Goal: Task Accomplishment & Management: Use online tool/utility

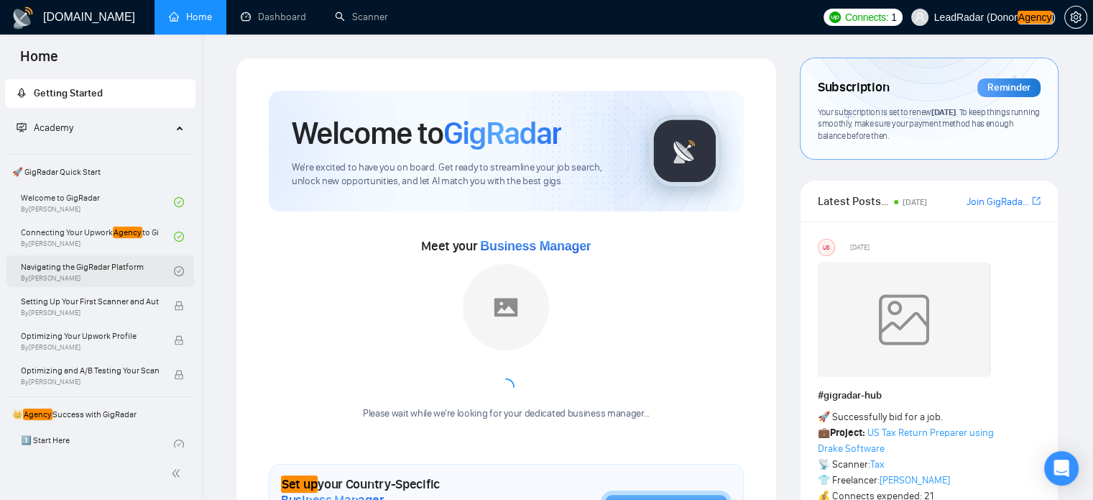
click at [89, 271] on link "Navigating the GigRadar Platform By [PERSON_NAME]" at bounding box center [97, 271] width 153 height 32
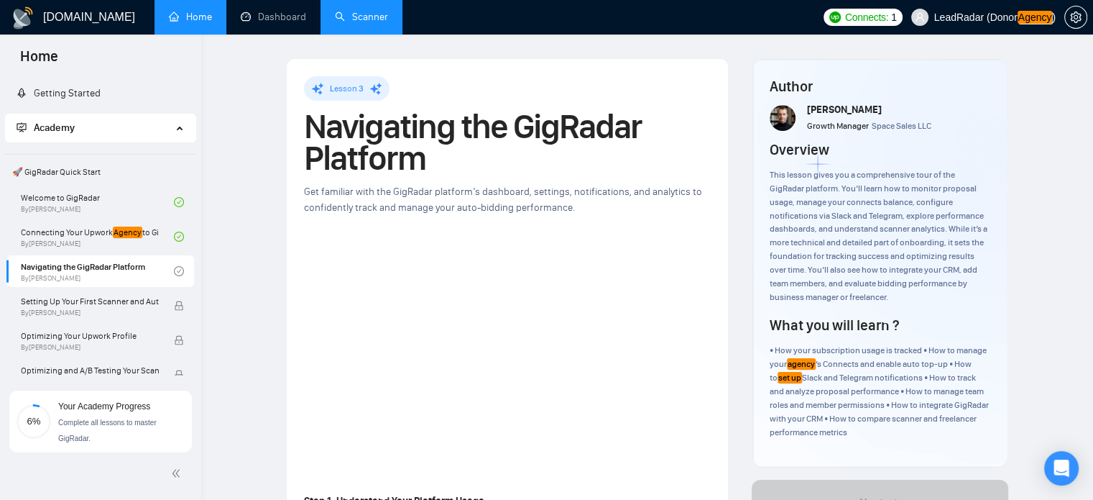
click at [371, 13] on link "Scanner" at bounding box center [361, 17] width 53 height 12
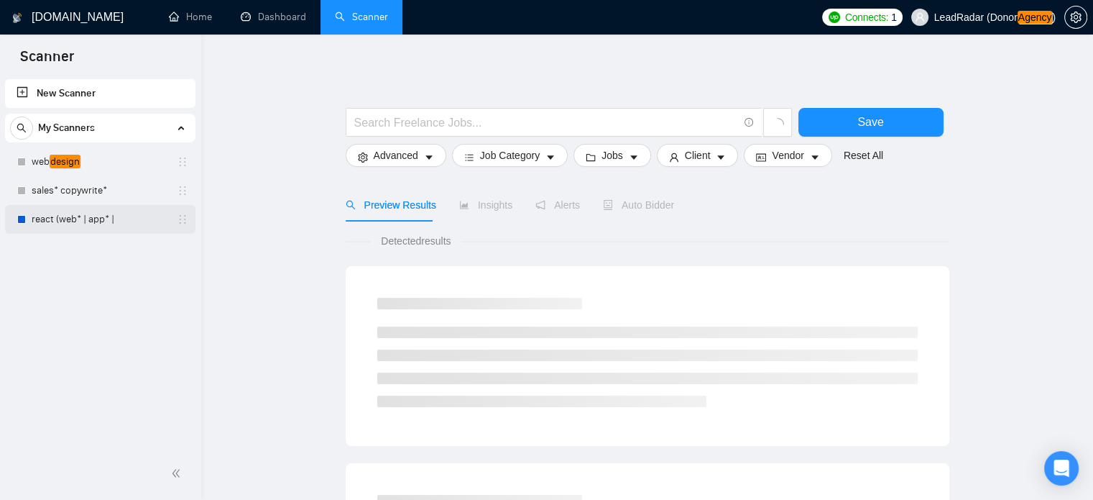
click at [93, 220] on link "react (web* | app* |" at bounding box center [100, 219] width 137 height 29
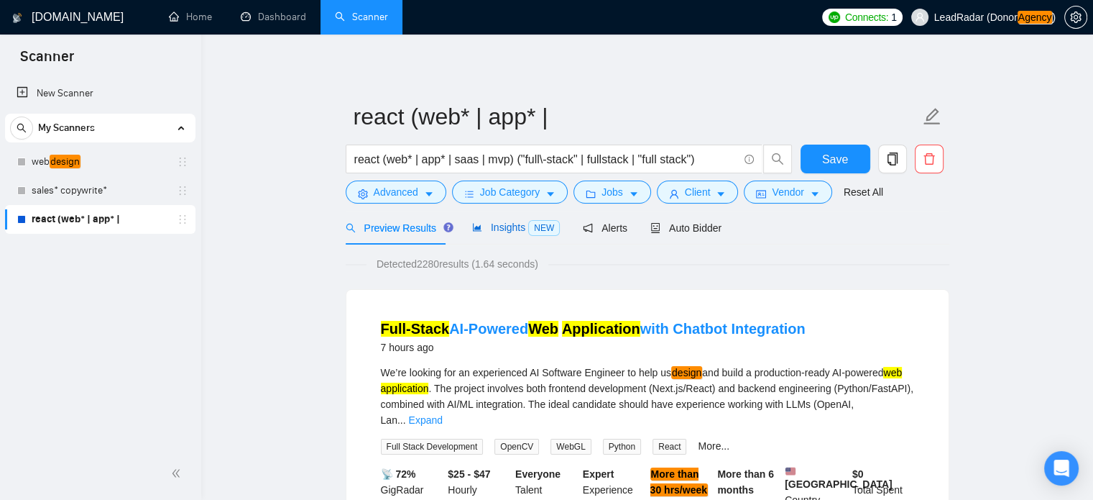
click at [506, 229] on span "Insights NEW" at bounding box center [516, 227] width 88 height 12
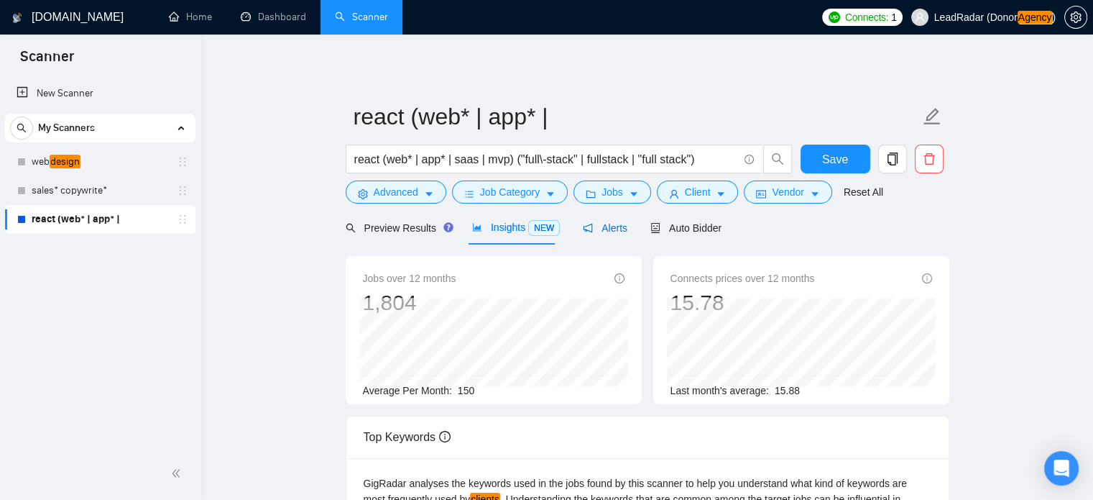
click at [584, 229] on icon "notification" at bounding box center [588, 228] width 10 height 10
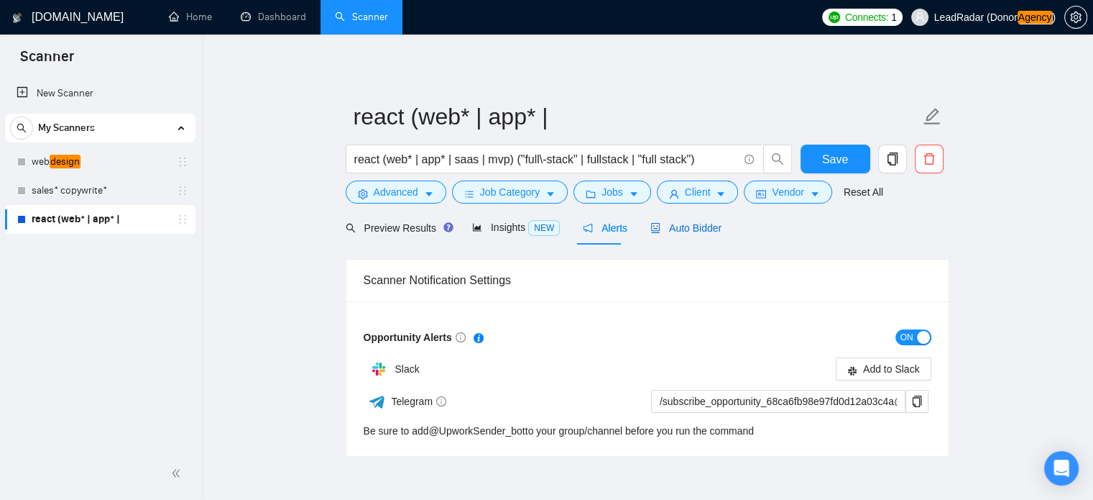
click at [680, 229] on span "Auto Bidder" at bounding box center [686, 228] width 71 height 12
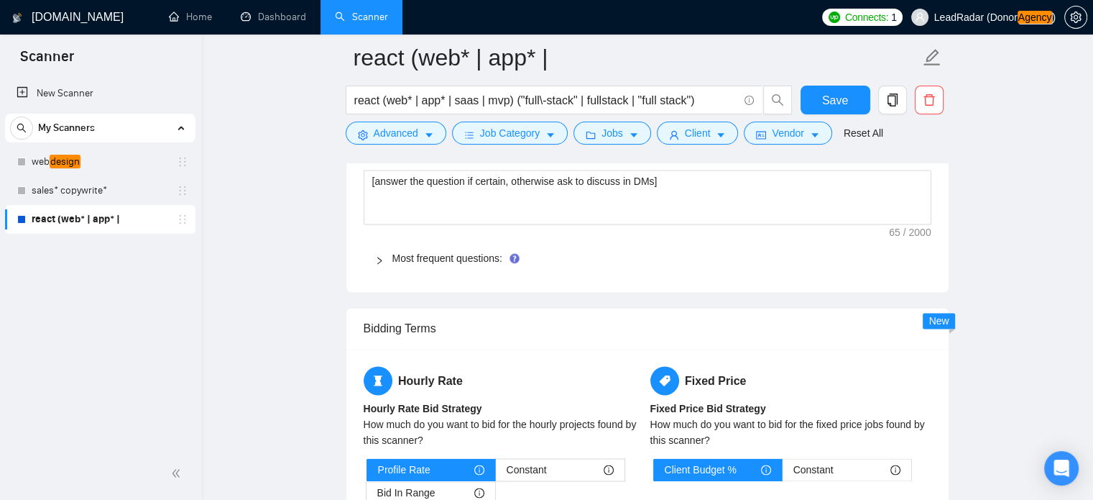
scroll to position [2041, 0]
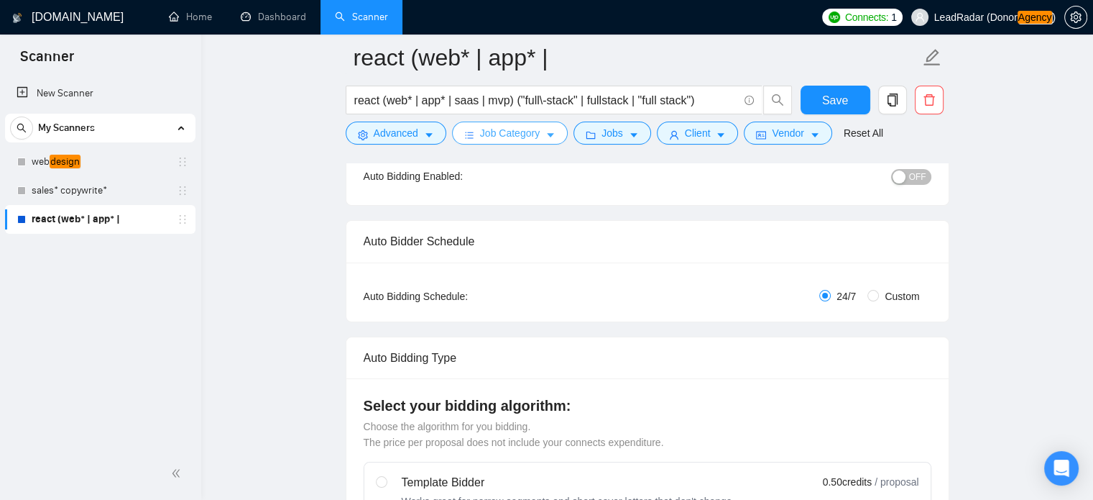
click at [527, 134] on span "Job Category" at bounding box center [510, 133] width 60 height 16
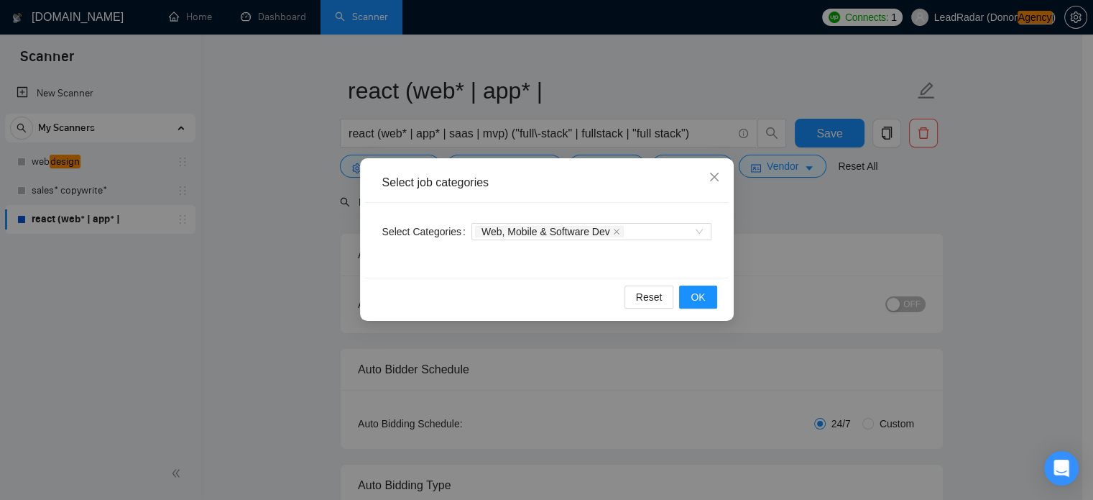
scroll to position [24, 0]
click at [308, 188] on div "Select job categories Select Categories Web, Mobile & Software Dev Reset OK" at bounding box center [546, 250] width 1093 height 500
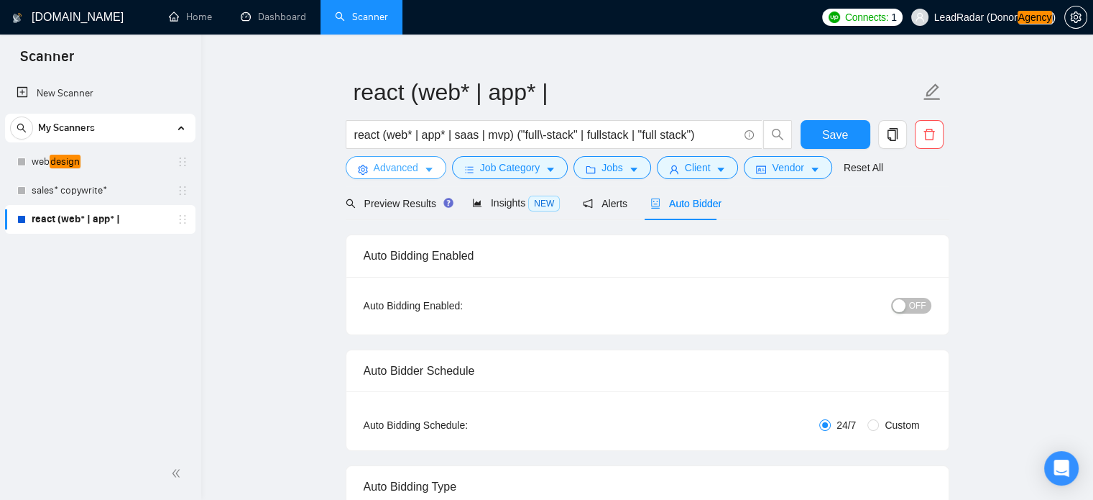
click at [405, 170] on span "Advanced" at bounding box center [396, 168] width 45 height 16
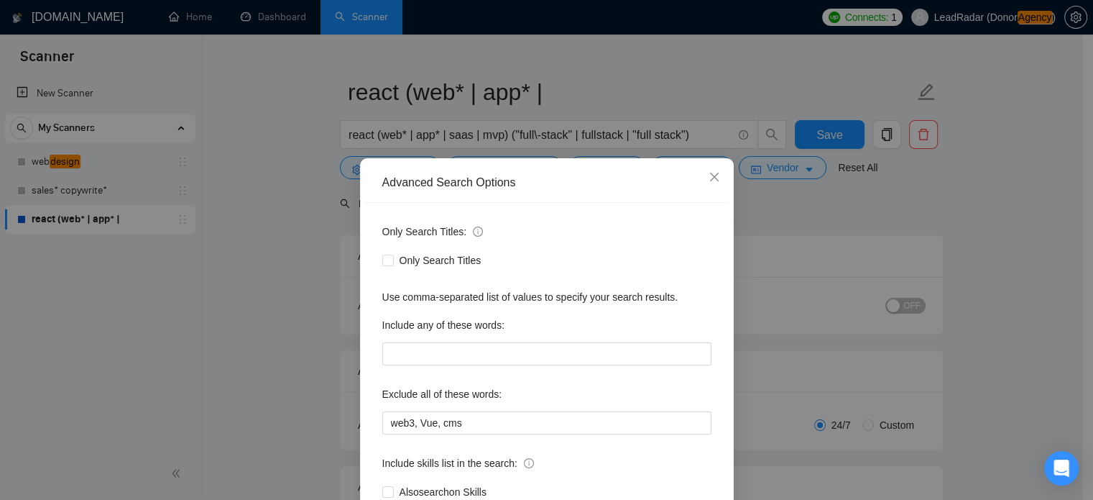
scroll to position [98, 0]
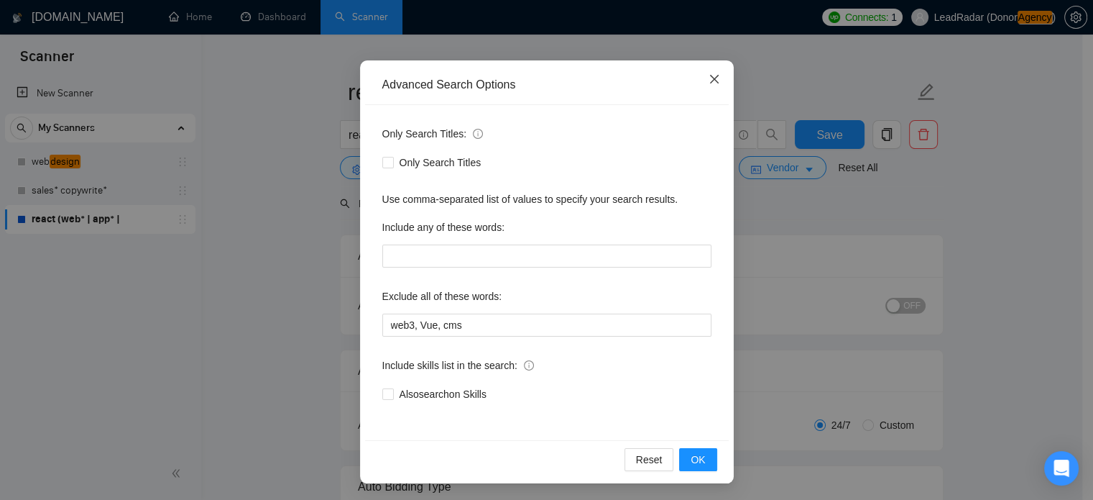
click at [715, 81] on span "Close" at bounding box center [714, 79] width 39 height 39
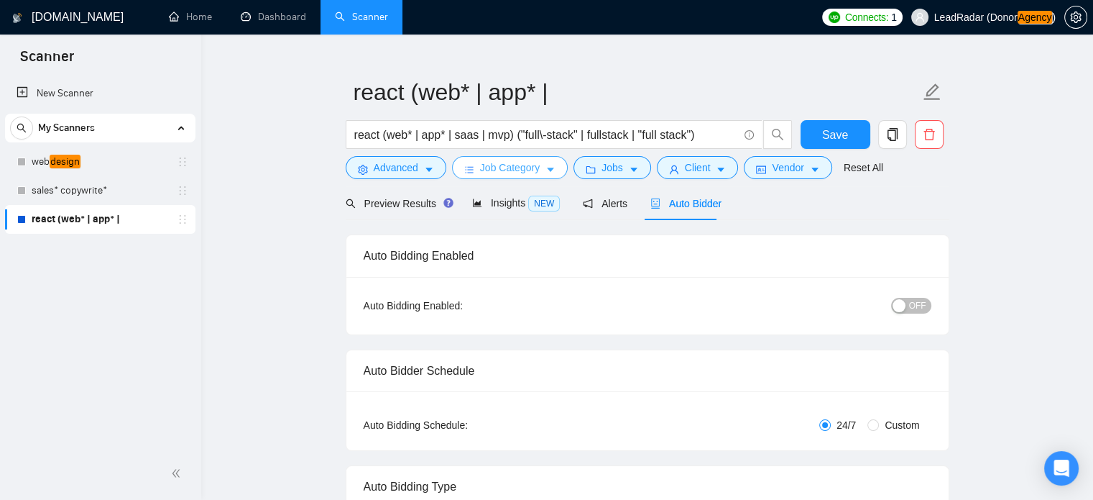
drag, startPoint x: 511, startPoint y: 169, endPoint x: 520, endPoint y: 167, distance: 8.7
click at [512, 169] on span "Job Category" at bounding box center [510, 168] width 60 height 16
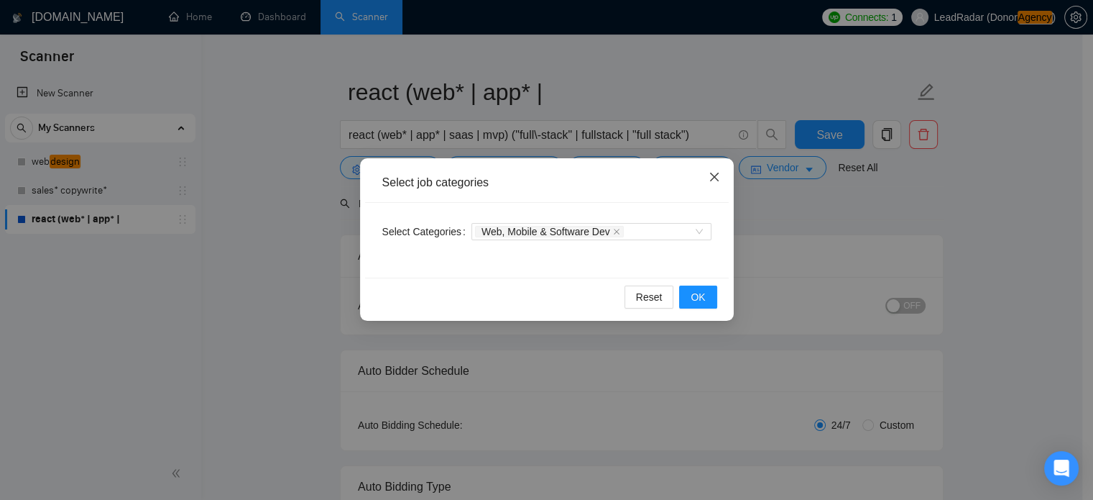
click at [714, 175] on icon "close" at bounding box center [715, 177] width 12 height 12
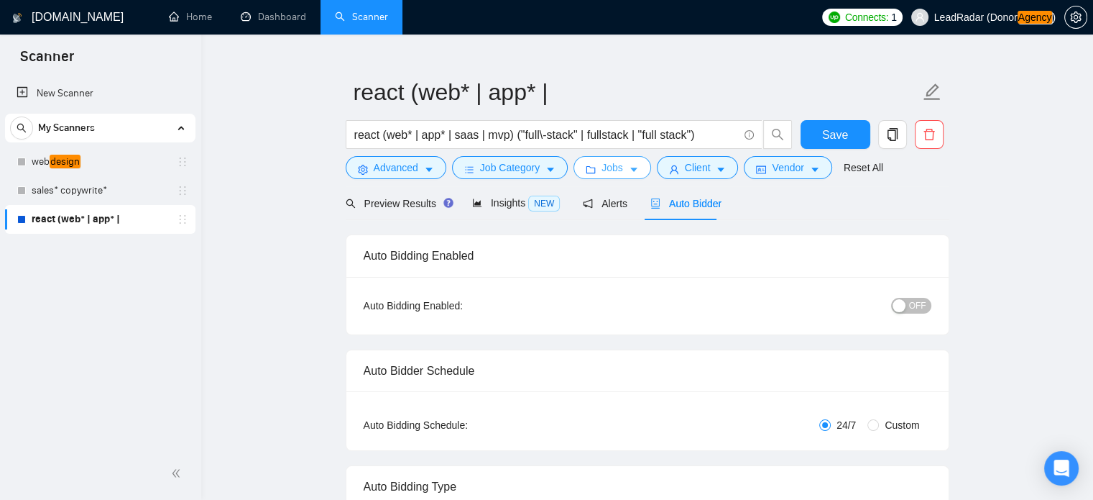
click at [605, 173] on span "Jobs" at bounding box center [613, 168] width 22 height 16
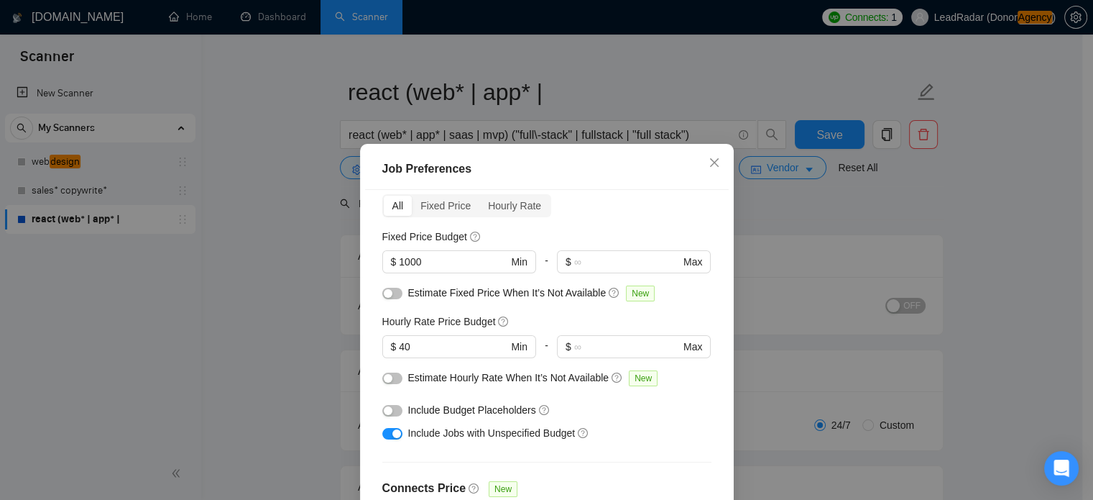
scroll to position [63, 0]
drag, startPoint x: 403, startPoint y: 293, endPoint x: 596, endPoint y: 290, distance: 193.4
click at [596, 290] on span "Estimate Fixed Price When It’s Not Available" at bounding box center [507, 293] width 198 height 12
copy span "Estimate Fixed Price When It’s Not Available"
click at [384, 297] on div "button" at bounding box center [388, 293] width 9 height 9
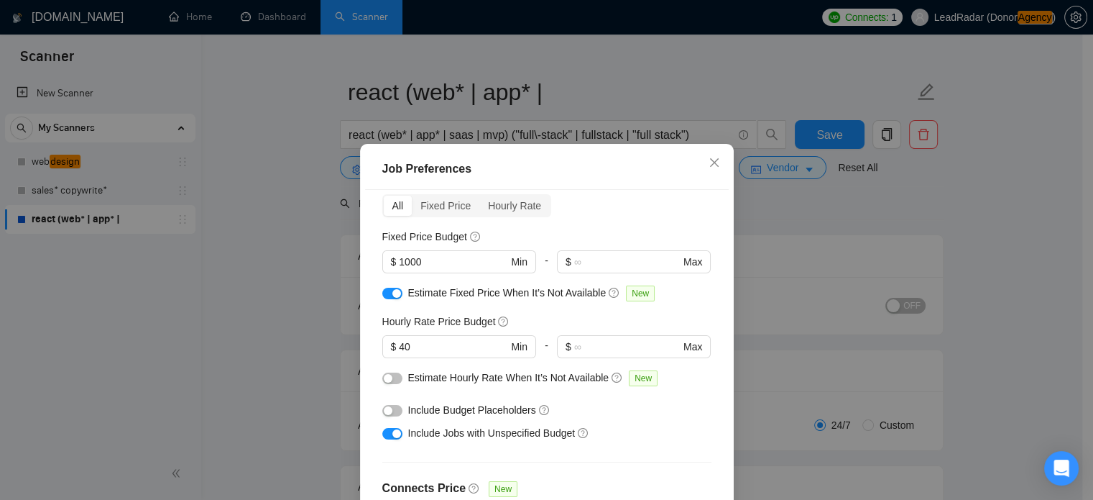
click at [387, 385] on div at bounding box center [392, 377] width 20 height 16
click at [387, 382] on button "button" at bounding box center [392, 378] width 20 height 12
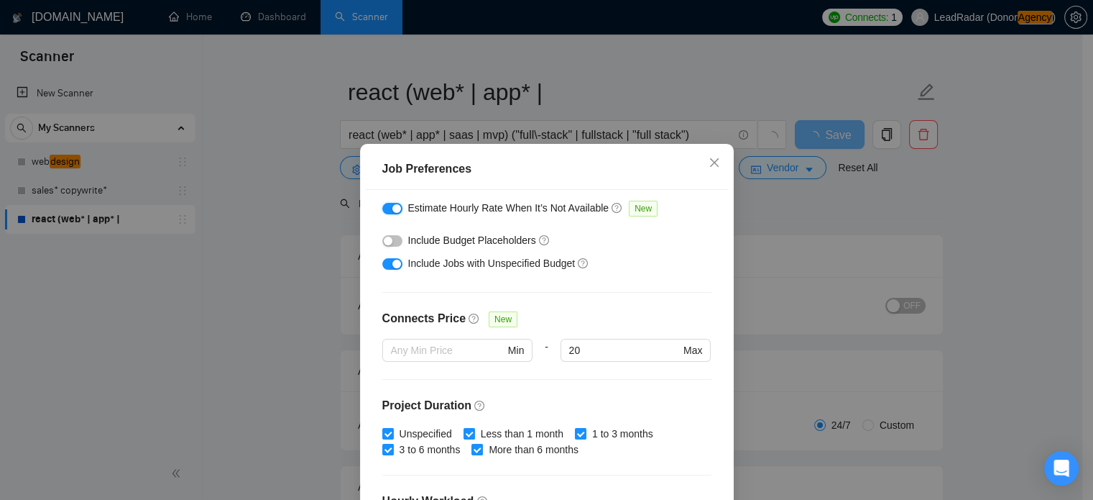
scroll to position [236, 0]
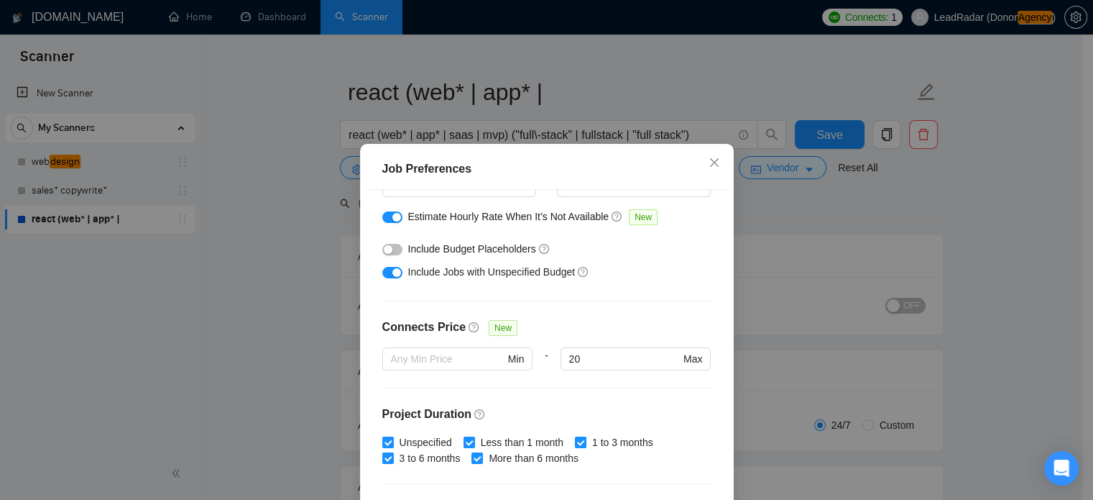
click at [386, 251] on div "button" at bounding box center [388, 249] width 9 height 9
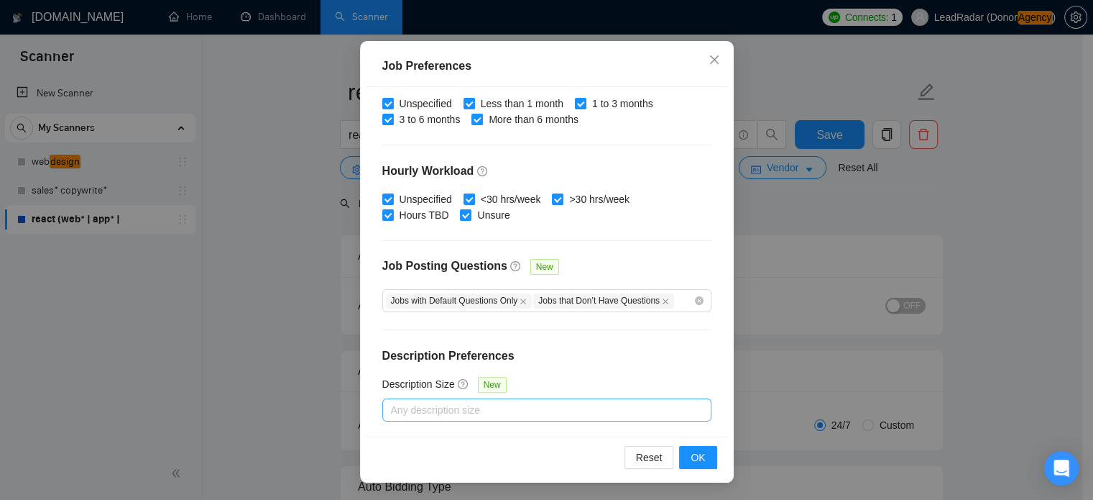
scroll to position [99, 0]
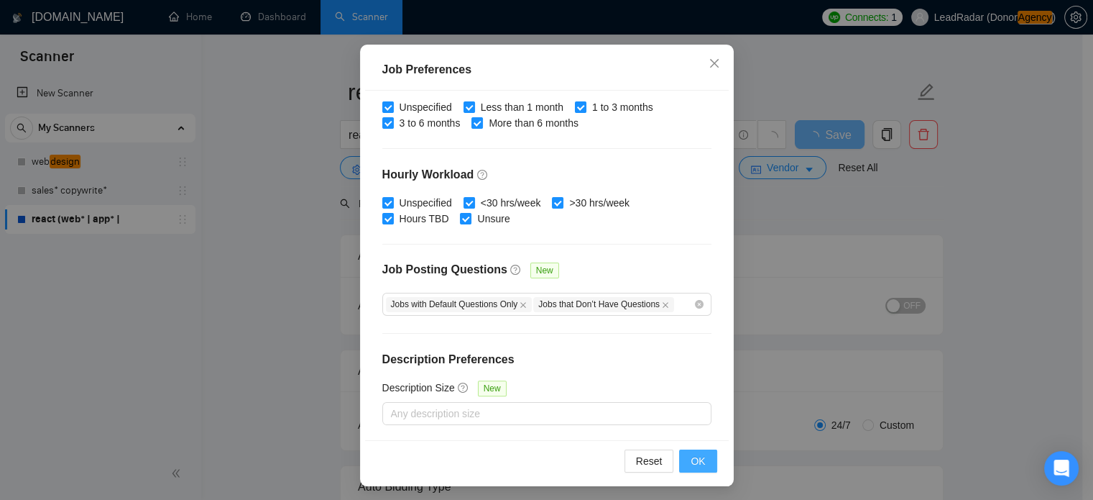
click at [691, 466] on span "OK" at bounding box center [698, 461] width 14 height 16
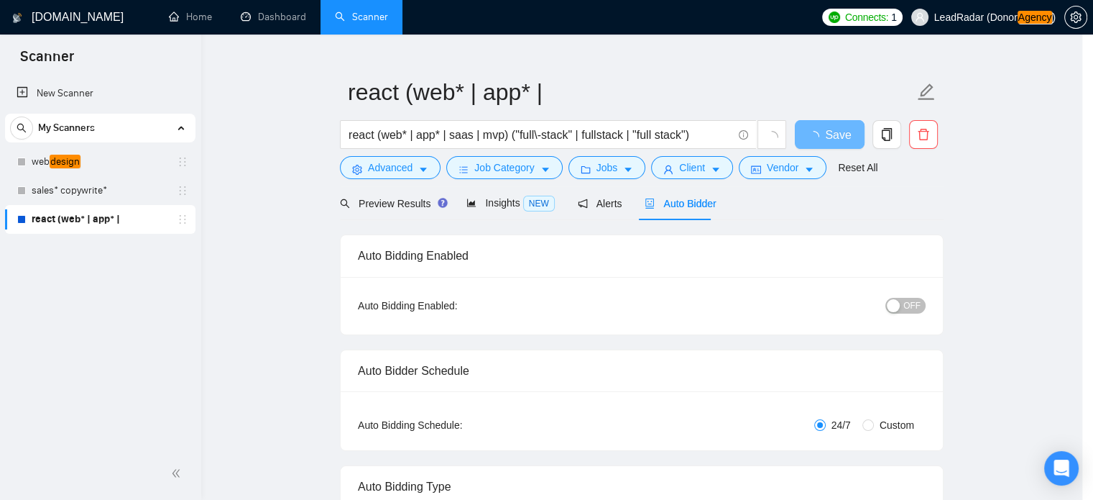
scroll to position [45, 0]
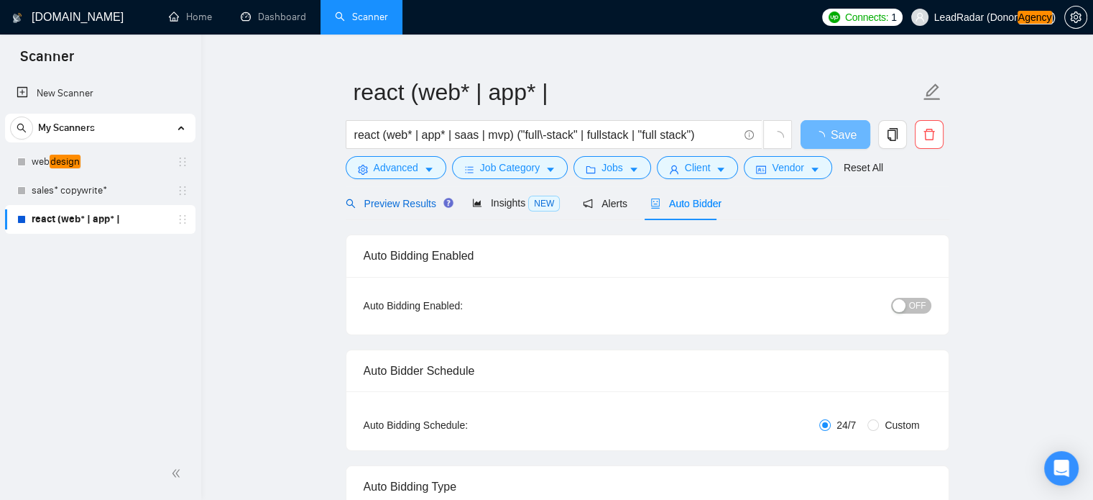
click at [410, 208] on span "Preview Results" at bounding box center [398, 204] width 104 height 12
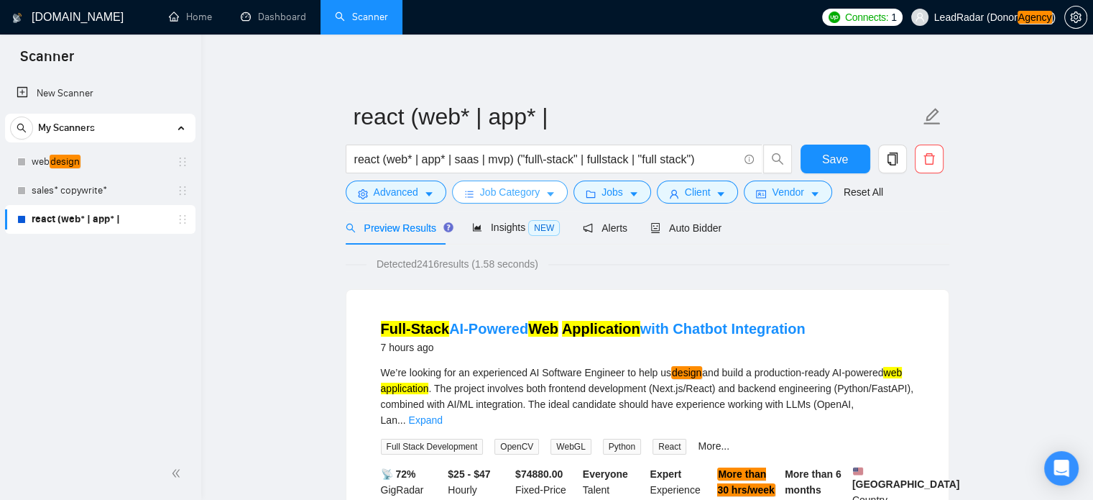
click at [551, 192] on icon "caret-down" at bounding box center [551, 194] width 10 height 10
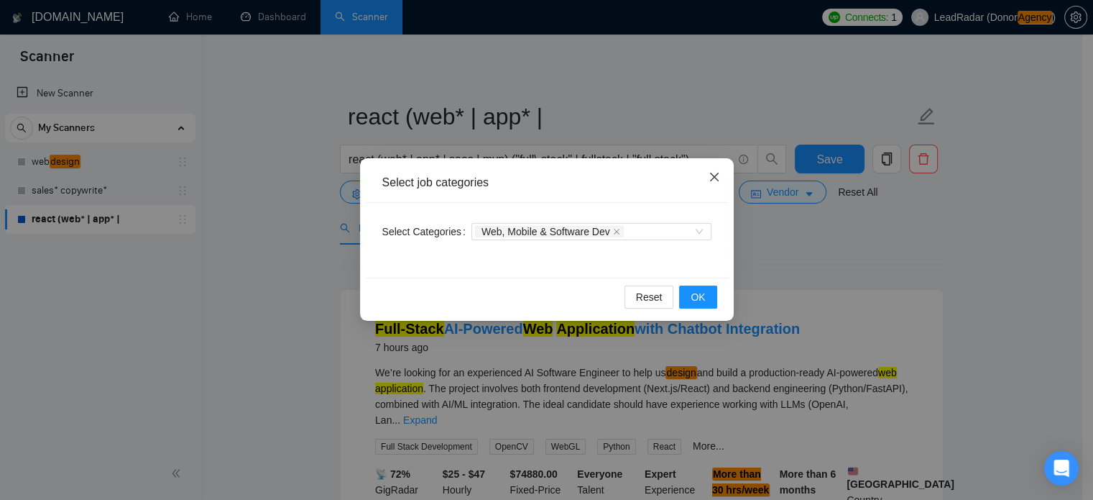
click at [710, 178] on icon "close" at bounding box center [715, 177] width 12 height 12
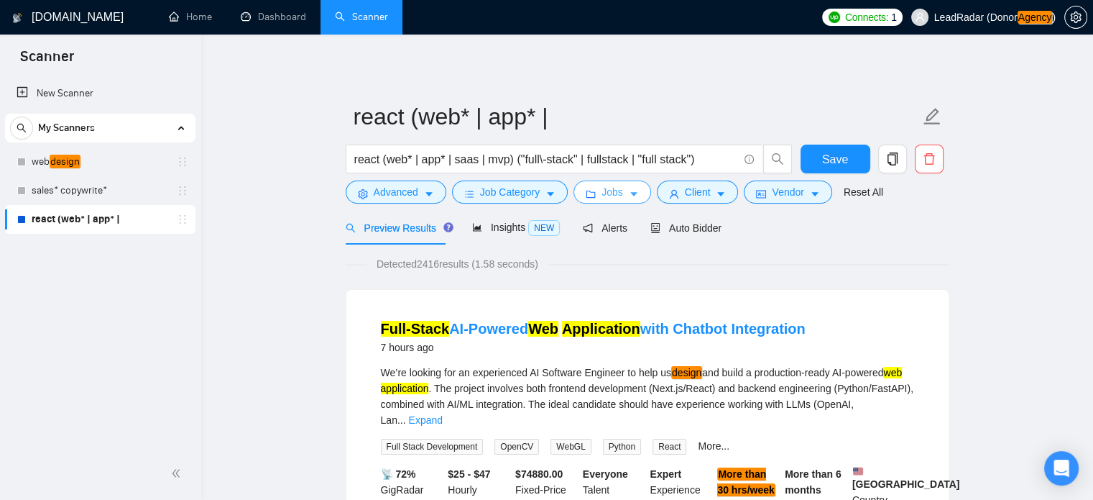
click at [615, 195] on span "Jobs" at bounding box center [613, 192] width 22 height 16
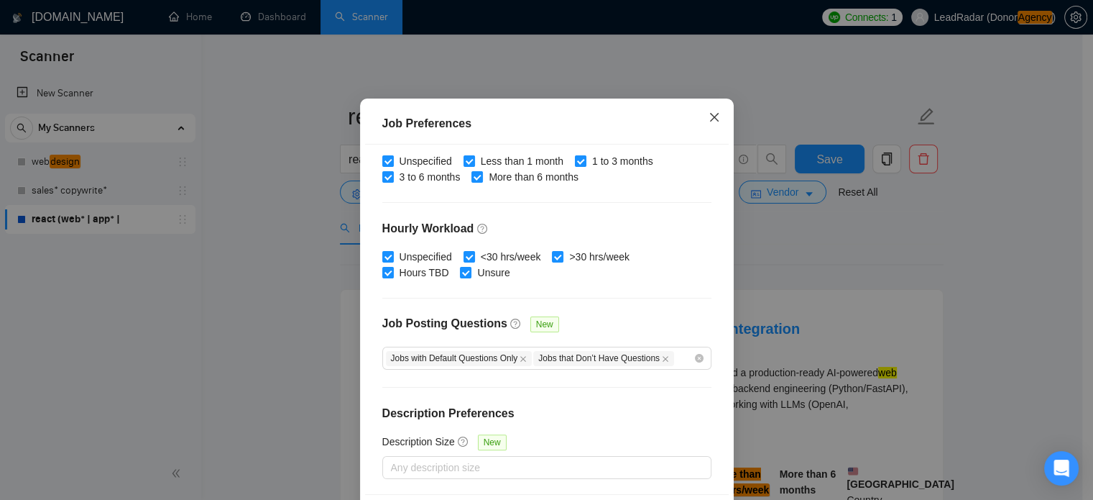
click at [710, 123] on icon "close" at bounding box center [715, 117] width 12 height 12
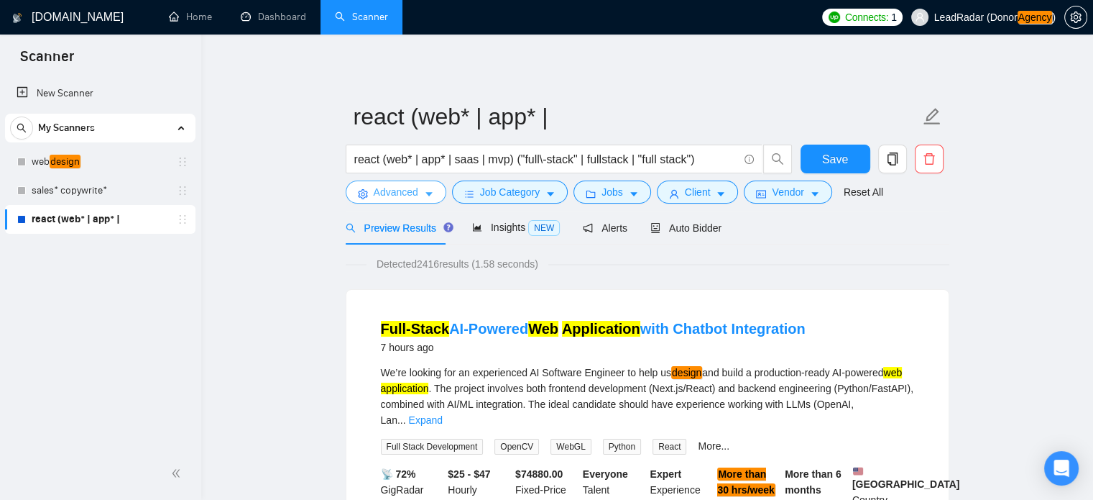
click at [413, 192] on span "Advanced" at bounding box center [396, 192] width 45 height 16
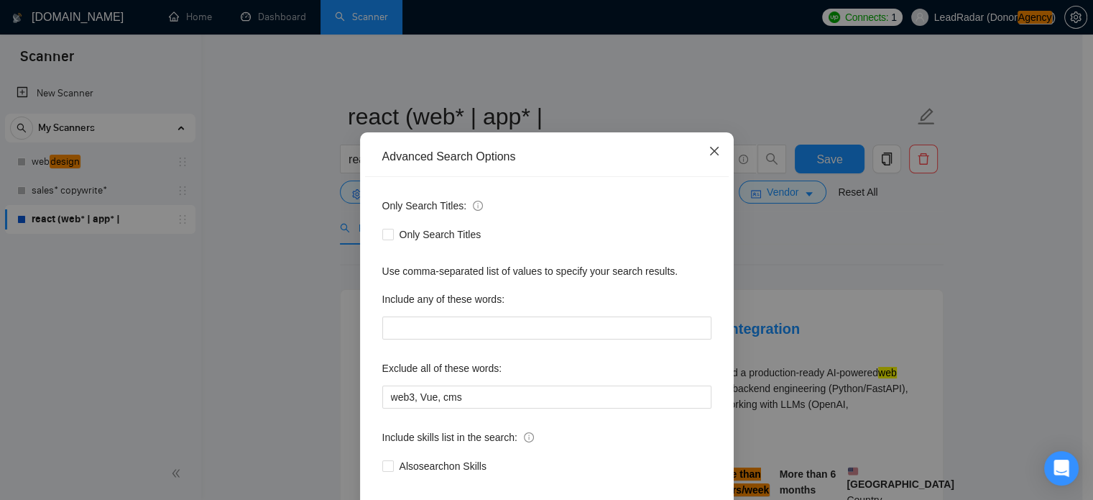
click at [710, 155] on icon "close" at bounding box center [714, 151] width 9 height 9
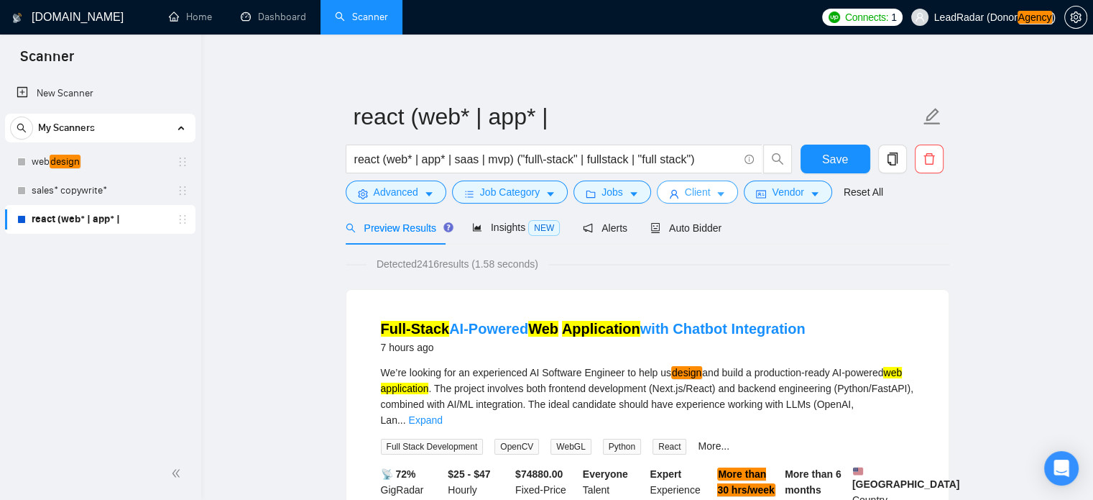
click at [708, 195] on button "Client" at bounding box center [698, 191] width 82 height 23
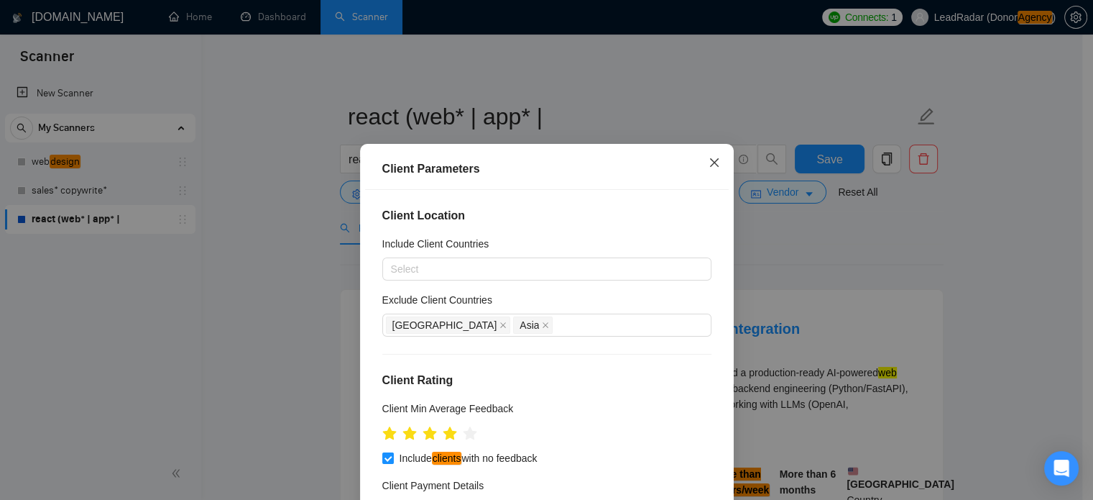
drag, startPoint x: 699, startPoint y: 172, endPoint x: 707, endPoint y: 165, distance: 10.2
click at [705, 167] on span "Close" at bounding box center [714, 163] width 39 height 39
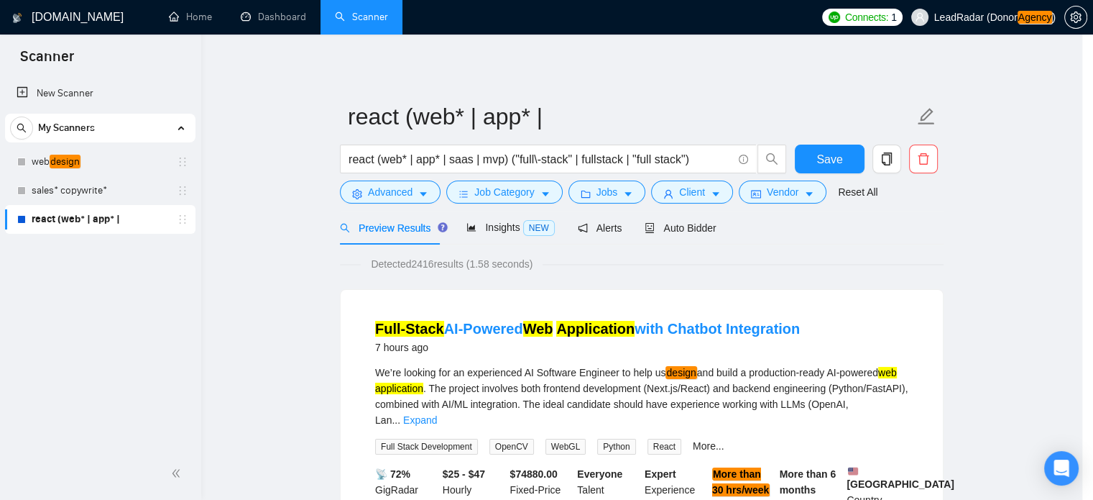
click at [707, 165] on div "Client Parameters Client Location Include Client Countries Select Exclude Clien…" at bounding box center [546, 250] width 1093 height 500
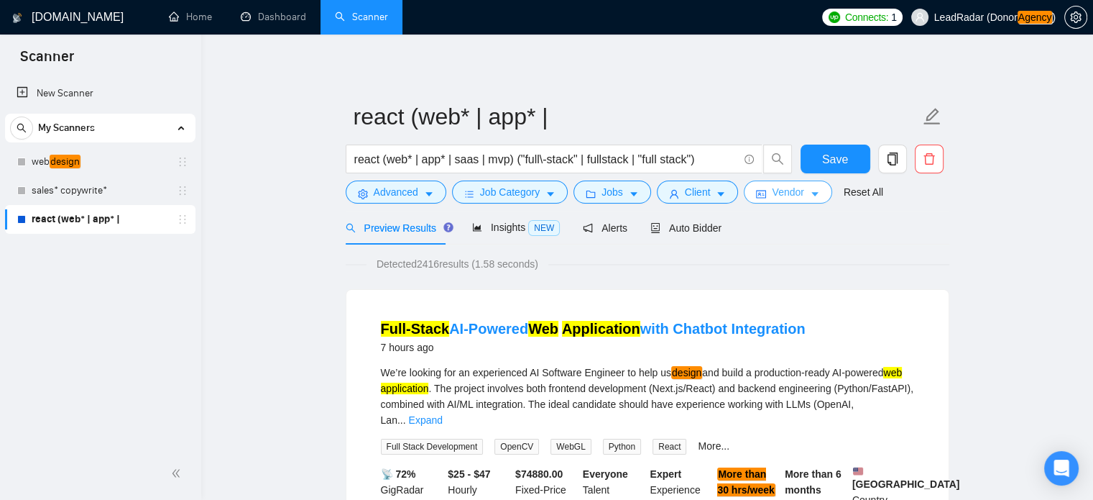
click at [817, 194] on button "Vendor" at bounding box center [788, 191] width 88 height 23
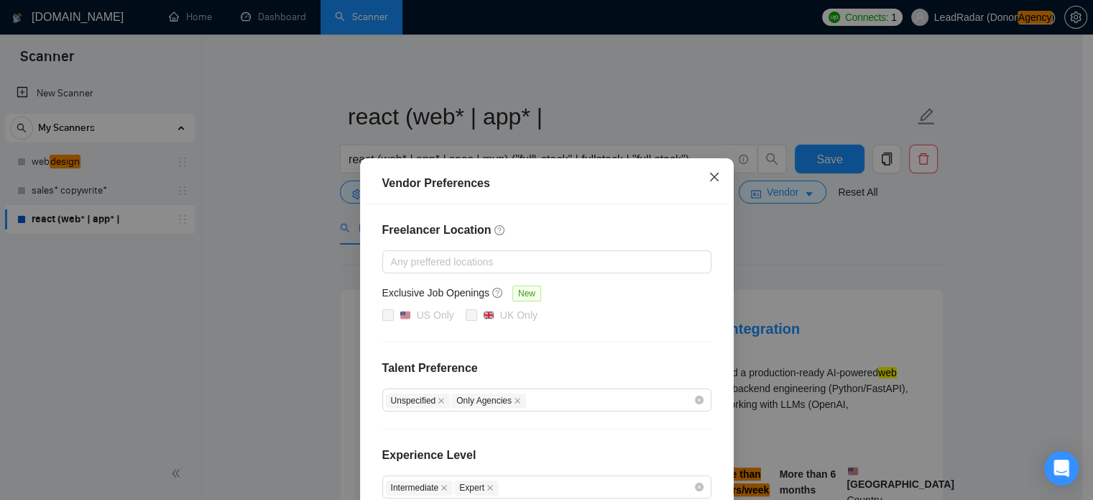
click at [699, 185] on span "Close" at bounding box center [714, 177] width 39 height 39
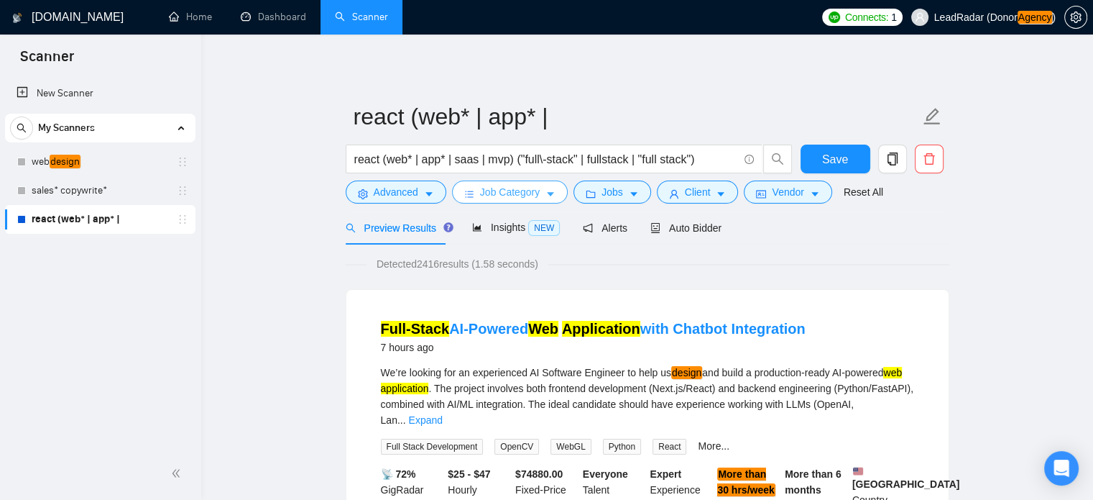
click at [530, 189] on span "Job Category" at bounding box center [510, 192] width 60 height 16
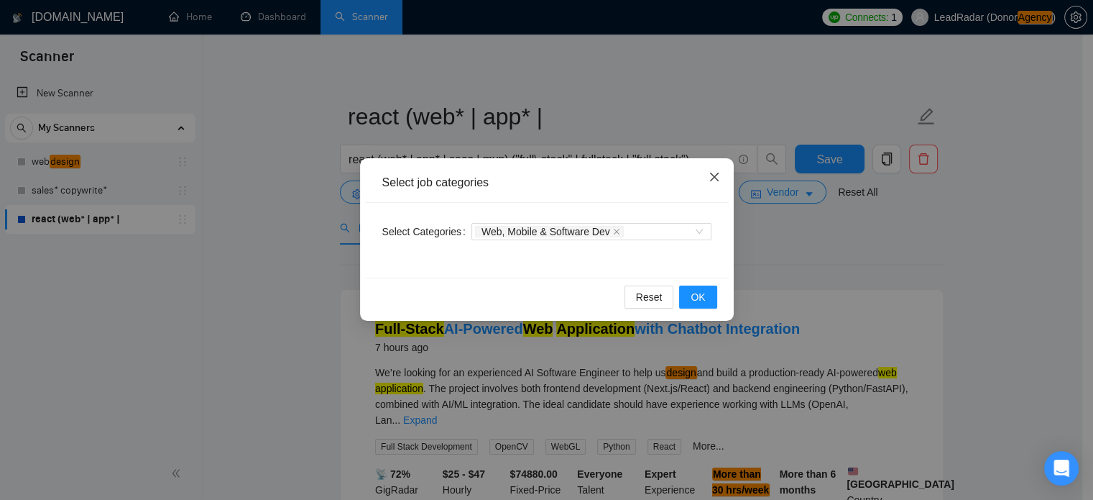
click at [725, 178] on span "Close" at bounding box center [714, 177] width 39 height 39
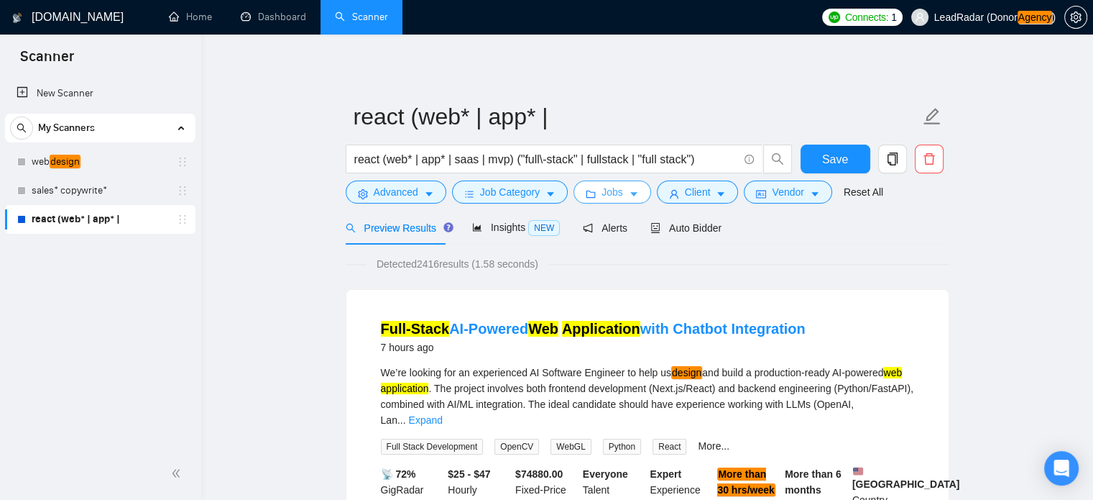
click at [629, 195] on icon "caret-down" at bounding box center [634, 194] width 10 height 10
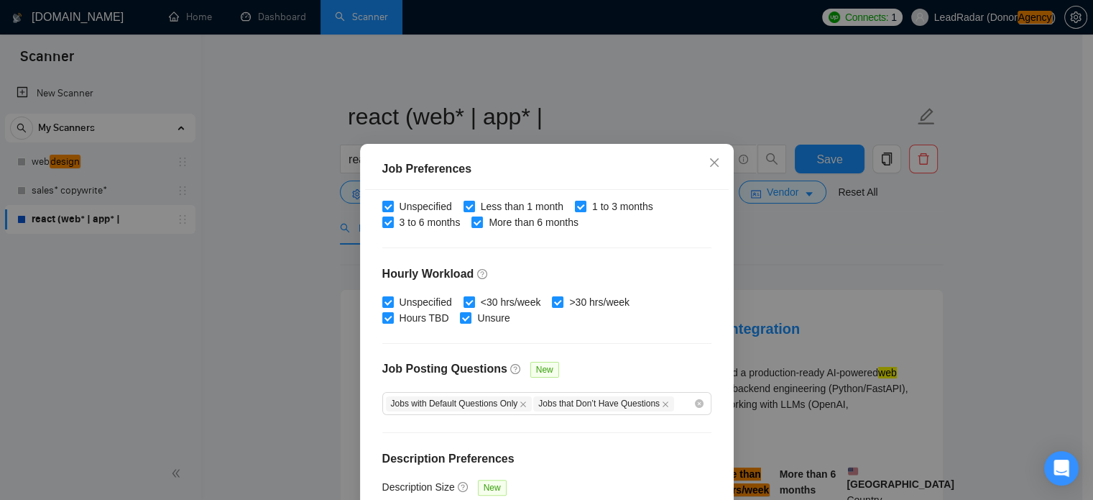
click at [891, 277] on div "Job Preferences Budget Project Type All Fixed Price Hourly Rate Fixed Price Bud…" at bounding box center [546, 250] width 1093 height 500
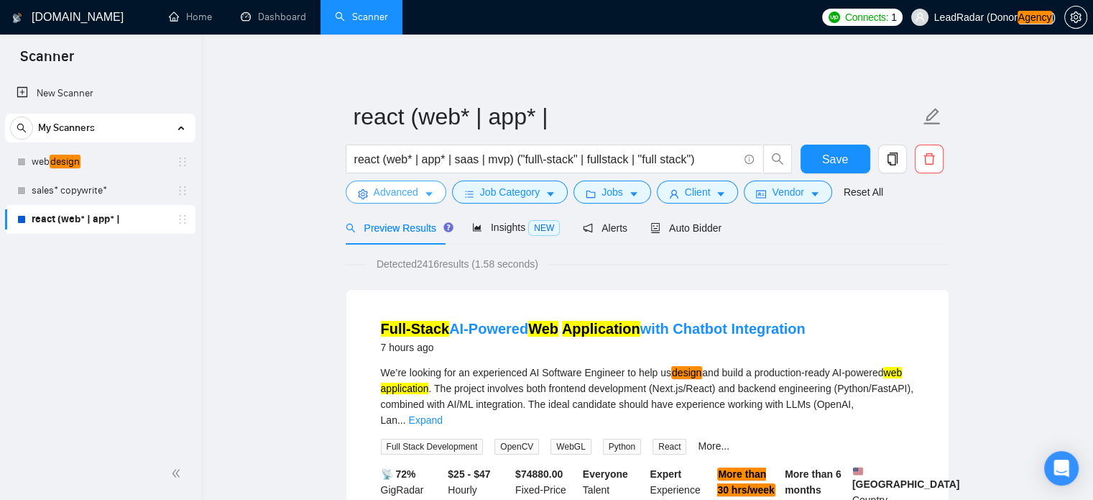
click at [410, 195] on span "Advanced" at bounding box center [396, 192] width 45 height 16
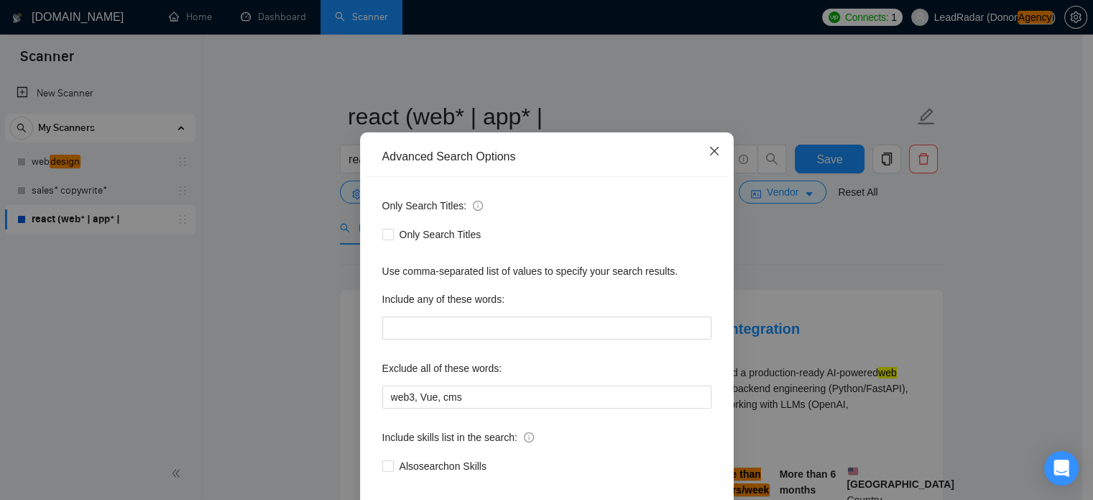
click at [709, 157] on icon "close" at bounding box center [715, 151] width 12 height 12
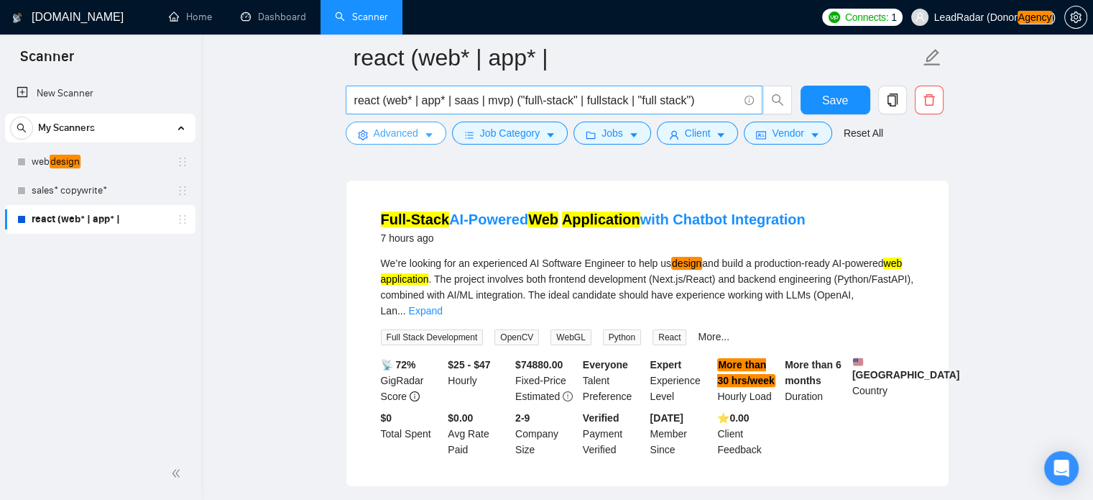
scroll to position [120, 0]
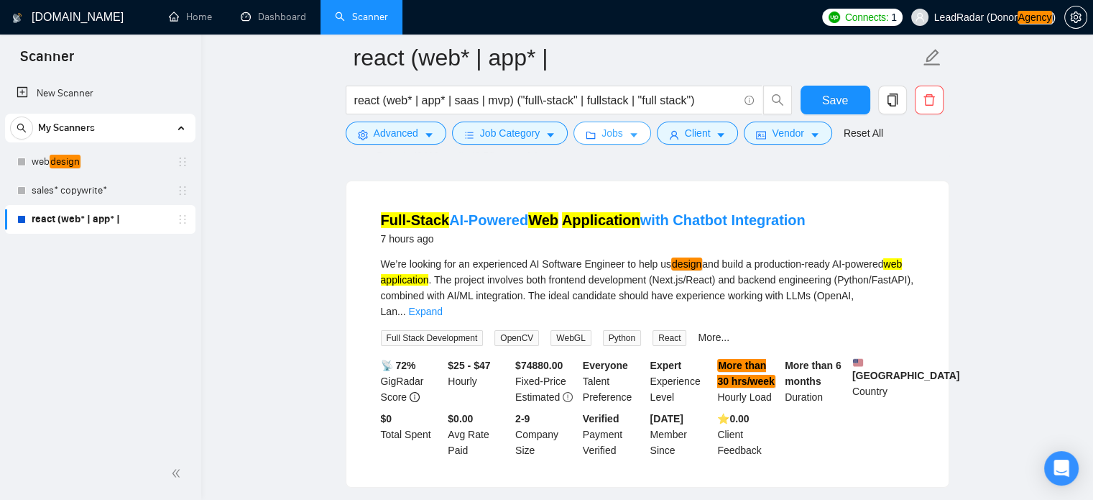
click at [615, 134] on span "Jobs" at bounding box center [613, 133] width 22 height 16
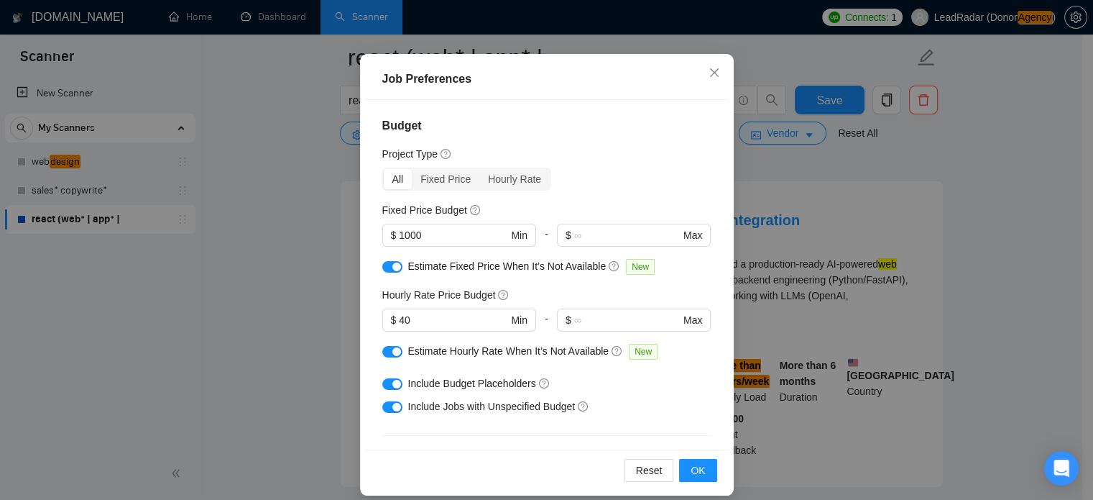
scroll to position [91, 0]
click at [392, 269] on div "button" at bounding box center [396, 266] width 9 height 9
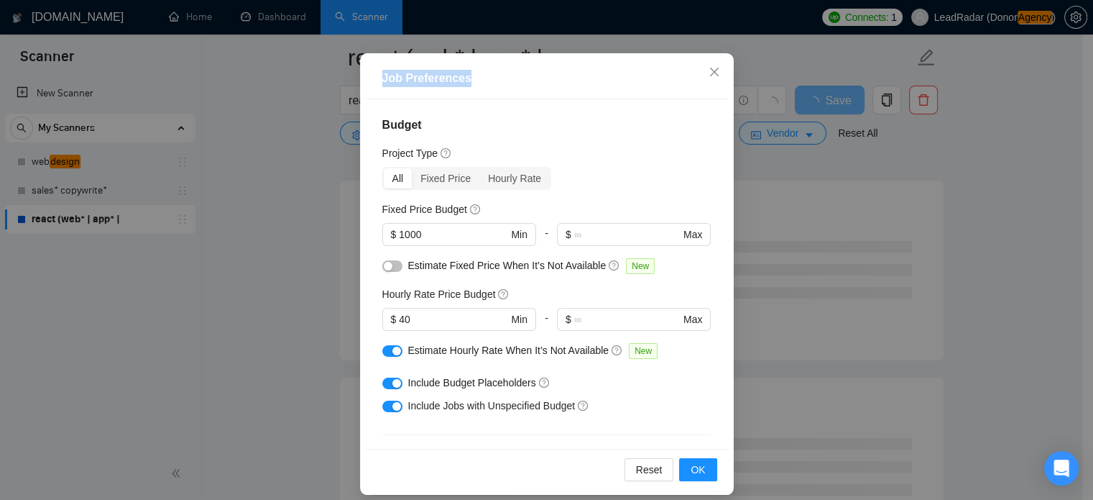
drag, startPoint x: 610, startPoint y: 73, endPoint x: 345, endPoint y: 72, distance: 264.5
click at [345, 72] on div "Job Preferences Budget Project Type All Fixed Price Hourly Rate Fixed Price Bud…" at bounding box center [546, 250] width 1093 height 500
click at [610, 88] on div "Job Preferences" at bounding box center [547, 78] width 364 height 41
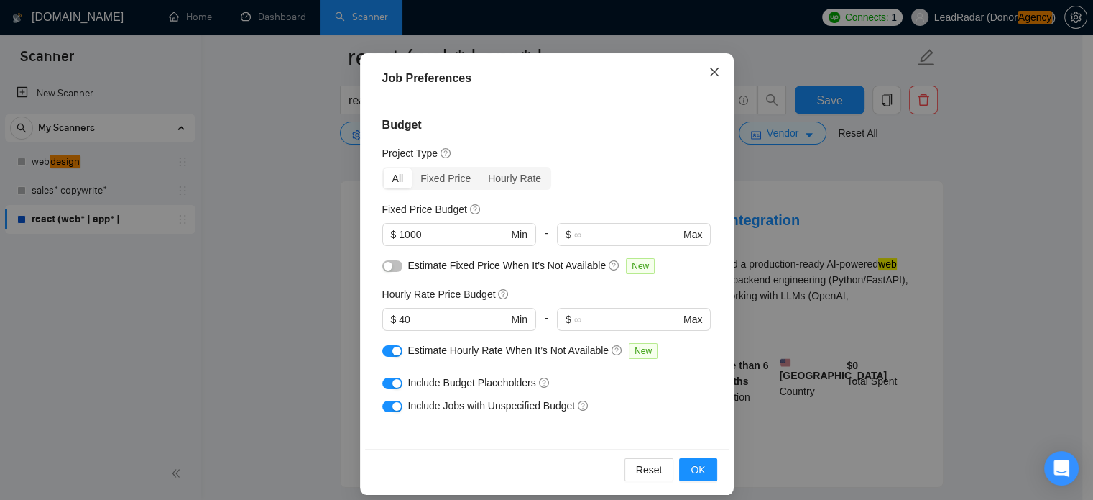
click at [709, 68] on icon "close" at bounding box center [715, 72] width 12 height 12
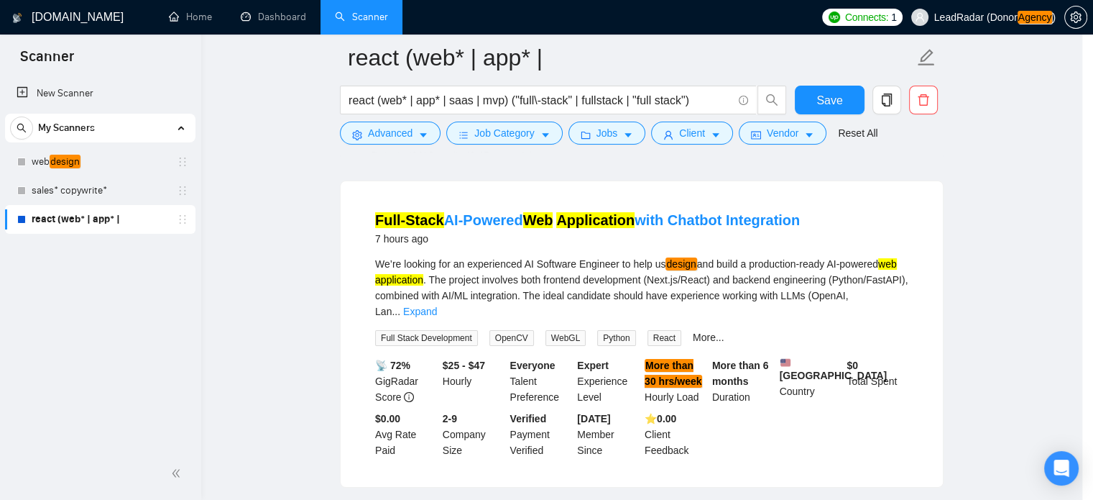
scroll to position [45, 0]
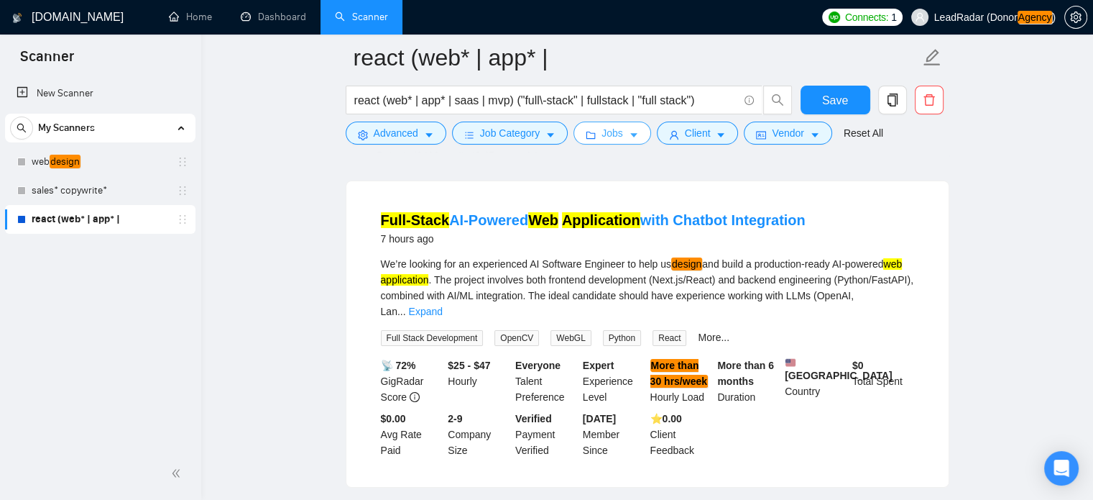
click at [629, 132] on icon "caret-down" at bounding box center [634, 135] width 10 height 10
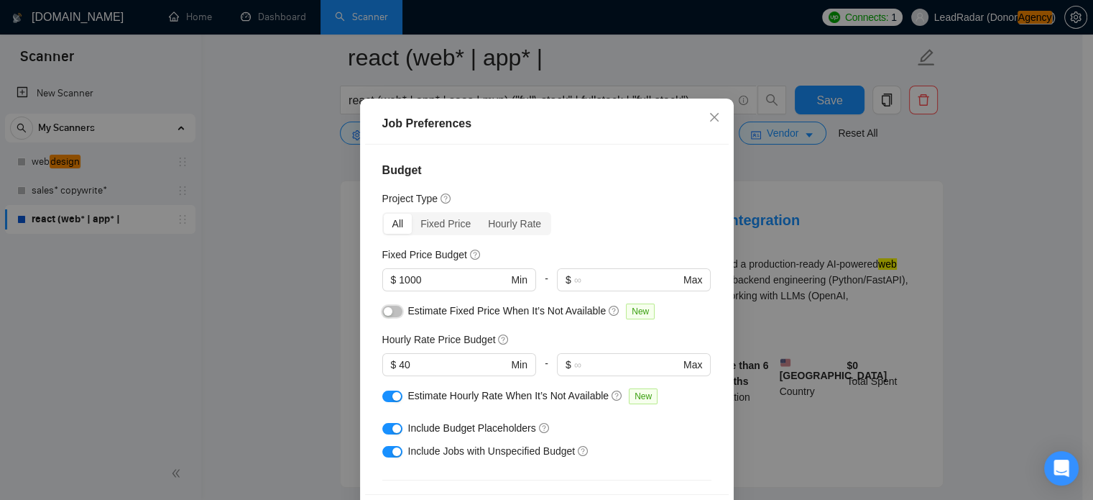
click at [384, 316] on div "button" at bounding box center [388, 311] width 9 height 9
click at [711, 121] on icon "close" at bounding box center [714, 117] width 9 height 9
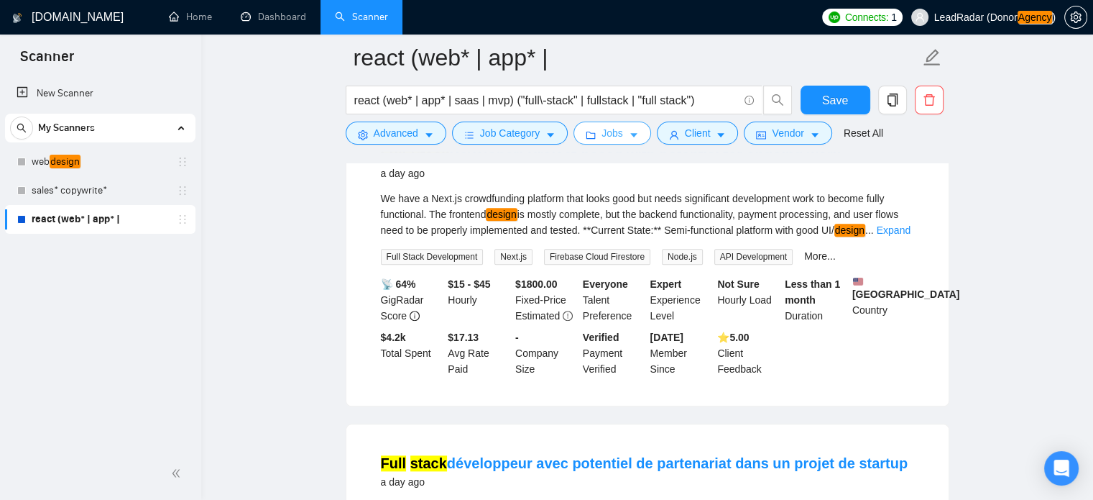
scroll to position [1528, 0]
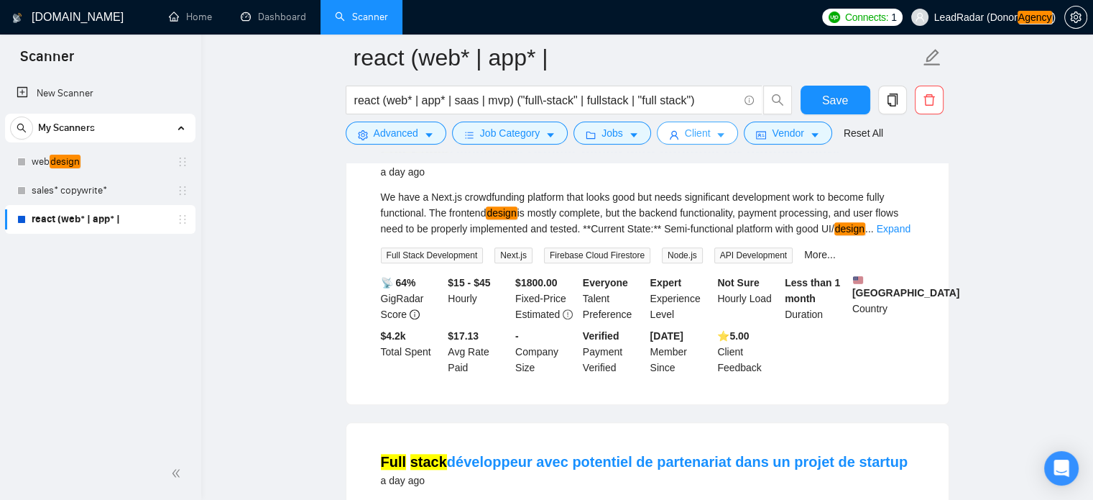
click at [724, 126] on button "Client" at bounding box center [698, 132] width 82 height 23
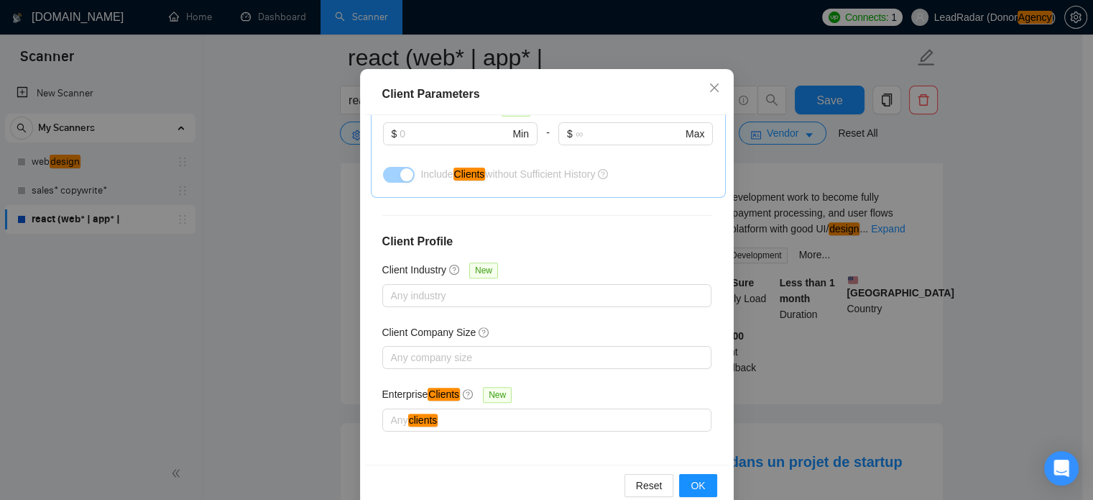
scroll to position [103, 0]
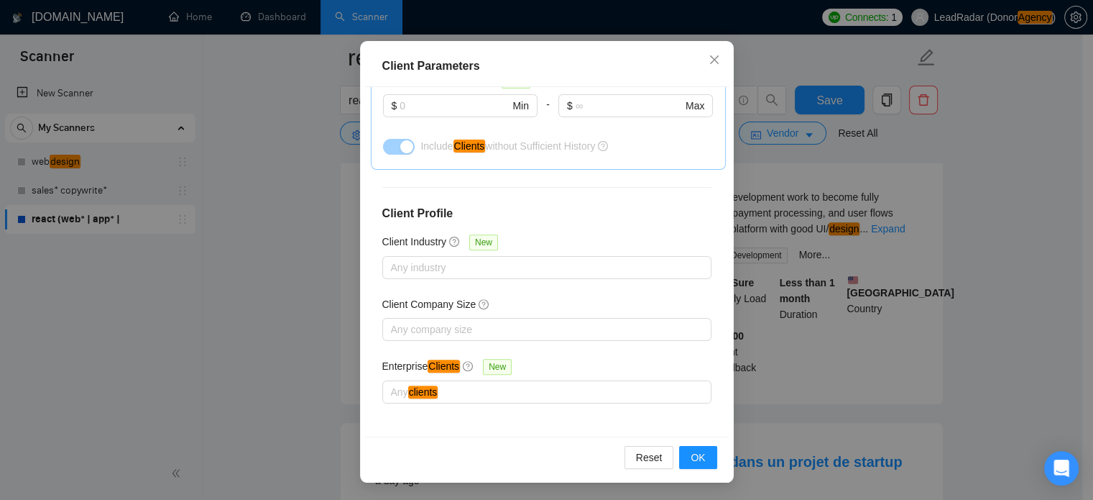
click at [814, 157] on div "Client Parameters Client Location Include Client Countries Select Exclude Clien…" at bounding box center [546, 250] width 1093 height 500
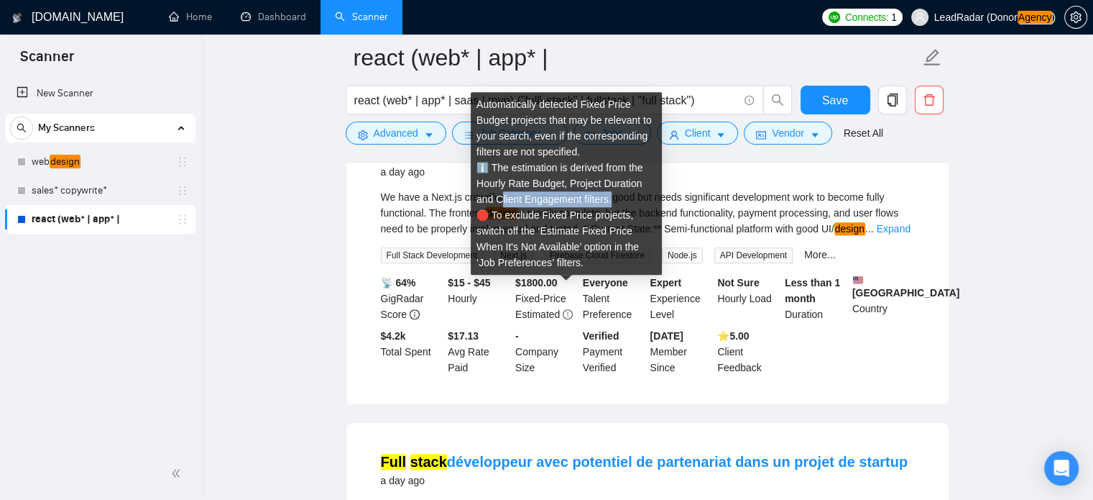
drag, startPoint x: 497, startPoint y: 198, endPoint x: 607, endPoint y: 201, distance: 109.3
click at [607, 201] on div "Automatically detected Fixed Price Budget projects that may be relevant to your…" at bounding box center [566, 183] width 191 height 183
copy div "Client Engagement filters"
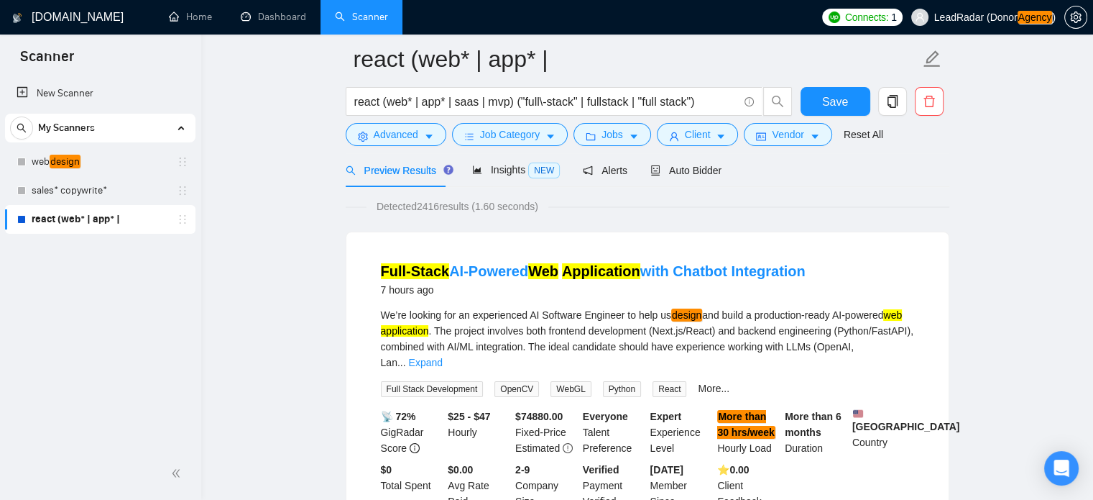
scroll to position [72, 0]
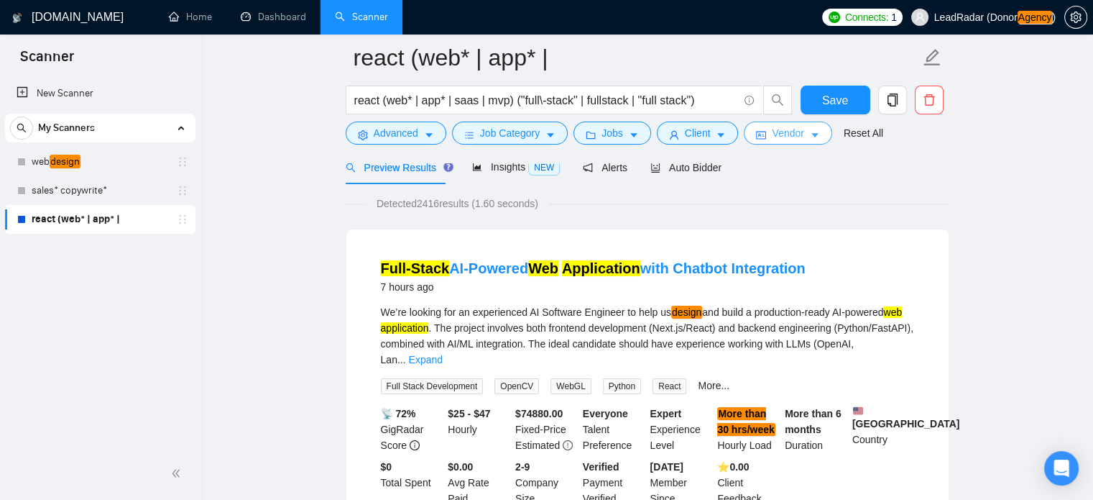
click at [799, 137] on button "Vendor" at bounding box center [788, 132] width 88 height 23
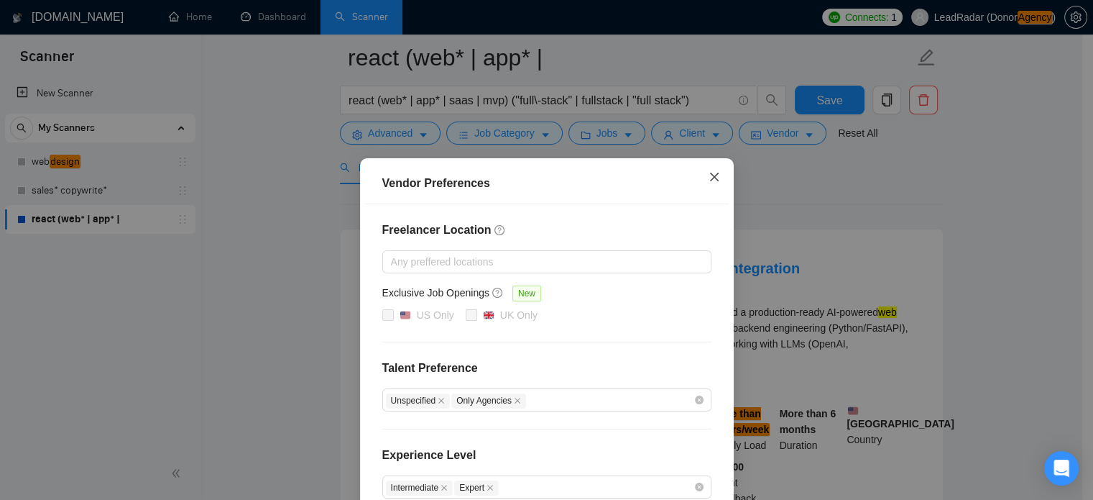
drag, startPoint x: 707, startPoint y: 181, endPoint x: 684, endPoint y: 178, distance: 23.3
click at [709, 182] on icon "close" at bounding box center [715, 177] width 12 height 12
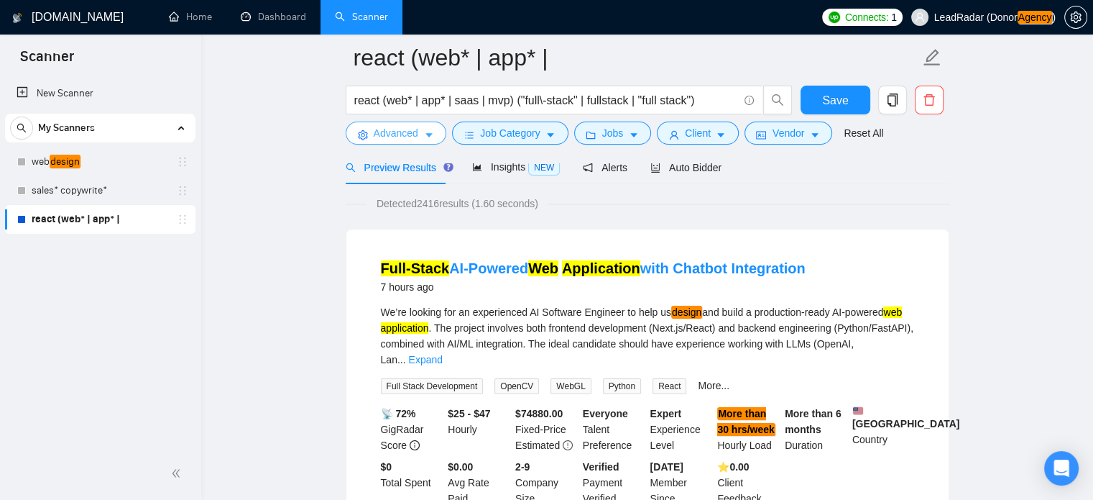
click at [404, 135] on span "Advanced" at bounding box center [396, 133] width 45 height 16
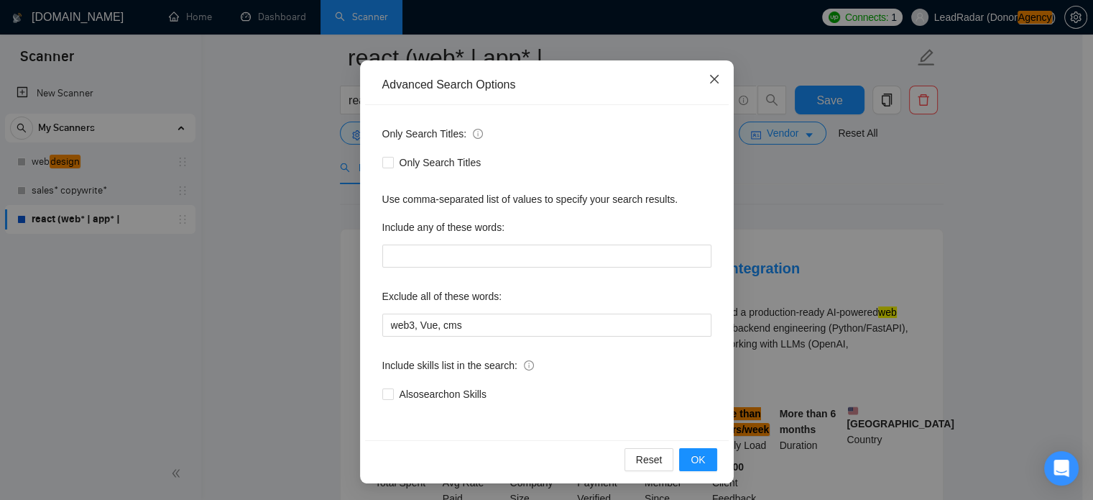
click at [710, 77] on icon "close" at bounding box center [715, 79] width 12 height 12
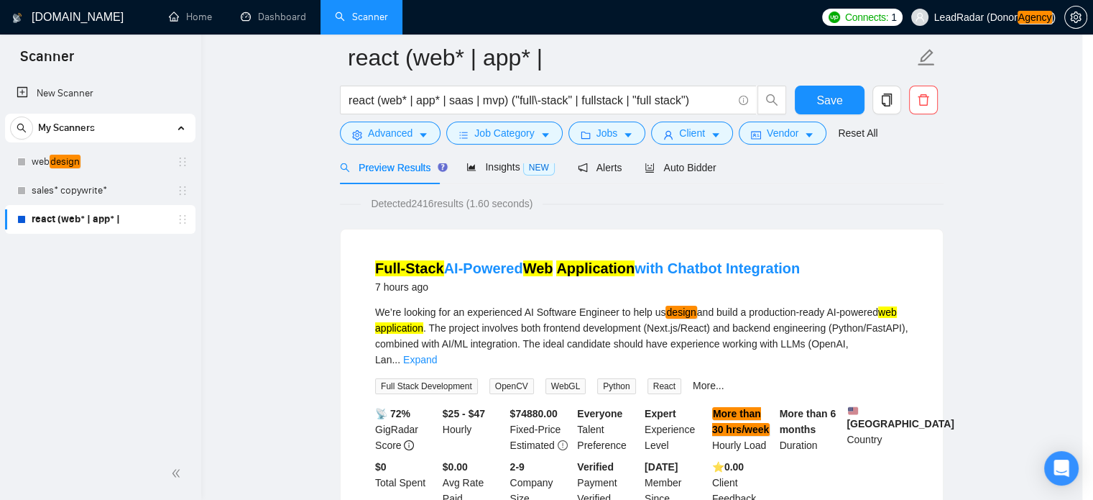
scroll to position [26, 0]
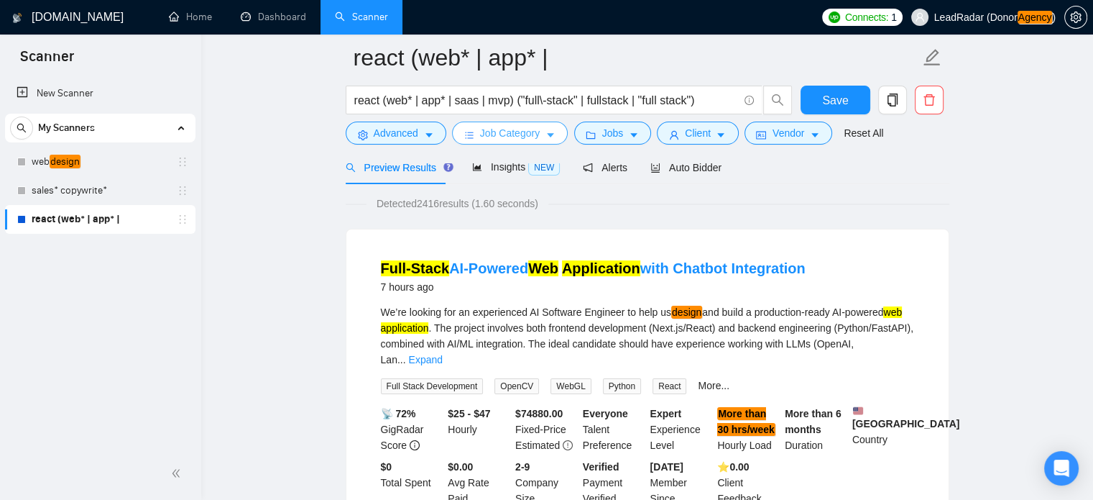
click at [538, 133] on button "Job Category" at bounding box center [510, 132] width 116 height 23
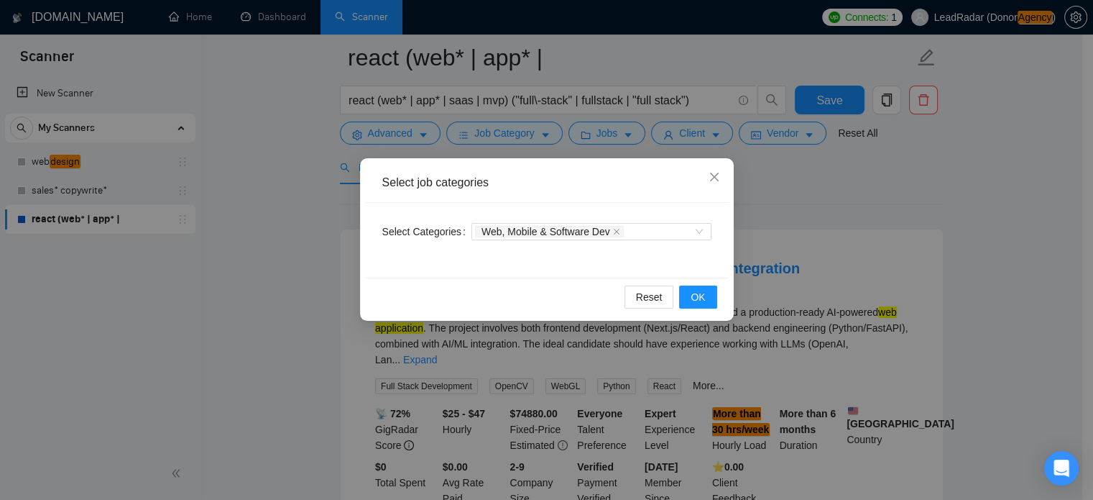
click at [813, 190] on div "Select job categories Select Categories Web, Mobile & Software Dev Reset OK" at bounding box center [546, 250] width 1093 height 500
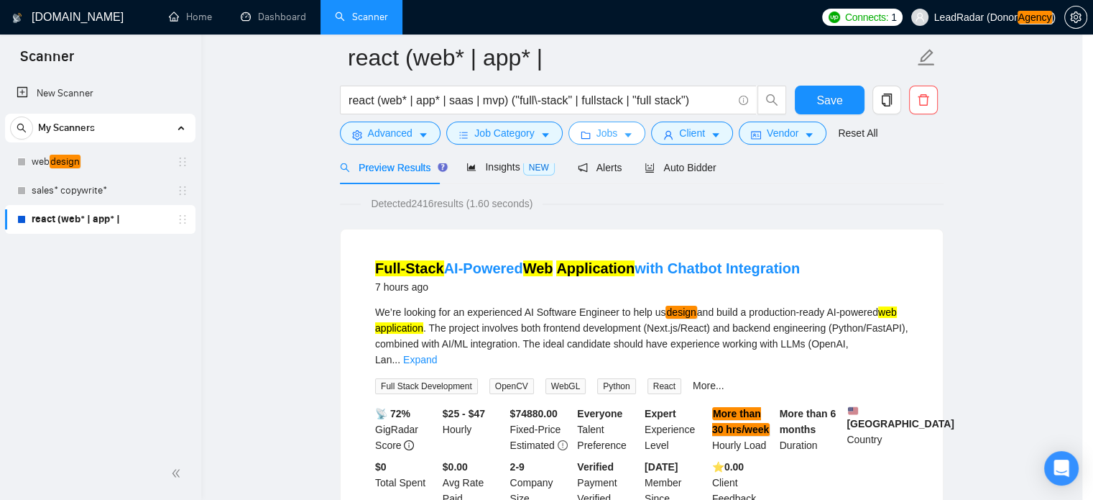
click at [611, 119] on div "react (web* | app* | saas | mvp) ("full\-stack" | fullstack | "full stack")" at bounding box center [563, 104] width 453 height 36
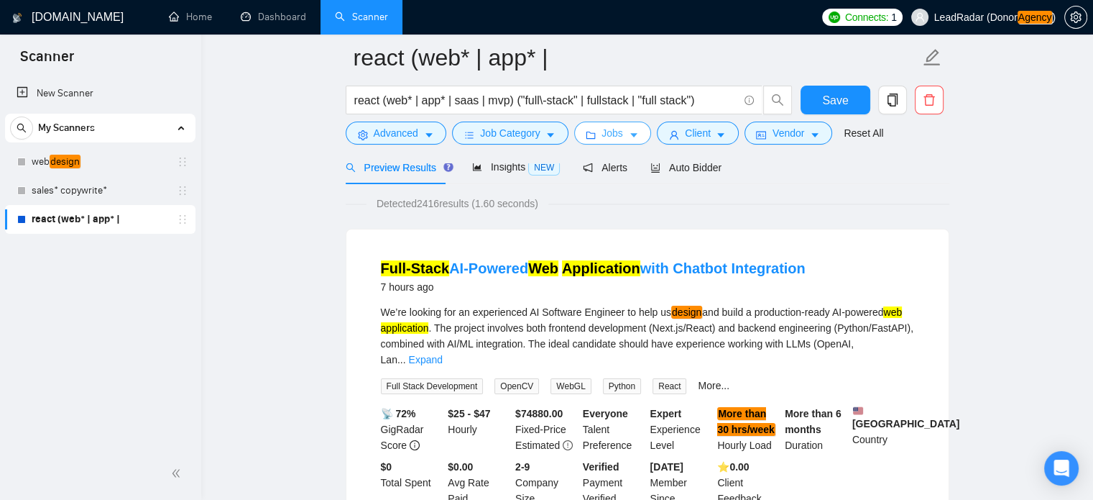
click at [618, 132] on button "Jobs" at bounding box center [613, 132] width 78 height 23
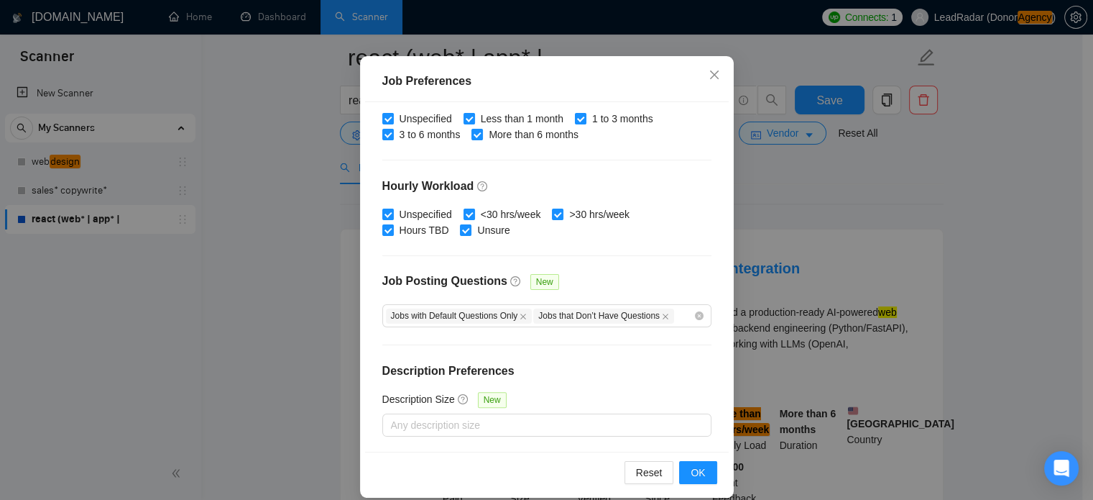
scroll to position [103, 0]
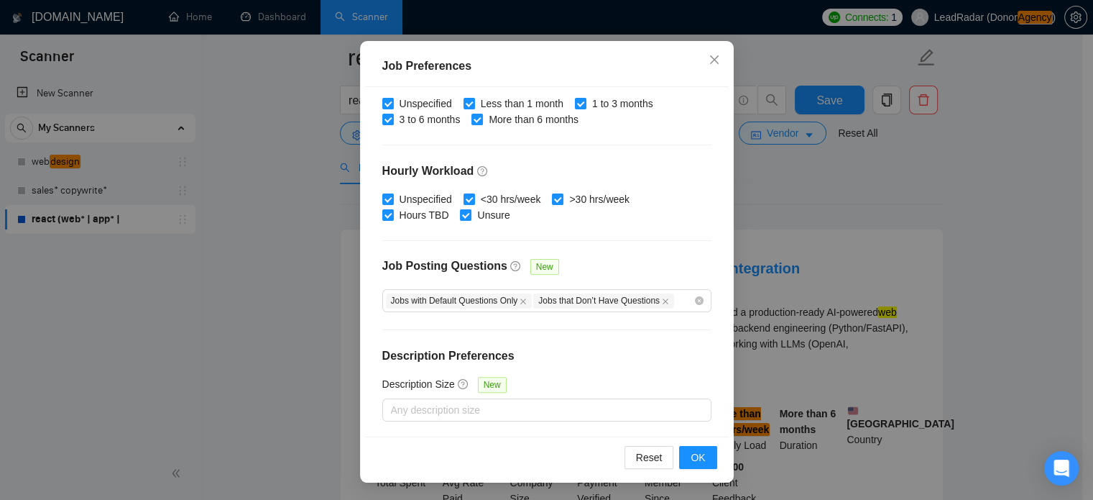
click at [814, 162] on div "Job Preferences Budget Project Type All Fixed Price Hourly Rate Fixed Price Bud…" at bounding box center [546, 250] width 1093 height 500
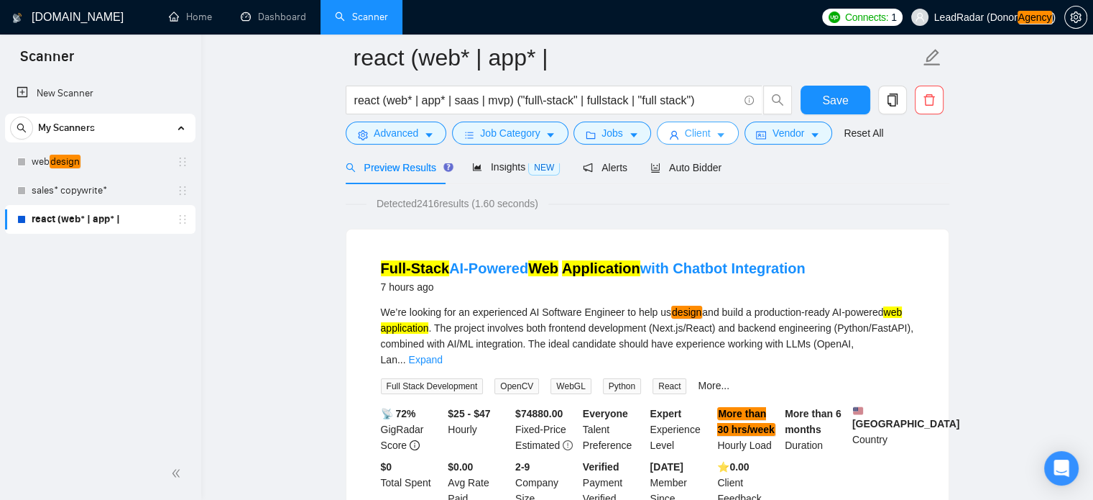
click at [721, 134] on button "Client" at bounding box center [698, 132] width 82 height 23
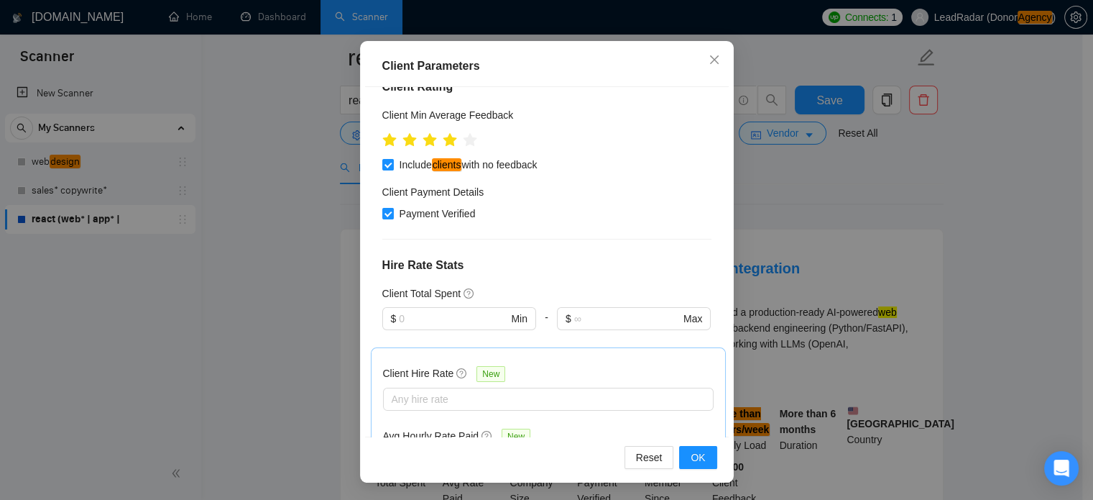
scroll to position [0, 0]
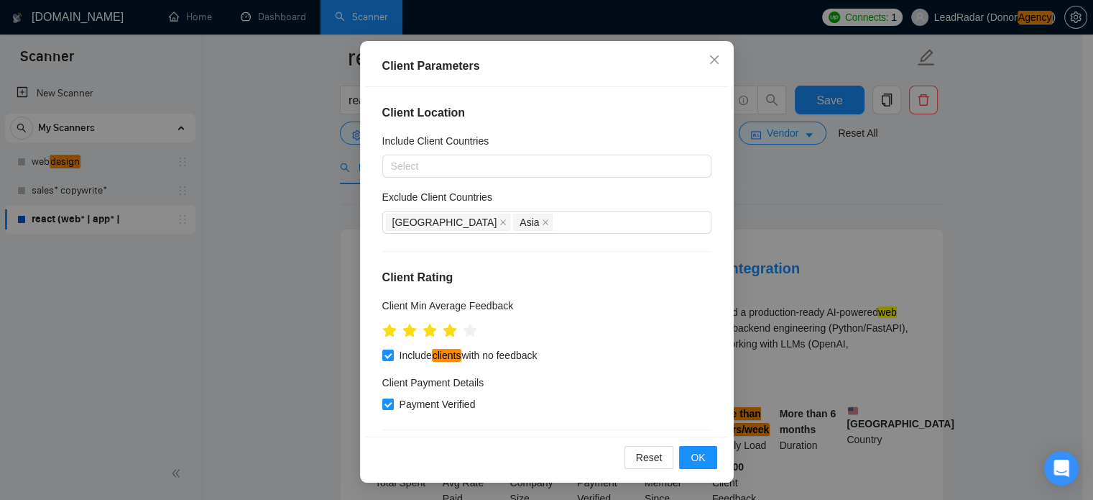
click at [816, 201] on div "Client Parameters Client Location Include Client Countries Select Exclude Clien…" at bounding box center [546, 250] width 1093 height 500
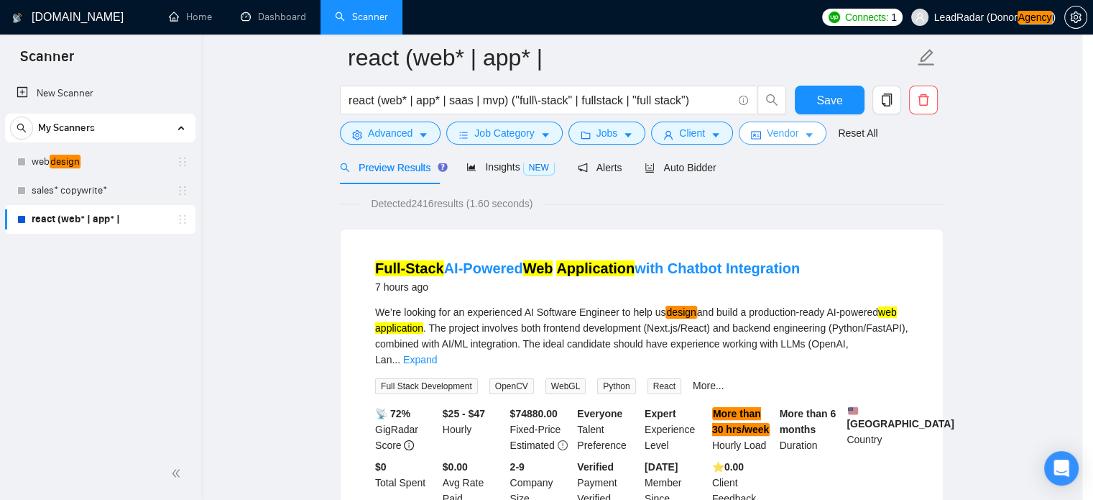
click at [814, 124] on button "Vendor" at bounding box center [783, 132] width 88 height 23
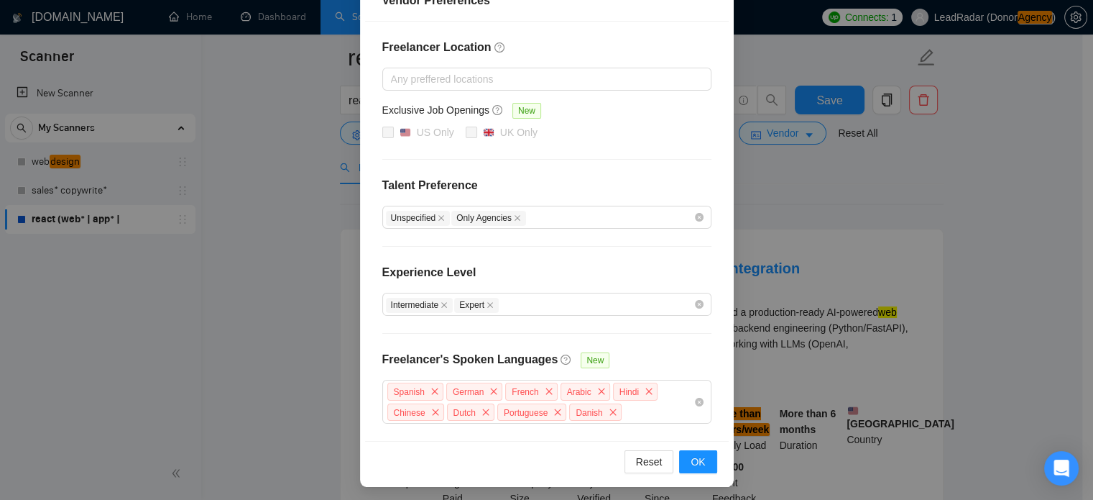
scroll to position [181, 0]
click at [1043, 323] on div "Vendor Preferences Freelancer Location Any preffered locations Exclusive Job Op…" at bounding box center [546, 250] width 1093 height 500
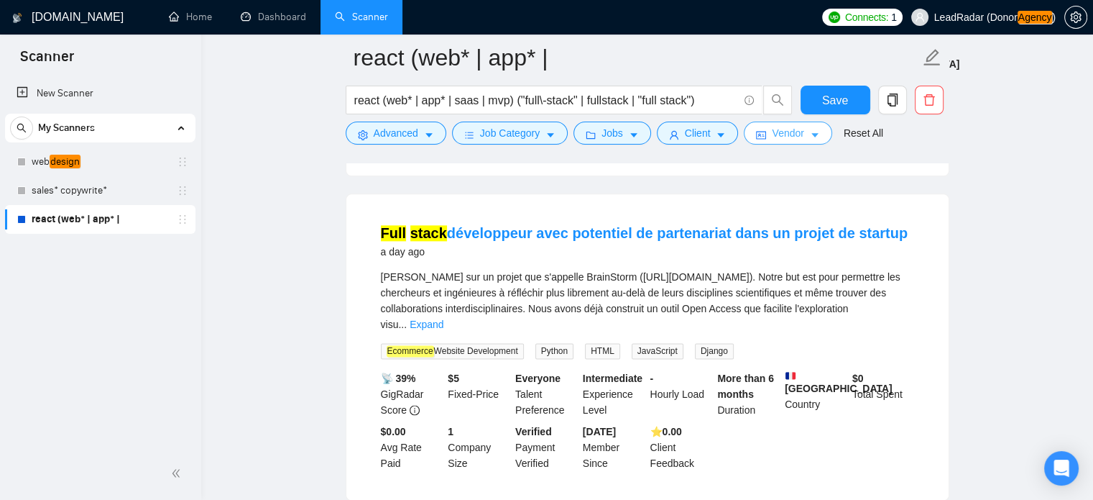
scroll to position [1817, 0]
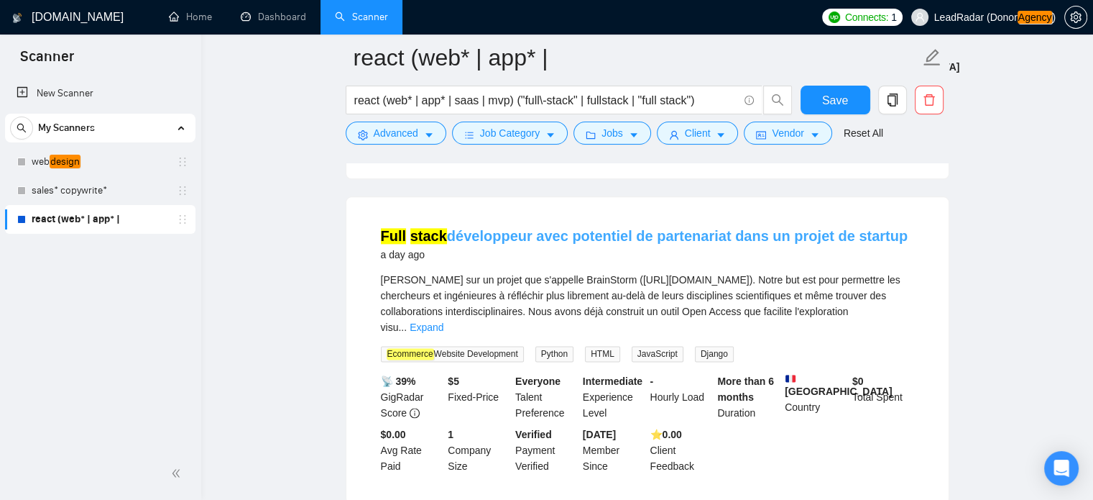
click at [635, 228] on link "Full stack développeur avec potentiel de partenariat dans un projet de startup" at bounding box center [645, 236] width 528 height 16
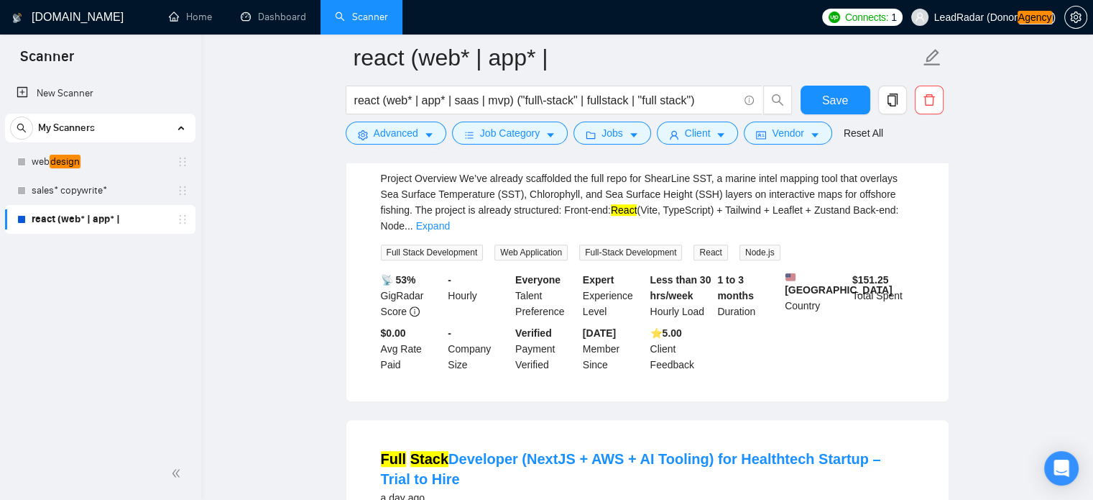
scroll to position [835, 0]
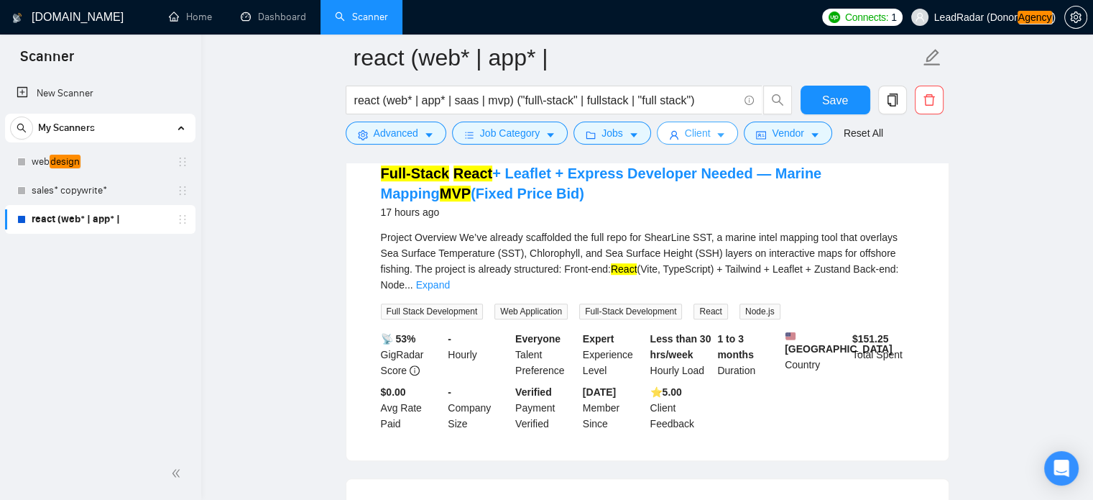
click at [710, 133] on button "Client" at bounding box center [698, 132] width 82 height 23
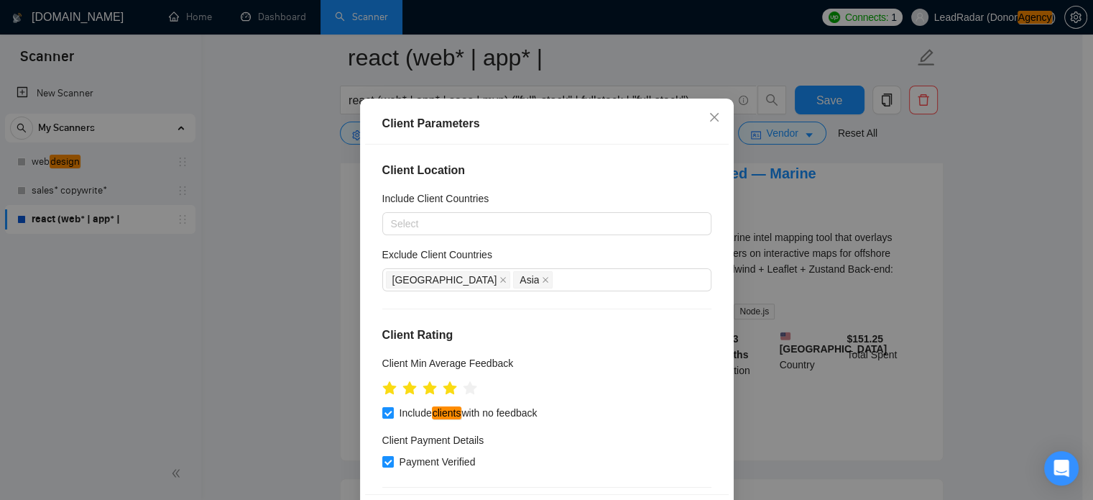
click at [710, 133] on div "Client Parameters Client Location Include Client Countries Select Exclude Clien…" at bounding box center [546, 250] width 1093 height 500
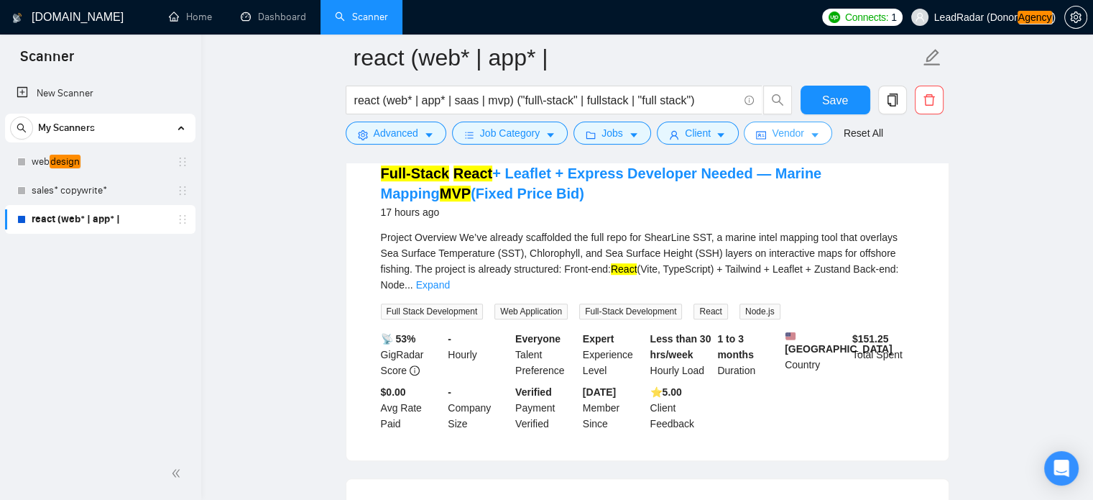
click at [772, 139] on span "Vendor" at bounding box center [788, 133] width 32 height 16
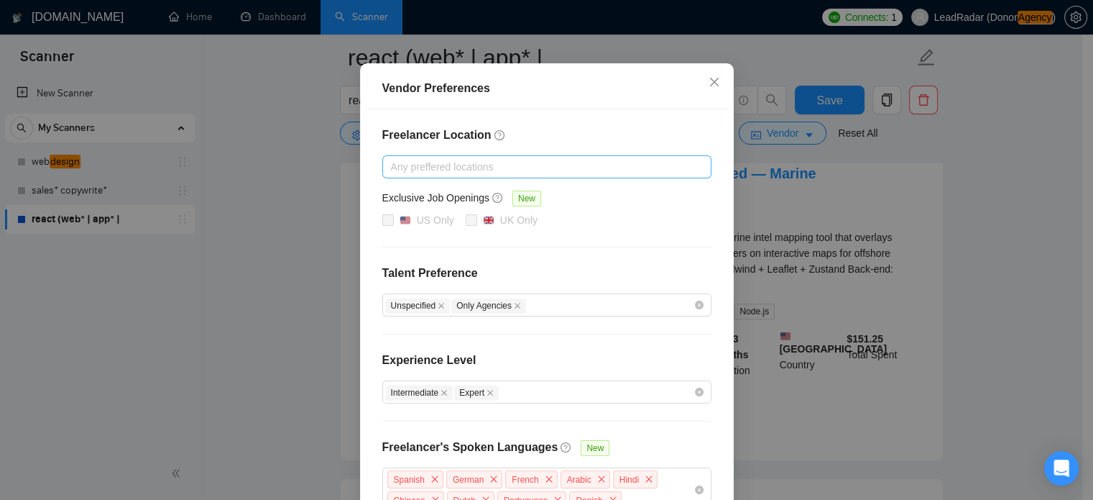
scroll to position [95, 0]
click at [451, 165] on div at bounding box center [540, 166] width 308 height 17
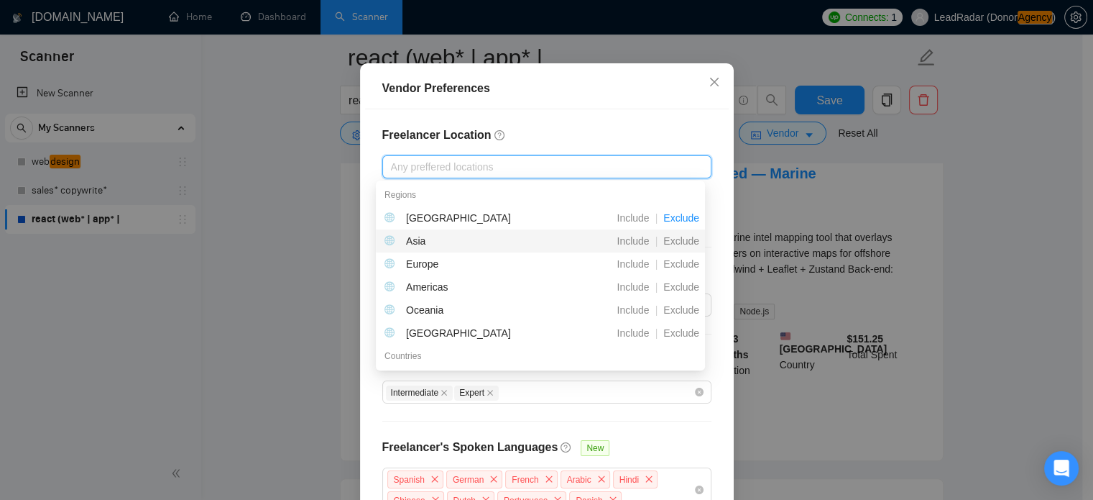
scroll to position [834, 0]
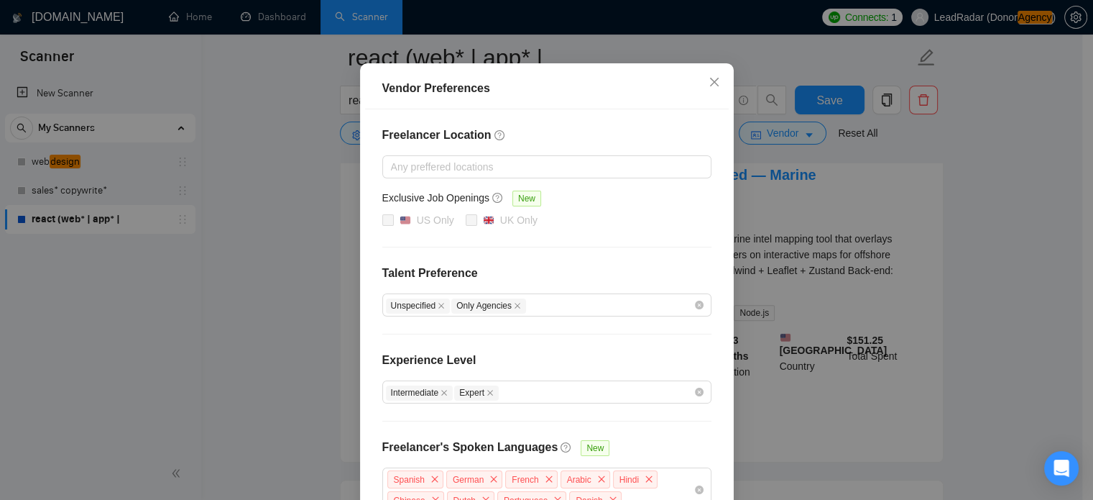
click at [658, 147] on div "Freelancer Location Any preffered locations Exclusive Job Openings New [GEOGRAP…" at bounding box center [547, 318] width 364 height 419
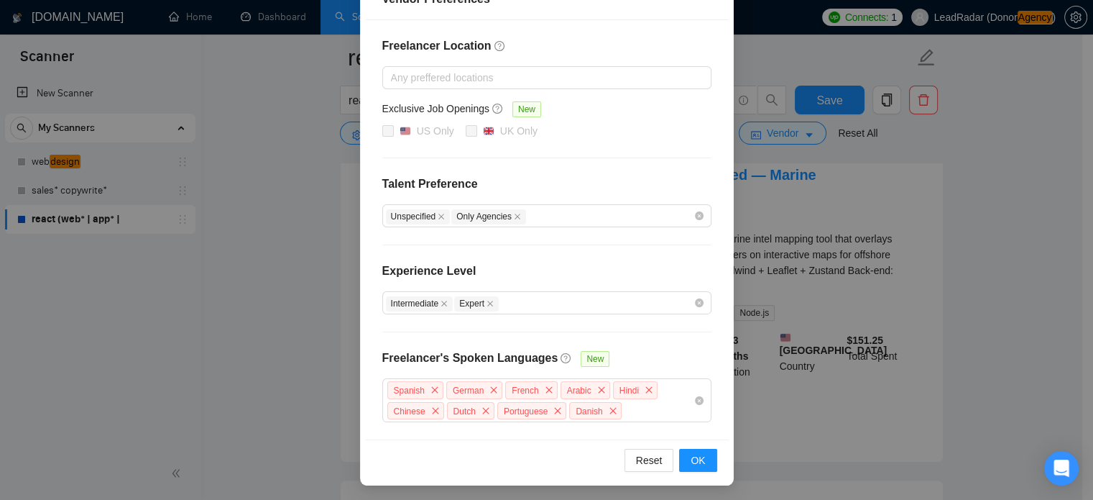
scroll to position [0, 0]
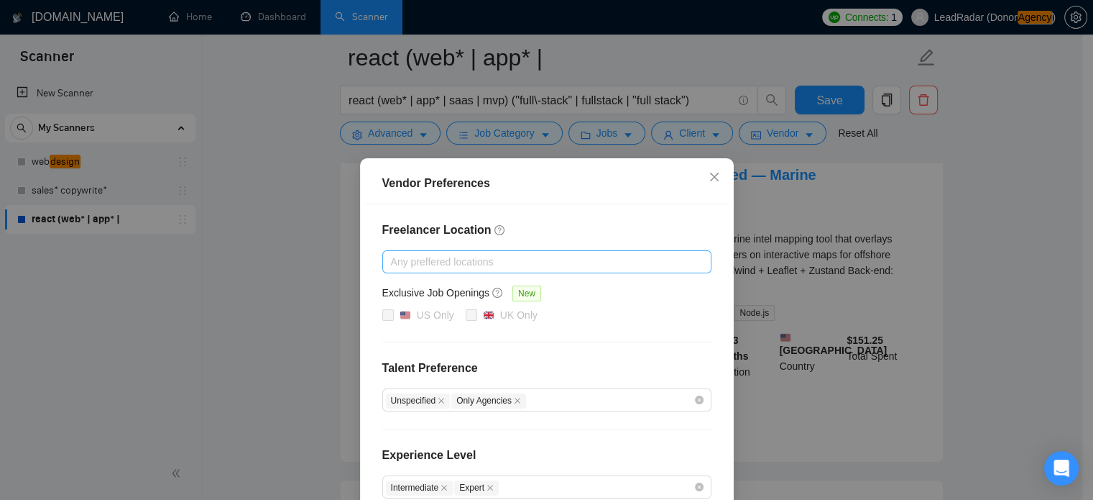
click at [474, 261] on div at bounding box center [540, 261] width 308 height 17
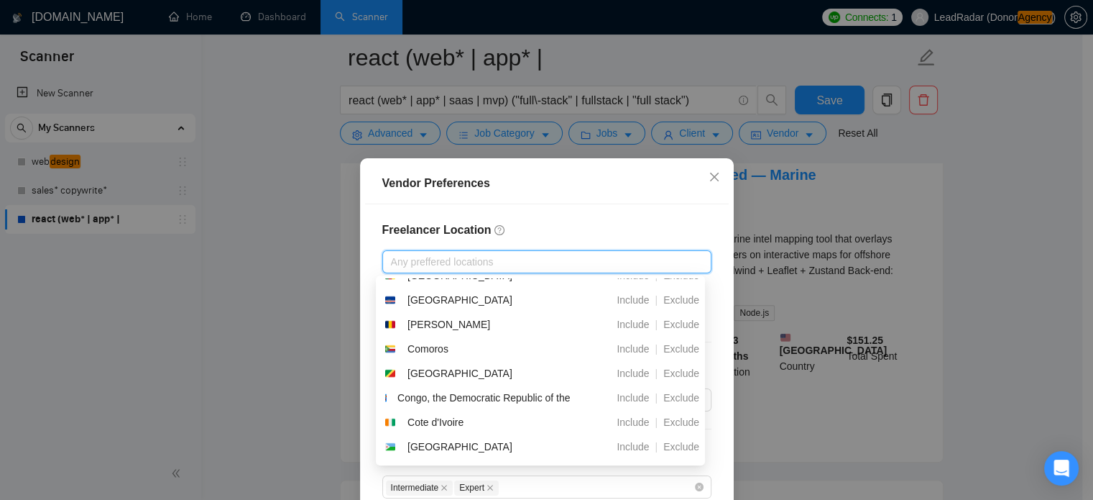
scroll to position [342, 0]
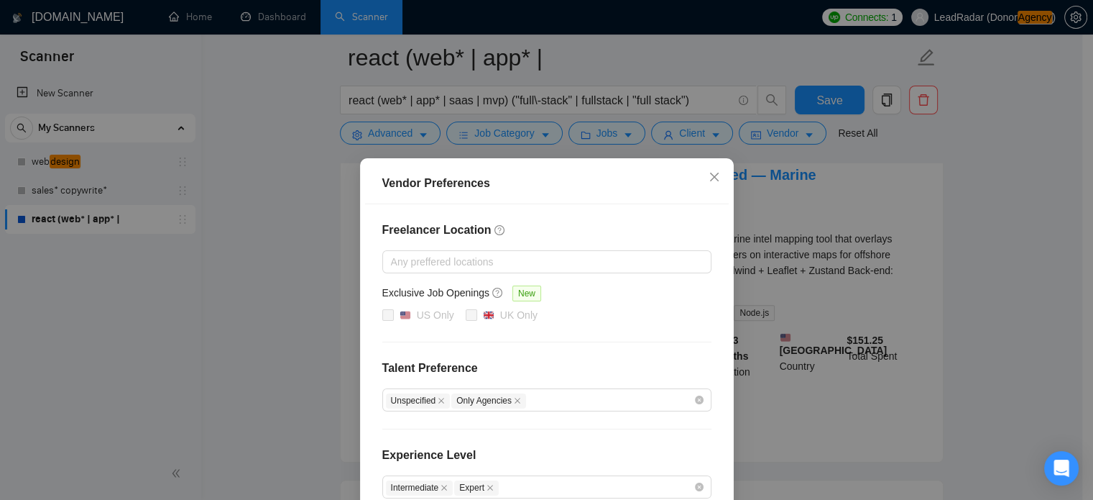
click at [628, 230] on h4 "Freelancer Location" at bounding box center [546, 229] width 329 height 17
drag, startPoint x: 371, startPoint y: 231, endPoint x: 478, endPoint y: 237, distance: 107.3
click at [478, 237] on div "Freelancer Location Any preffered locations Exclusive Job Openings New [GEOGRAP…" at bounding box center [547, 413] width 364 height 419
copy h4 "Freelancer Location"
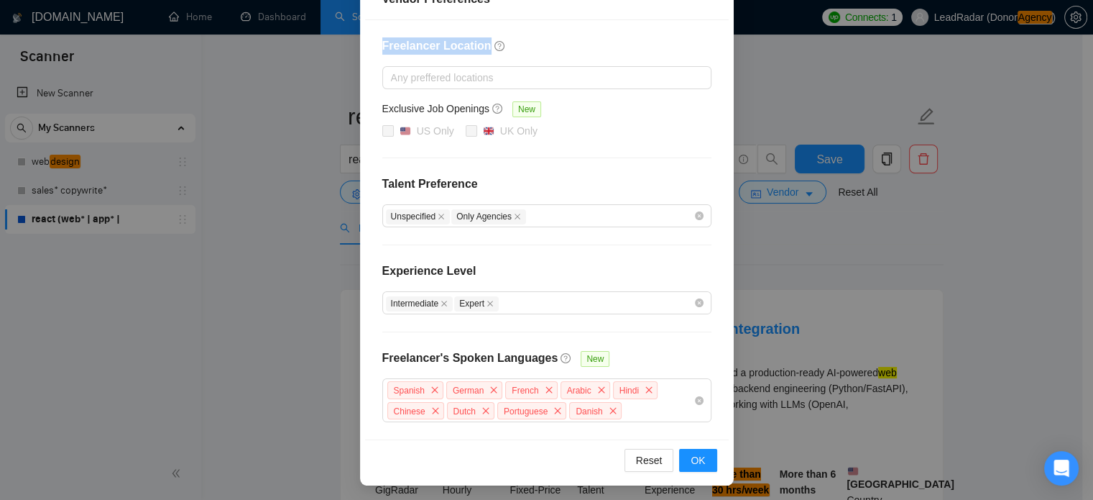
scroll to position [183, 0]
click at [930, 297] on div "Vendor Preferences Freelancer Location Any preffered locations Exclusive Job Op…" at bounding box center [546, 250] width 1093 height 500
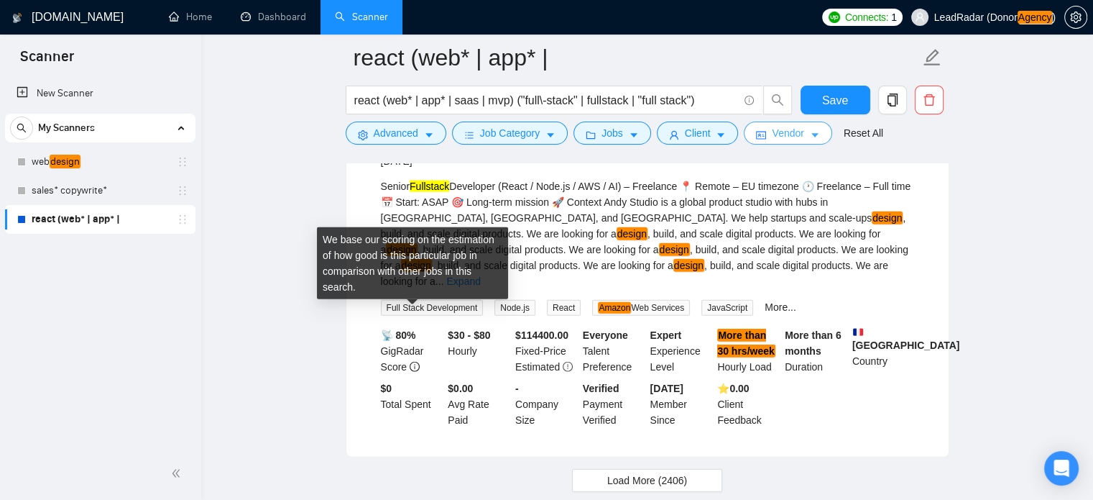
scroll to position [3330, 0]
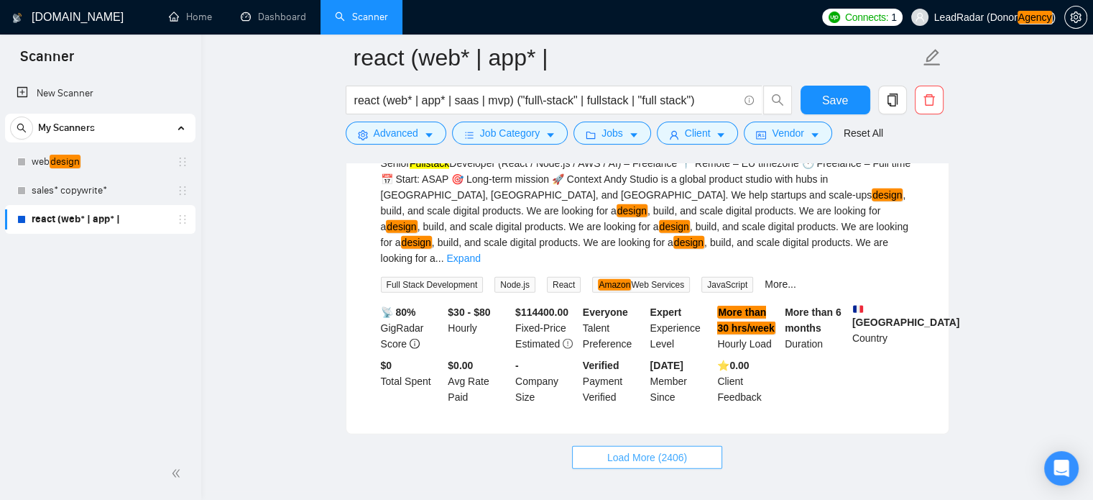
click at [623, 449] on span "Load More (2406)" at bounding box center [647, 457] width 80 height 16
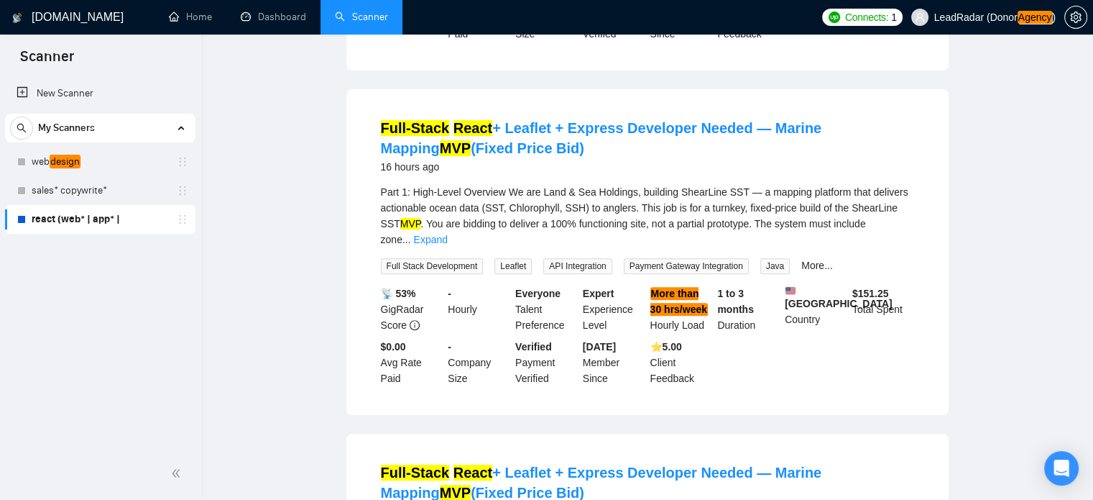
scroll to position [0, 0]
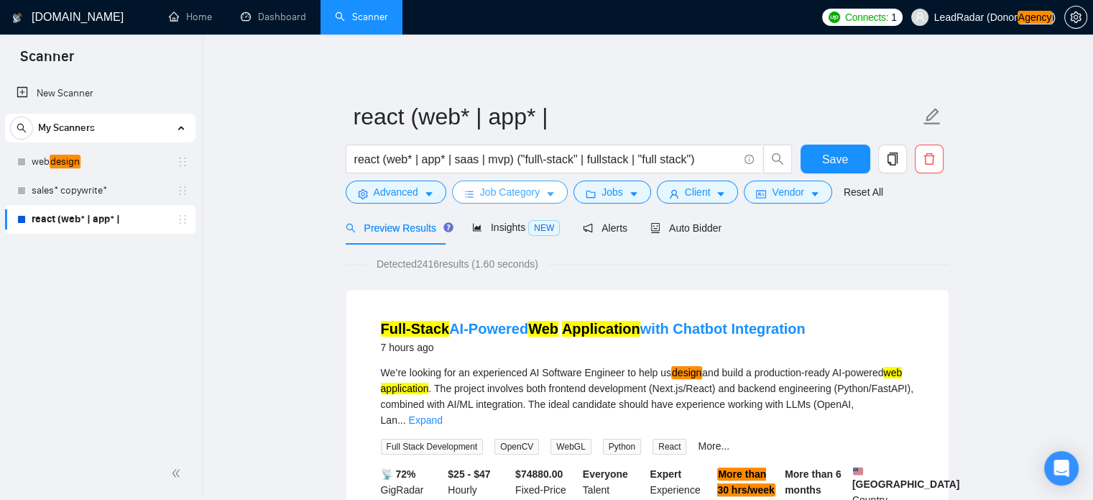
click at [546, 192] on icon "caret-down" at bounding box center [551, 194] width 10 height 10
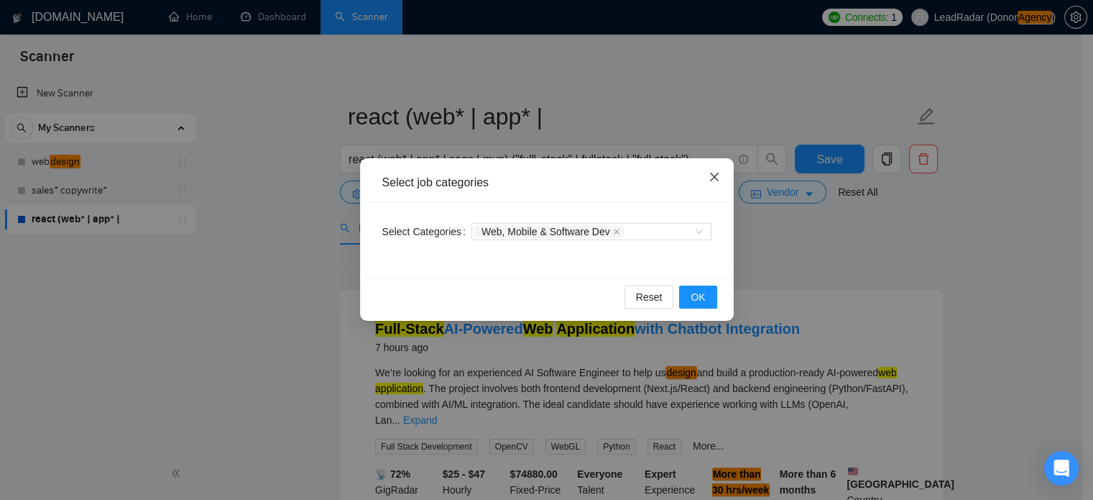
drag, startPoint x: 716, startPoint y: 175, endPoint x: 788, endPoint y: 180, distance: 72.1
click at [716, 175] on icon "close" at bounding box center [714, 177] width 9 height 9
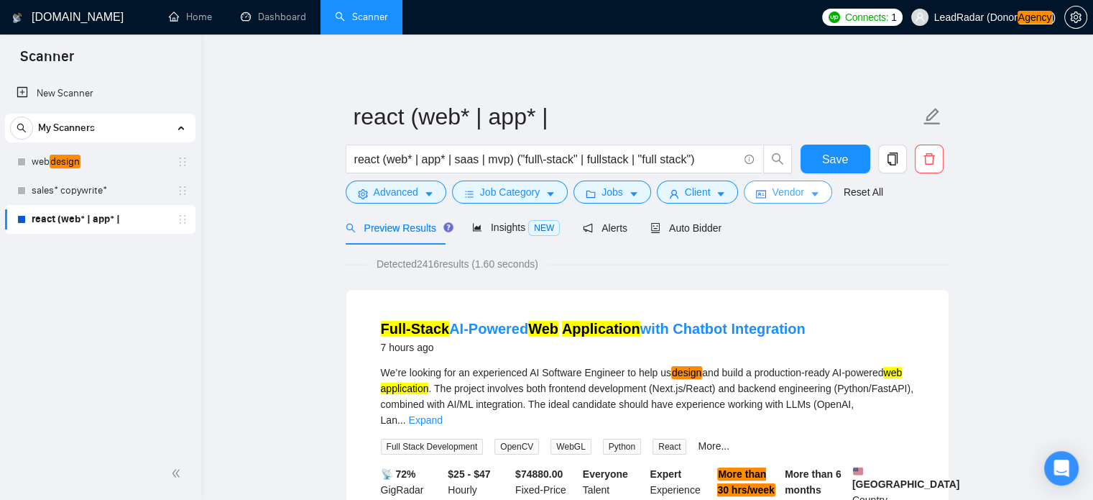
click at [811, 188] on span "caret-down" at bounding box center [815, 193] width 10 height 11
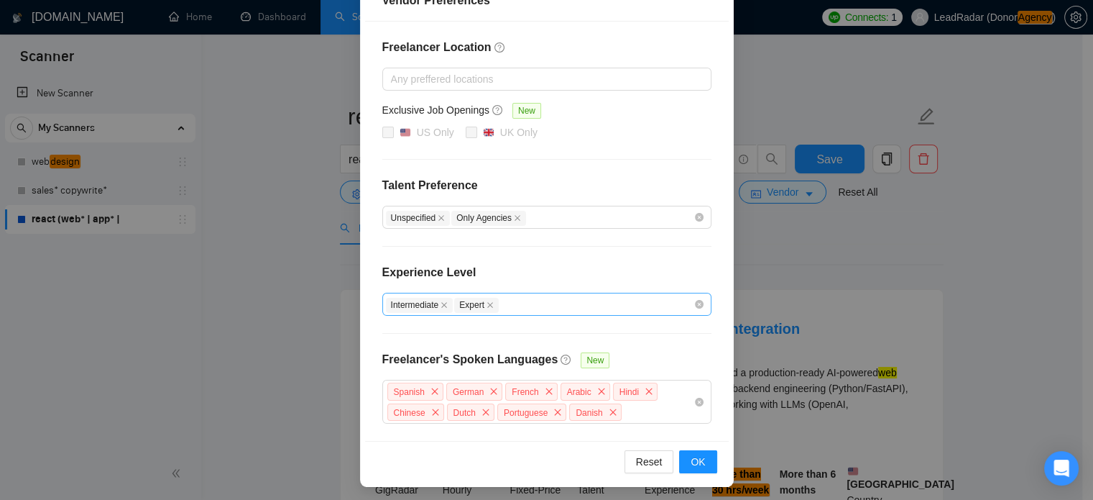
scroll to position [184, 0]
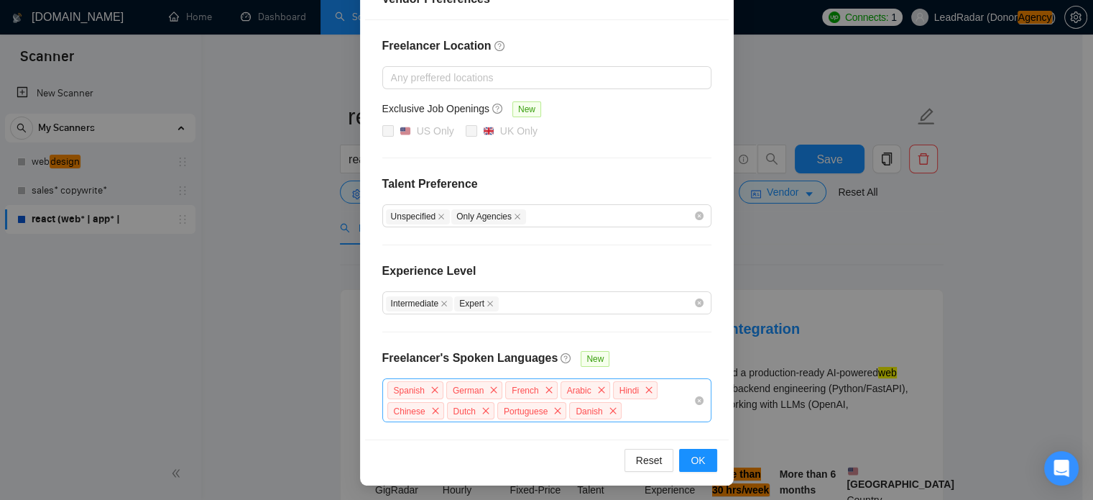
click at [626, 411] on div "Spanish German French Arabic Hindi Chinese Dutch Portuguese Danish" at bounding box center [540, 400] width 308 height 41
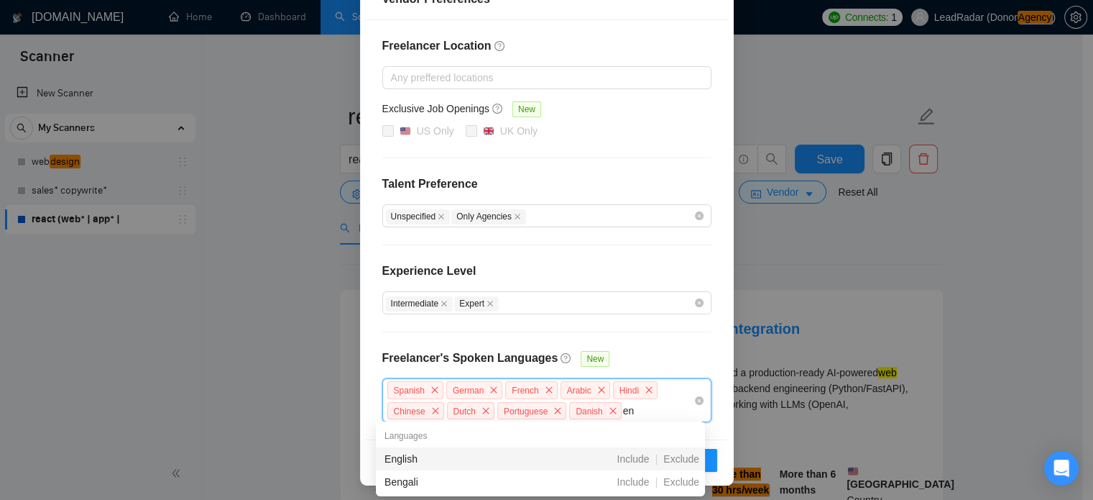
type input "eng"
click at [630, 456] on span "Include" at bounding box center [633, 459] width 44 height 12
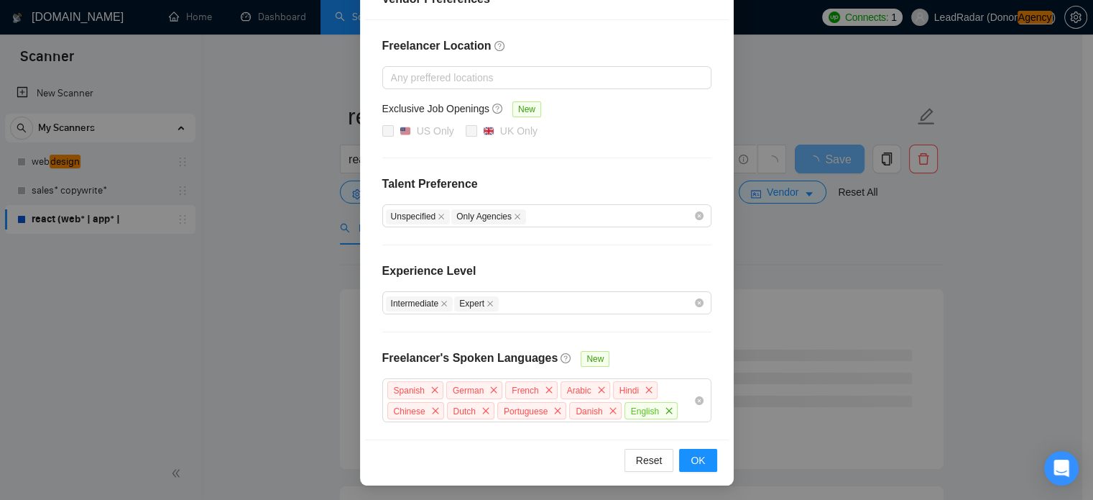
click at [676, 354] on div "Freelancer Location Any preffered locations Exclusive Job Openings New [GEOGRAP…" at bounding box center [547, 229] width 364 height 419
click at [698, 462] on span "OK" at bounding box center [698, 460] width 14 height 16
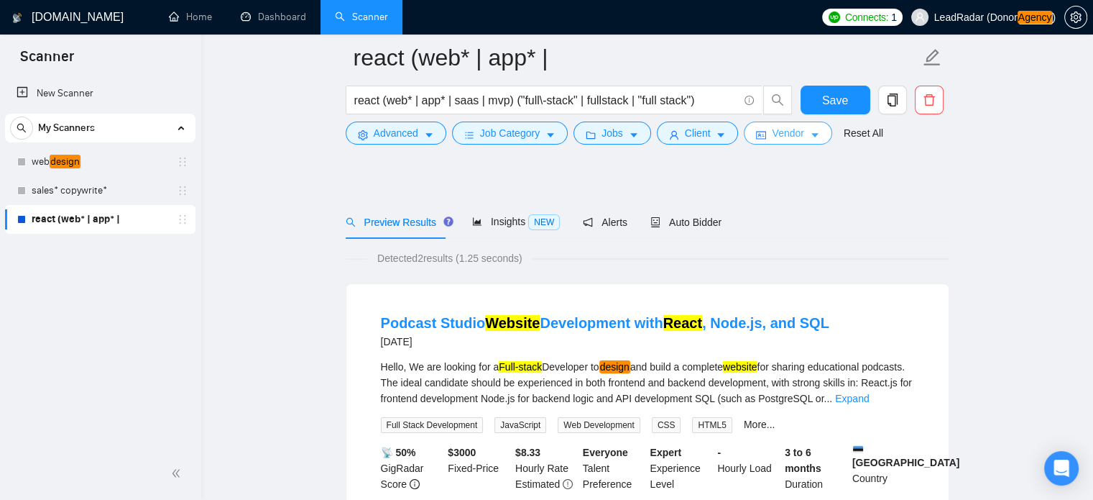
scroll to position [137, 0]
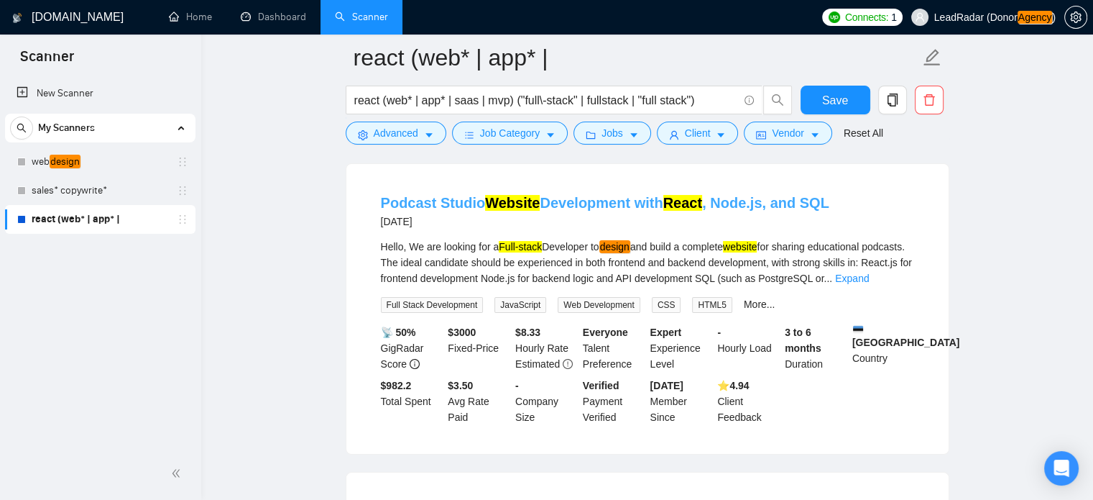
click at [574, 203] on link "Podcast Studio Website Development with React , Node.js, and SQL" at bounding box center [605, 203] width 449 height 16
click at [811, 137] on icon "caret-down" at bounding box center [815, 135] width 10 height 10
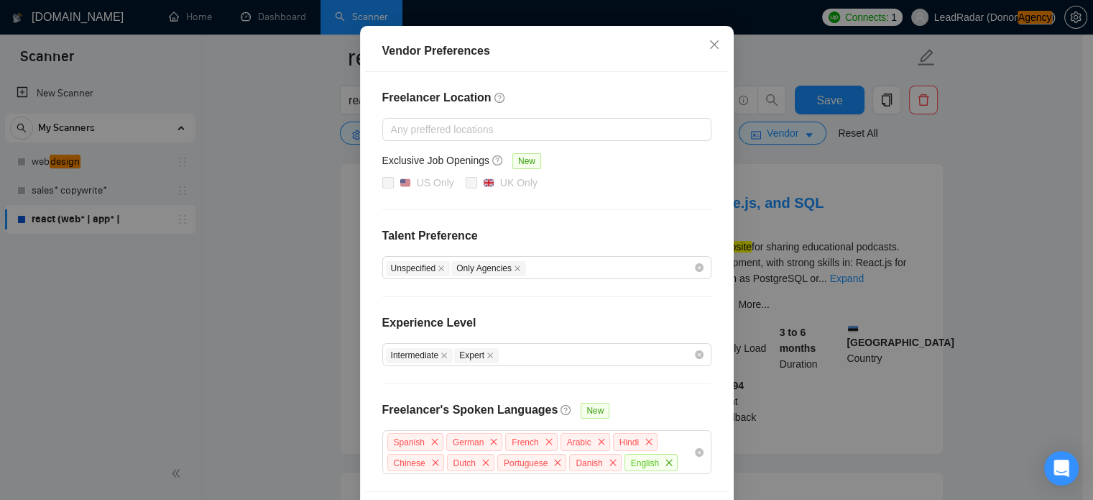
scroll to position [184, 0]
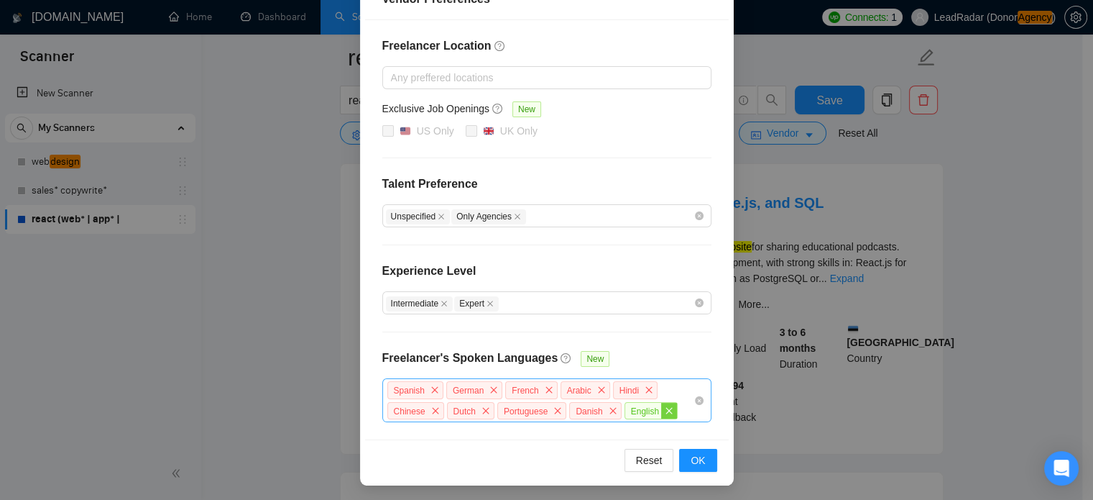
click at [665, 410] on icon "close" at bounding box center [669, 410] width 9 height 9
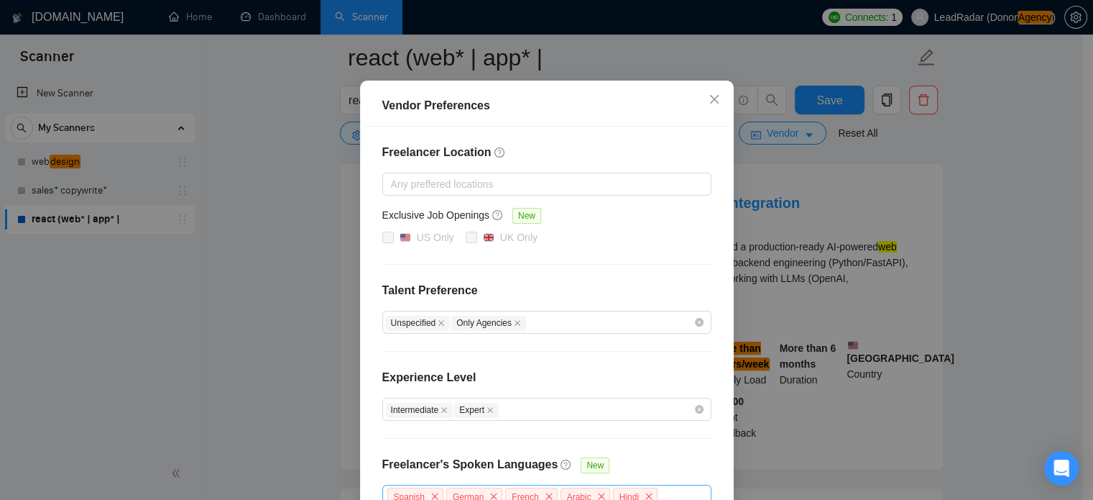
scroll to position [74, 0]
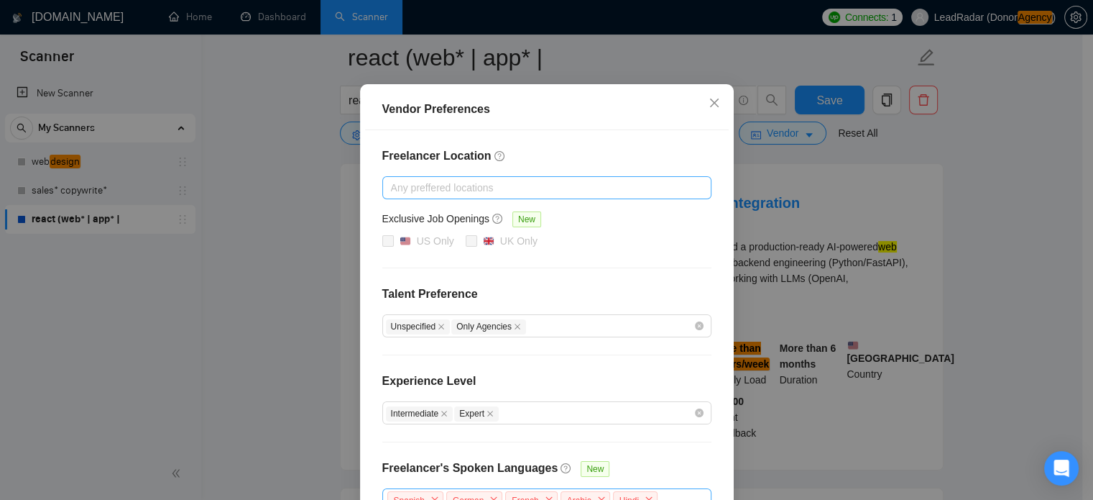
click at [494, 191] on div at bounding box center [540, 187] width 308 height 17
click at [996, 188] on div "Vendor Preferences Freelancer Location Any preffered locations Exclusive Job Op…" at bounding box center [546, 250] width 1093 height 500
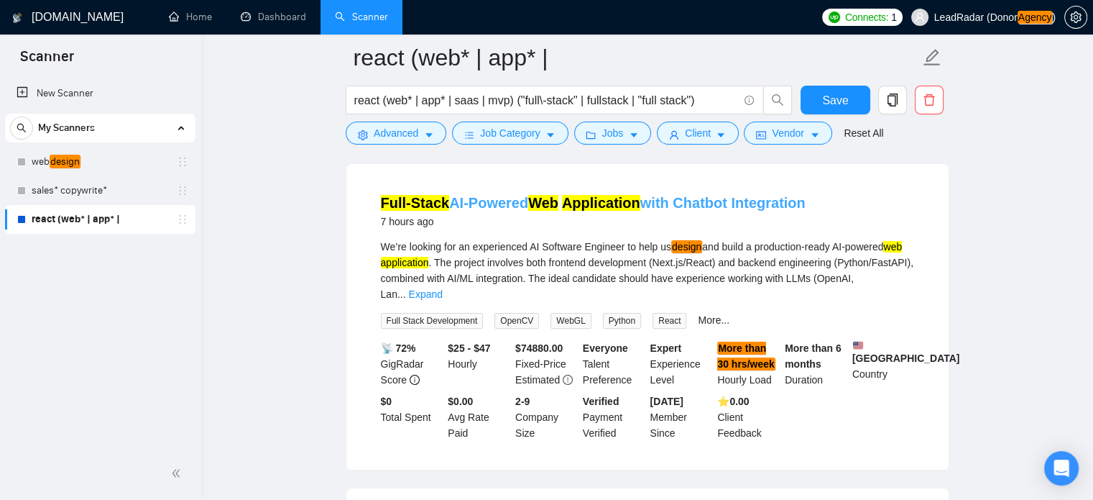
click at [677, 198] on link "Full-Stack AI-Powered Web Application with Chatbot Integration" at bounding box center [593, 203] width 425 height 16
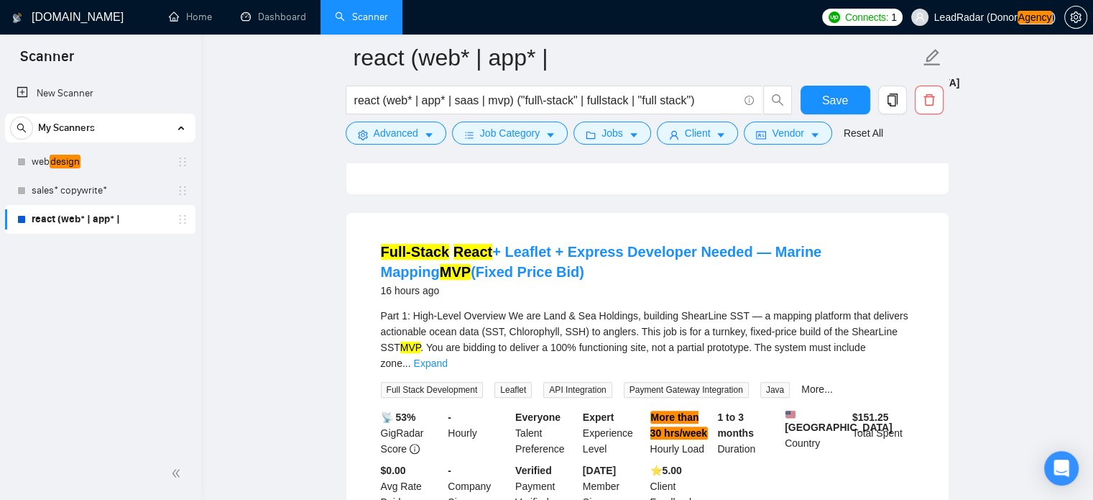
scroll to position [411, 0]
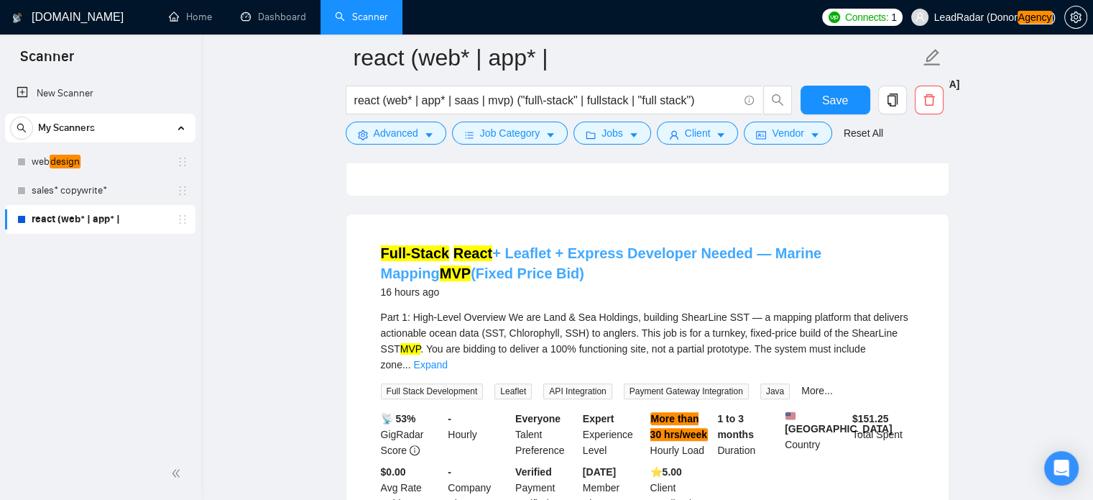
click at [576, 247] on link "Full-Stack React + Leaflet + Express Developer Needed — Marine Mapping MVP (Fix…" at bounding box center [601, 263] width 441 height 36
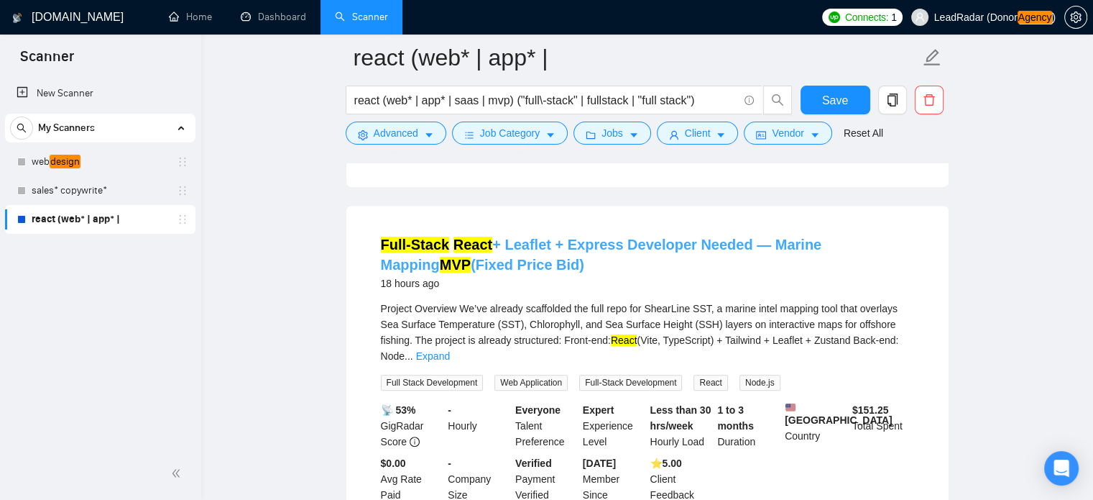
scroll to position [765, 0]
click at [604, 236] on link "Full-Stack React + Leaflet + Express Developer Needed — Marine Mapping MVP (Fix…" at bounding box center [601, 254] width 441 height 36
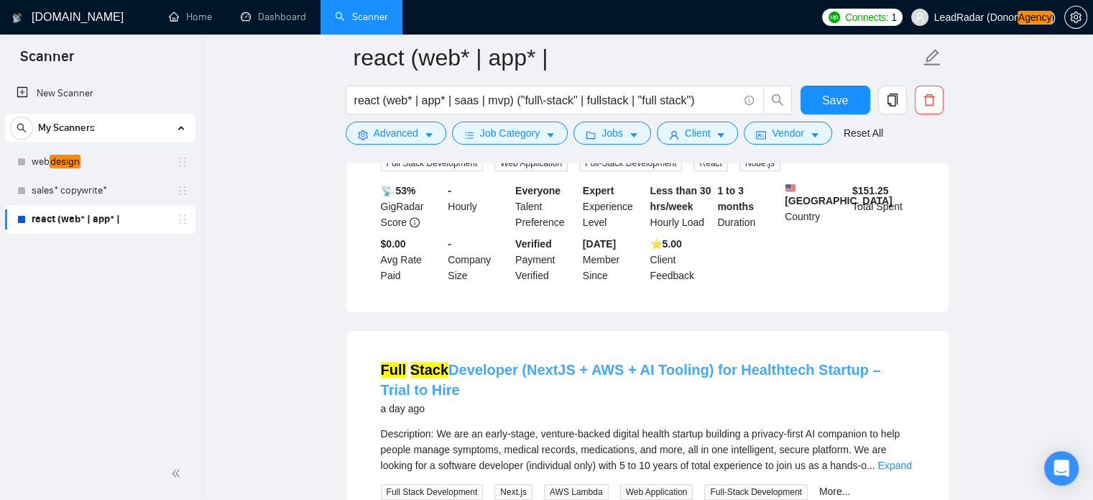
scroll to position [986, 0]
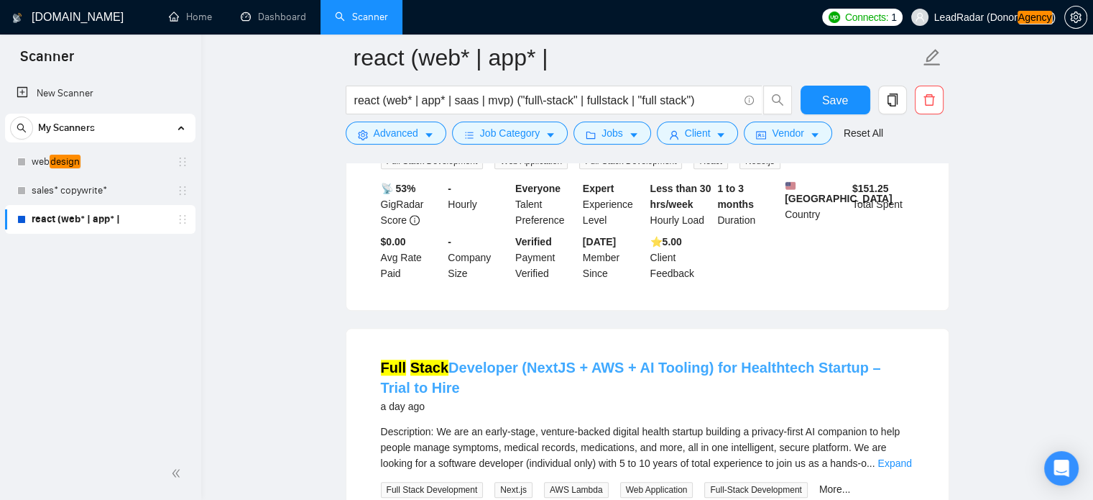
click at [633, 359] on link "Full Stack Developer (NextJS + AWS + AI Tooling) for Healthtech Startup – Trial…" at bounding box center [631, 377] width 500 height 36
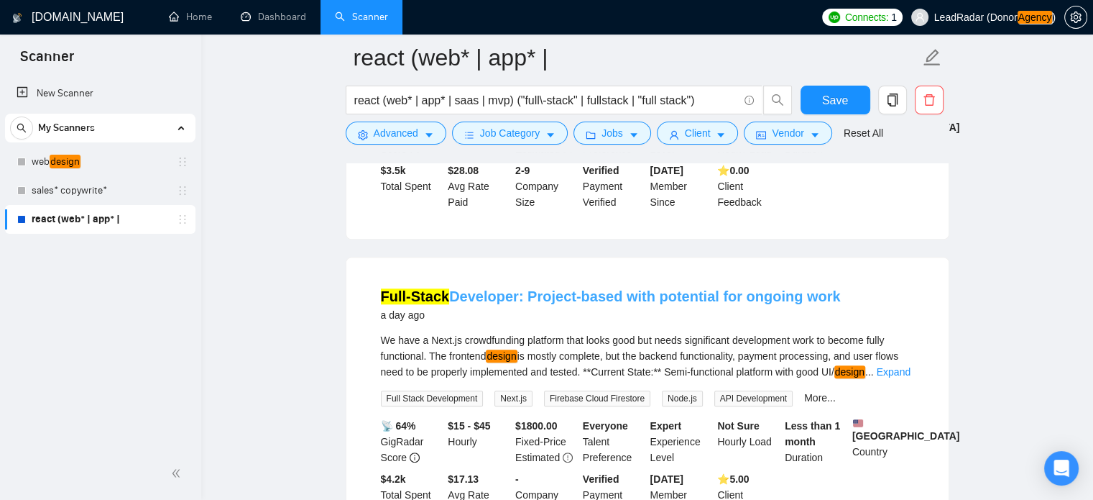
scroll to position [1385, 0]
click at [620, 289] on link "Full-Stack Developer: Project-based with potential for ongoing work" at bounding box center [611, 297] width 460 height 16
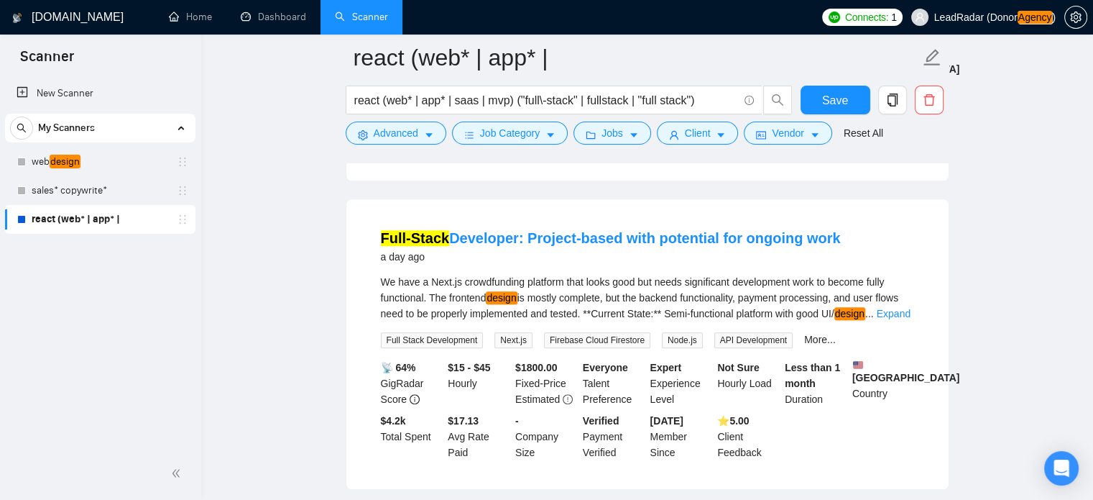
scroll to position [1445, 0]
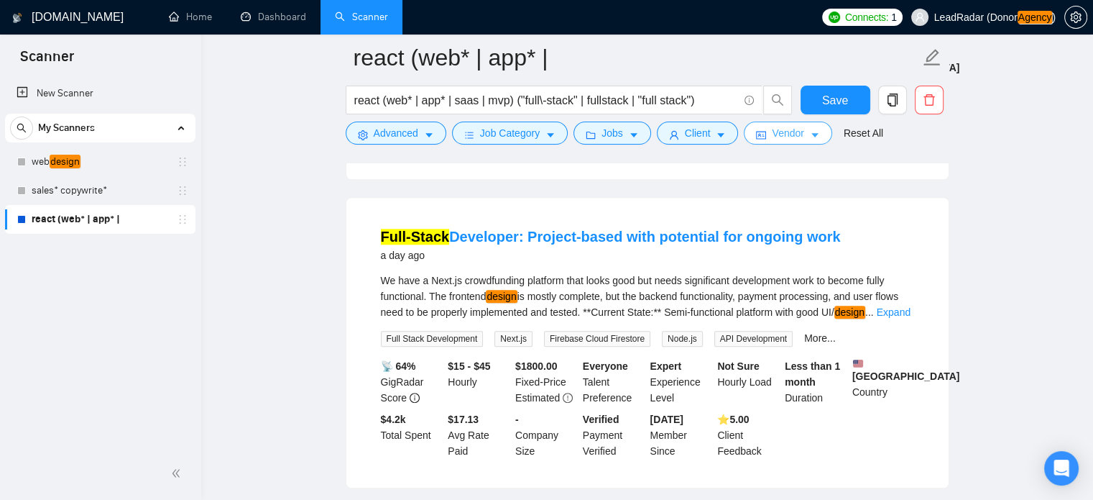
click at [784, 137] on span "Vendor" at bounding box center [788, 133] width 32 height 16
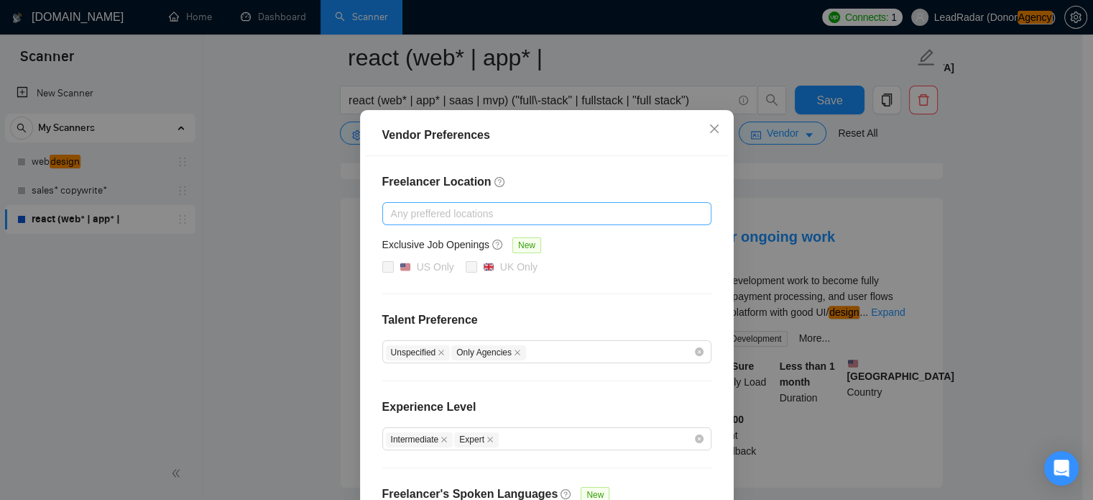
scroll to position [49, 0]
click at [520, 212] on div at bounding box center [540, 212] width 308 height 17
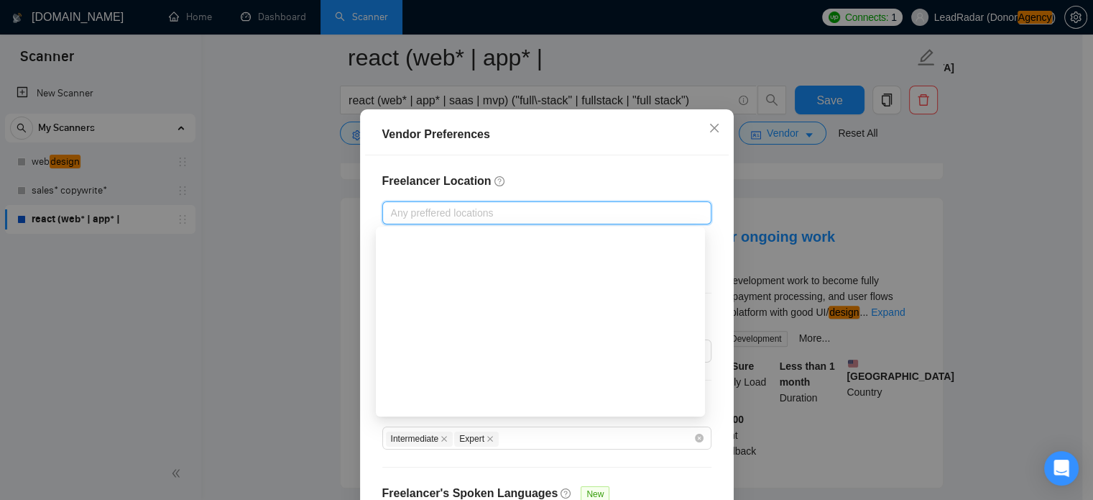
scroll to position [0, 0]
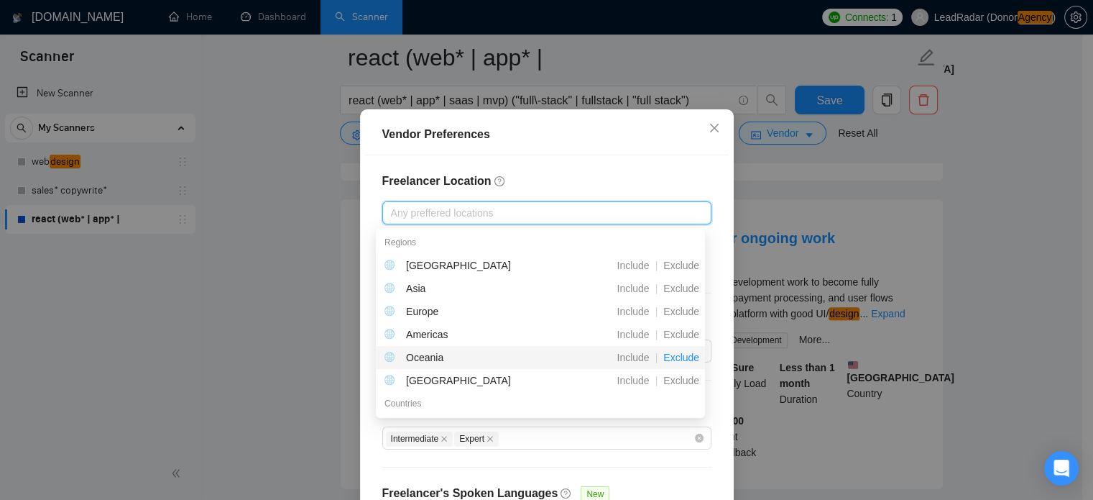
click at [676, 358] on span "Exclude" at bounding box center [681, 358] width 47 height 12
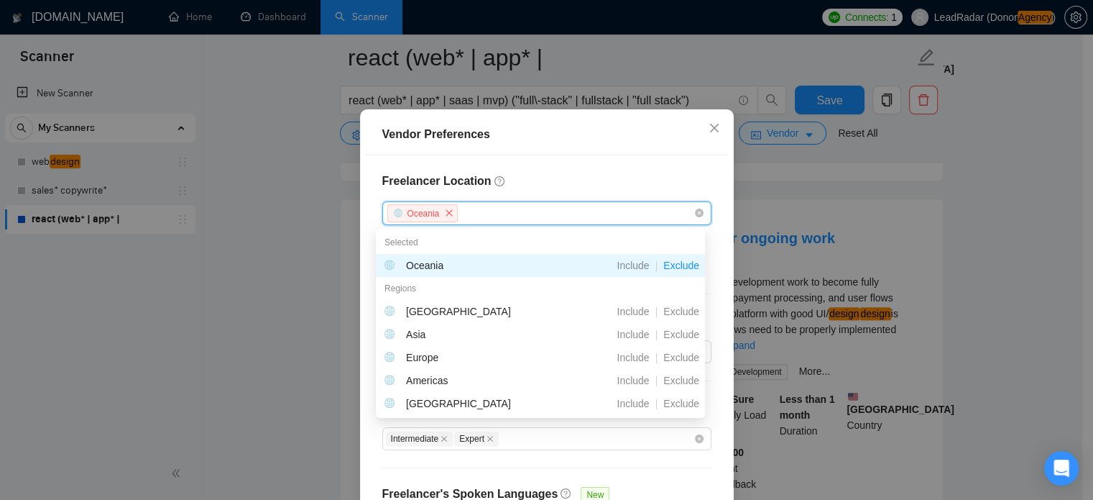
scroll to position [1443, 0]
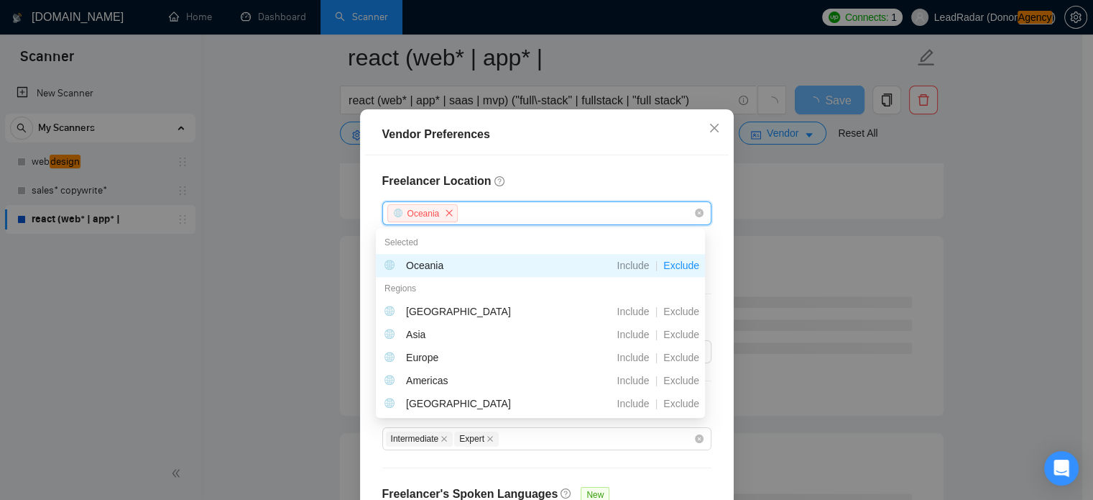
click at [656, 145] on div "Vendor Preferences" at bounding box center [547, 134] width 364 height 41
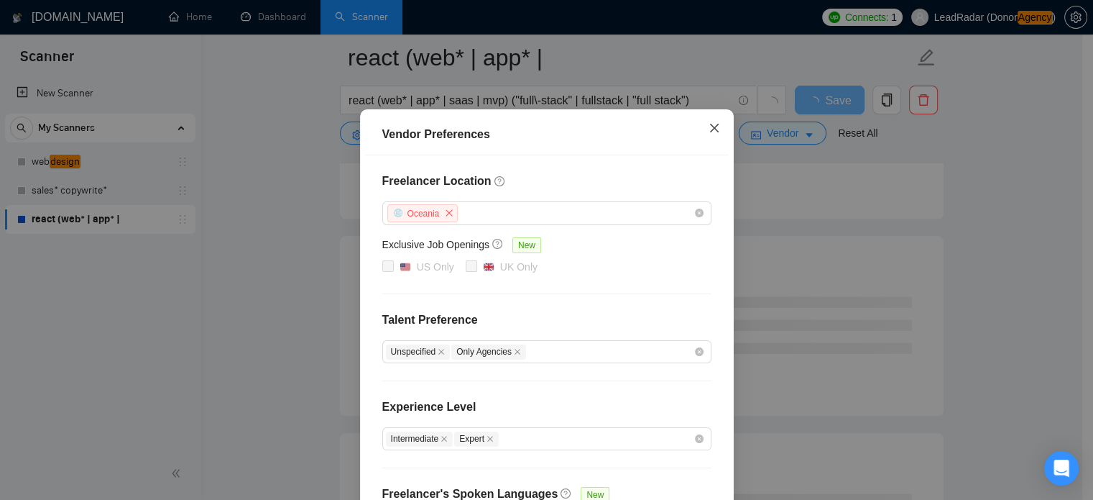
click at [710, 128] on icon "close" at bounding box center [714, 128] width 9 height 9
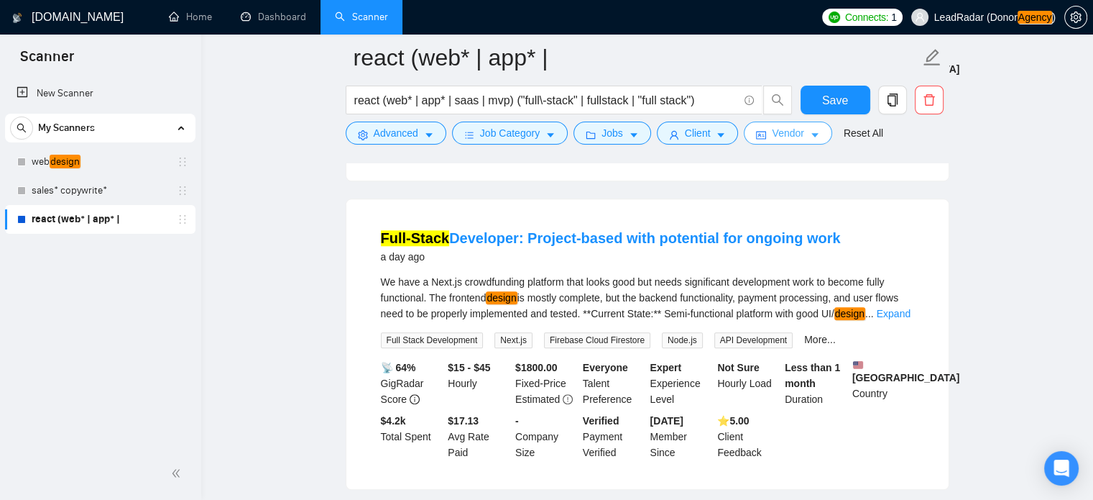
click at [784, 136] on span "Vendor" at bounding box center [788, 133] width 32 height 16
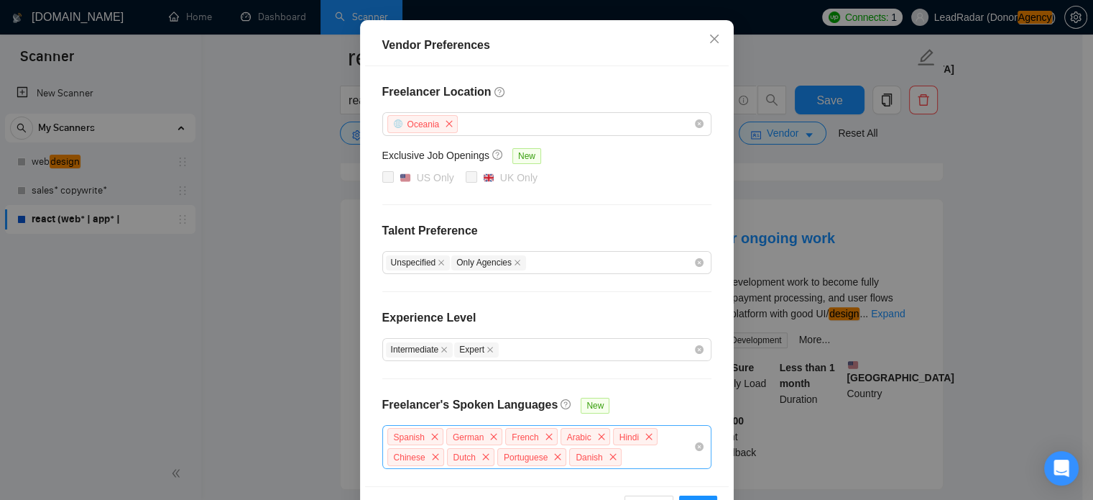
scroll to position [184, 0]
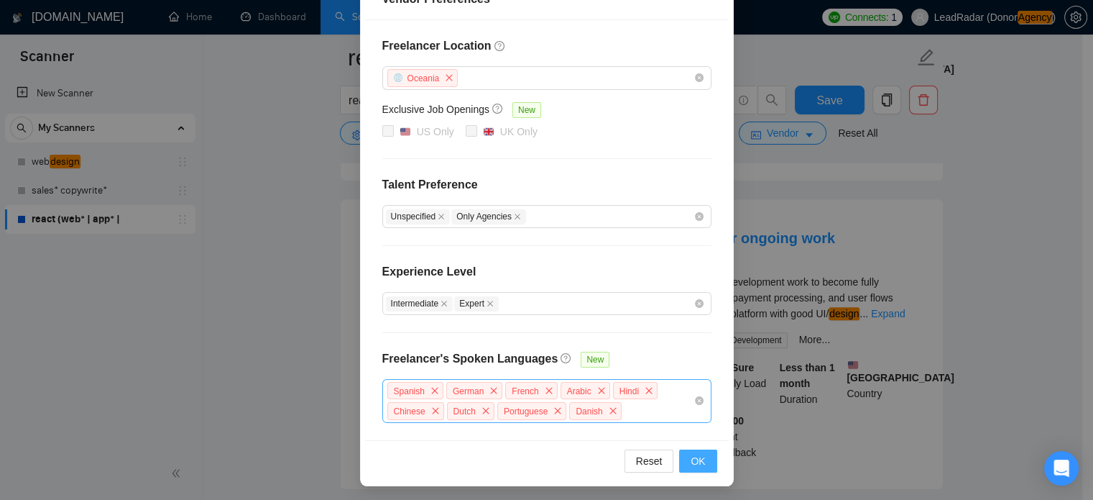
click at [697, 468] on button "OK" at bounding box center [697, 460] width 37 height 23
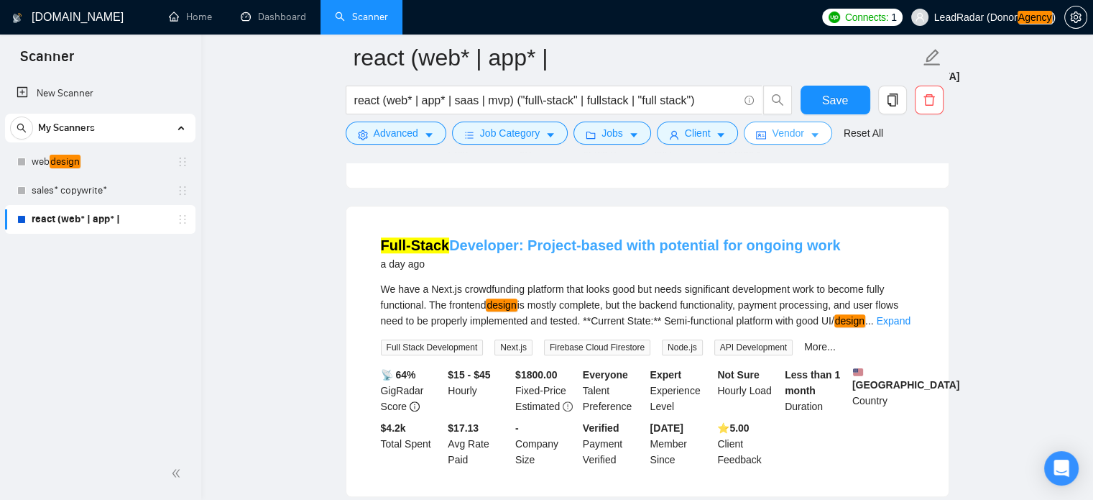
scroll to position [1466, 0]
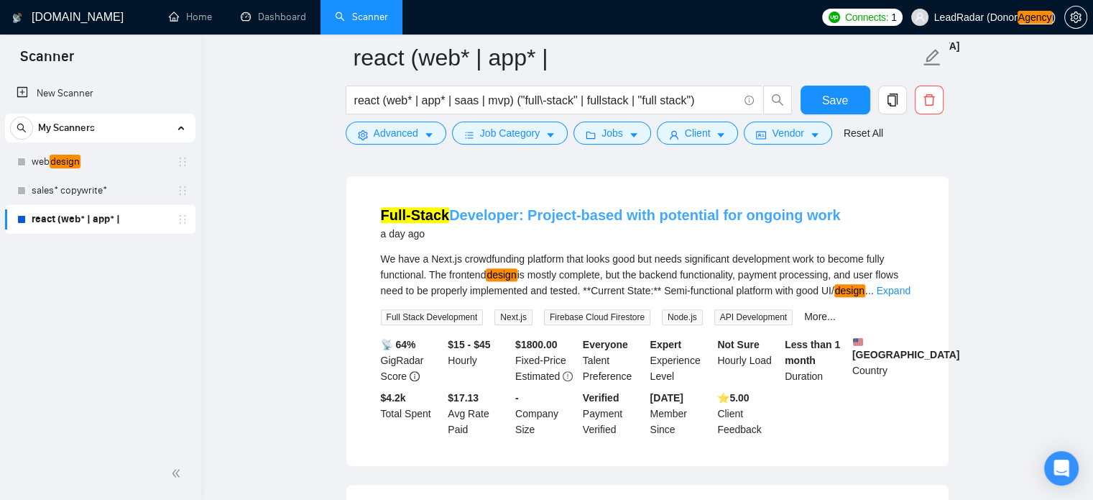
click at [584, 207] on link "Full-Stack Developer: Project-based with potential for ongoing work" at bounding box center [611, 215] width 460 height 16
click at [810, 136] on icon "caret-down" at bounding box center [815, 135] width 10 height 10
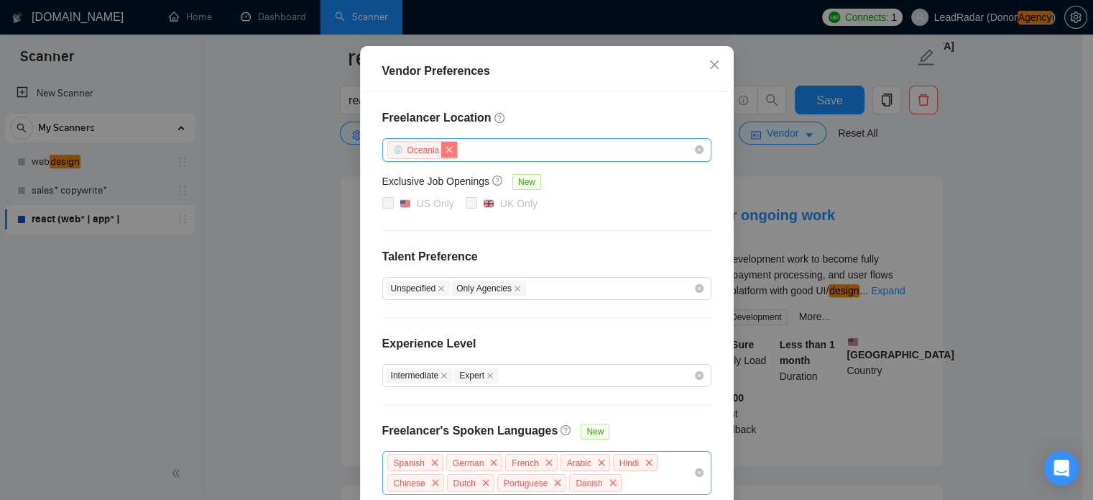
click at [445, 154] on icon "close" at bounding box center [449, 149] width 9 height 9
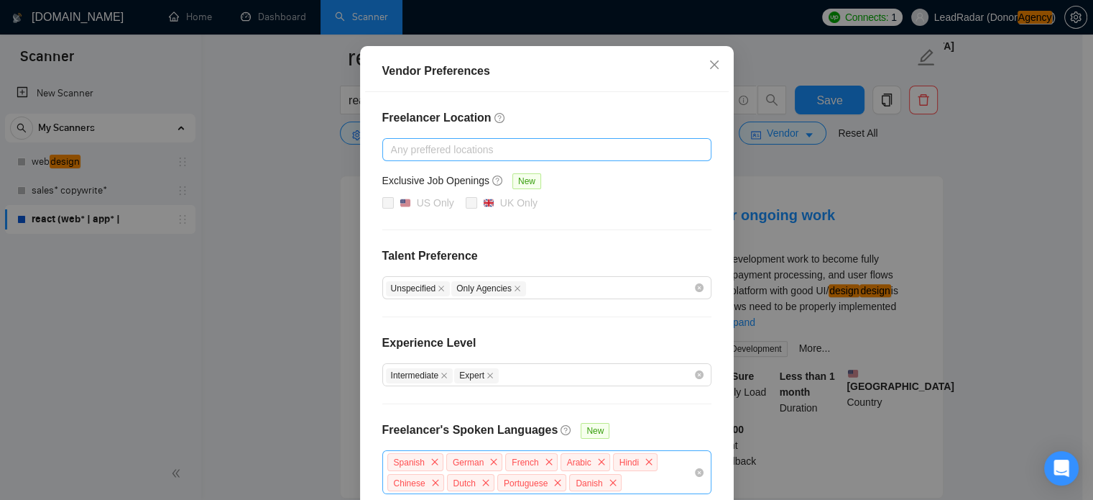
click at [418, 158] on div at bounding box center [540, 149] width 308 height 17
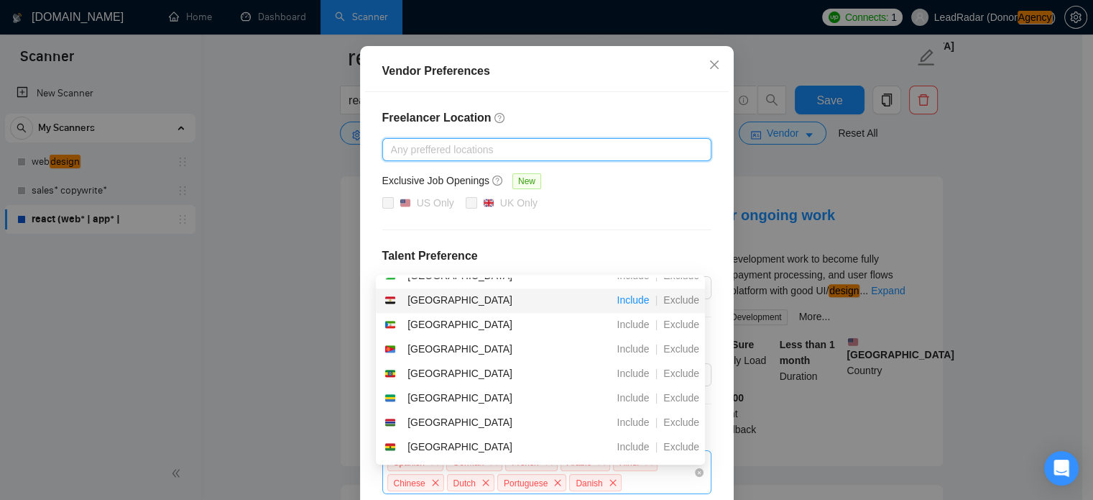
scroll to position [505, 0]
click at [676, 304] on span "Exclude" at bounding box center [681, 301] width 47 height 12
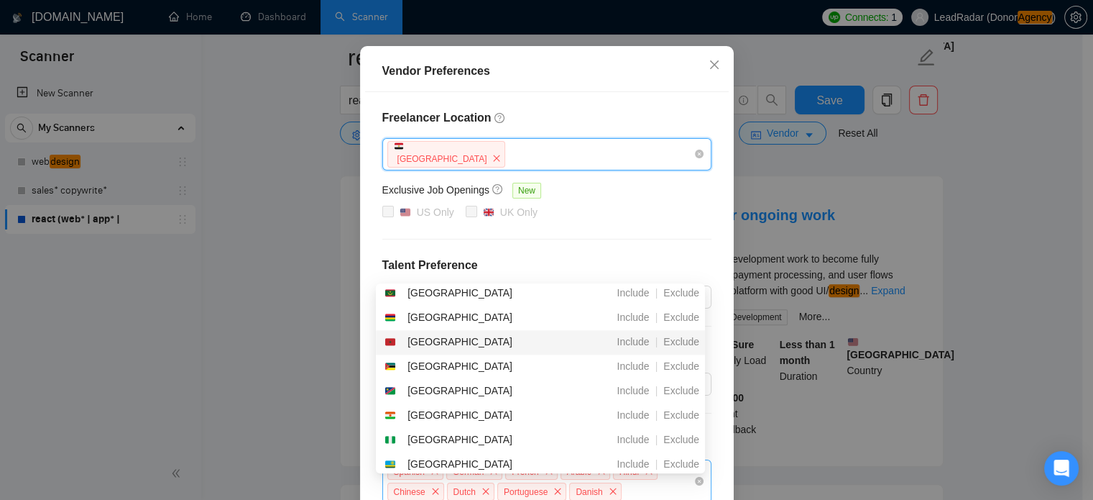
scroll to position [924, 0]
click at [670, 341] on span "Exclude" at bounding box center [681, 341] width 47 height 12
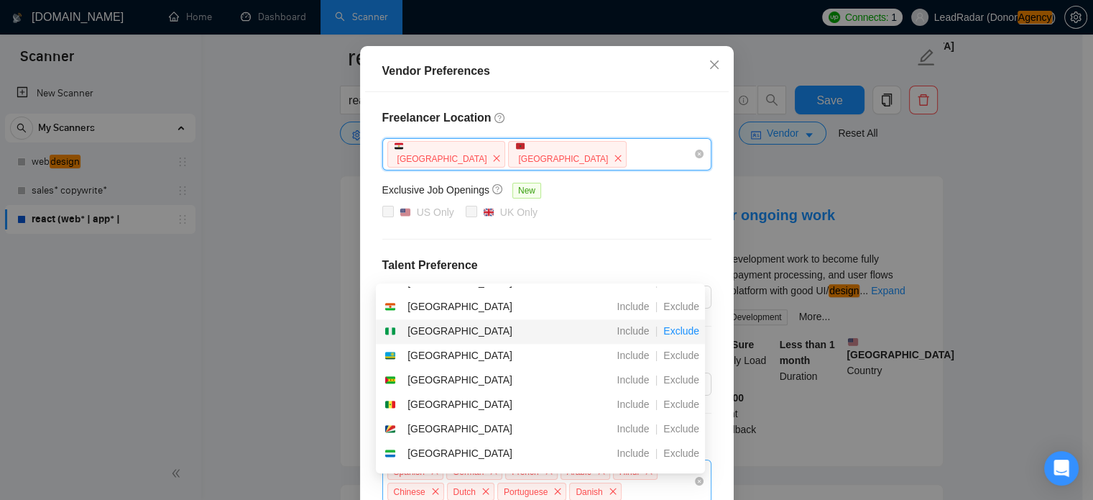
scroll to position [1029, 0]
click at [679, 330] on span "Exclude" at bounding box center [681, 331] width 47 height 12
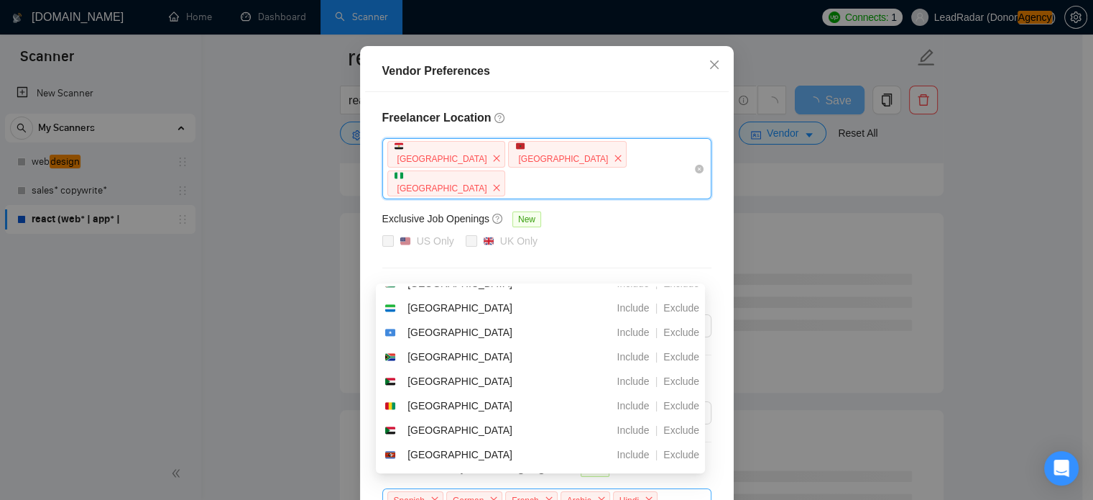
scroll to position [1180, 0]
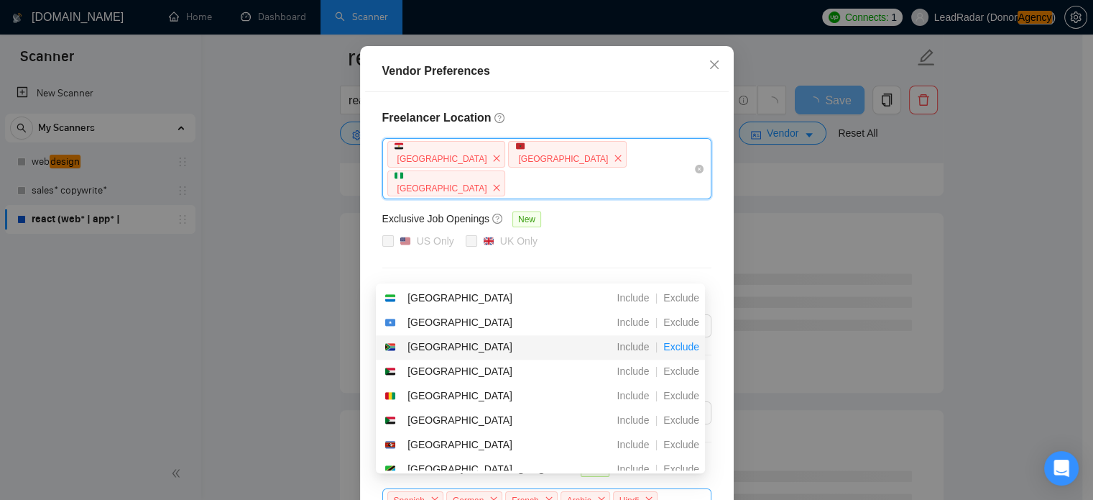
click at [679, 344] on span "Exclude" at bounding box center [681, 347] width 47 height 12
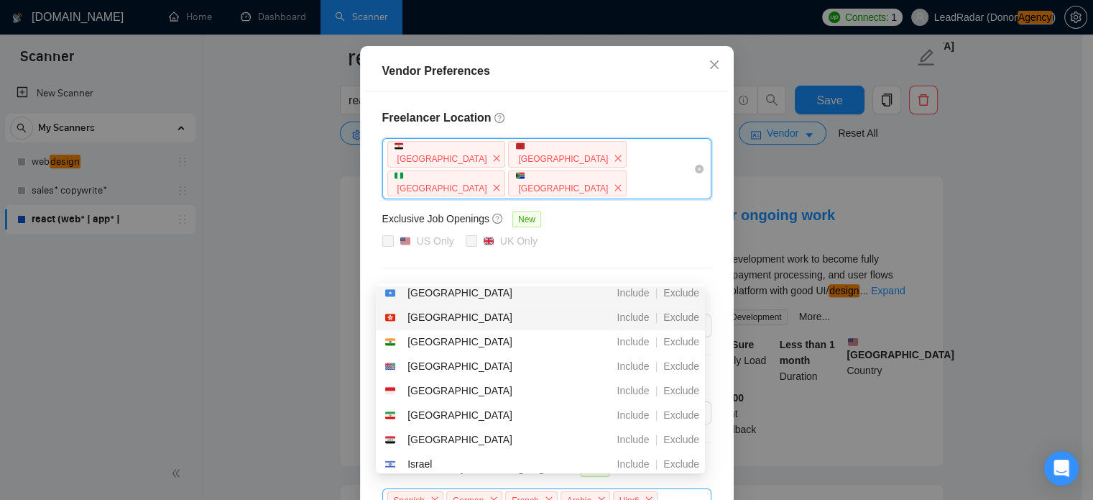
scroll to position [1778, 0]
click at [678, 339] on span "Exclude" at bounding box center [681, 341] width 47 height 12
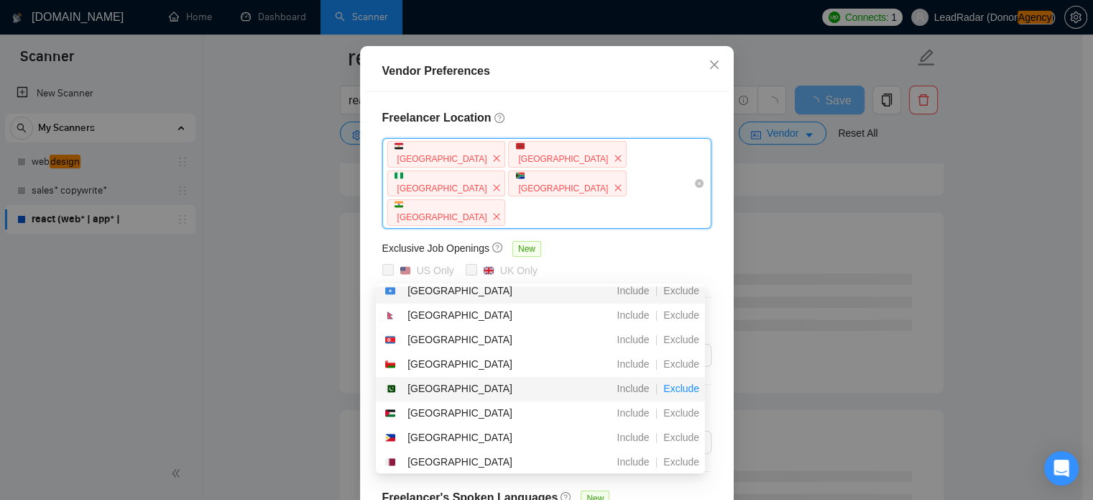
scroll to position [2231, 0]
click at [677, 386] on span "Exclude" at bounding box center [681, 388] width 47 height 12
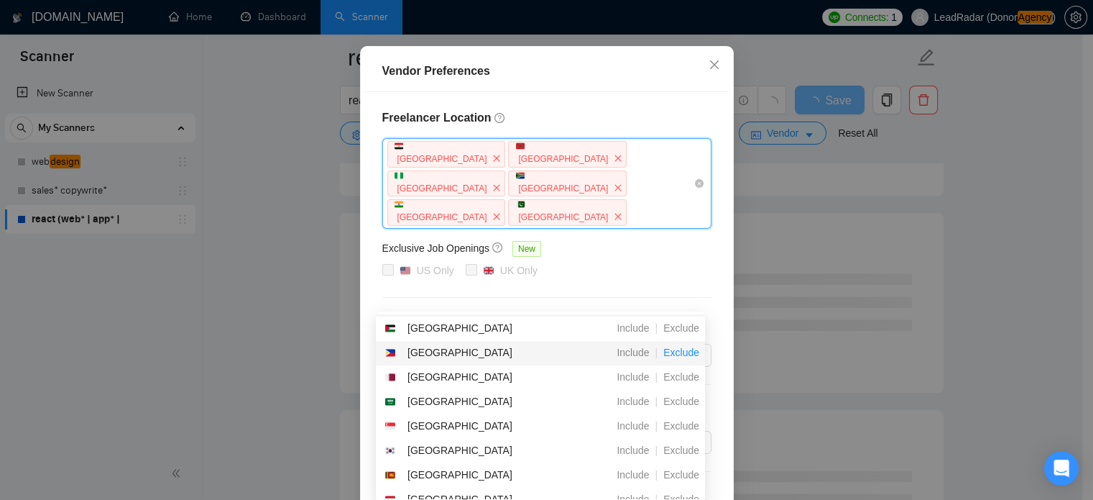
scroll to position [2341, 0]
click at [682, 353] on span "Exclude" at bounding box center [681, 352] width 47 height 12
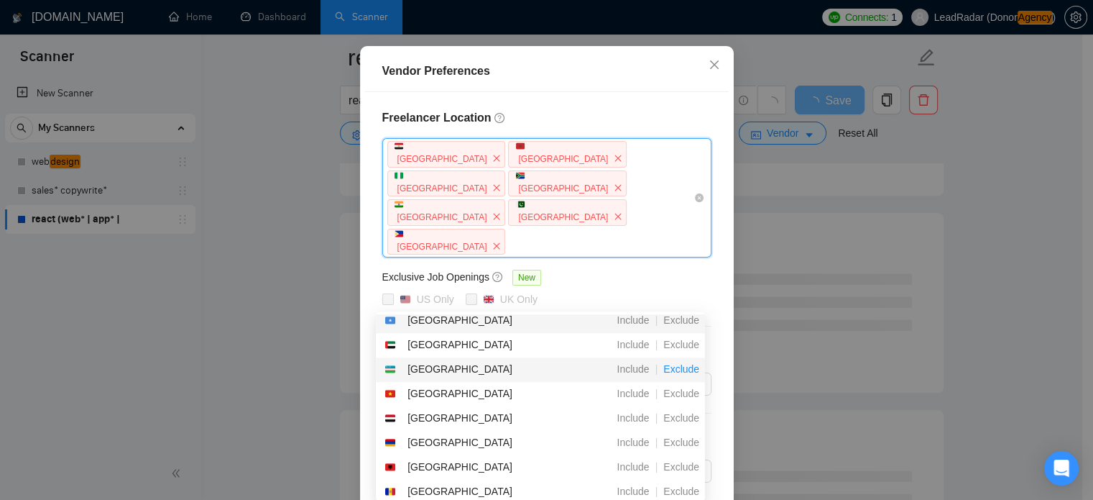
scroll to position [2657, 0]
click at [679, 348] on span "Exclude" at bounding box center [681, 344] width 47 height 12
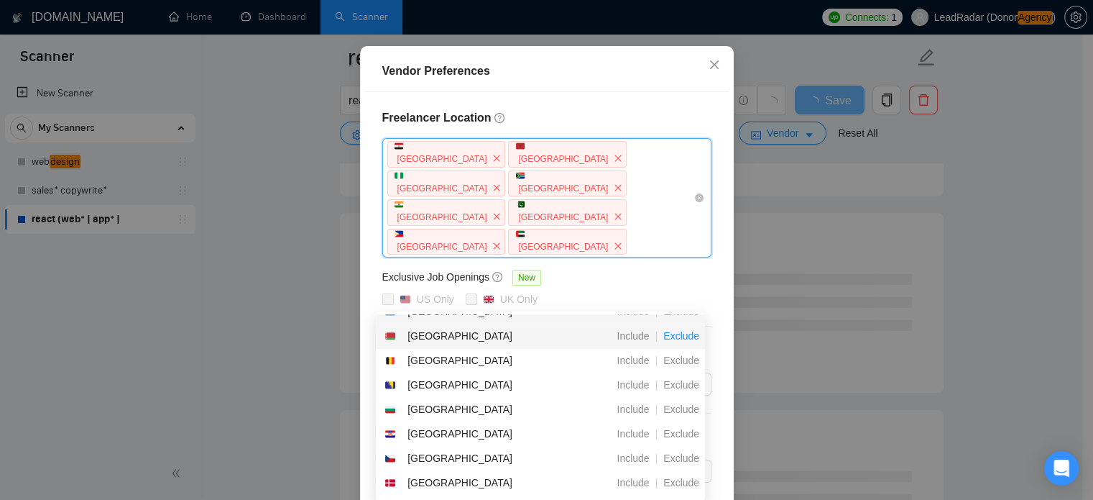
scroll to position [2855, 0]
click at [676, 336] on span "Exclude" at bounding box center [681, 335] width 47 height 12
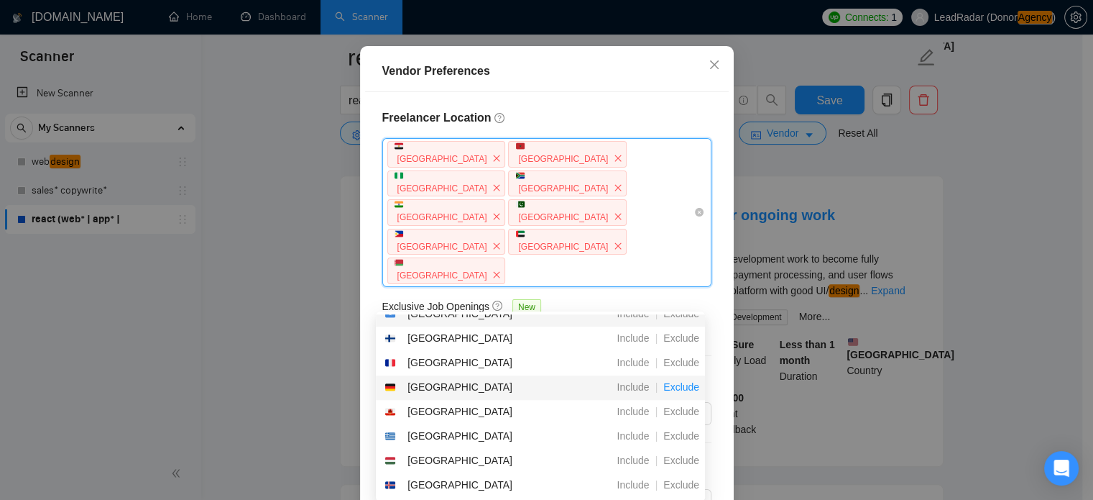
scroll to position [3047, 0]
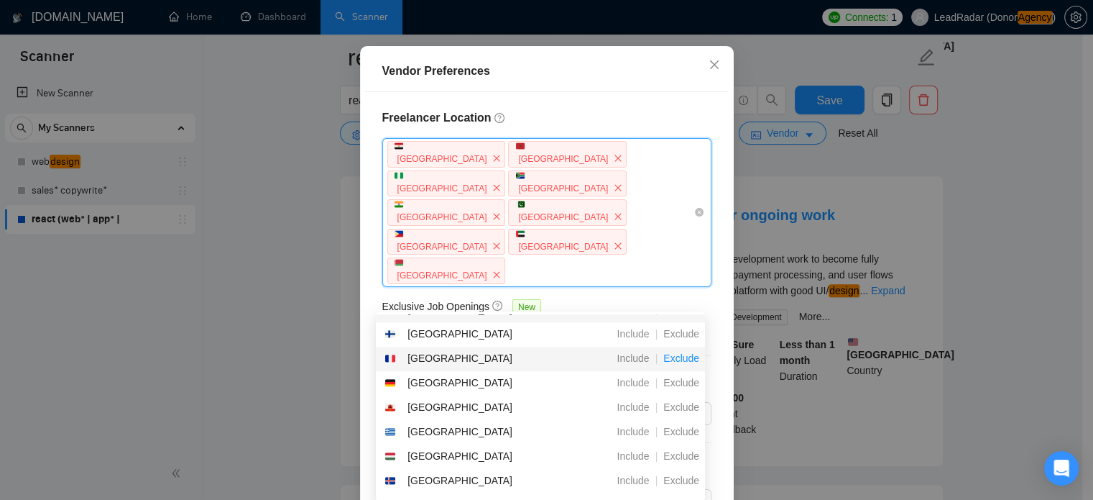
click at [674, 361] on span "Exclude" at bounding box center [681, 358] width 47 height 12
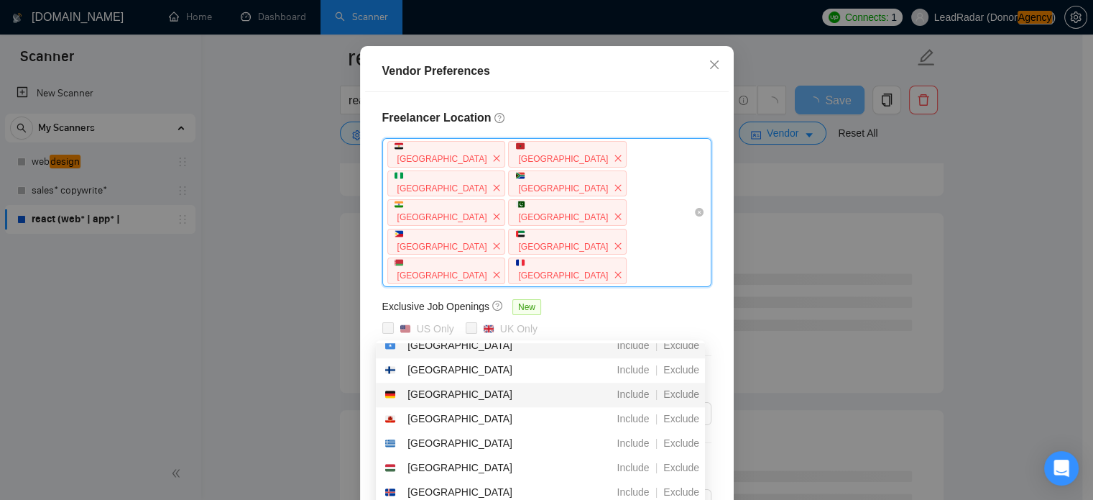
scroll to position [3070, 0]
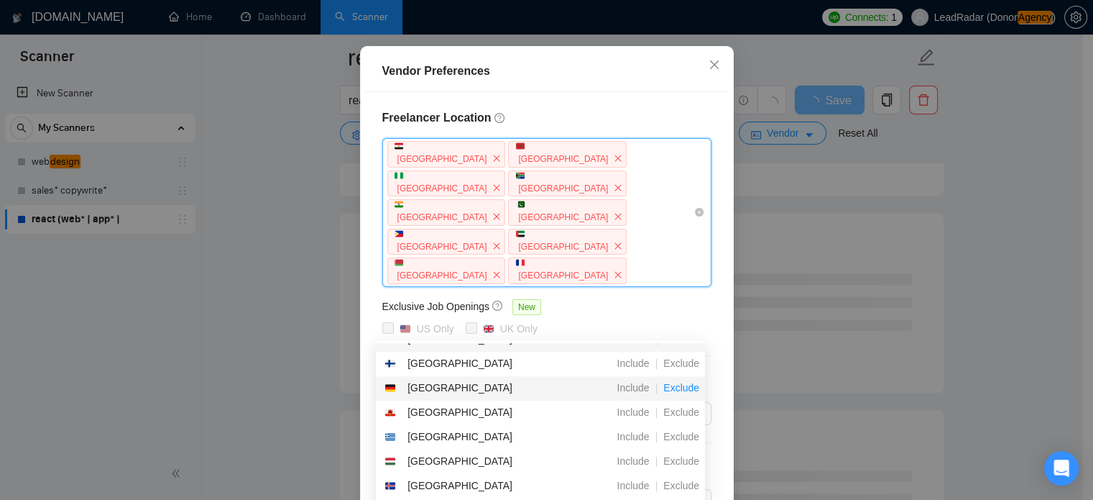
click at [684, 387] on span "Exclude" at bounding box center [681, 388] width 47 height 12
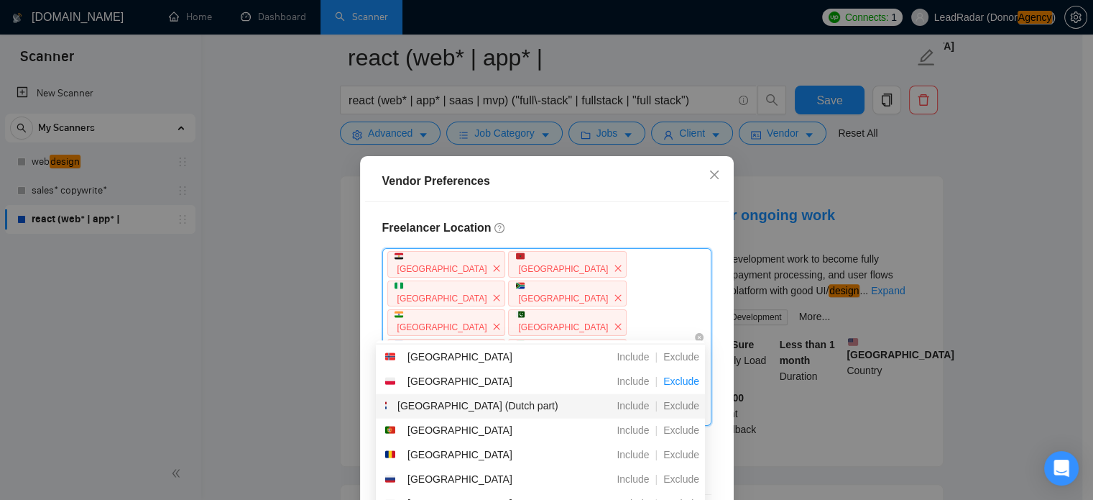
scroll to position [3528, 0]
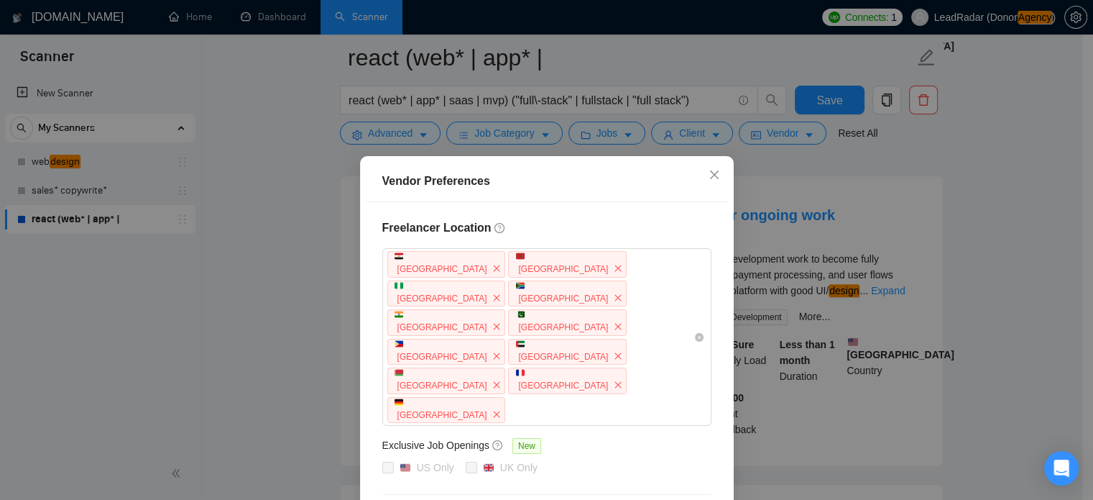
click at [710, 367] on div "Freelancer Location [GEOGRAPHIC_DATA] [GEOGRAPHIC_DATA] [GEOGRAPHIC_DATA] [GEOG…" at bounding box center [547, 489] width 364 height 574
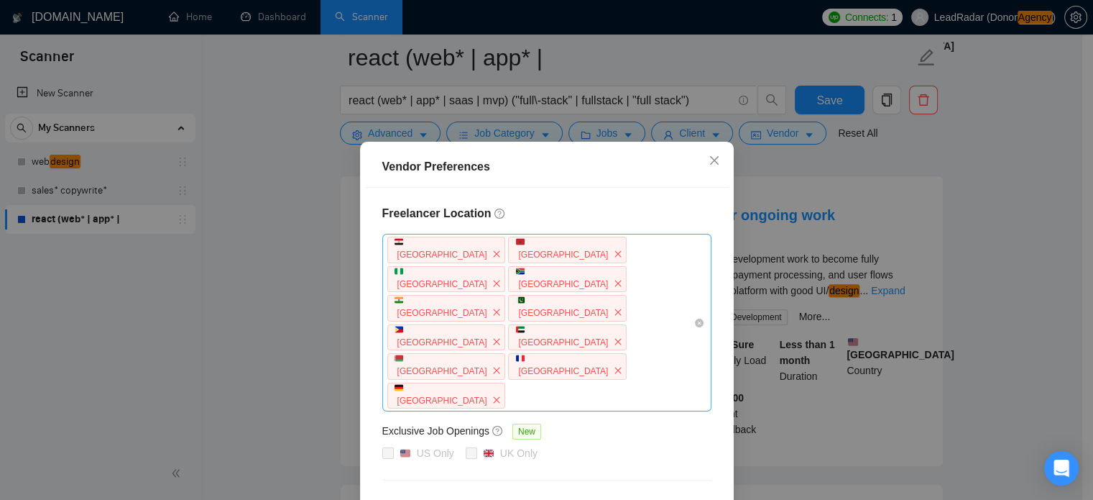
click at [589, 316] on div "[GEOGRAPHIC_DATA] [GEOGRAPHIC_DATA] [GEOGRAPHIC_DATA] [GEOGRAPHIC_DATA] [GEOGRA…" at bounding box center [540, 322] width 308 height 175
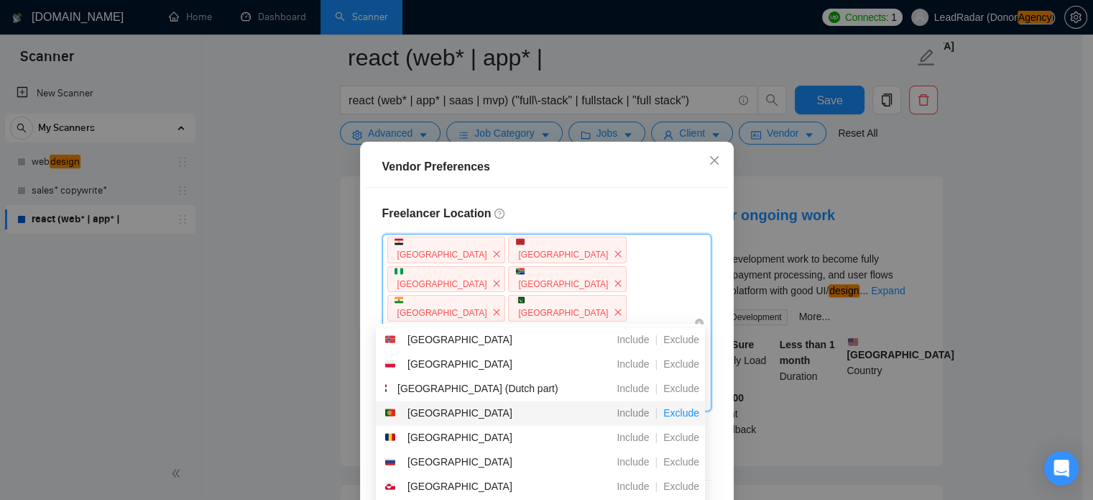
click at [684, 414] on span "Exclude" at bounding box center [681, 412] width 47 height 12
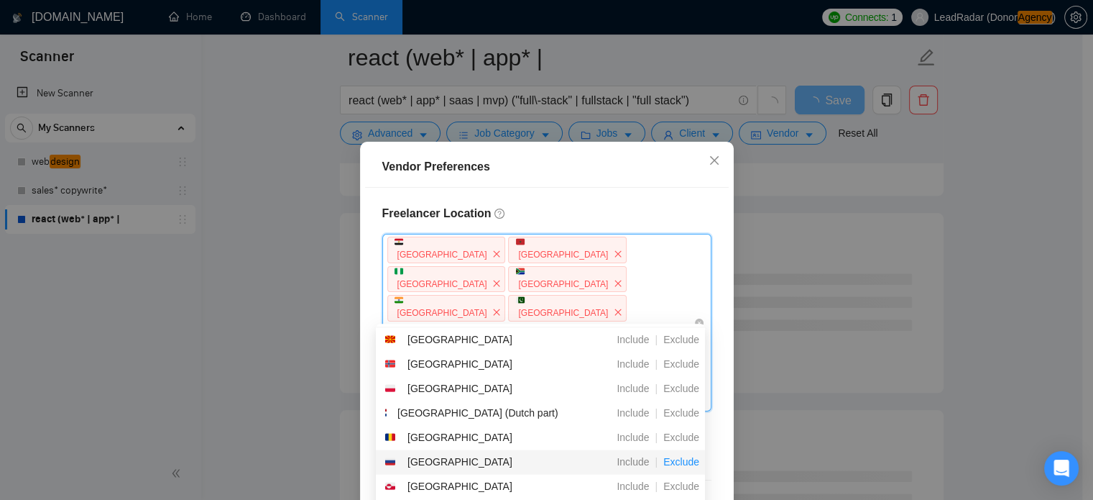
click at [682, 455] on span "Exclude" at bounding box center [681, 461] width 47 height 12
click at [681, 455] on span "Exclude" at bounding box center [681, 461] width 47 height 12
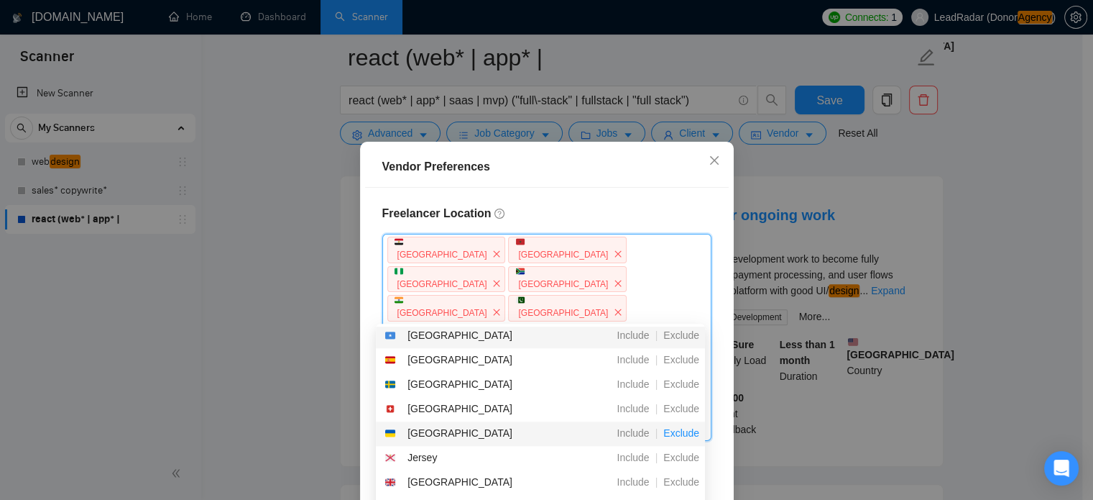
scroll to position [3816, 0]
click at [689, 360] on span "Exclude" at bounding box center [681, 359] width 47 height 12
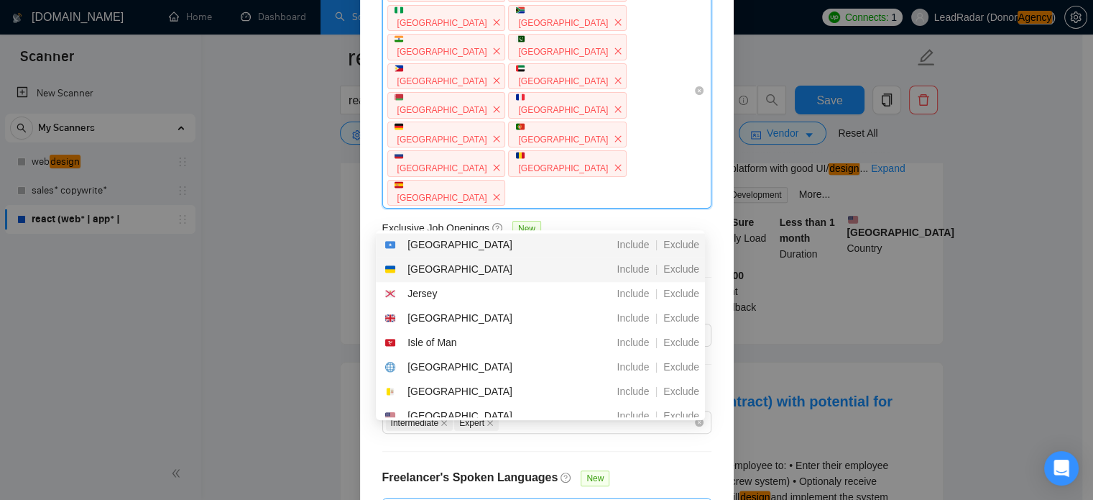
scroll to position [1587, 0]
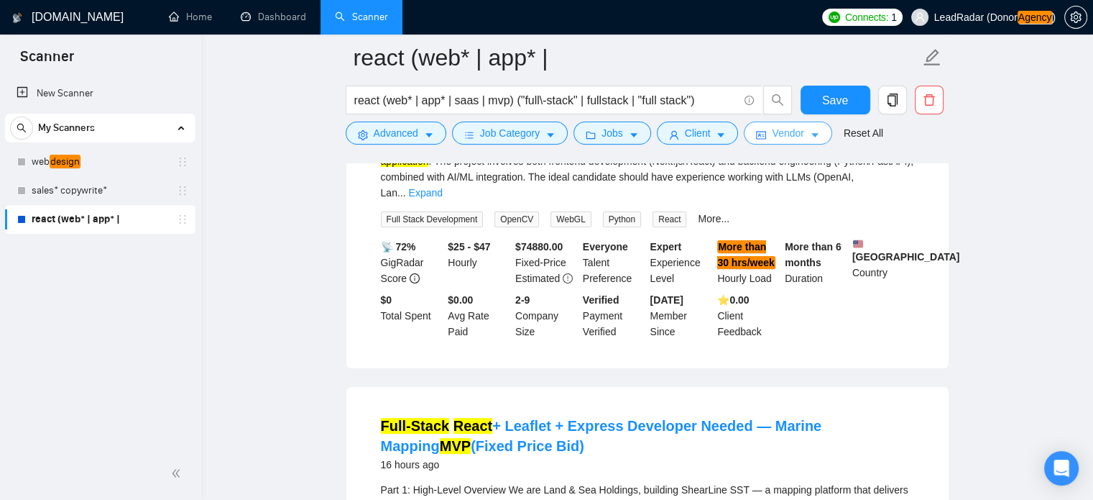
scroll to position [0, 0]
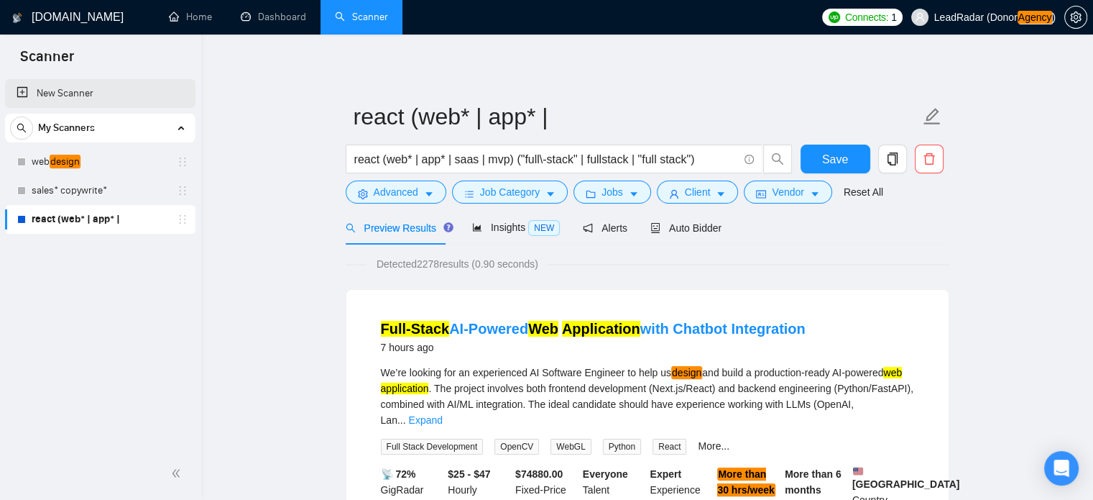
click at [67, 86] on link "New Scanner" at bounding box center [100, 93] width 167 height 29
click at [828, 160] on span "Save" at bounding box center [835, 159] width 26 height 18
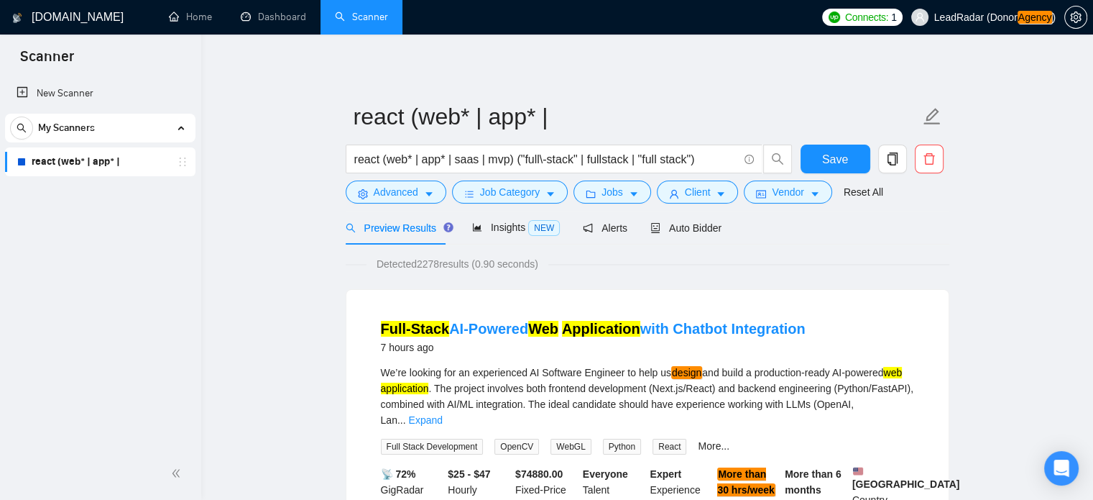
click at [175, 127] on div "My Scanners" at bounding box center [100, 128] width 180 height 29
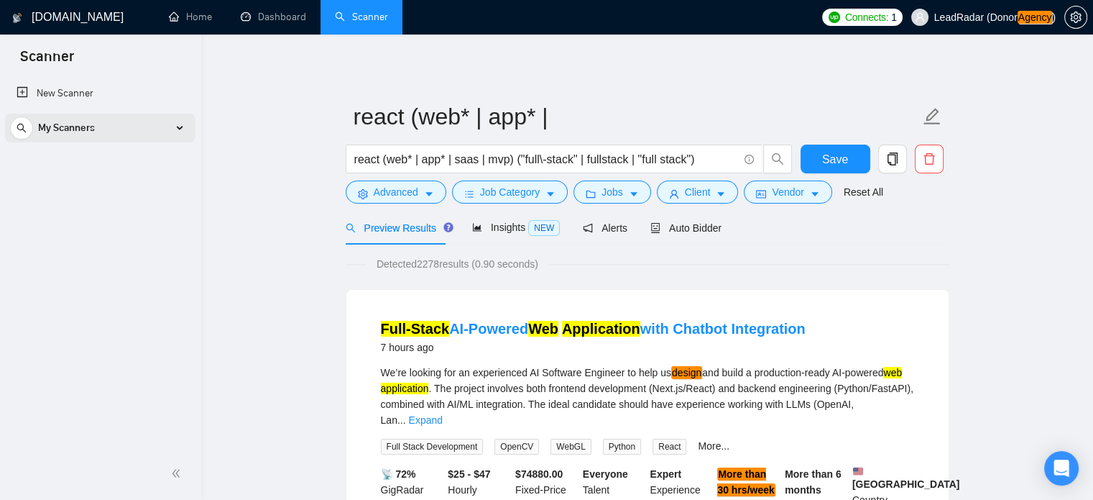
click at [175, 127] on div "My Scanners" at bounding box center [100, 128] width 180 height 29
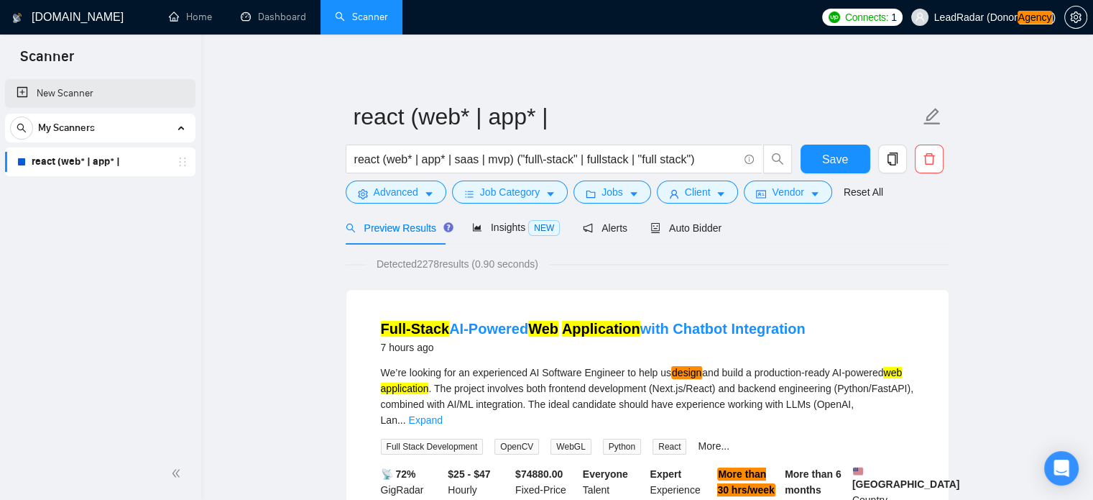
click at [65, 89] on link "New Scanner" at bounding box center [100, 93] width 167 height 29
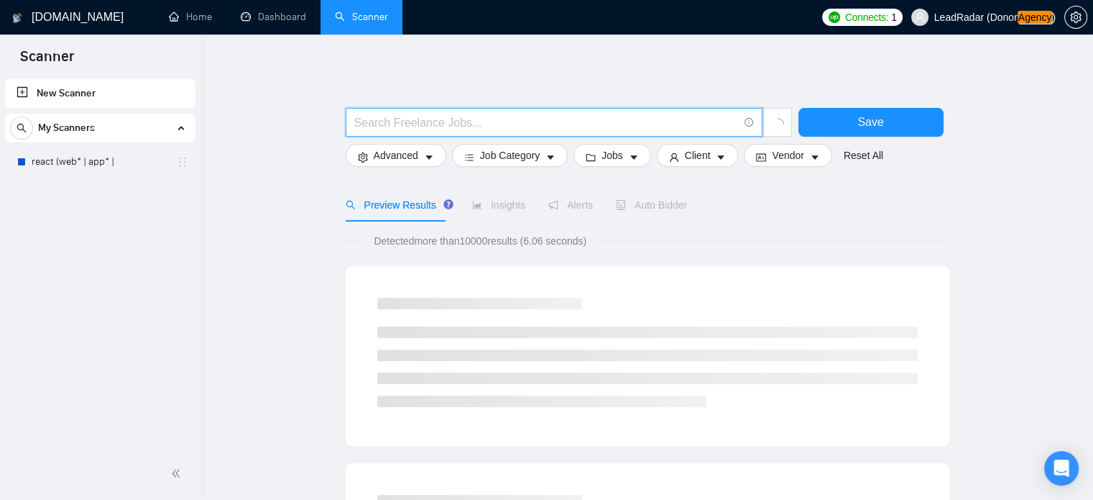
click at [446, 120] on input "text" at bounding box center [546, 123] width 384 height 18
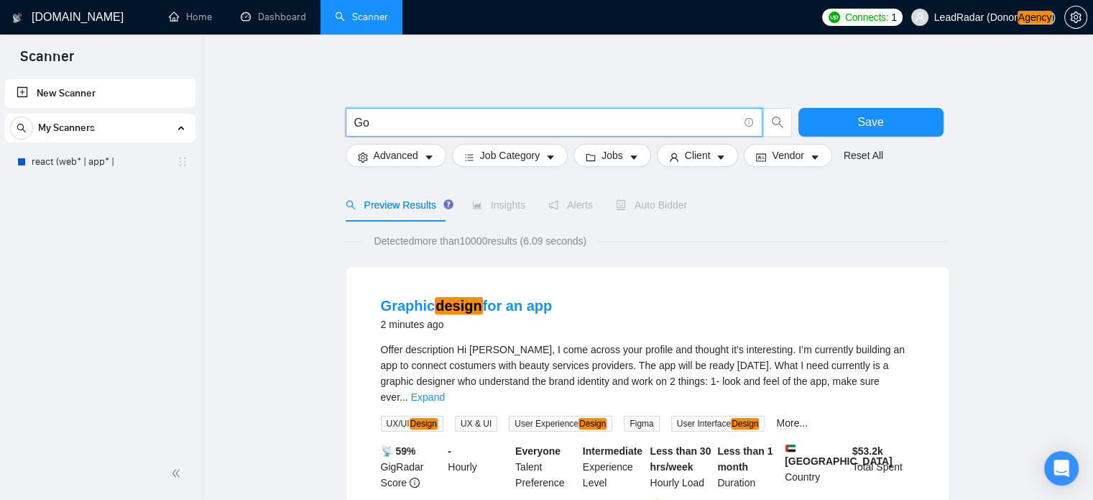
type input "G"
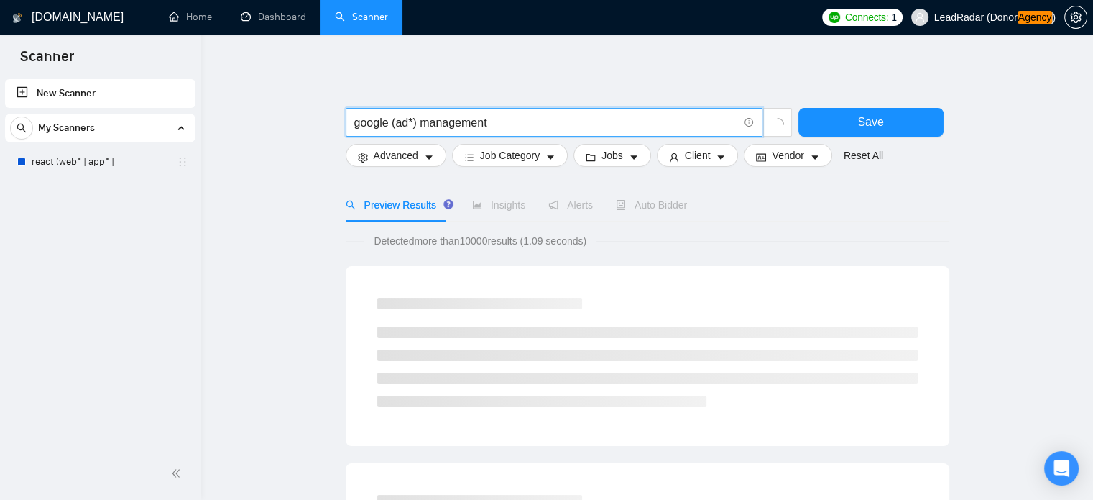
click at [451, 125] on input "google (ad*) management" at bounding box center [546, 123] width 384 height 18
drag, startPoint x: 458, startPoint y: 124, endPoint x: 543, endPoint y: 128, distance: 85.6
click at [543, 128] on input "google (ad*) management" at bounding box center [546, 123] width 384 height 18
click at [420, 118] on input "google (ad*) manage*" at bounding box center [546, 123] width 384 height 18
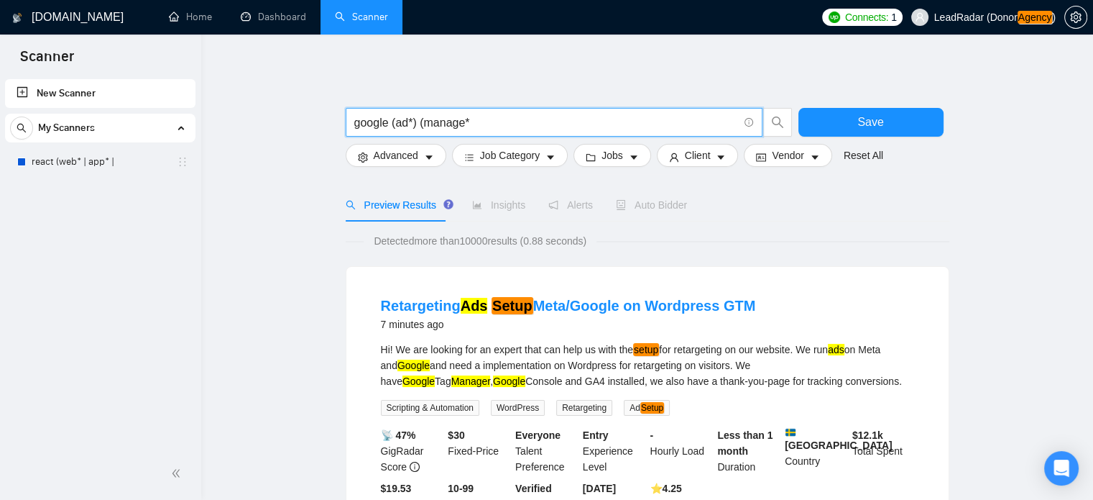
click at [518, 124] on input "google (ad*) (manage*" at bounding box center [546, 123] width 384 height 18
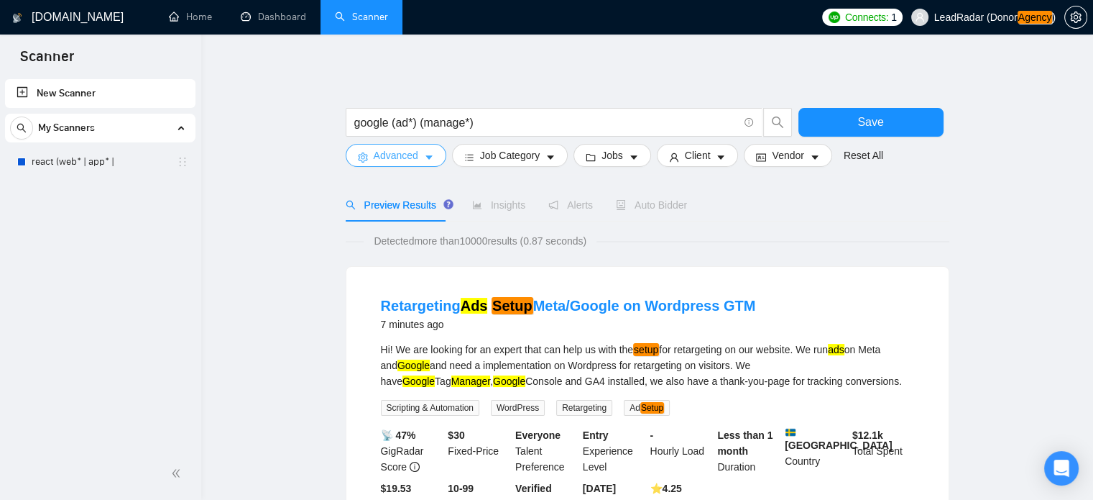
click at [431, 160] on icon "caret-down" at bounding box center [429, 157] width 10 height 10
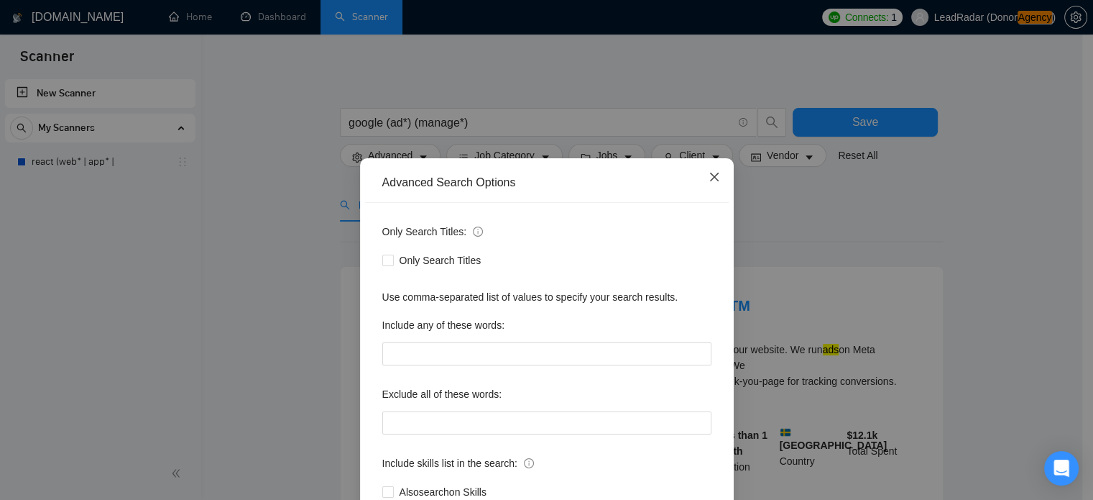
click at [716, 170] on span "Close" at bounding box center [714, 177] width 39 height 39
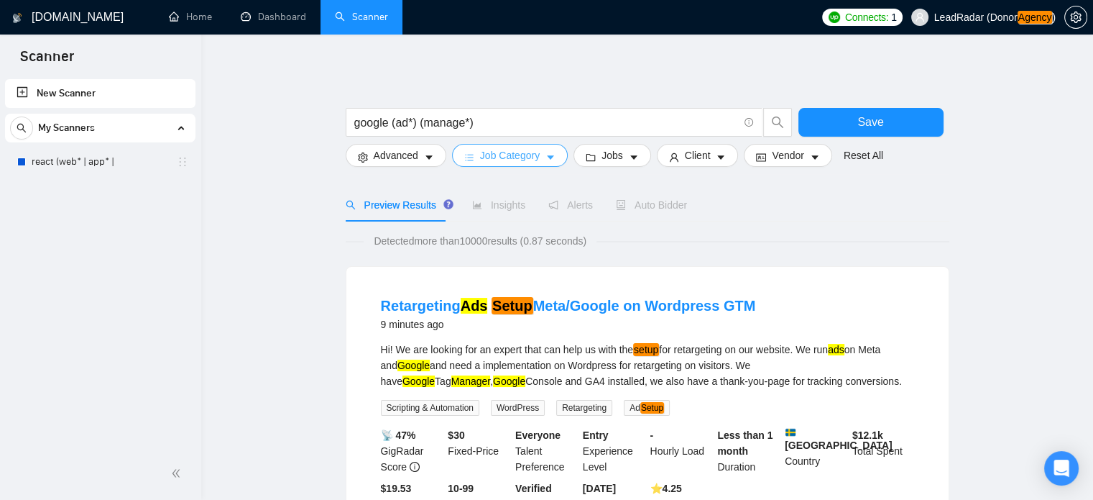
click at [486, 162] on span "Job Category" at bounding box center [510, 155] width 60 height 16
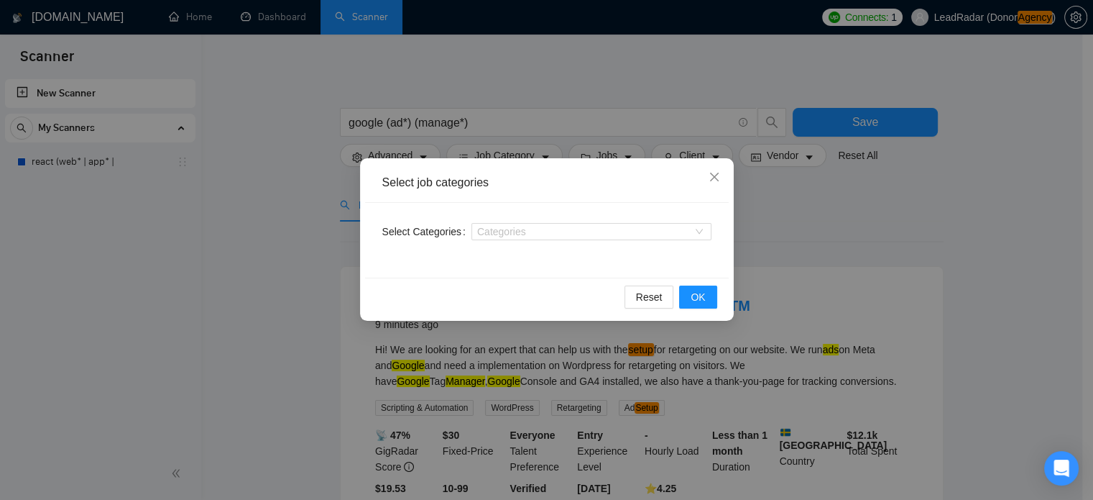
click at [495, 243] on div "Select Categories Categories" at bounding box center [547, 240] width 364 height 75
click at [496, 237] on div at bounding box center [584, 232] width 219 height 12
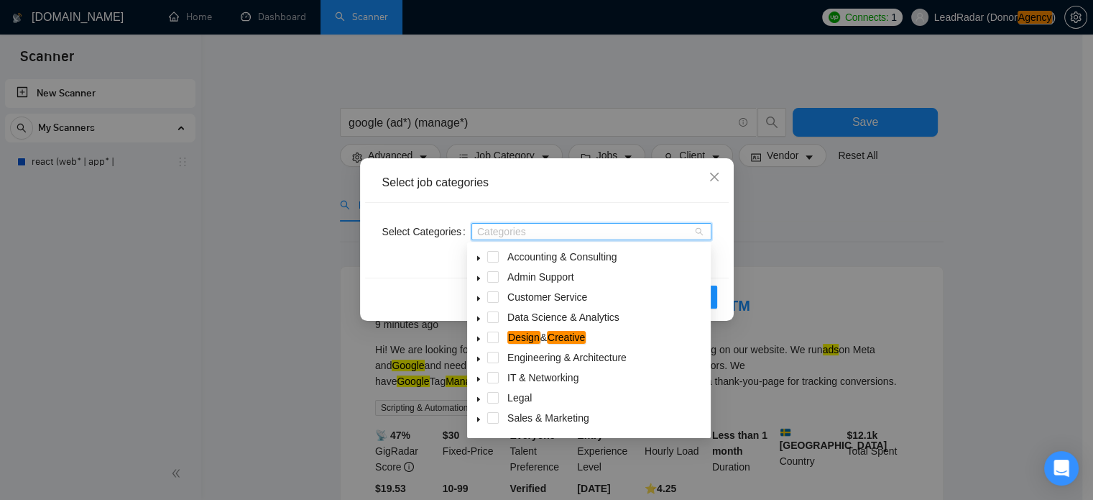
click at [479, 421] on icon "caret-down" at bounding box center [478, 419] width 7 height 7
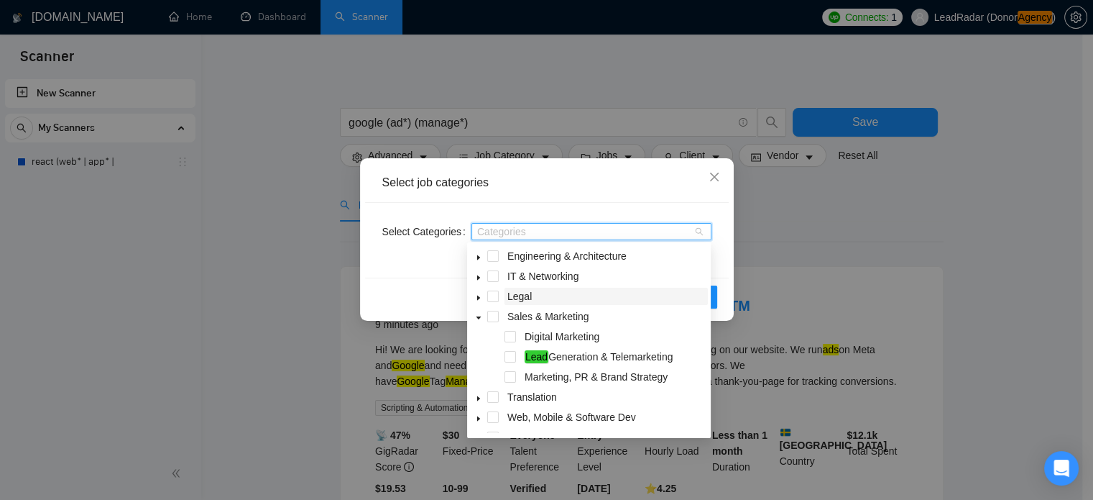
scroll to position [118, 0]
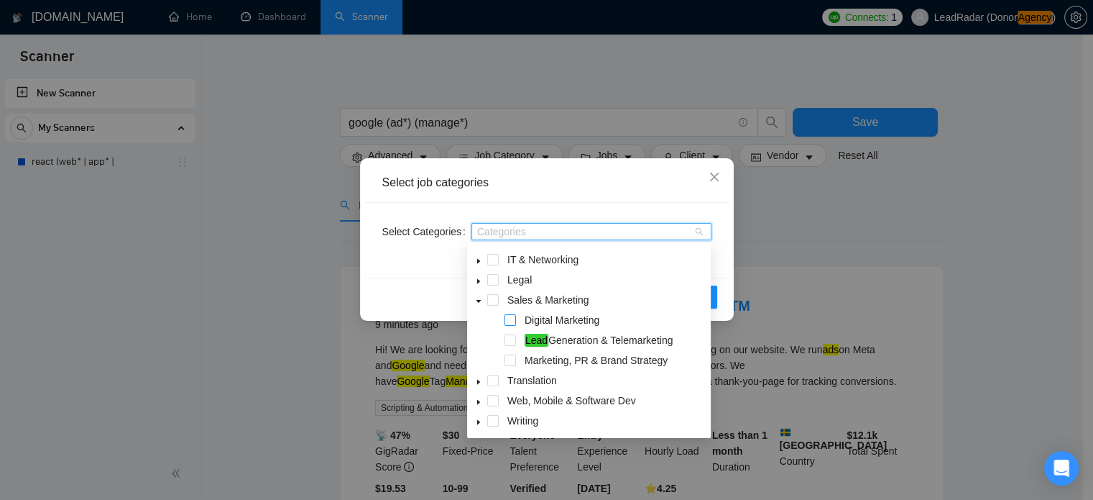
click at [511, 318] on span at bounding box center [511, 320] width 12 height 12
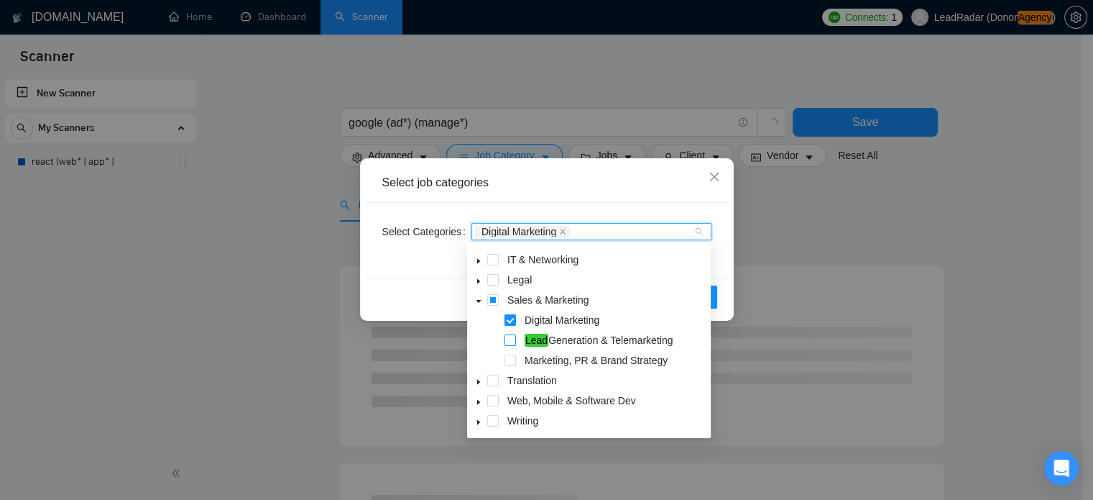
click at [512, 343] on span at bounding box center [511, 340] width 12 height 12
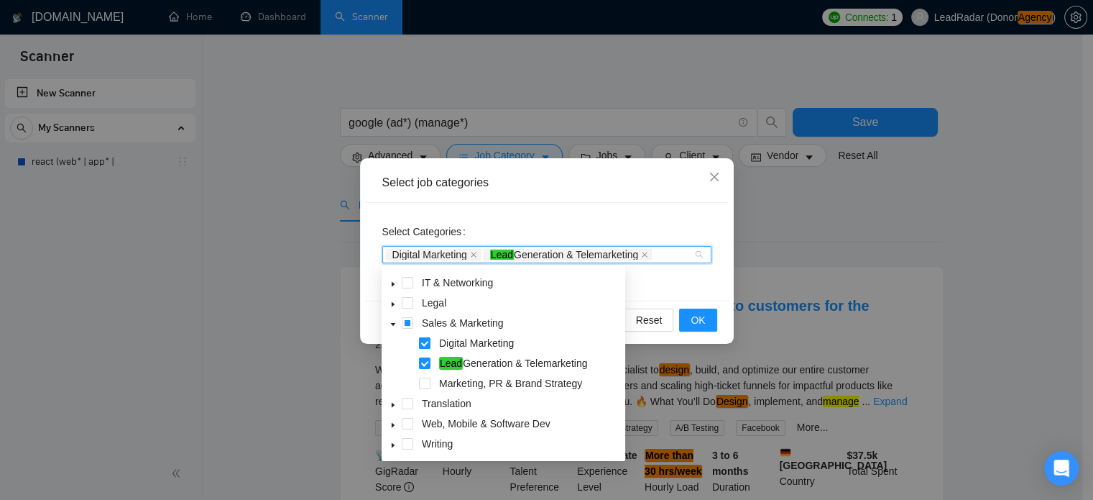
click at [422, 344] on span at bounding box center [425, 343] width 12 height 12
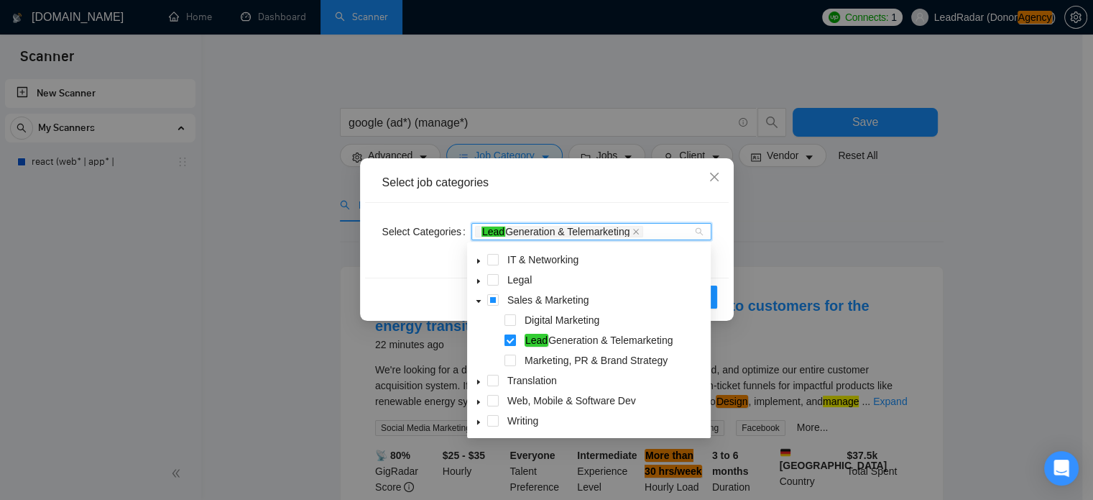
click at [508, 343] on span at bounding box center [511, 340] width 12 height 12
click at [495, 300] on span at bounding box center [493, 300] width 12 height 12
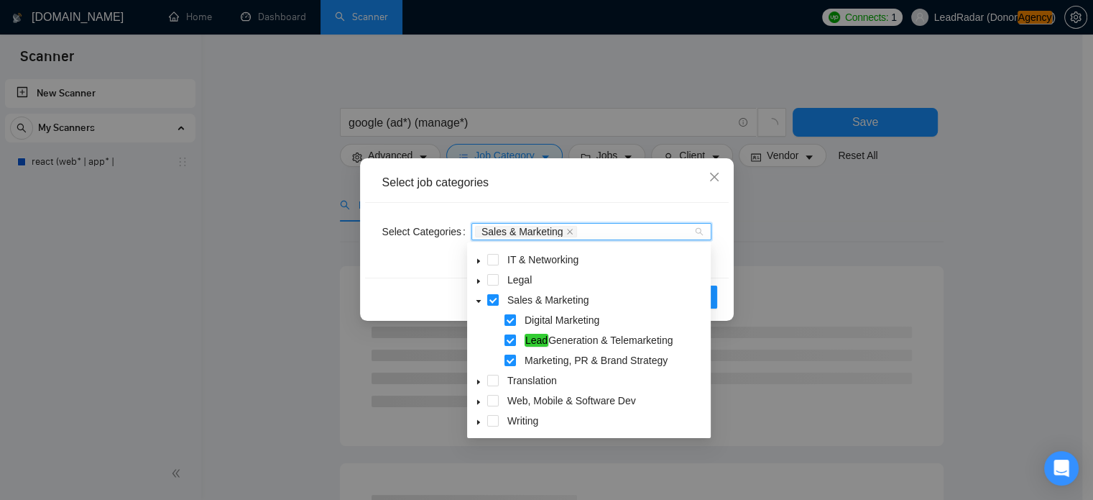
click at [598, 210] on div "Select Categories Sales & Marketing" at bounding box center [547, 240] width 364 height 75
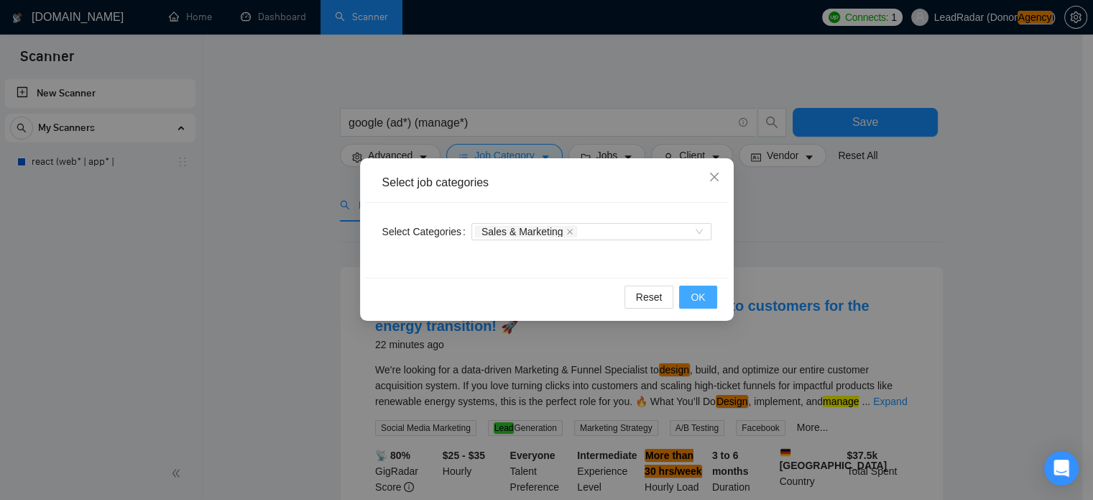
click at [702, 295] on span "OK" at bounding box center [698, 297] width 14 height 16
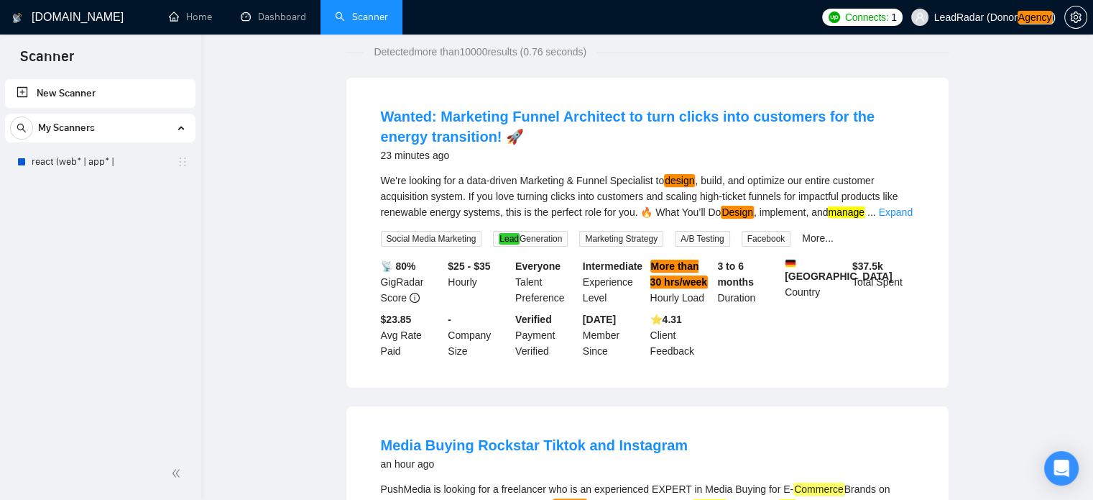
scroll to position [0, 0]
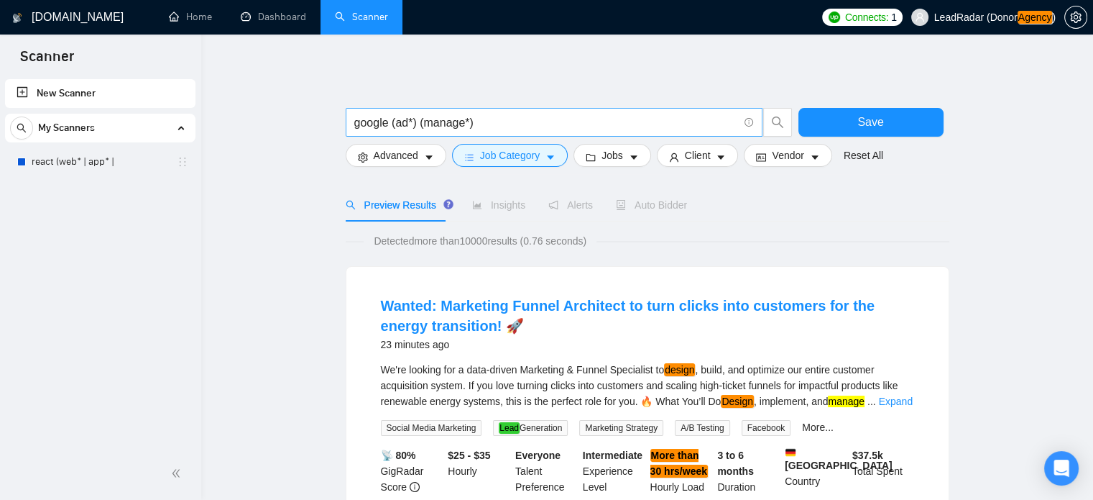
click at [530, 128] on input "google (ad*) (manage*)" at bounding box center [546, 123] width 384 height 18
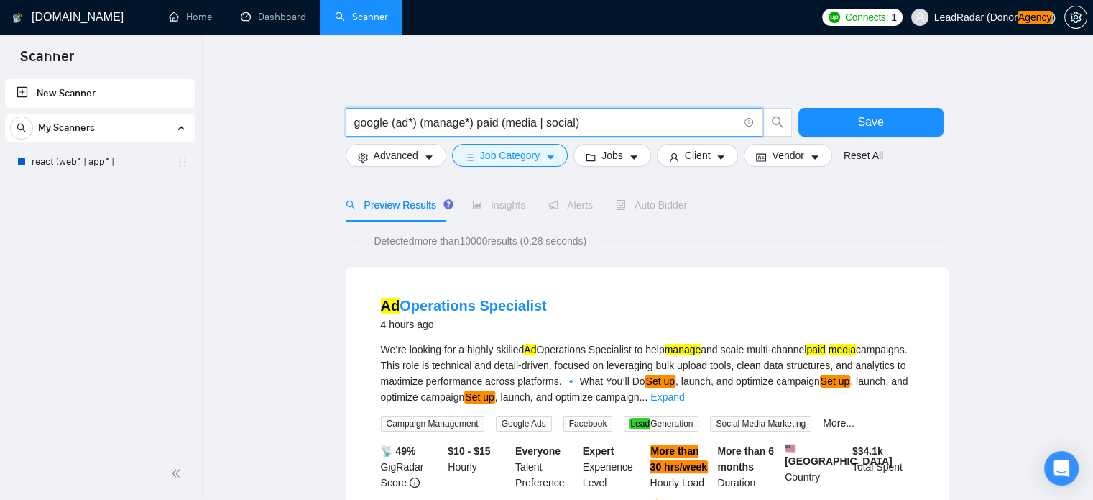
click at [556, 124] on input "google (ad*) (manage*) paid (media | social)" at bounding box center [546, 123] width 384 height 18
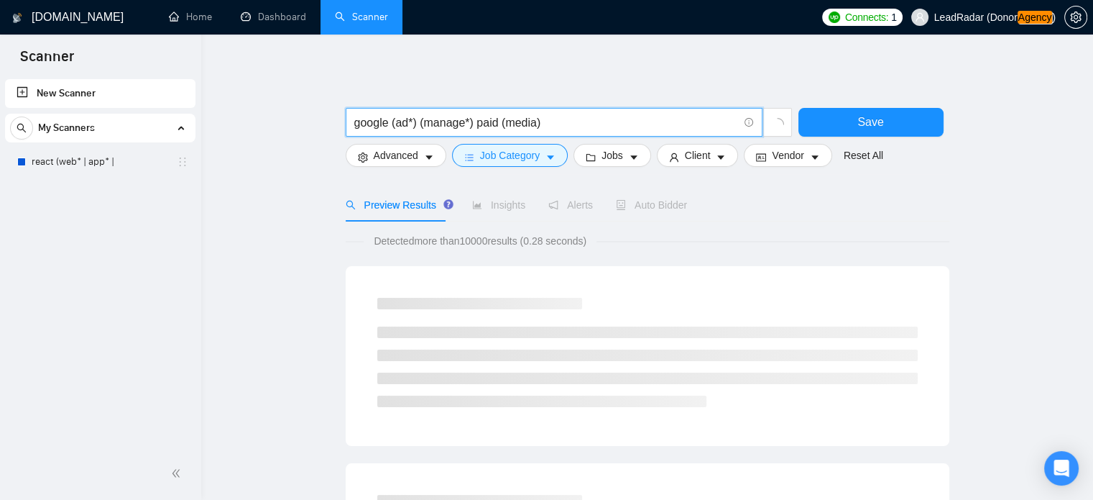
click at [549, 120] on input "google (ad*) (manage*) paid (media)" at bounding box center [546, 123] width 384 height 18
type input "google (ad*) (manage*) "paid media""
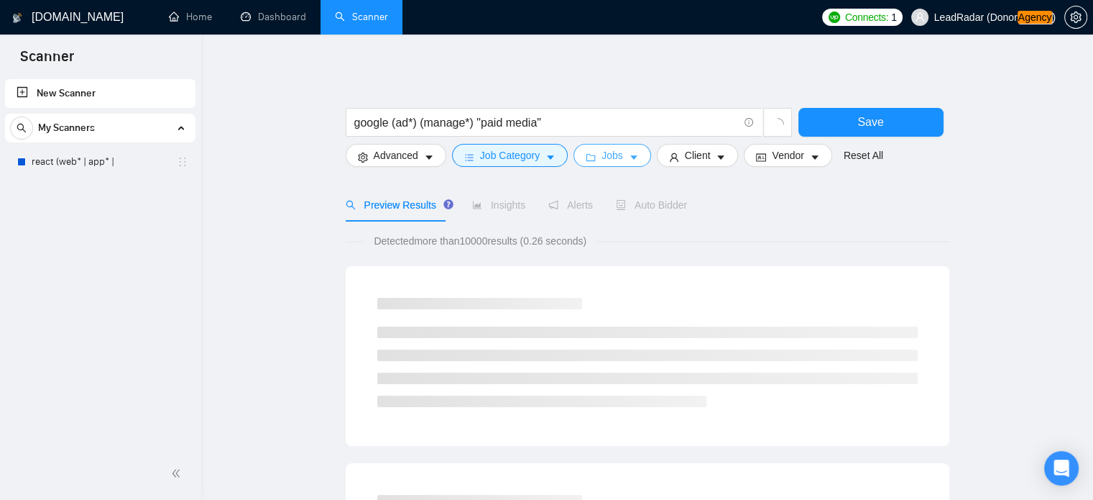
click at [629, 159] on icon "caret-down" at bounding box center [634, 157] width 10 height 10
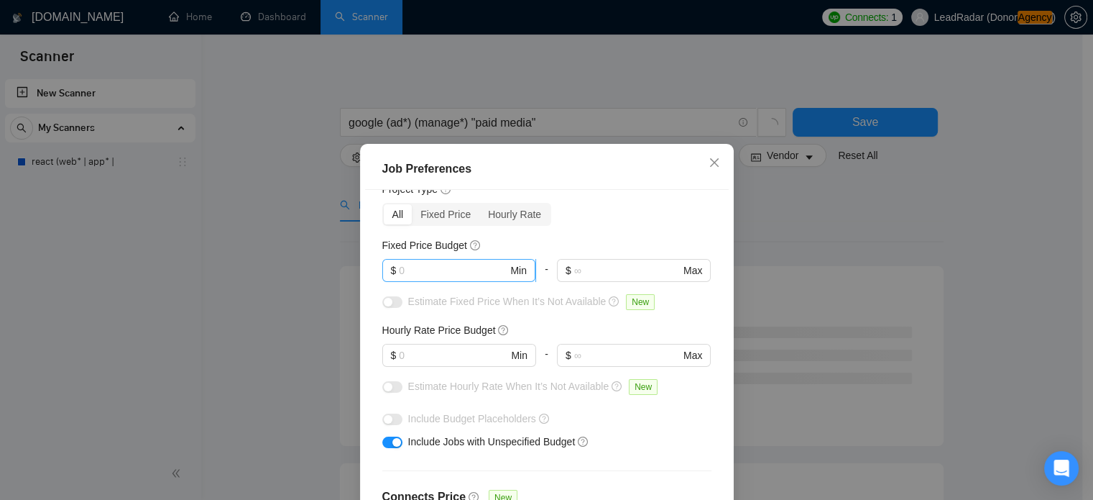
scroll to position [49, 0]
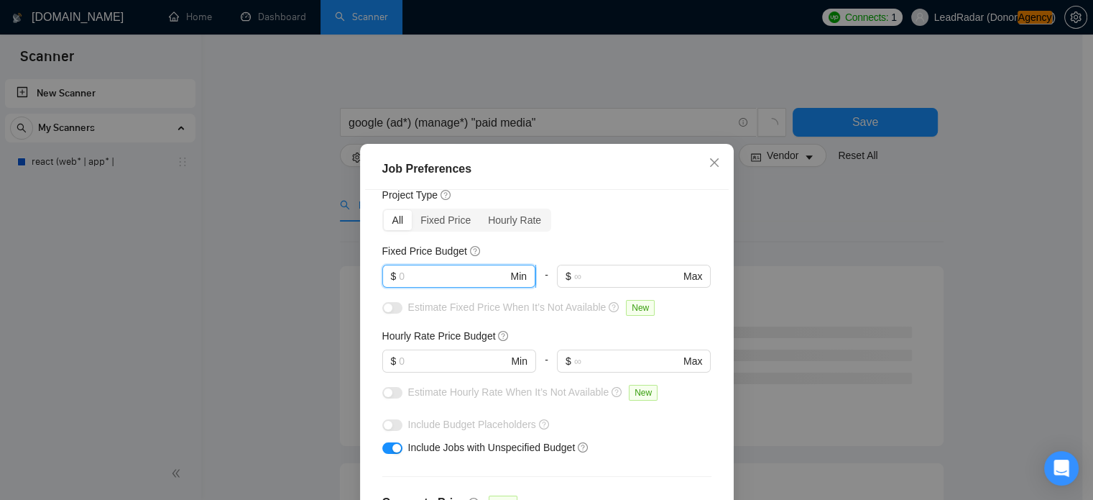
drag, startPoint x: 417, startPoint y: 275, endPoint x: 402, endPoint y: 275, distance: 15.1
click at [402, 275] on input "text" at bounding box center [453, 276] width 109 height 16
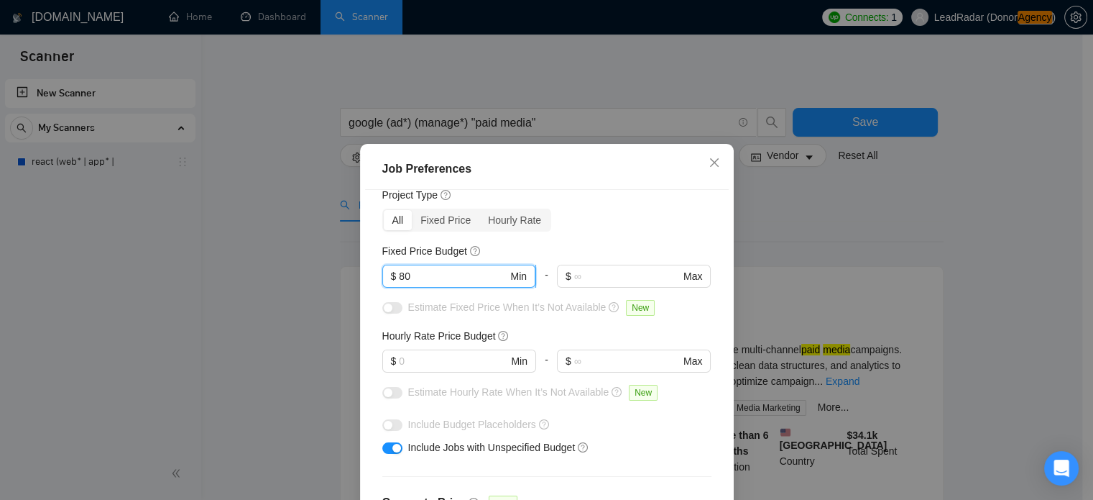
type input "8"
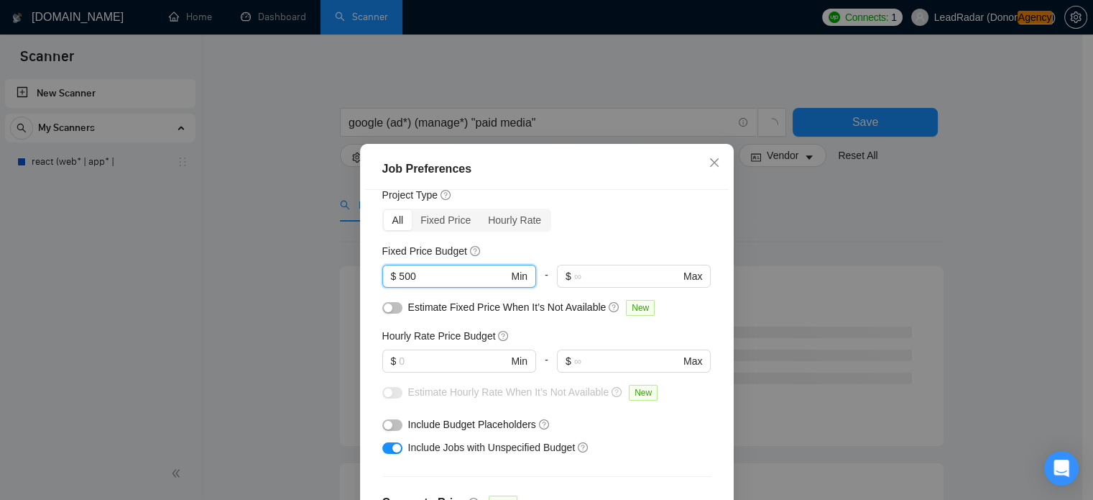
type input "500"
click at [365, 295] on div "Budget Project Type All Fixed Price Hourly Rate Fixed Price Budget $ 500 Min - …" at bounding box center [547, 365] width 364 height 350
click at [416, 359] on input "text" at bounding box center [453, 361] width 109 height 16
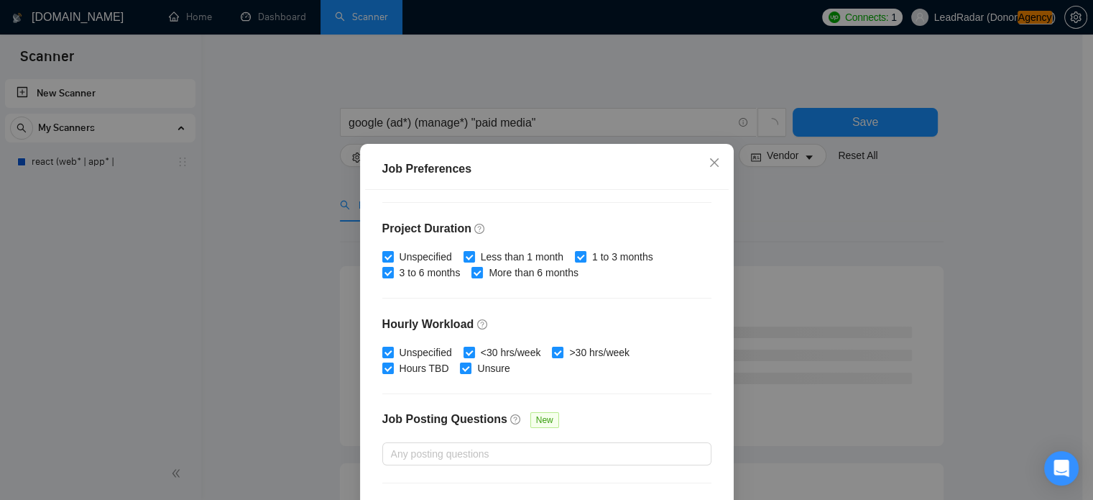
scroll to position [410, 0]
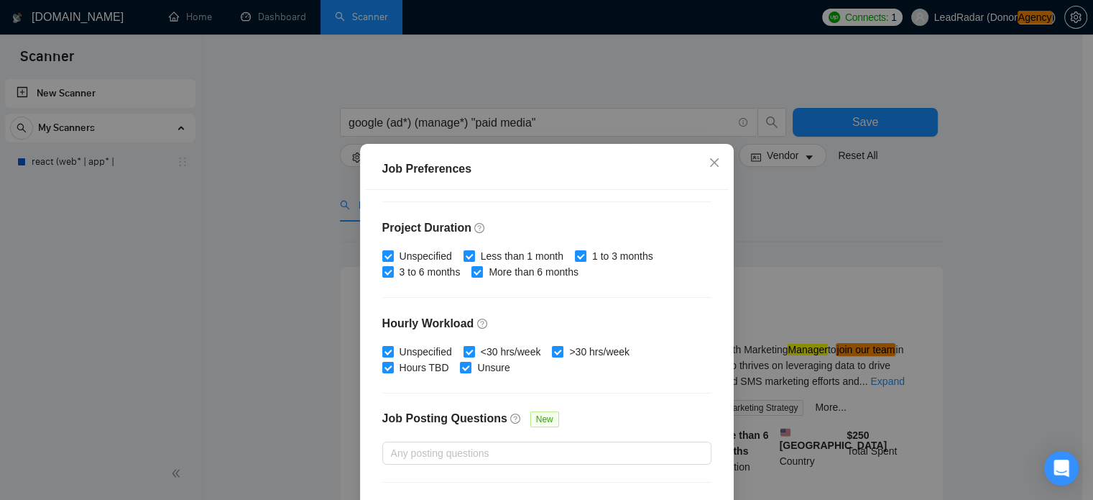
type input "25"
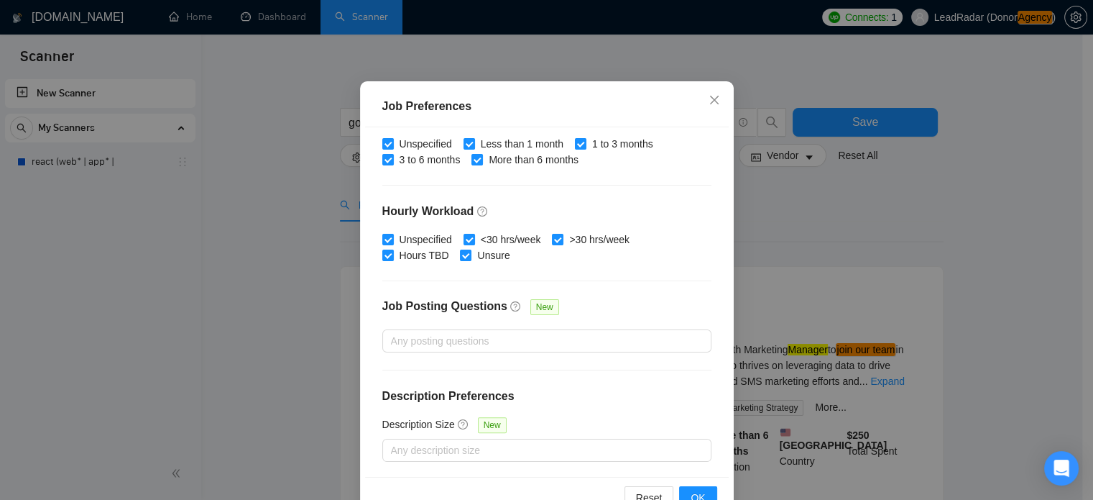
scroll to position [103, 0]
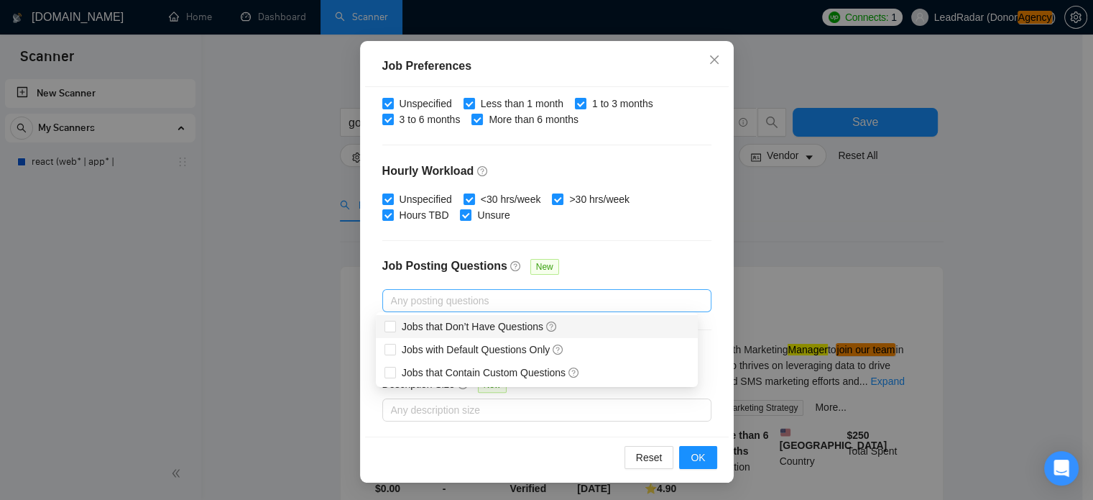
click at [462, 301] on div at bounding box center [540, 300] width 308 height 17
click at [391, 327] on input "Jobs that Don’t Have Questions" at bounding box center [390, 326] width 10 height 10
checkbox input "true"
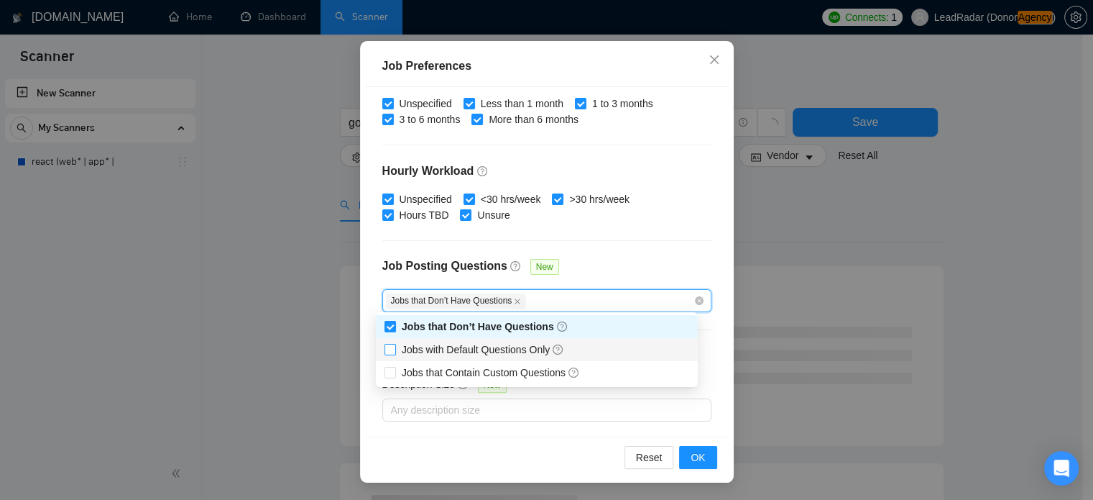
click at [392, 347] on input "Jobs with Default Questions Only" at bounding box center [390, 349] width 10 height 10
checkbox input "true"
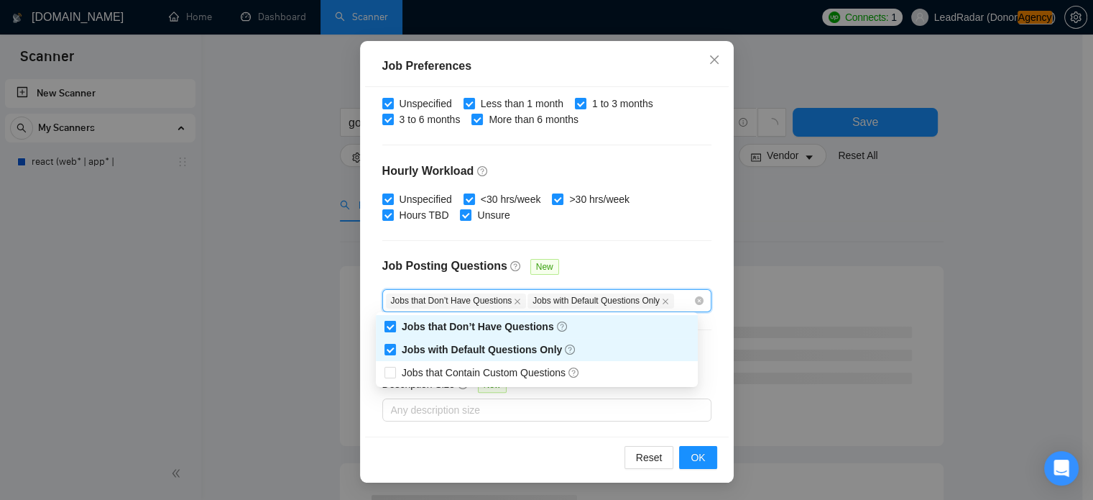
click at [390, 326] on input "Jobs that Don’t Have Questions" at bounding box center [390, 326] width 10 height 10
checkbox input "false"
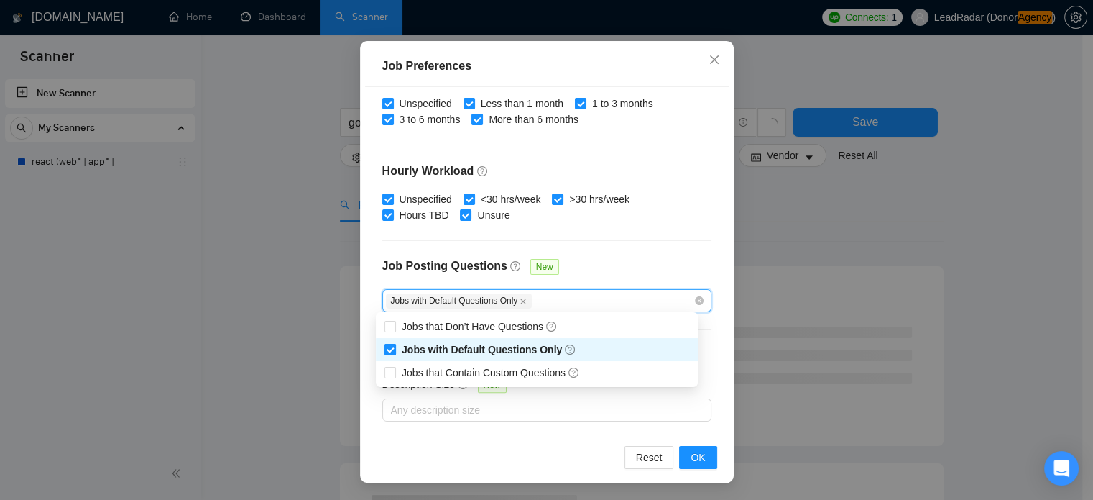
click at [389, 346] on input "Jobs with Default Questions Only" at bounding box center [390, 349] width 10 height 10
checkbox input "false"
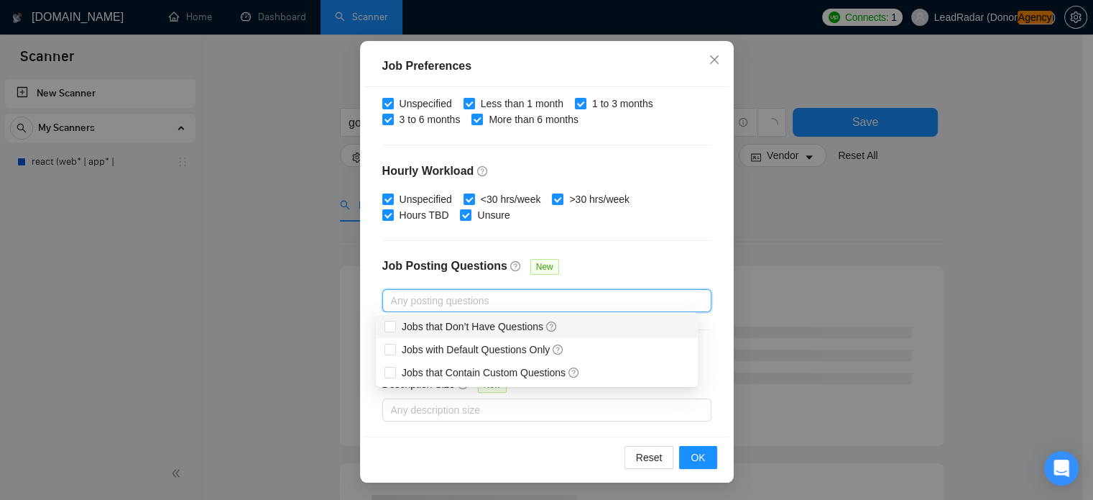
click at [578, 271] on div "Job Posting Questions New" at bounding box center [546, 273] width 329 height 31
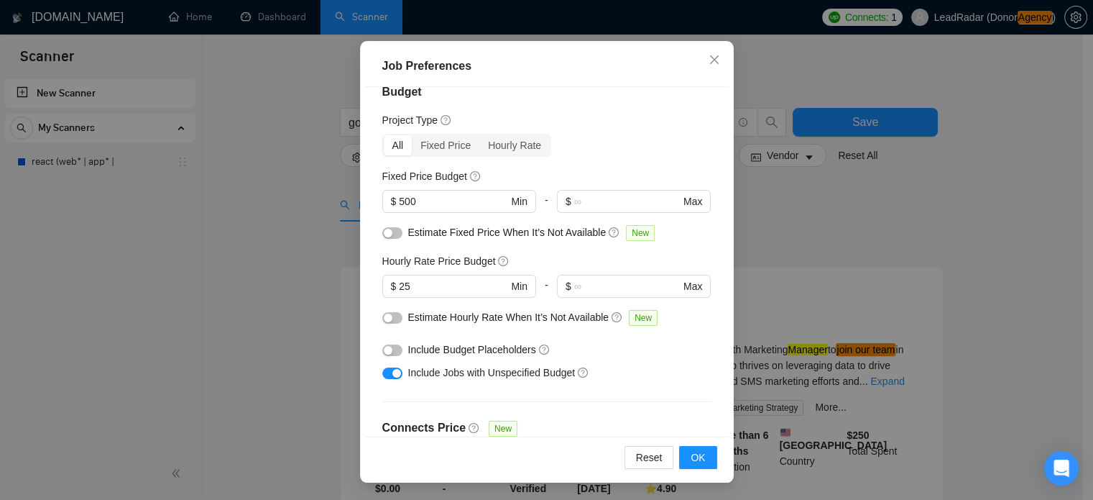
scroll to position [0, 0]
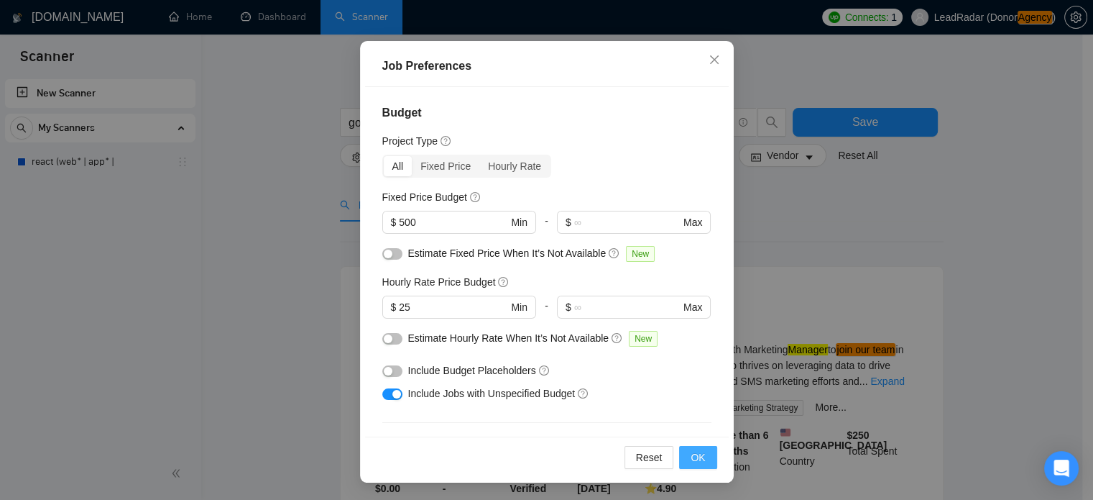
click at [698, 458] on span "OK" at bounding box center [698, 457] width 14 height 16
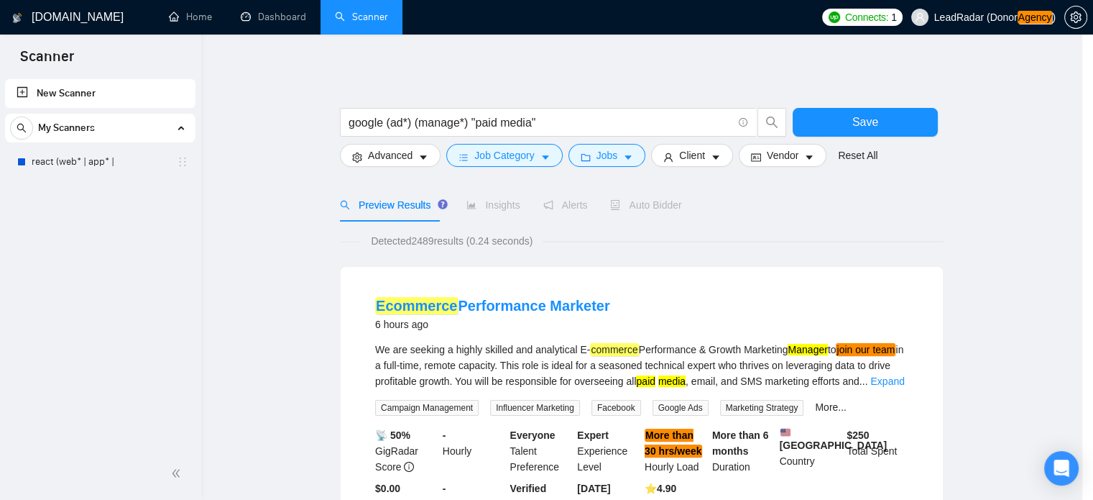
scroll to position [45, 0]
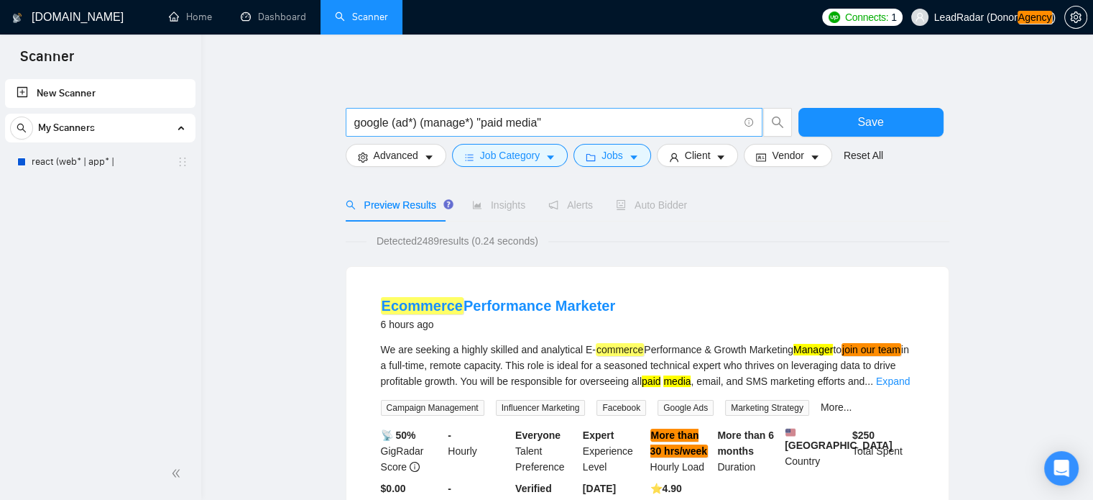
click at [594, 121] on input "google (ad*) (manage*) "paid media"" at bounding box center [546, 123] width 384 height 18
click at [408, 161] on span "Advanced" at bounding box center [396, 155] width 45 height 16
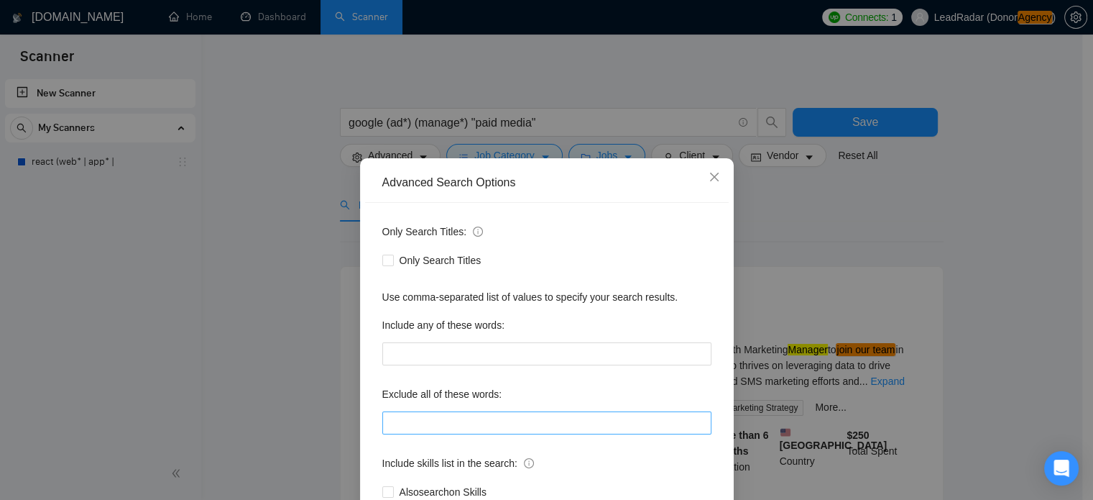
scroll to position [98, 0]
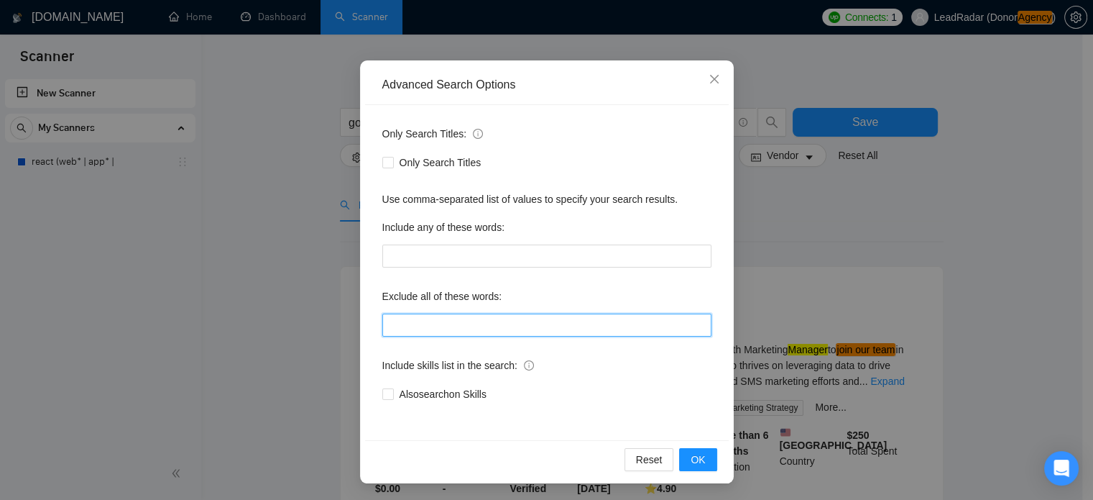
click at [442, 321] on input "text" at bounding box center [546, 324] width 329 height 23
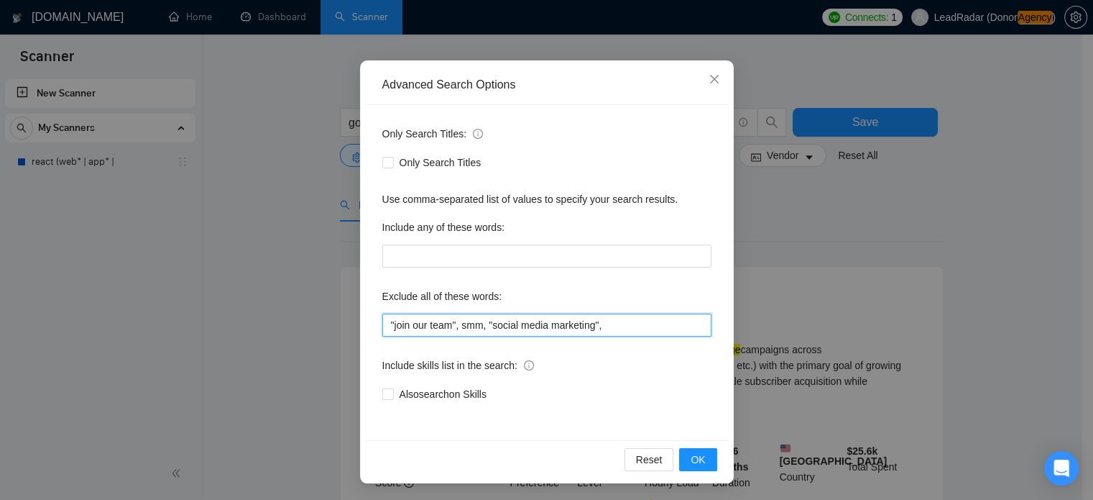
click at [499, 333] on input ""join our team", smm, "social media marketing"," at bounding box center [546, 324] width 329 height 23
click at [616, 319] on input ""join our team", smm, "social media marketing"," at bounding box center [546, 324] width 329 height 23
click at [513, 324] on input ""join our team", smm, "social media marketing", "marketing agency"," at bounding box center [546, 324] width 329 height 23
click at [698, 327] on input ""join our team", smm, "social media marketing", "marketing agency"," at bounding box center [546, 324] width 329 height 23
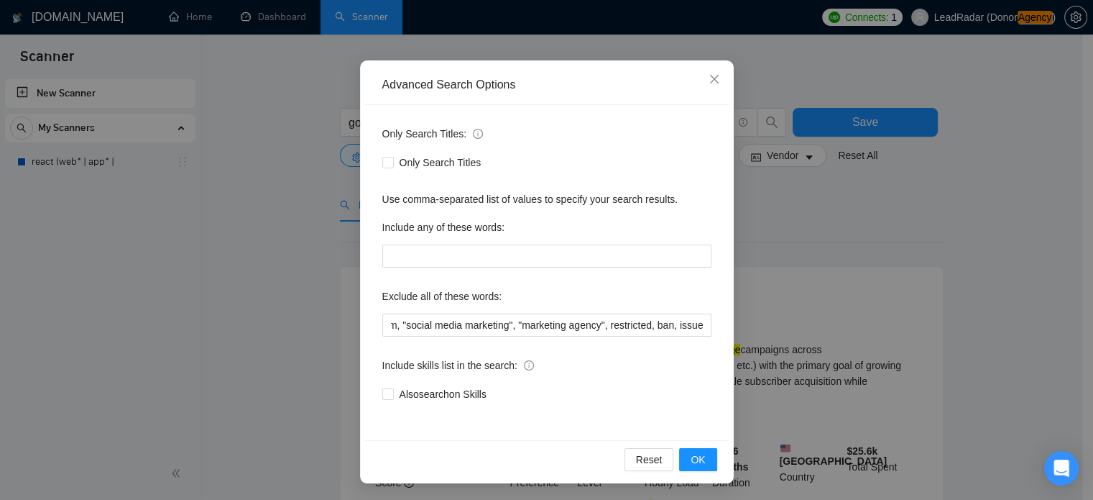
scroll to position [0, 0]
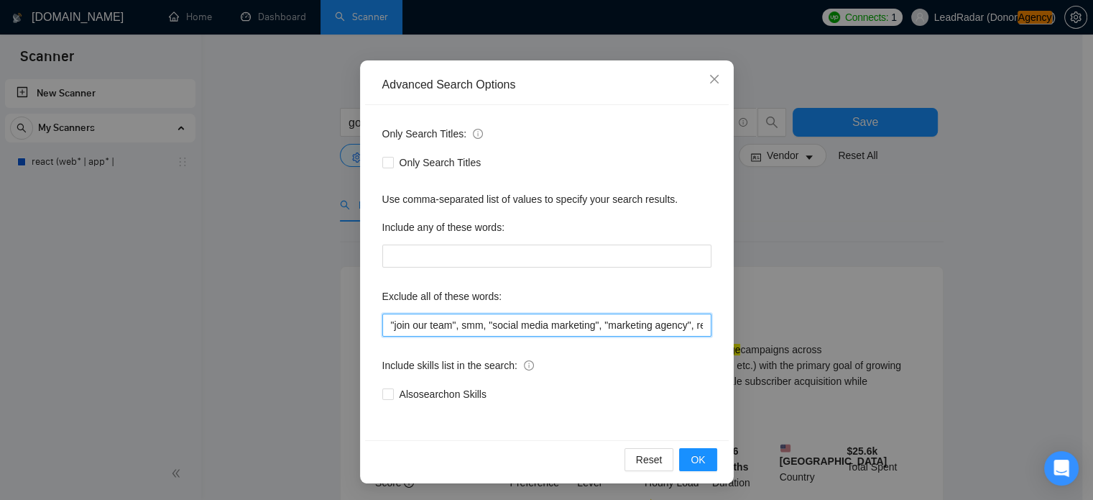
click at [671, 331] on input ""join our team", smm, "social media marketing", "marketing agency", restricted,…" at bounding box center [546, 324] width 329 height 23
click at [700, 326] on input ""join our team", smm, "social media marketing", "marketing agency", restricted,…" at bounding box center [546, 324] width 329 height 23
click at [591, 324] on input ""join our team", smm, "social media marketing", "marketing agency", restricted,…" at bounding box center [546, 324] width 329 height 23
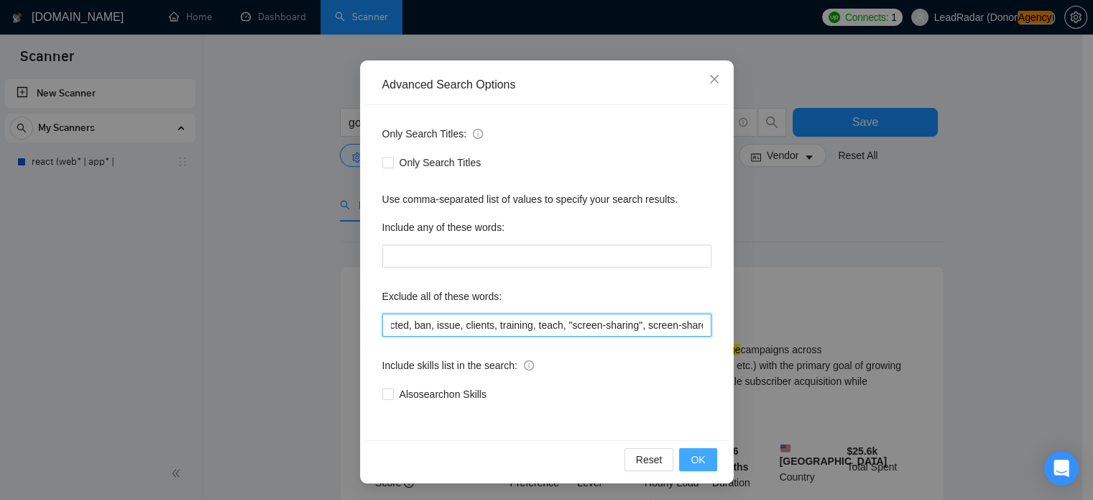
type input ""join our team", smm, "social media marketing", "marketing agency", restricted,…"
click at [697, 459] on span "OK" at bounding box center [698, 459] width 14 height 16
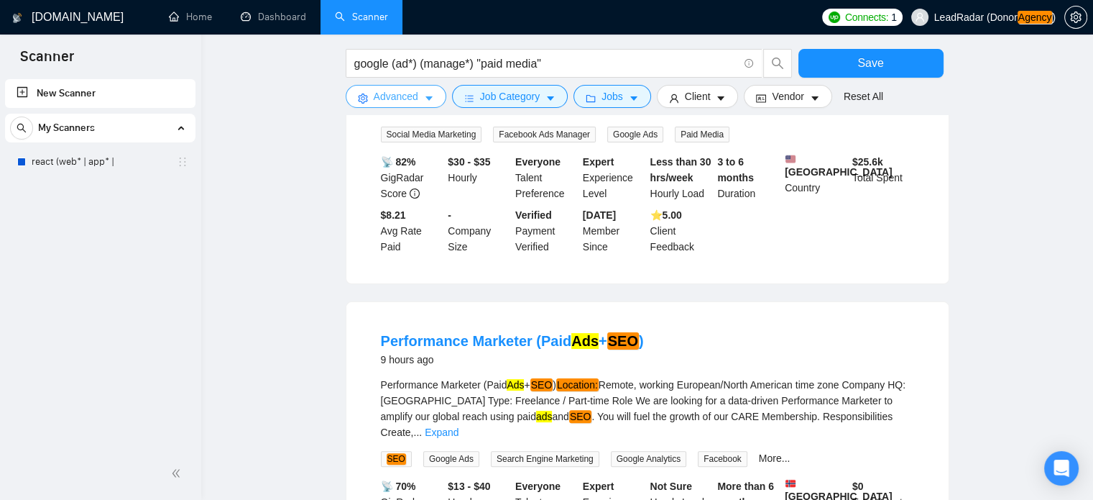
scroll to position [0, 0]
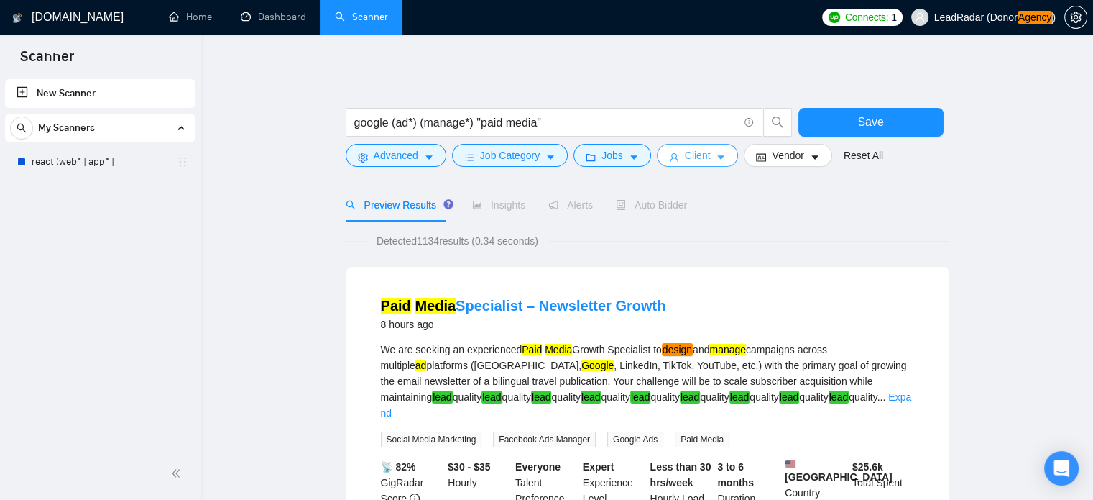
click at [727, 160] on button "Client" at bounding box center [698, 155] width 82 height 23
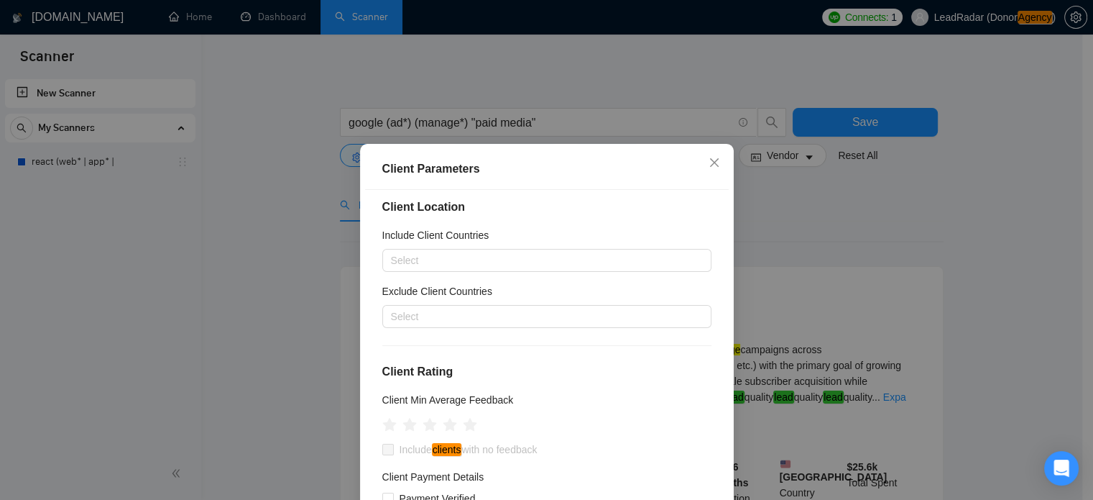
scroll to position [9, 0]
click at [454, 311] on div at bounding box center [540, 316] width 308 height 17
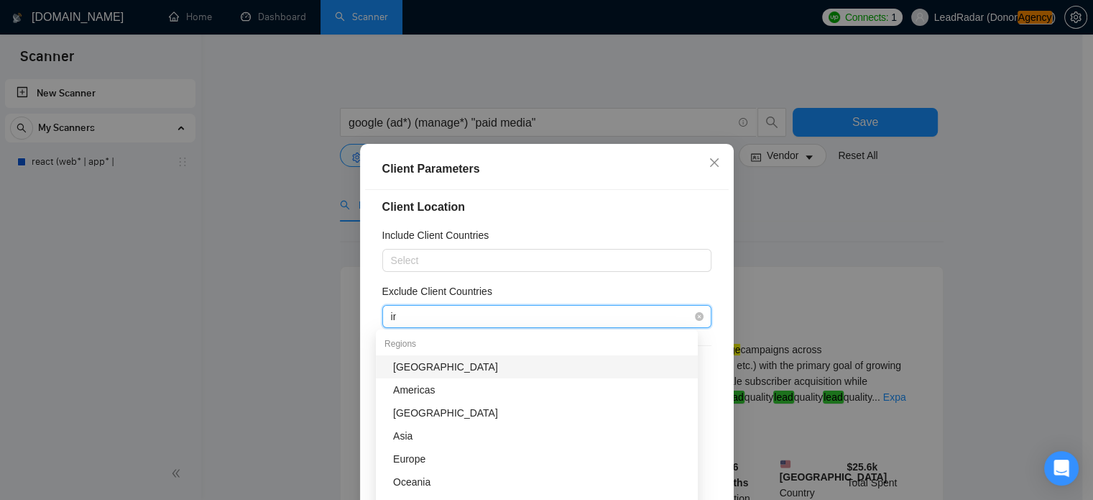
type input "ind"
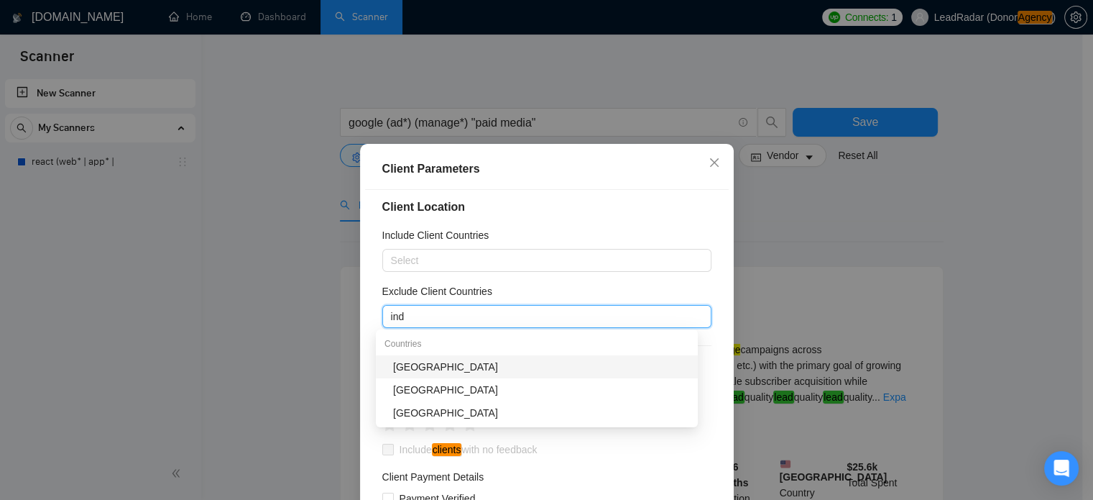
click at [420, 367] on div "[GEOGRAPHIC_DATA]" at bounding box center [541, 367] width 296 height 16
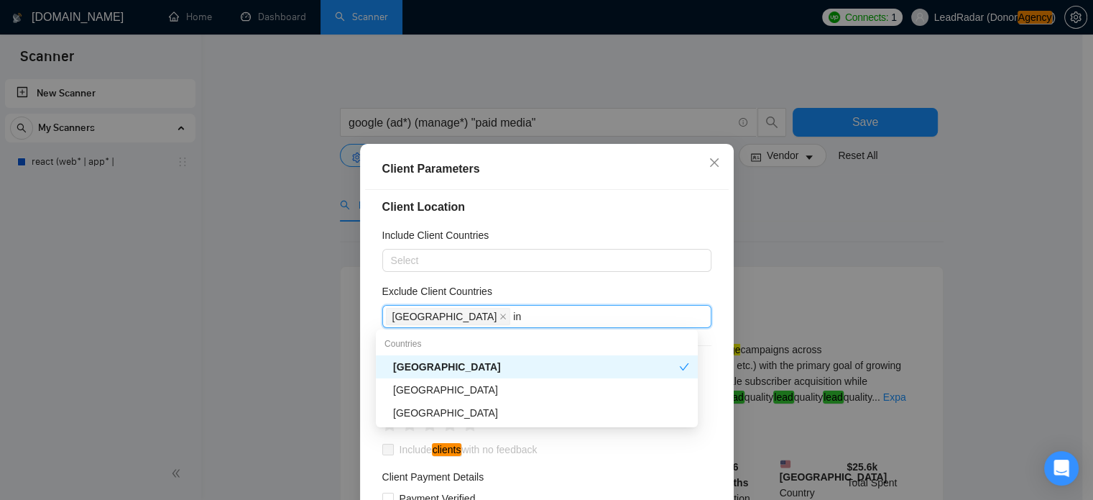
type input "ind"
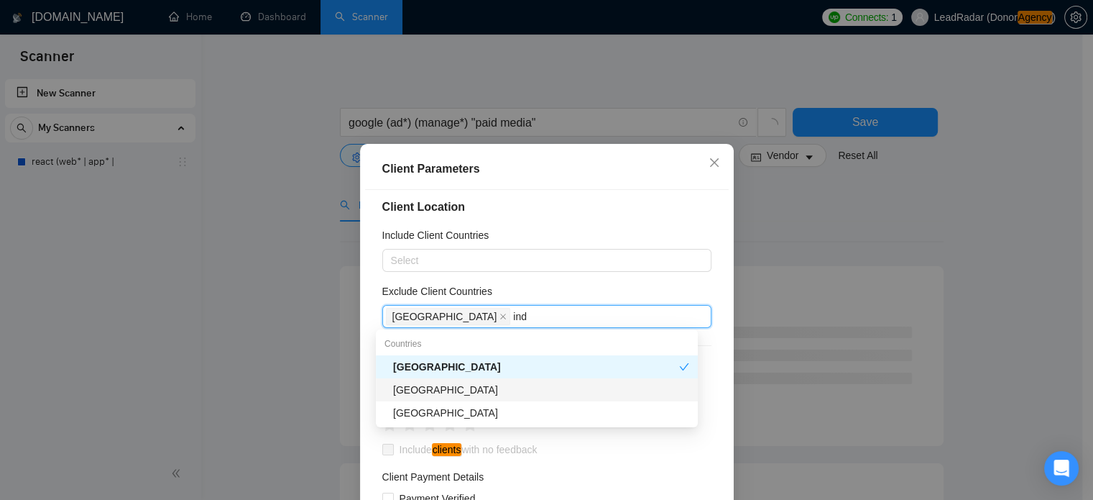
click at [477, 390] on div "[GEOGRAPHIC_DATA]" at bounding box center [541, 390] width 296 height 16
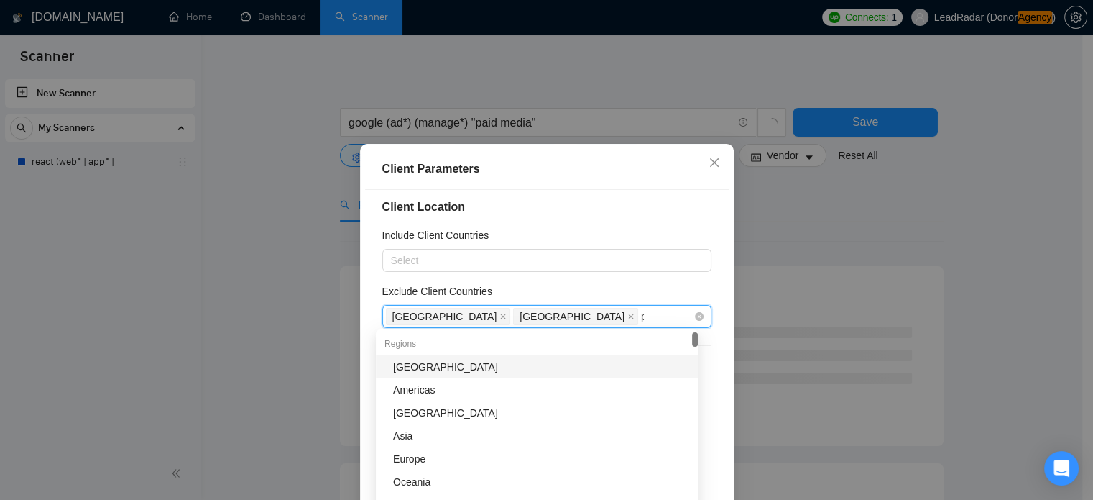
type input "pa"
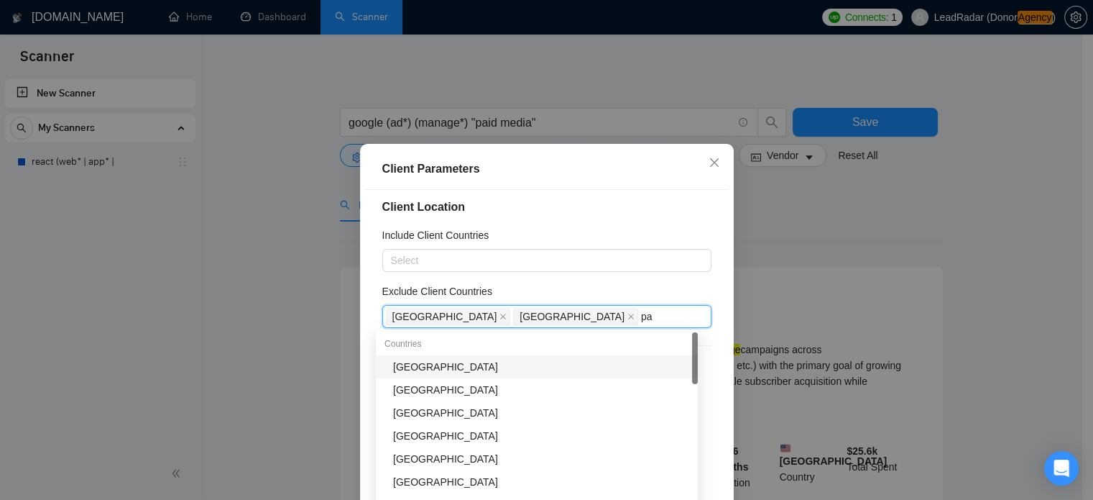
click at [471, 367] on div "[GEOGRAPHIC_DATA]" at bounding box center [541, 367] width 296 height 16
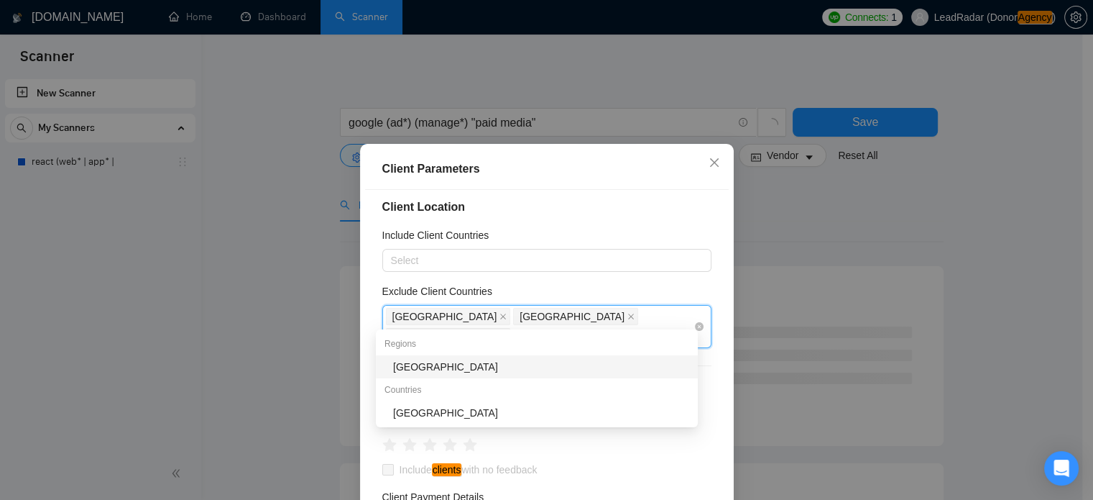
type input "afr"
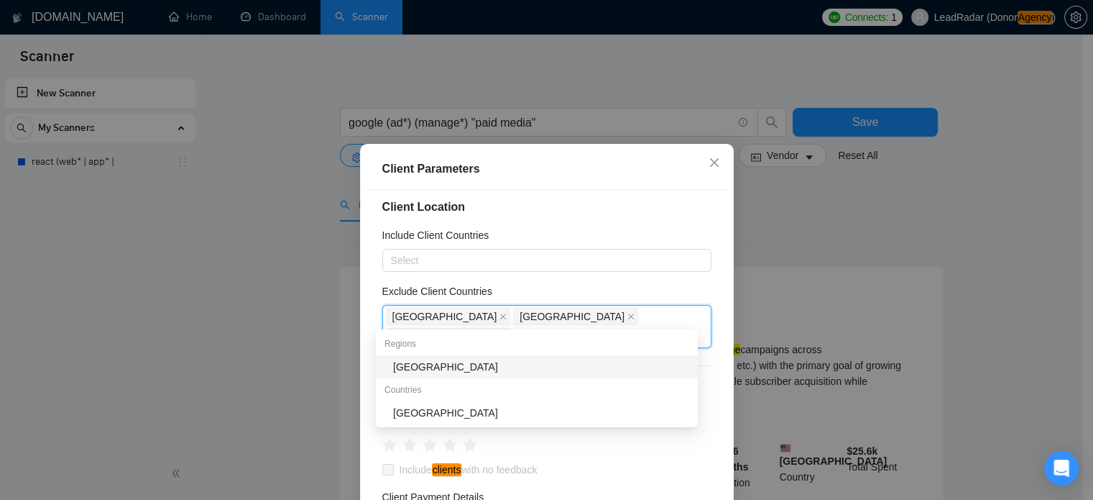
click at [451, 370] on div "[GEOGRAPHIC_DATA]" at bounding box center [541, 367] width 296 height 16
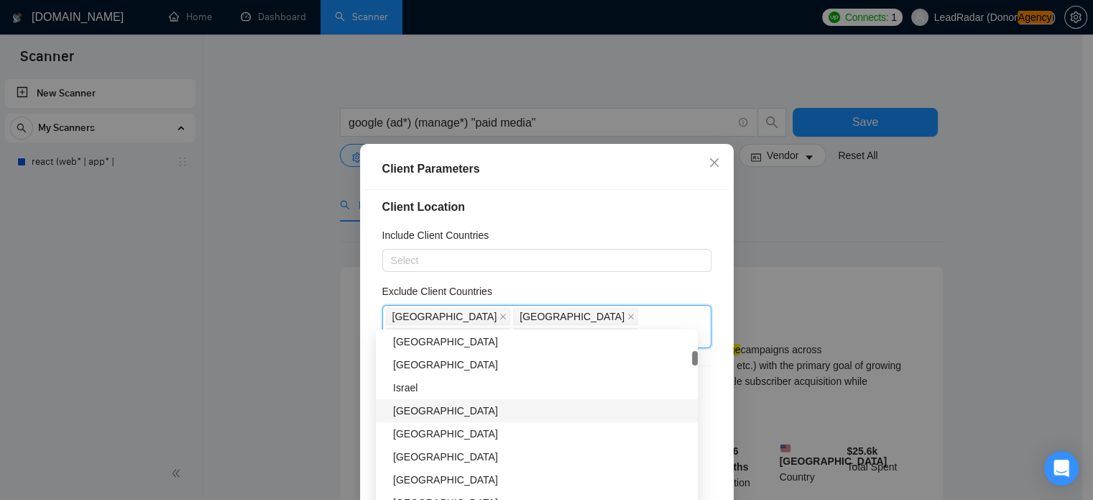
scroll to position [400, 0]
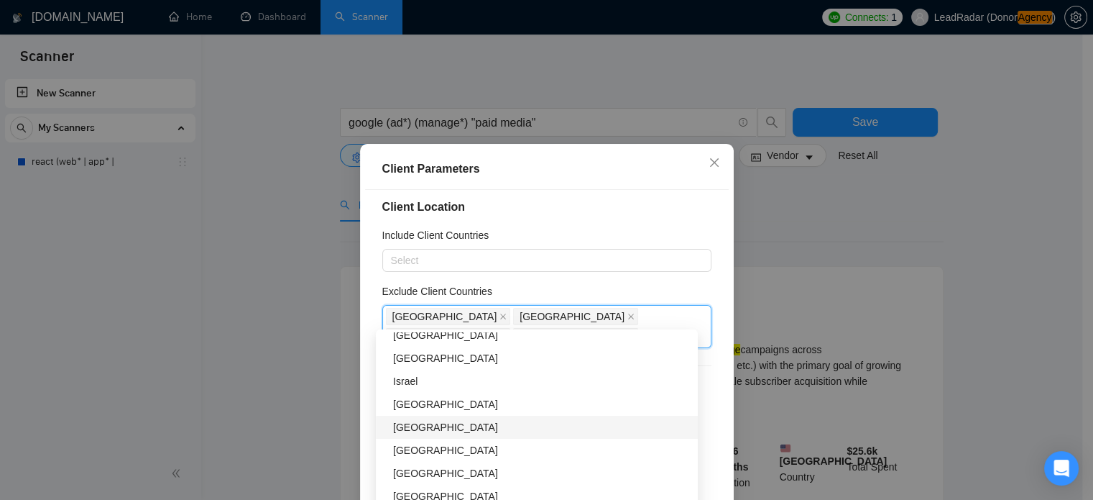
click at [561, 431] on div "[GEOGRAPHIC_DATA]" at bounding box center [541, 427] width 296 height 16
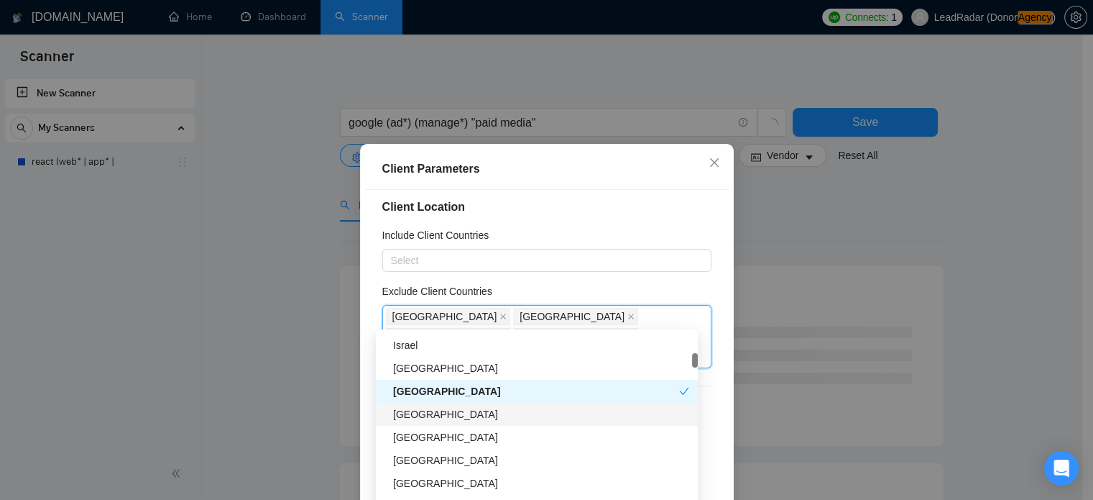
scroll to position [441, 0]
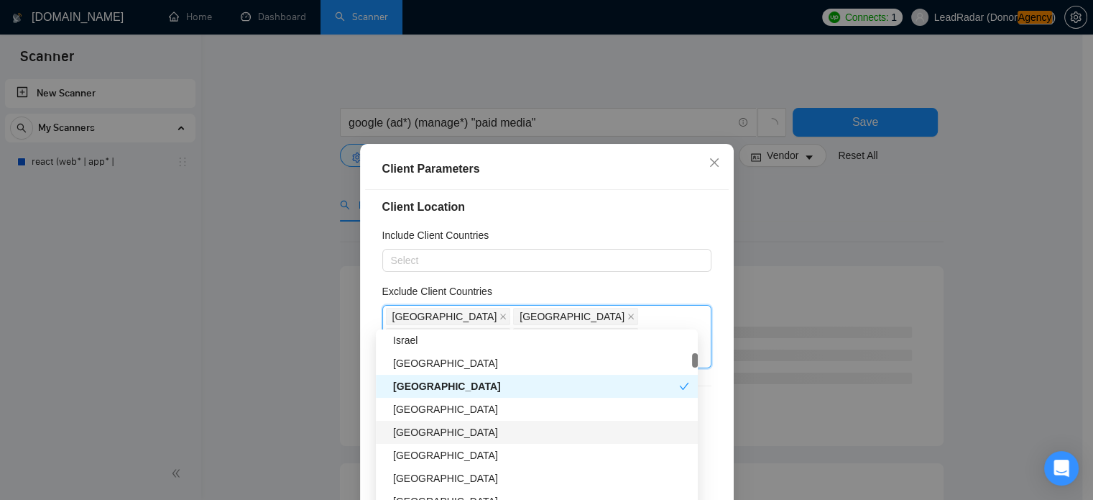
click at [537, 435] on div "[GEOGRAPHIC_DATA]" at bounding box center [541, 432] width 296 height 16
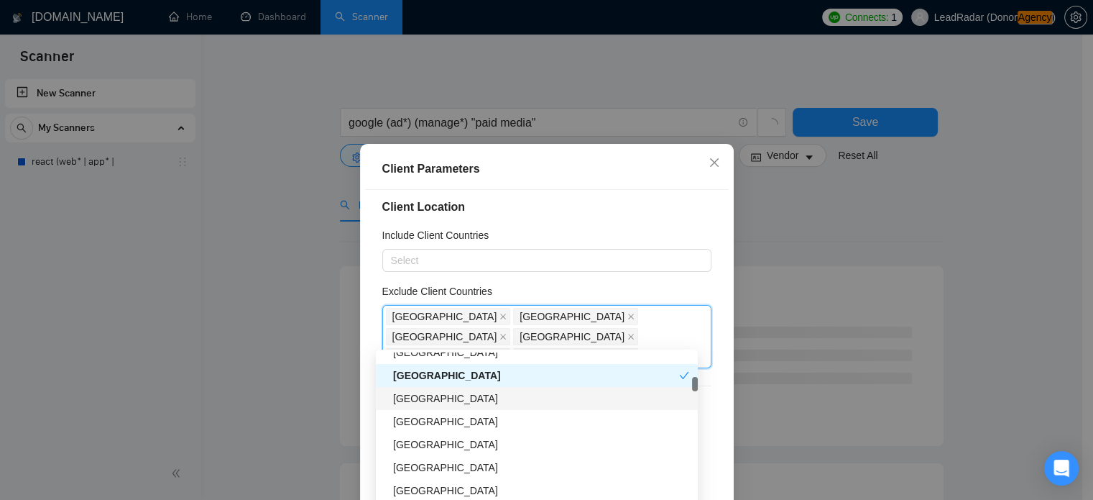
scroll to position [518, 0]
click at [520, 419] on div "[GEOGRAPHIC_DATA]" at bounding box center [541, 421] width 296 height 16
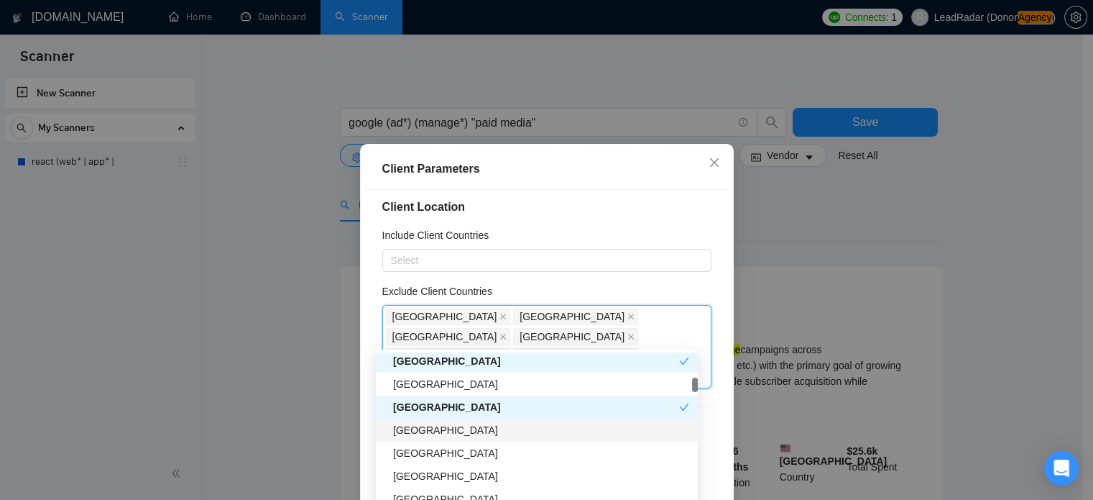
scroll to position [532, 0]
click at [513, 432] on div "[GEOGRAPHIC_DATA]" at bounding box center [541, 430] width 296 height 16
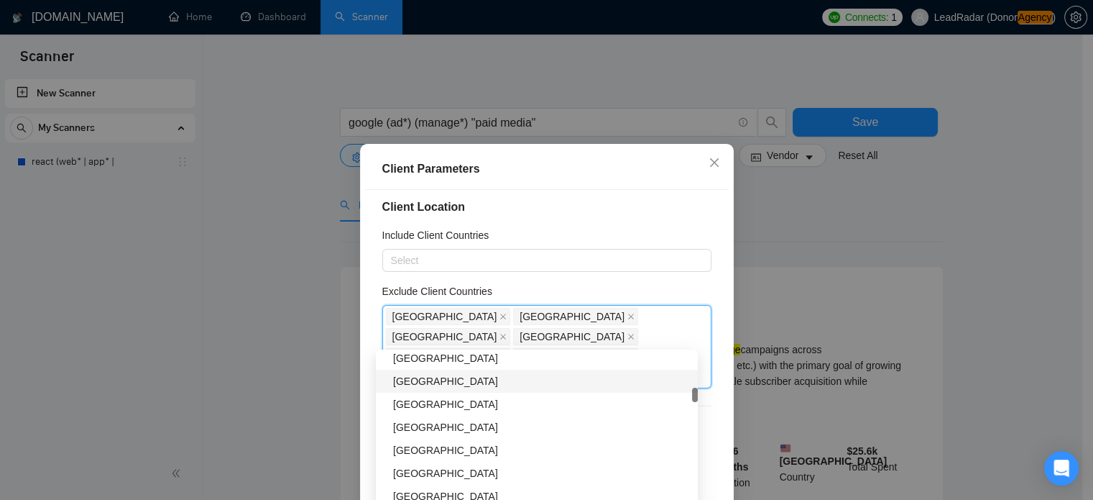
scroll to position [771, 0]
click at [512, 377] on div "[GEOGRAPHIC_DATA]" at bounding box center [541, 375] width 296 height 16
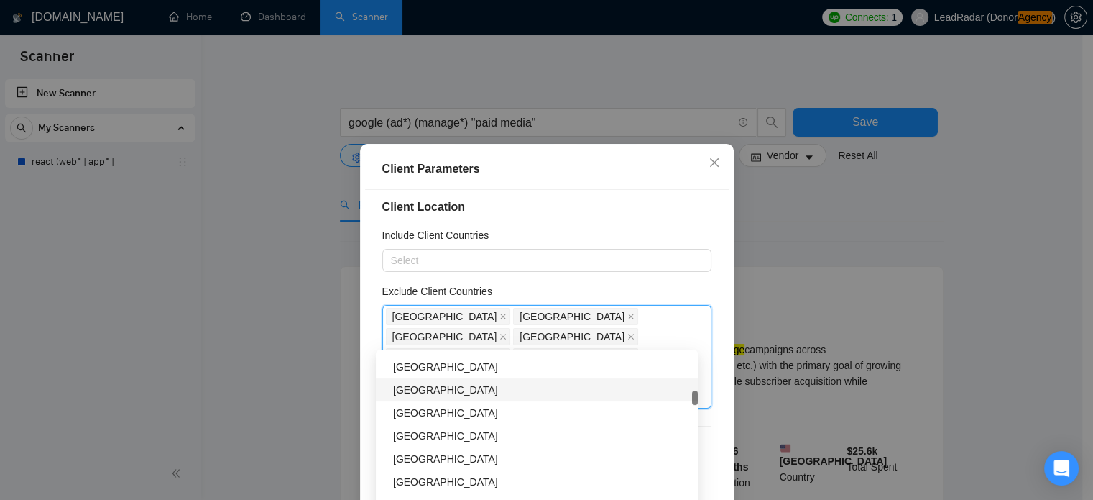
scroll to position [825, 0]
click at [508, 416] on div "[GEOGRAPHIC_DATA]" at bounding box center [541, 415] width 296 height 16
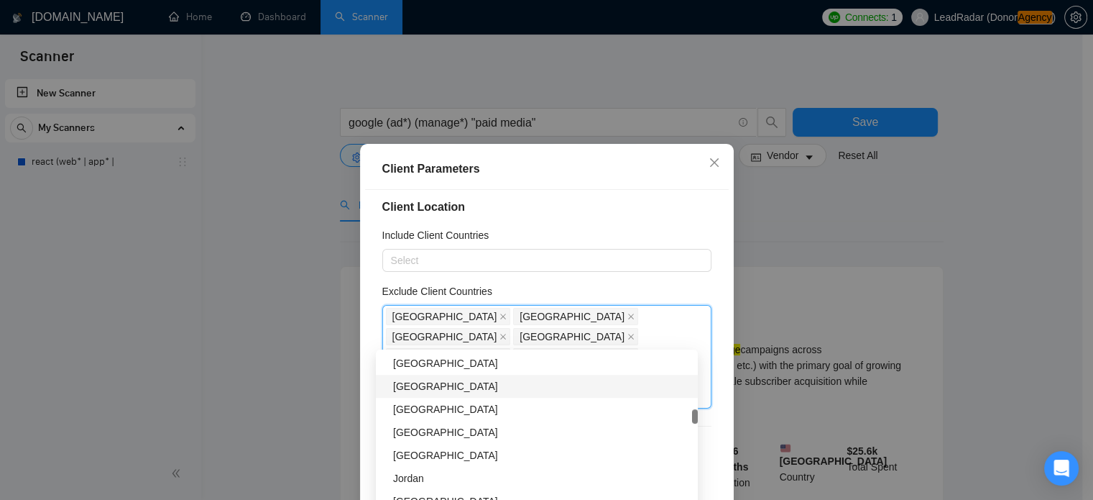
scroll to position [1265, 0]
click at [575, 390] on div "[GEOGRAPHIC_DATA]" at bounding box center [541, 387] width 296 height 16
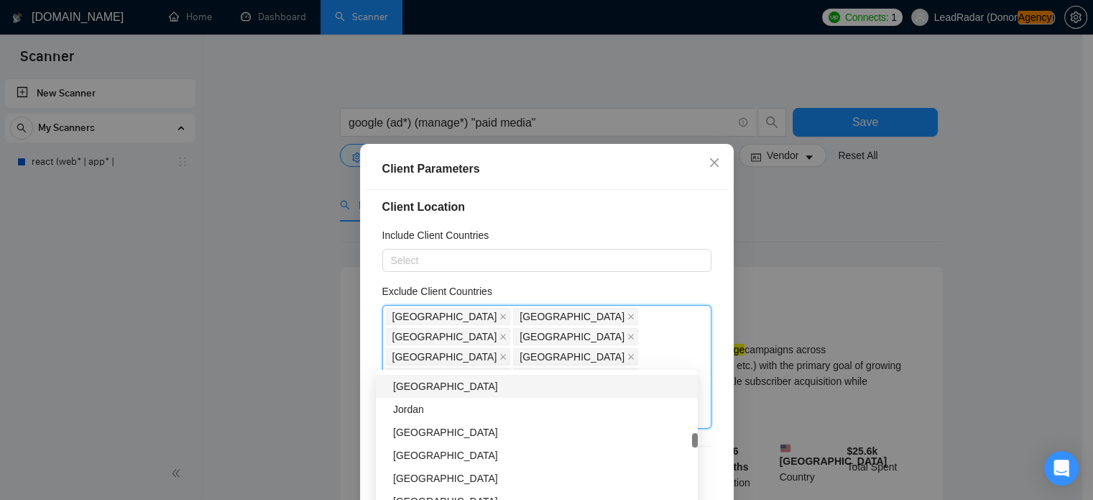
scroll to position [1350, 0]
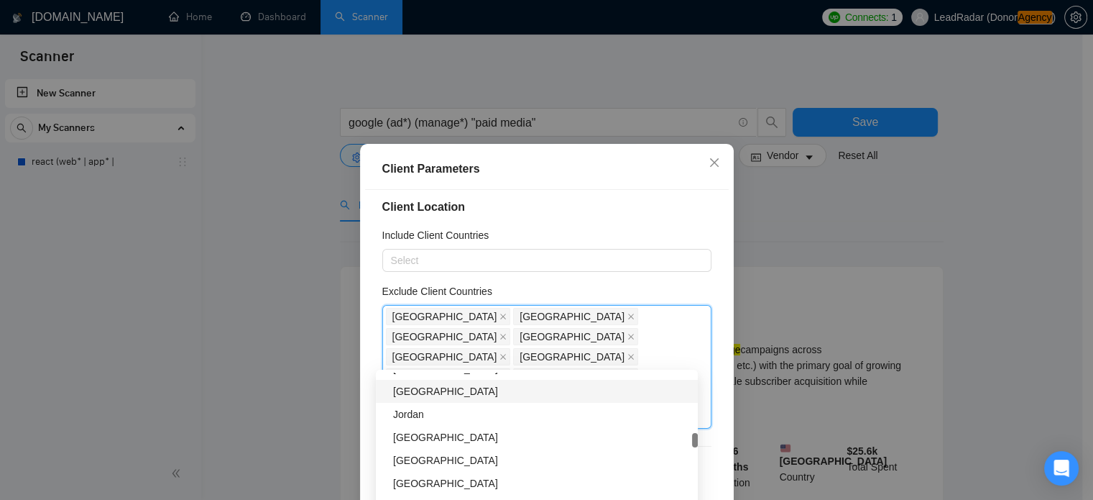
click at [561, 393] on div "[GEOGRAPHIC_DATA]" at bounding box center [541, 391] width 296 height 16
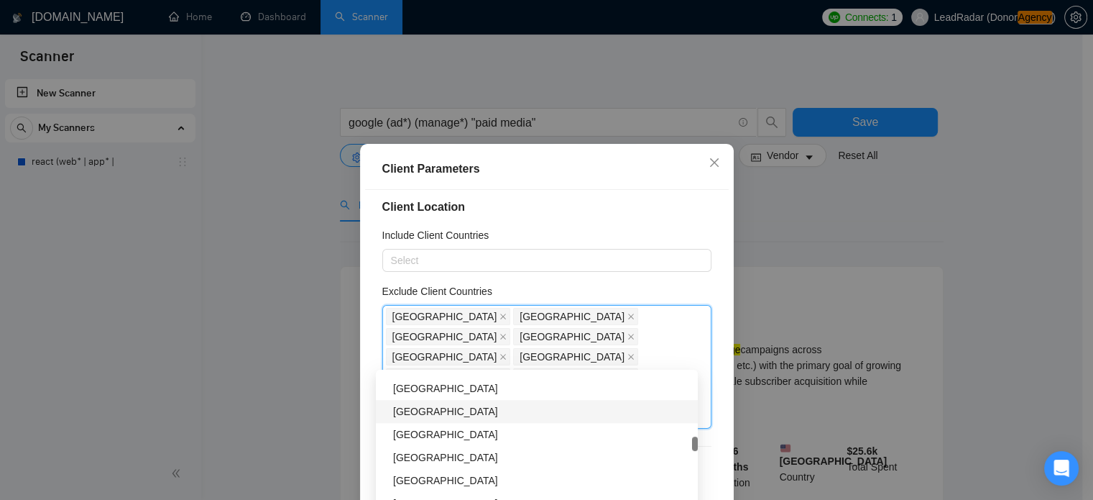
scroll to position [1446, 0]
click at [549, 413] on div "[GEOGRAPHIC_DATA]" at bounding box center [541, 411] width 296 height 16
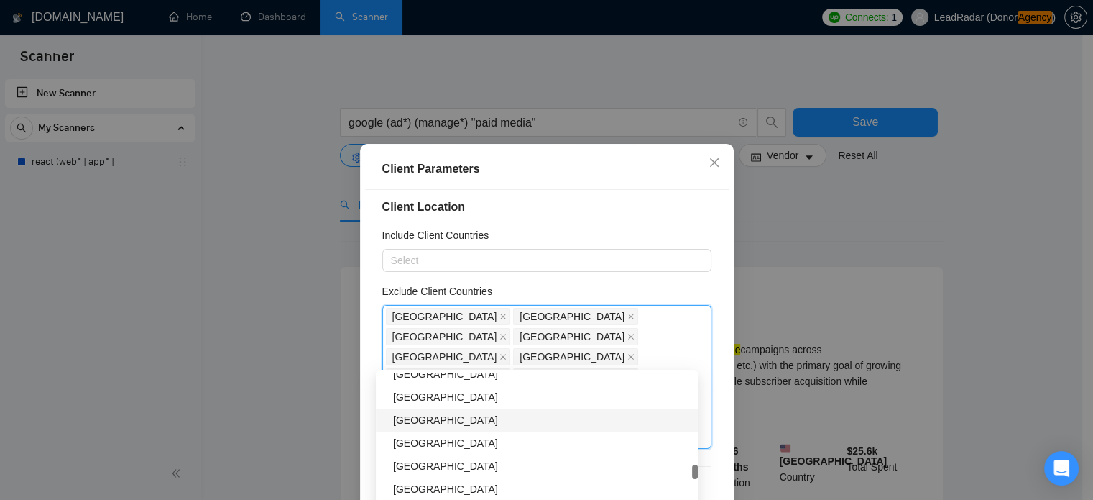
scroll to position [2173, 0]
click at [444, 391] on div "[GEOGRAPHIC_DATA]" at bounding box center [541, 396] width 296 height 16
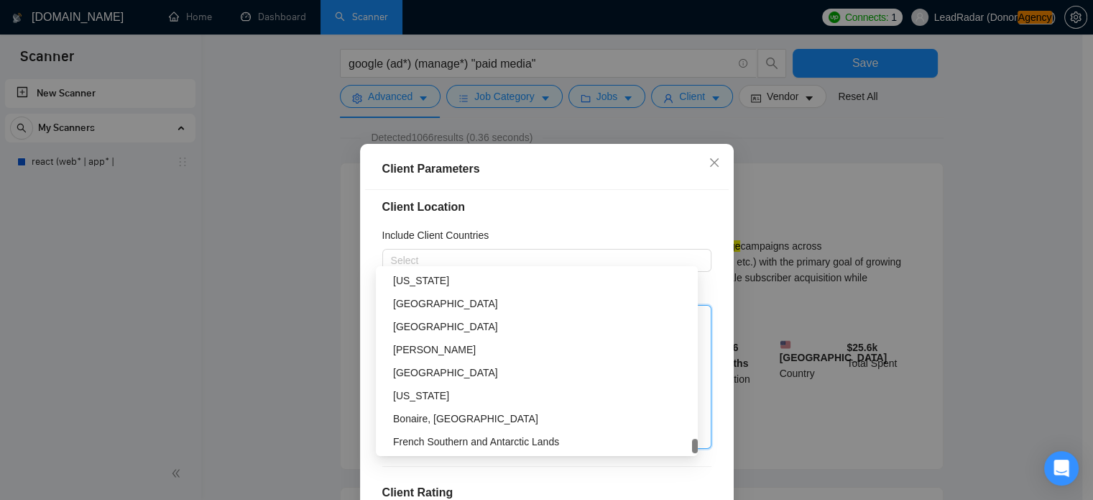
scroll to position [104, 0]
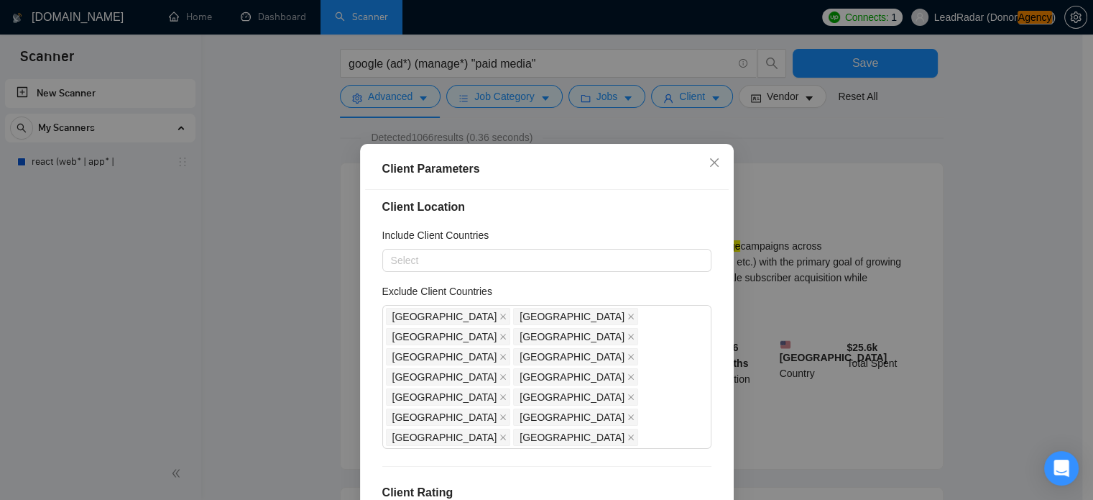
click at [653, 220] on div "Client Location Include Client Countries Select Exclude Client Countries [GEOGR…" at bounding box center [547, 365] width 364 height 350
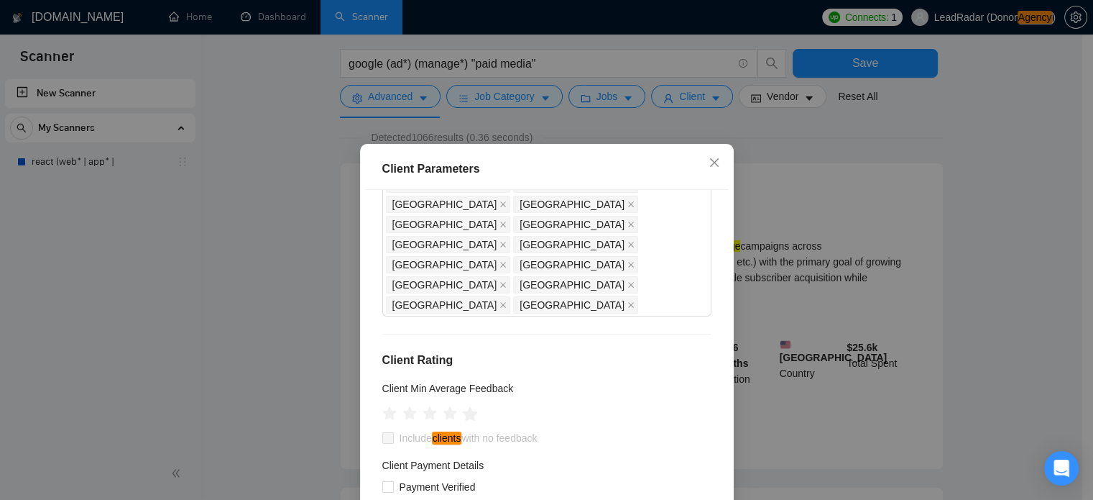
scroll to position [141, 0]
click at [449, 406] on icon "star" at bounding box center [449, 413] width 15 height 14
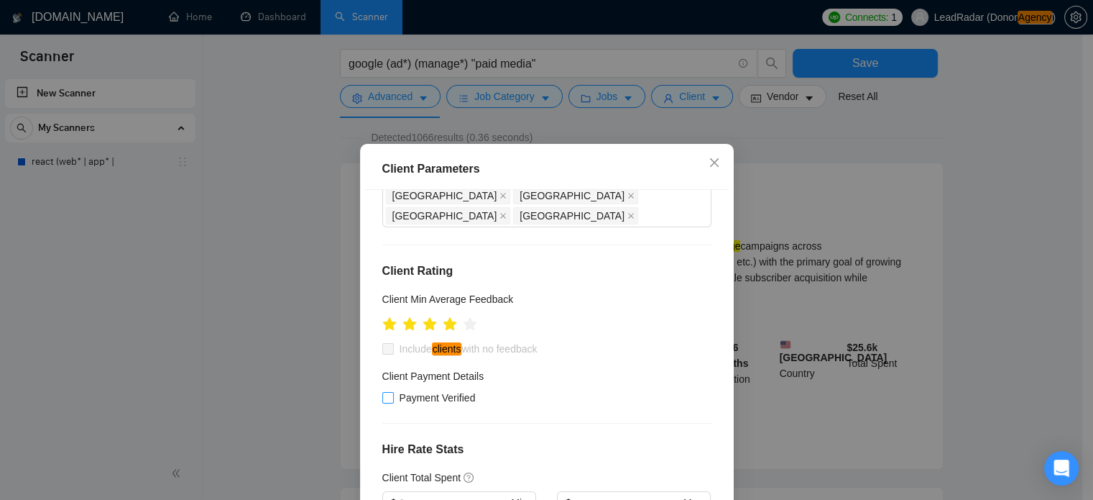
scroll to position [236, 0]
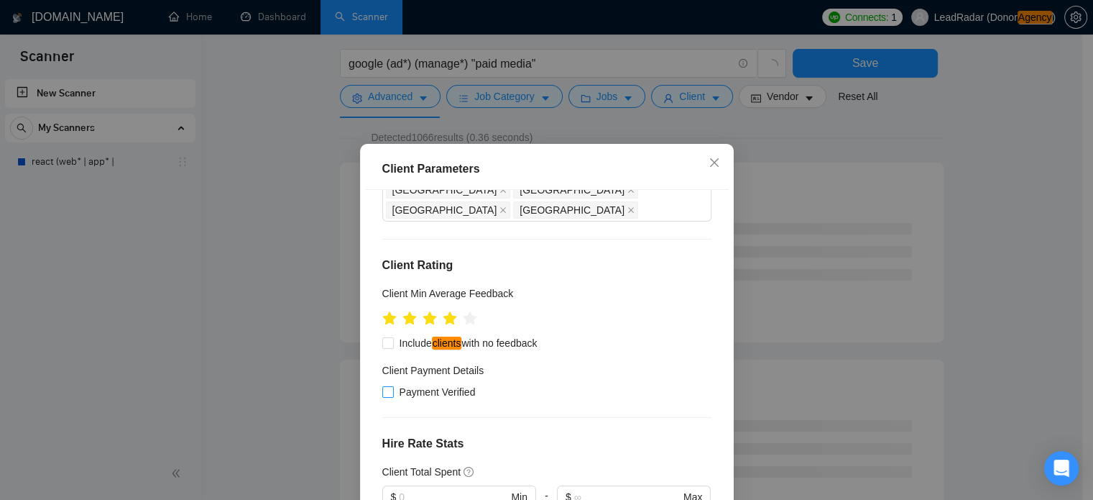
click at [405, 384] on span "Payment Verified" at bounding box center [438, 392] width 88 height 16
click at [392, 386] on input "Payment Verified" at bounding box center [387, 391] width 10 height 10
checkbox input "true"
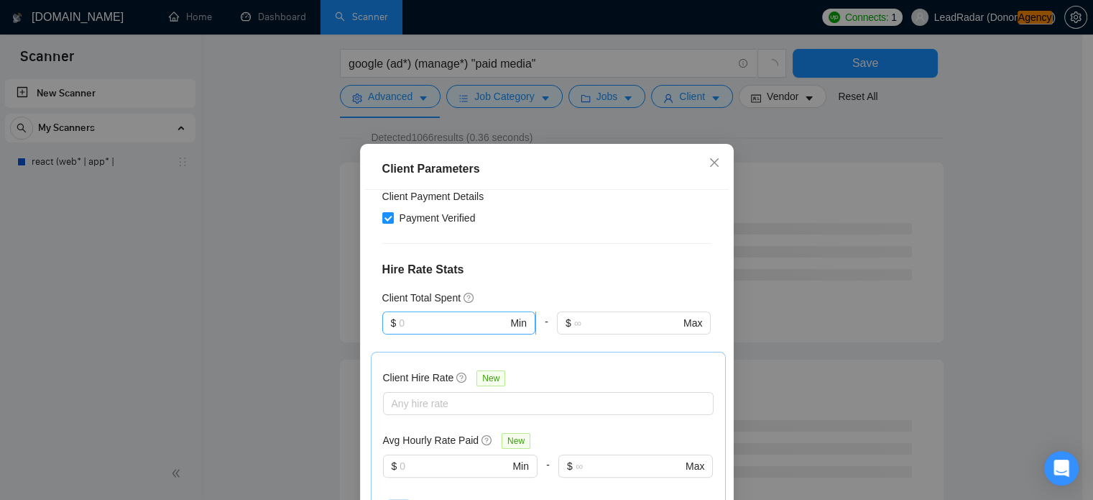
scroll to position [410, 0]
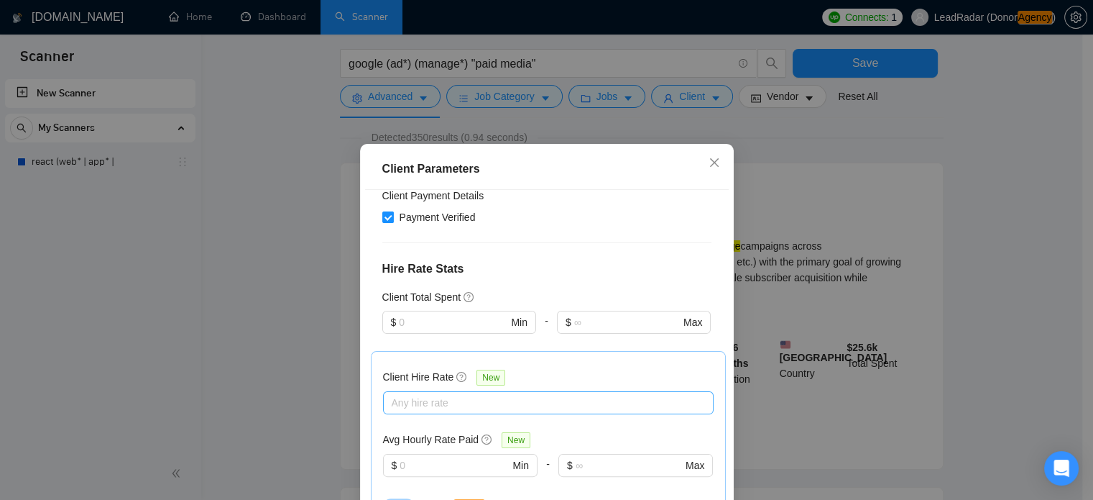
click at [433, 394] on div at bounding box center [541, 402] width 309 height 17
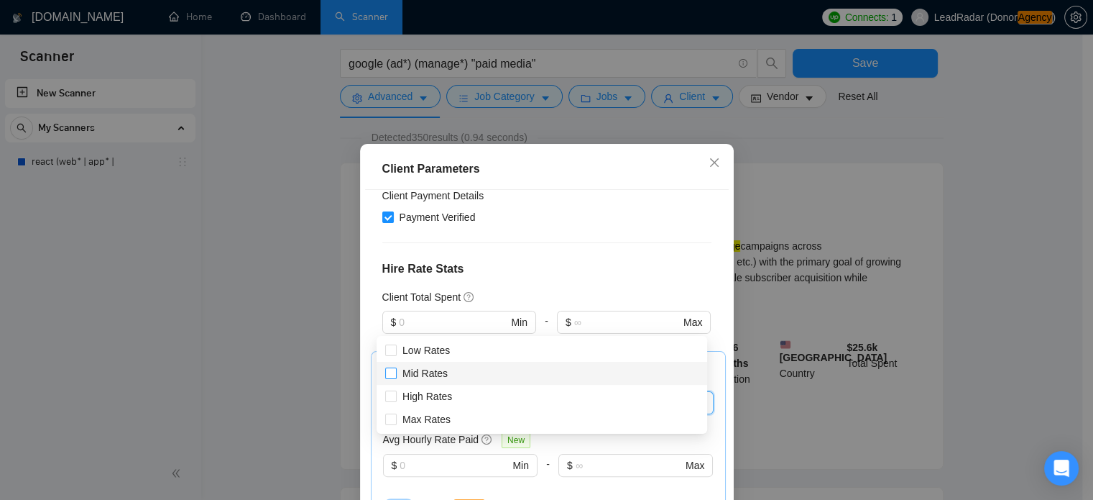
click at [392, 370] on input "Mid Rates" at bounding box center [390, 372] width 10 height 10
checkbox input "true"
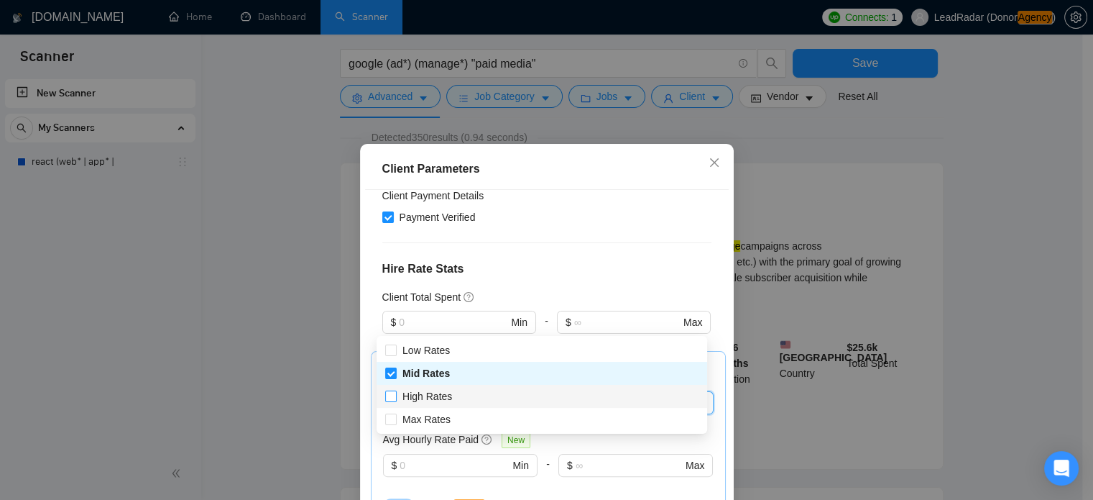
click at [395, 397] on span at bounding box center [391, 396] width 12 height 12
click at [395, 397] on input "High Rates" at bounding box center [390, 395] width 10 height 10
checkbox input "false"
click at [392, 421] on input "Max Rates" at bounding box center [390, 418] width 10 height 10
checkbox input "true"
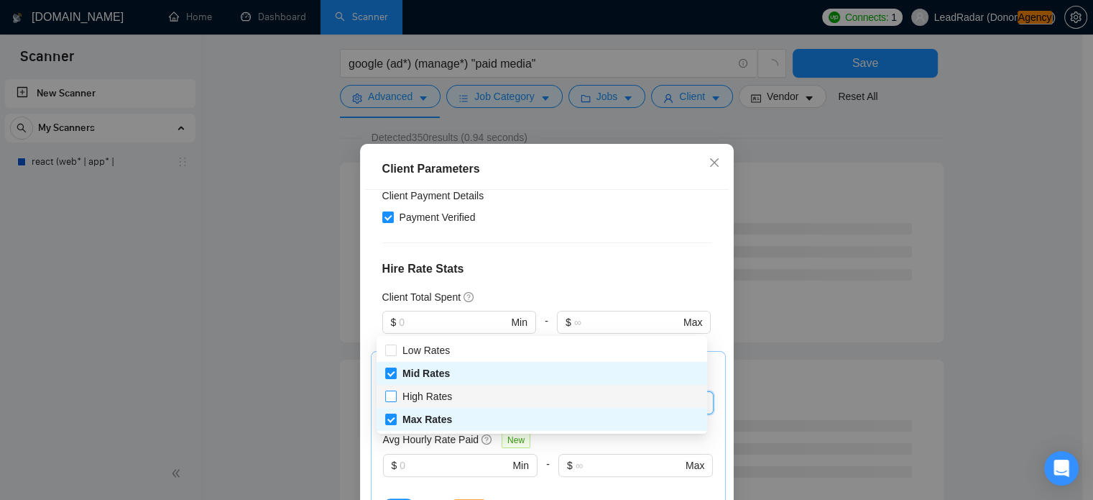
click at [392, 393] on input "High Rates" at bounding box center [390, 395] width 10 height 10
checkbox input "true"
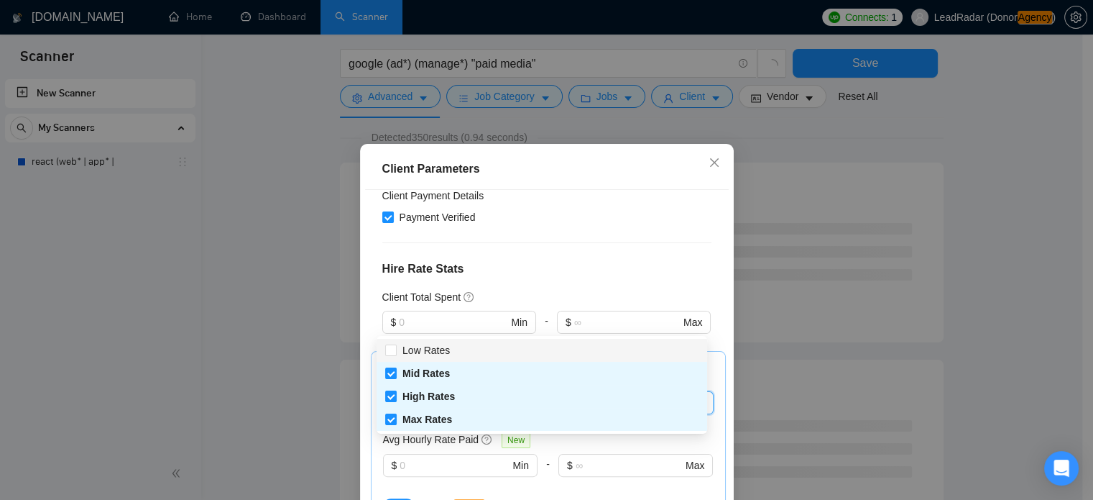
click at [400, 270] on div "Client Location Include Client Countries Select Exclude Client Countries [GEOGR…" at bounding box center [547, 365] width 364 height 350
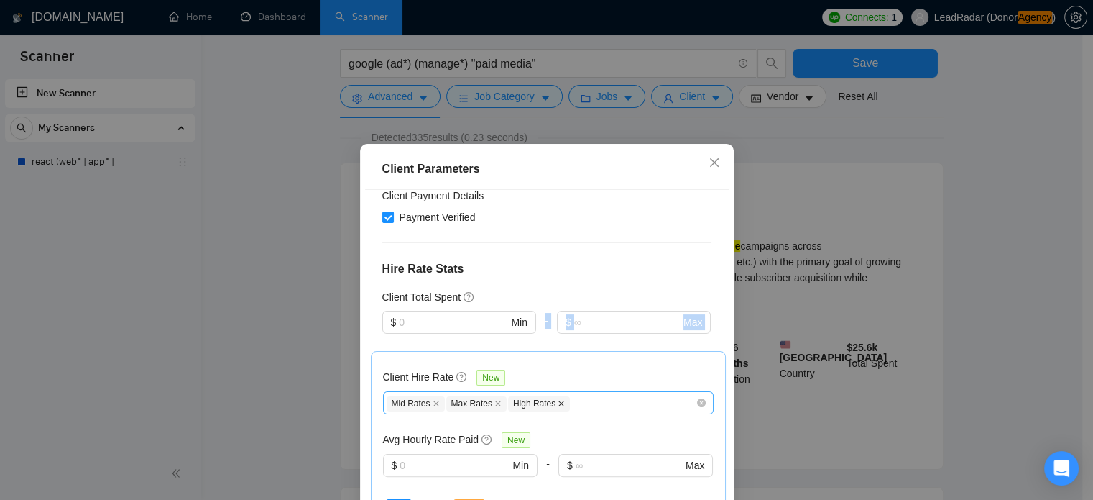
click at [558, 400] on icon "close" at bounding box center [561, 403] width 7 height 7
click at [495, 400] on icon "close" at bounding box center [498, 403] width 7 height 7
click at [433, 400] on icon "close" at bounding box center [436, 403] width 7 height 7
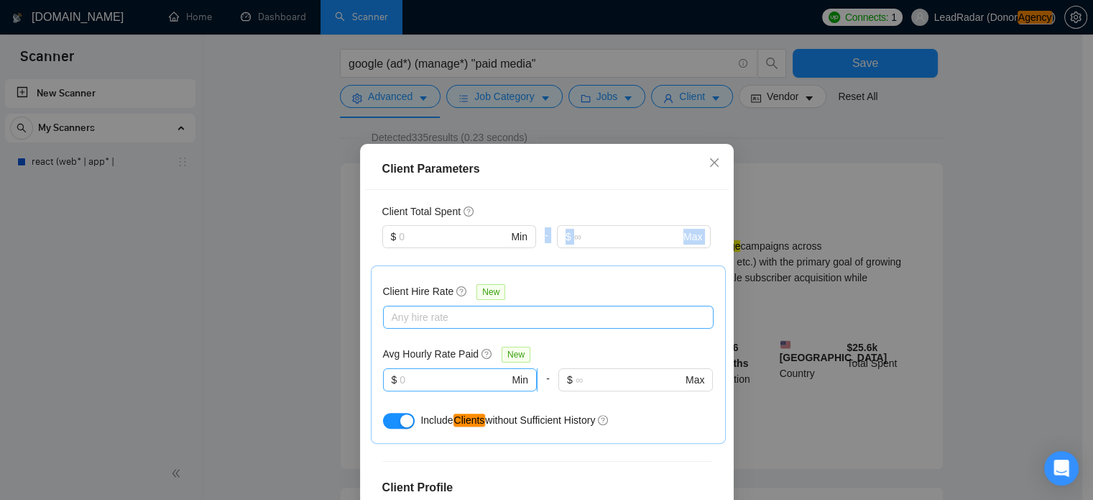
scroll to position [497, 0]
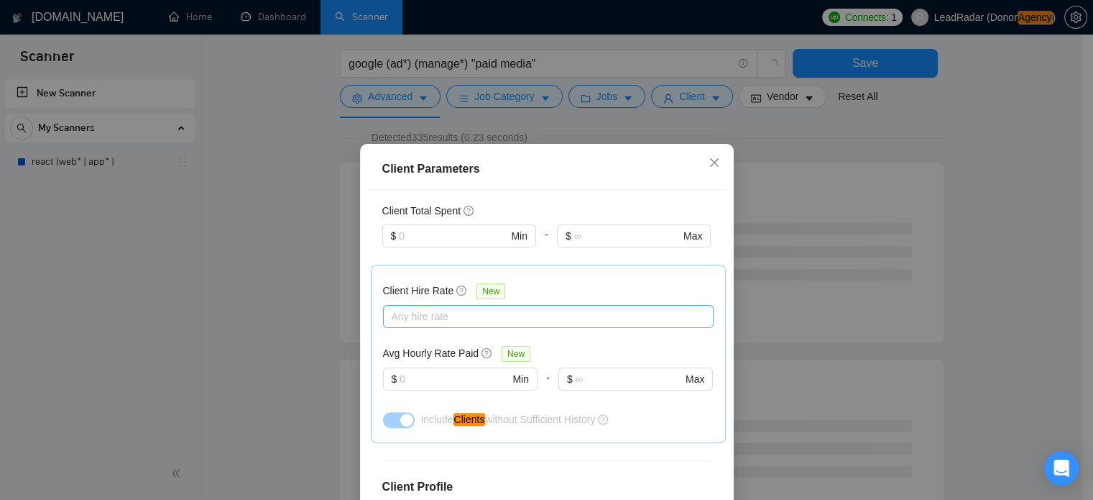
click at [440, 390] on div at bounding box center [460, 398] width 155 height 17
click at [439, 390] on div at bounding box center [460, 398] width 155 height 17
click at [439, 371] on input "text" at bounding box center [454, 379] width 109 height 16
type input "15"
click at [365, 321] on div "Client Location Include Client Countries Select Exclude Client Countries [GEOGR…" at bounding box center [547, 365] width 364 height 350
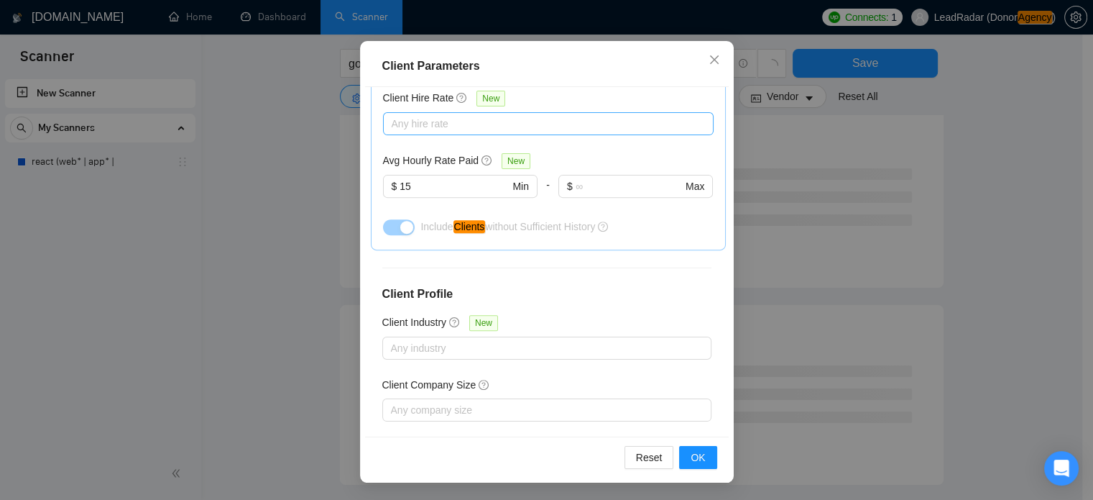
scroll to position [160, 0]
click at [523, 464] on div at bounding box center [540, 472] width 308 height 17
click at [589, 439] on div "Enterprise Clients New" at bounding box center [546, 450] width 329 height 22
click at [694, 452] on span "OK" at bounding box center [698, 457] width 14 height 16
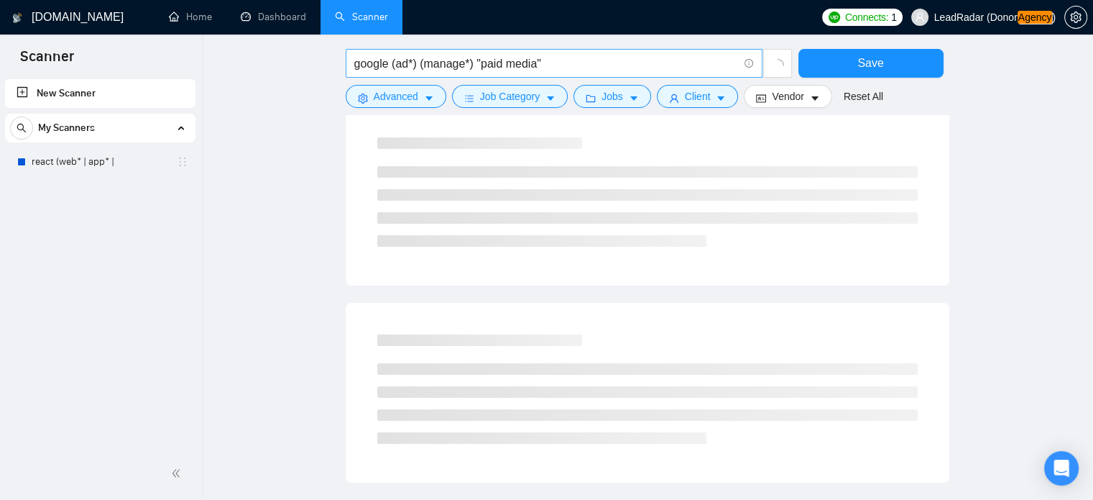
click at [582, 74] on span "google (ad*) (manage*) "paid media"" at bounding box center [554, 63] width 417 height 29
click at [543, 68] on input "google (ad*) (manage*) "paid media" search engine" at bounding box center [546, 64] width 384 height 18
click at [547, 67] on input "google (ad*) (manage*) "paid media" search engine" at bounding box center [546, 64] width 384 height 18
click at [546, 65] on input "google (ad*) (manage*) "paid media" search engine" at bounding box center [546, 64] width 384 height 18
click at [665, 65] on input "google (ad*) (manage*) "paid media" "search engine" at bounding box center [546, 64] width 384 height 18
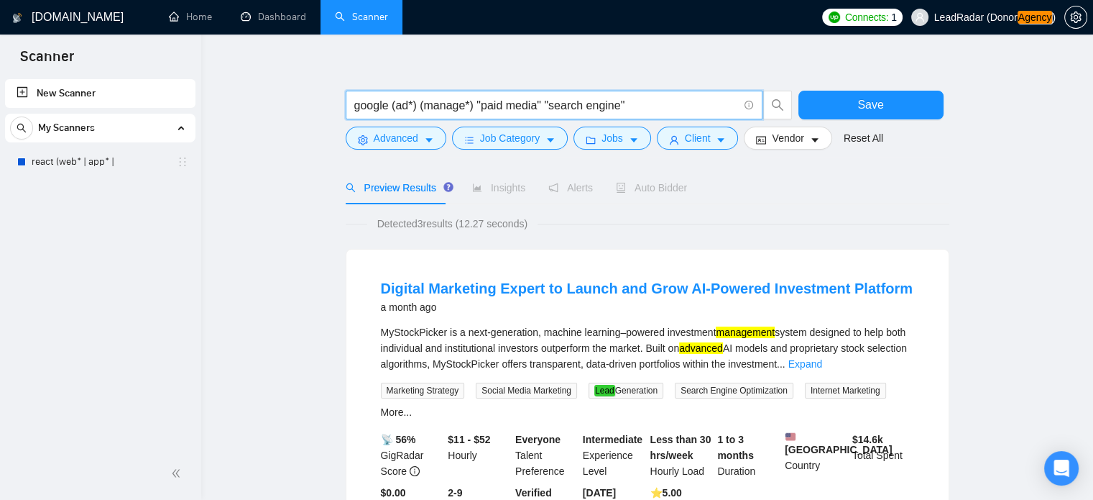
scroll to position [17, 0]
drag, startPoint x: 544, startPoint y: 104, endPoint x: 681, endPoint y: 109, distance: 137.4
click at [681, 109] on input "google (ad*) (manage*) "paid media" "search engine"" at bounding box center [546, 106] width 384 height 18
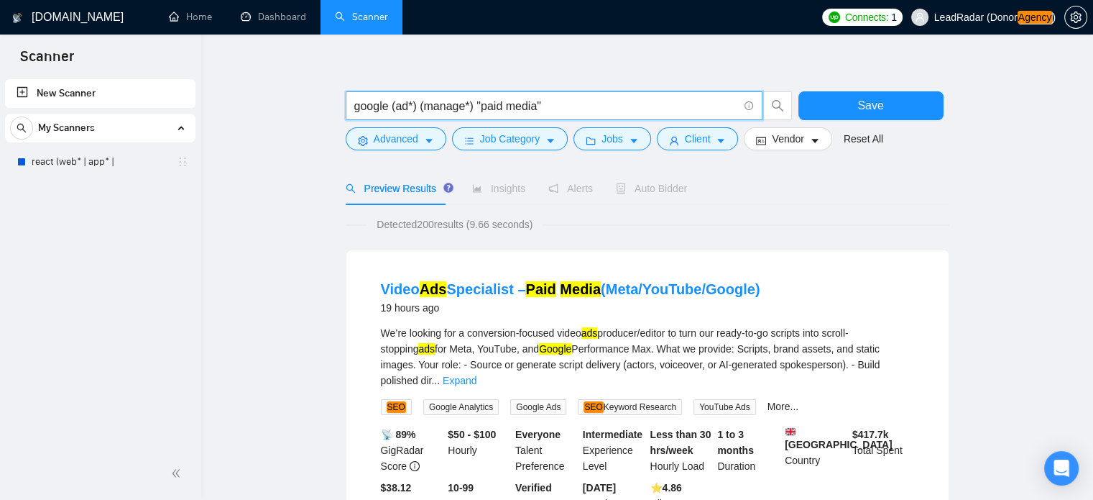
drag, startPoint x: 476, startPoint y: 106, endPoint x: 598, endPoint y: 108, distance: 122.2
click at [598, 108] on input "google (ad*) (manage*) "paid media"" at bounding box center [546, 106] width 384 height 18
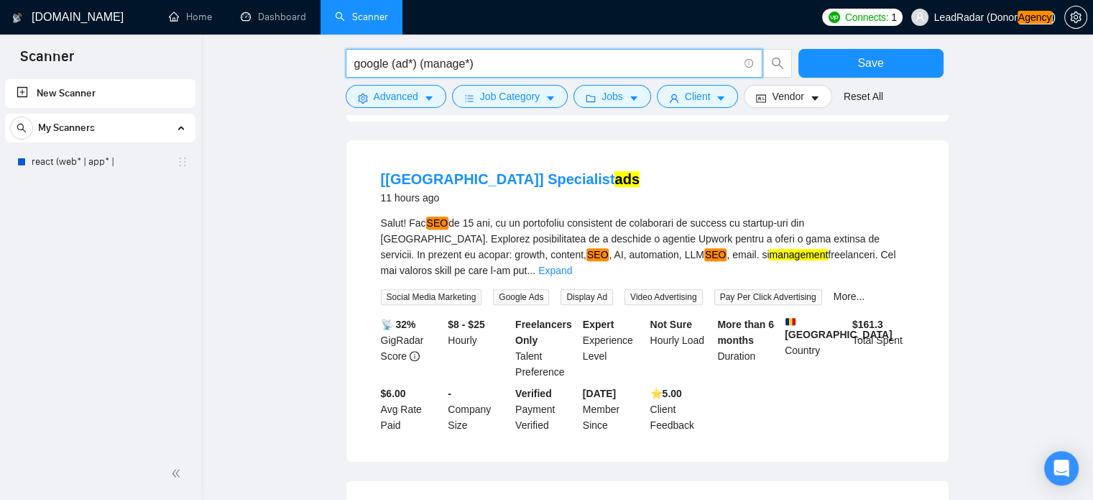
scroll to position [817, 0]
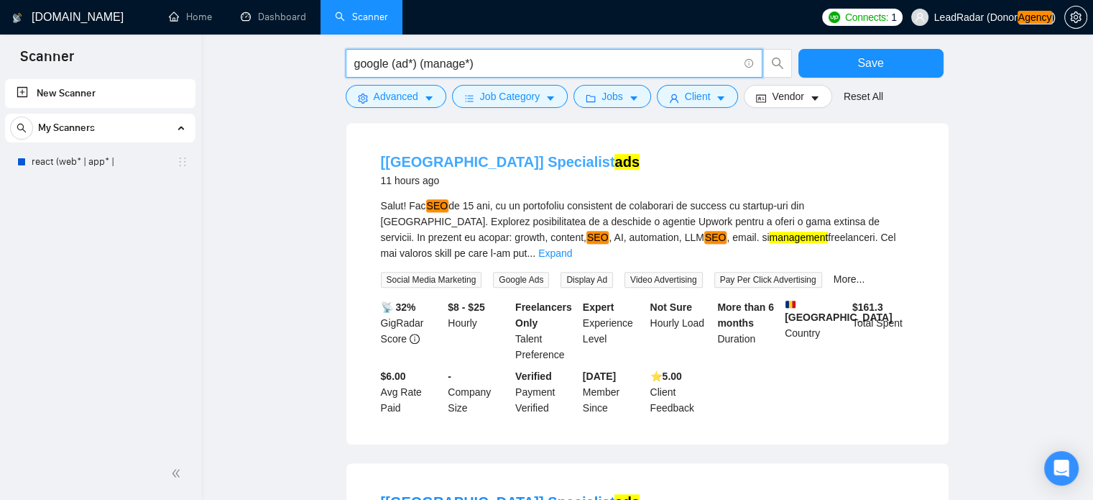
type input "google (ad*) (manage*)"
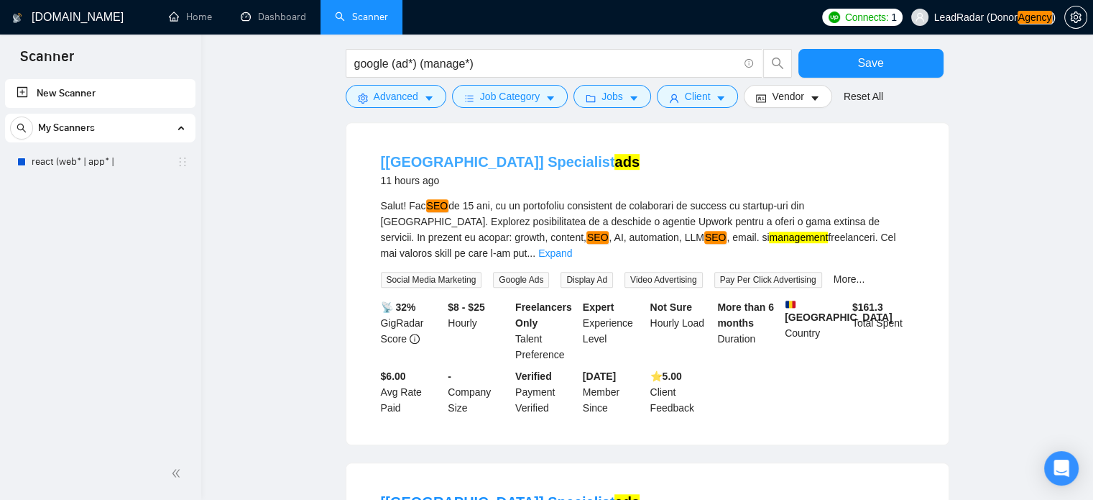
click at [475, 162] on link "[[GEOGRAPHIC_DATA]] Specialist ads" at bounding box center [510, 162] width 259 height 16
click at [773, 98] on span "Vendor" at bounding box center [788, 96] width 32 height 16
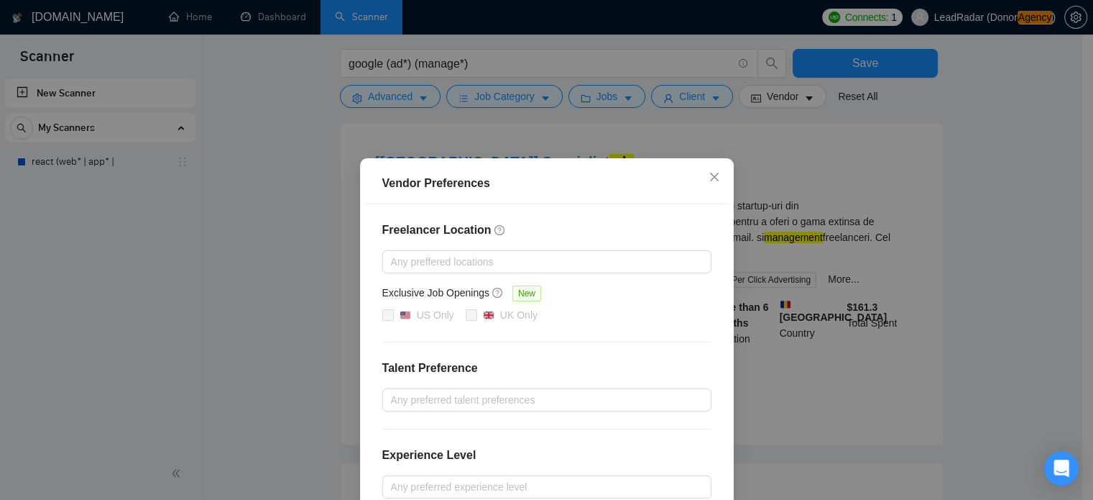
scroll to position [164, 0]
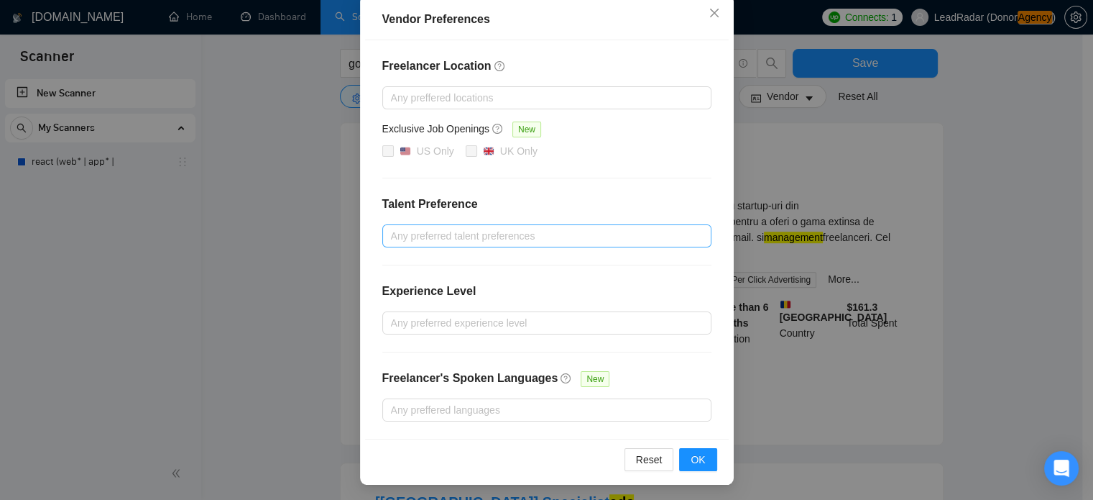
click at [453, 234] on div at bounding box center [540, 235] width 308 height 17
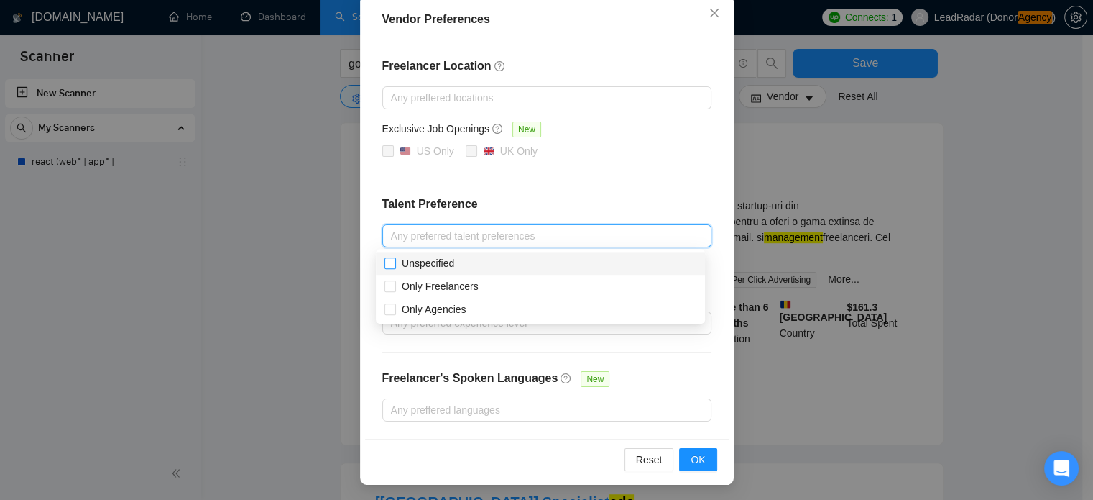
click at [405, 261] on span "Unspecified" at bounding box center [428, 263] width 52 height 12
click at [395, 261] on input "Unspecified" at bounding box center [390, 262] width 10 height 10
checkbox input "true"
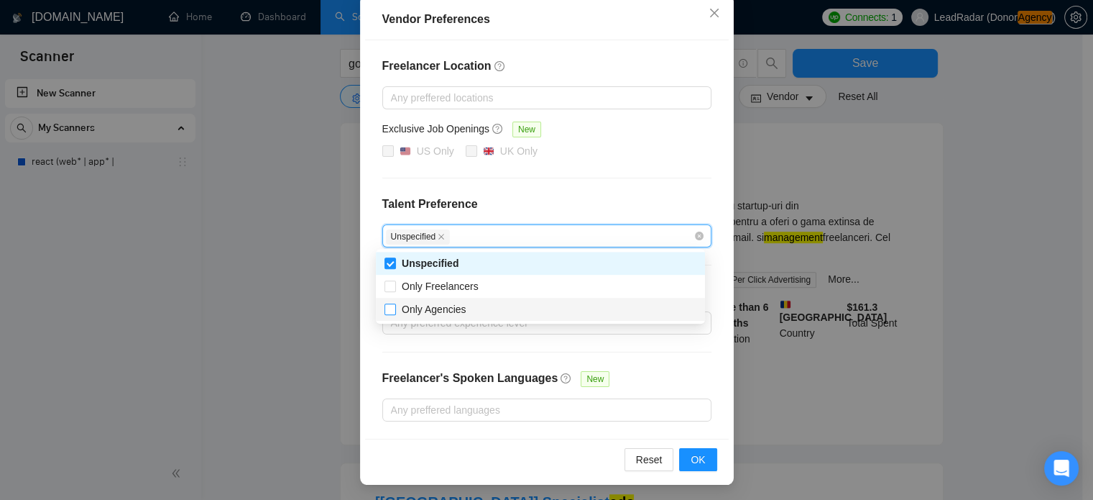
click at [390, 311] on input "Only Agencies" at bounding box center [390, 308] width 10 height 10
checkbox input "true"
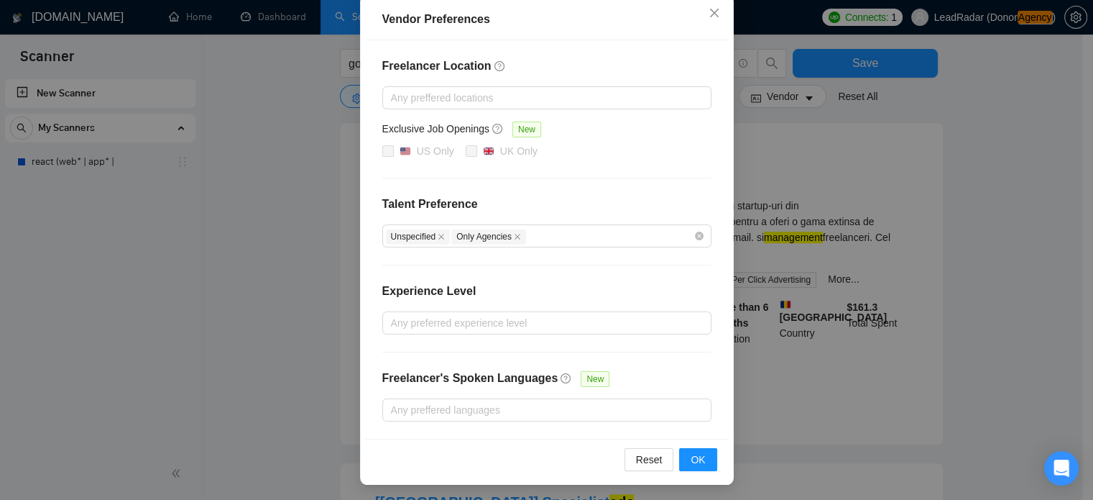
click at [590, 203] on h4 "Talent Preference" at bounding box center [546, 204] width 329 height 17
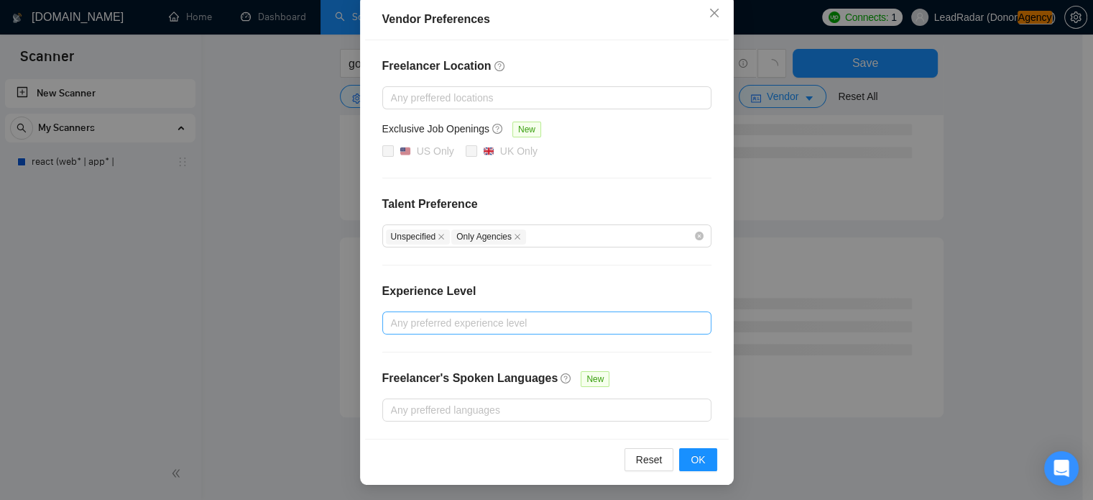
click at [446, 325] on div at bounding box center [540, 322] width 308 height 17
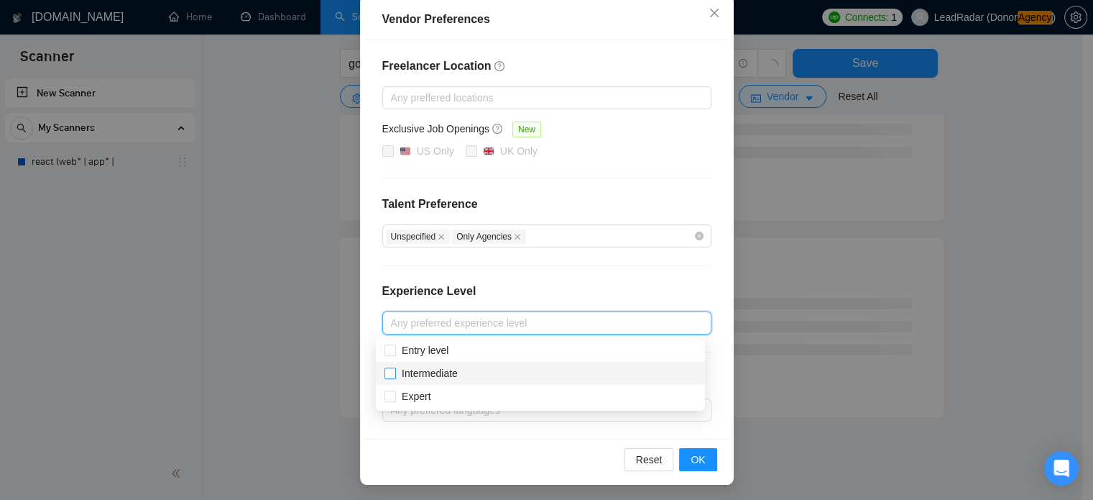
click at [414, 372] on span "Intermediate" at bounding box center [430, 373] width 56 height 12
click at [395, 372] on input "Intermediate" at bounding box center [390, 372] width 10 height 10
checkbox input "true"
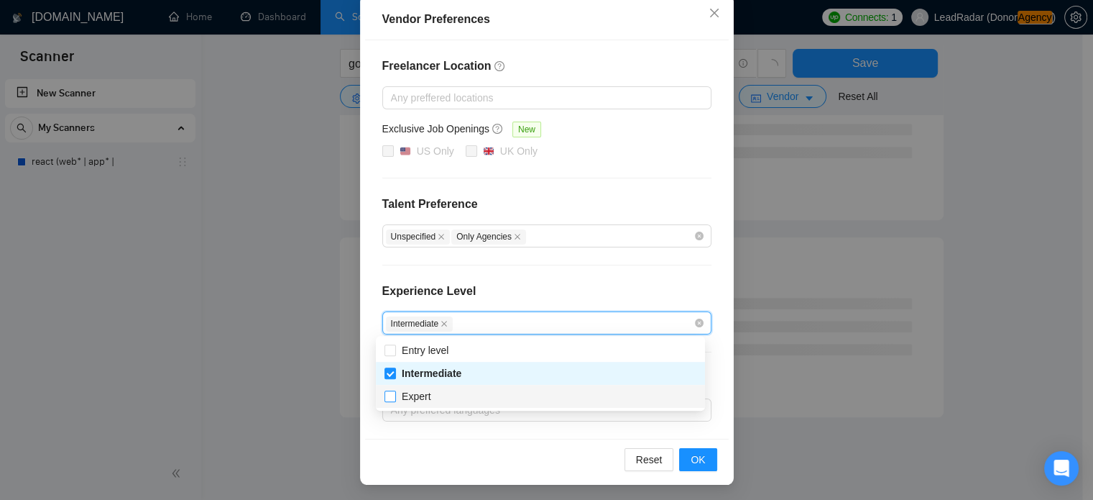
click at [411, 398] on span "Expert" at bounding box center [416, 396] width 29 height 12
click at [395, 398] on input "Expert" at bounding box center [390, 395] width 10 height 10
checkbox input "true"
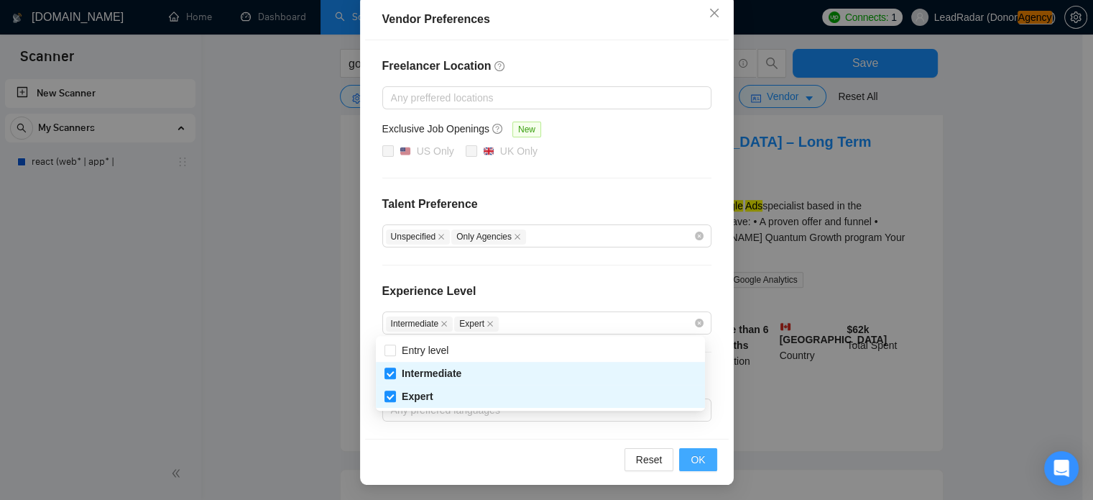
click at [694, 451] on span "OK" at bounding box center [698, 459] width 14 height 16
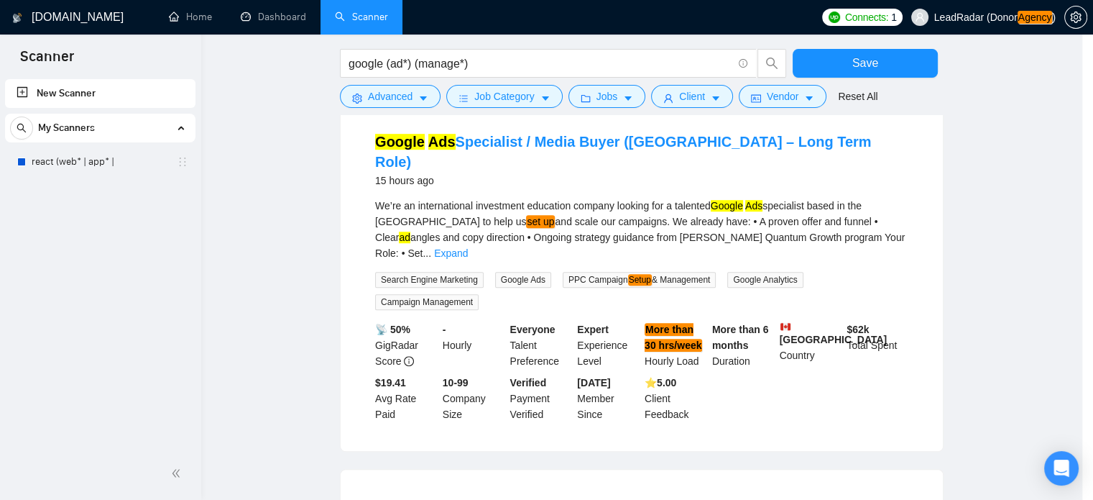
scroll to position [92, 0]
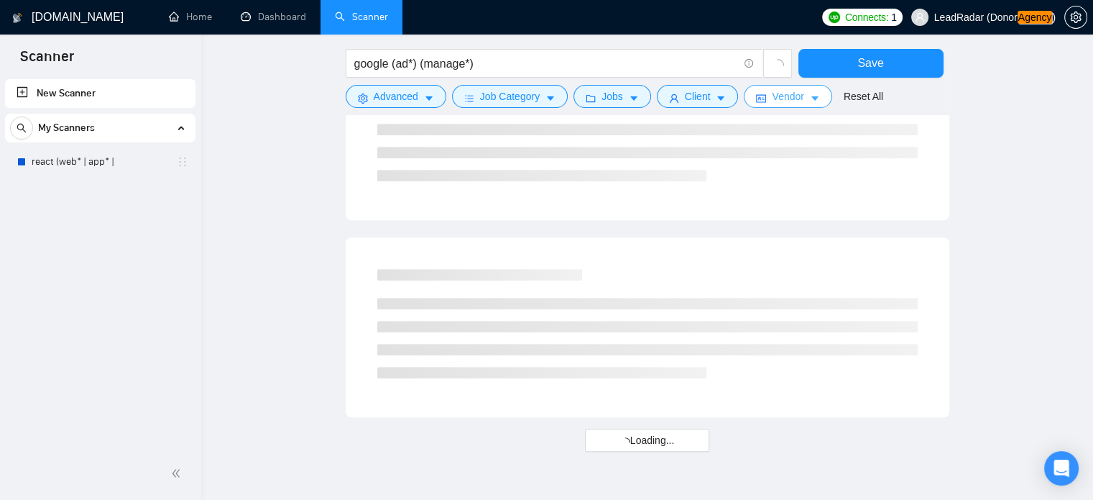
click at [801, 103] on button "Vendor" at bounding box center [788, 96] width 88 height 23
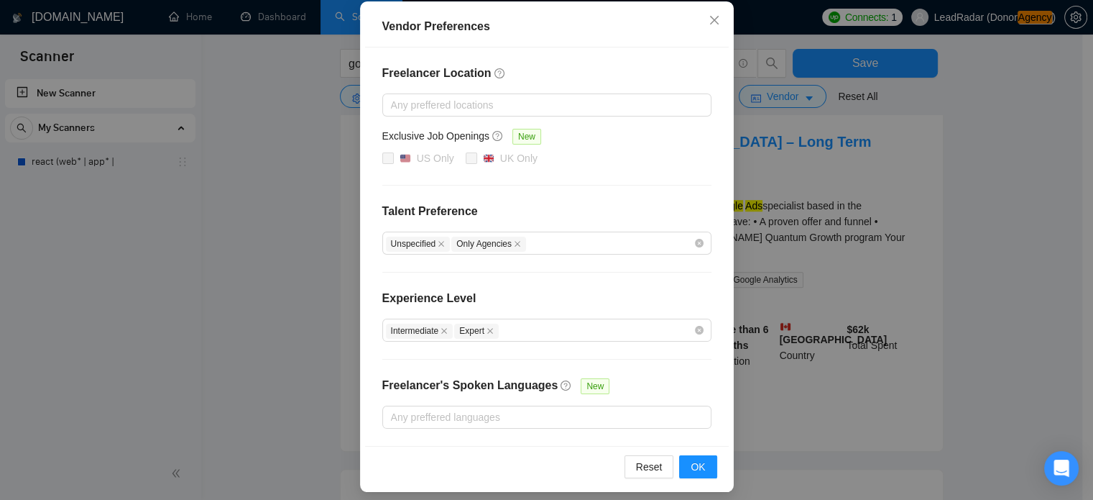
scroll to position [164, 0]
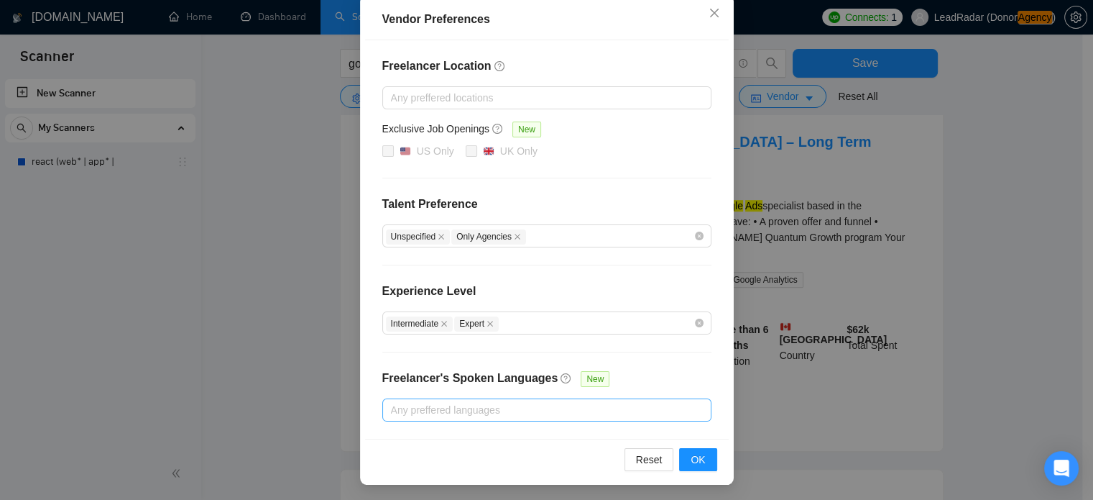
click at [519, 410] on div at bounding box center [540, 409] width 308 height 17
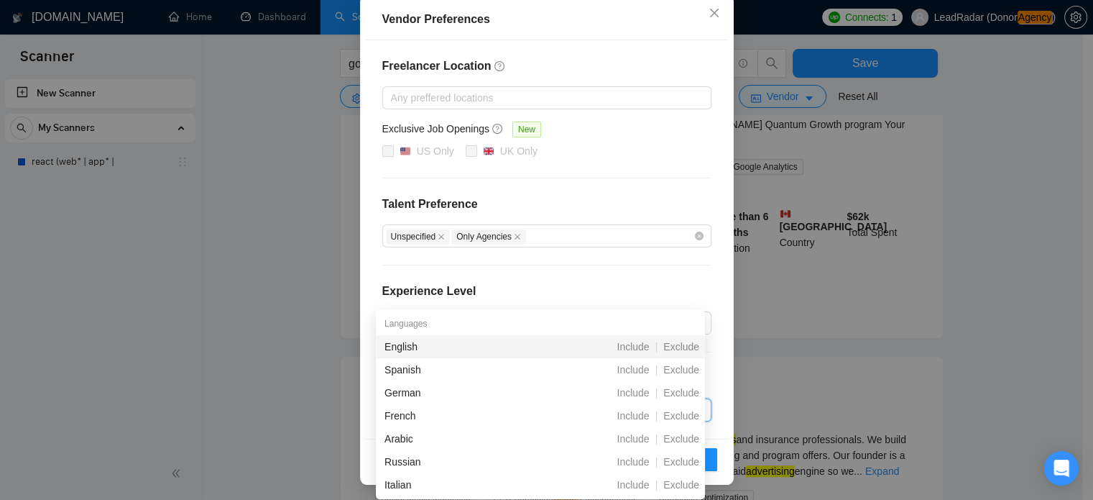
scroll to position [929, 0]
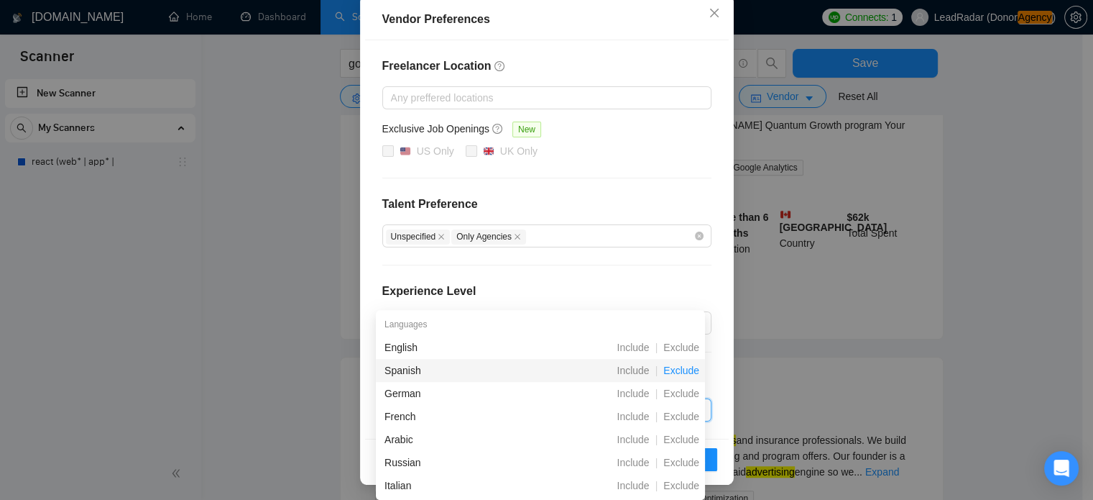
click at [689, 368] on span "Exclude" at bounding box center [681, 370] width 47 height 12
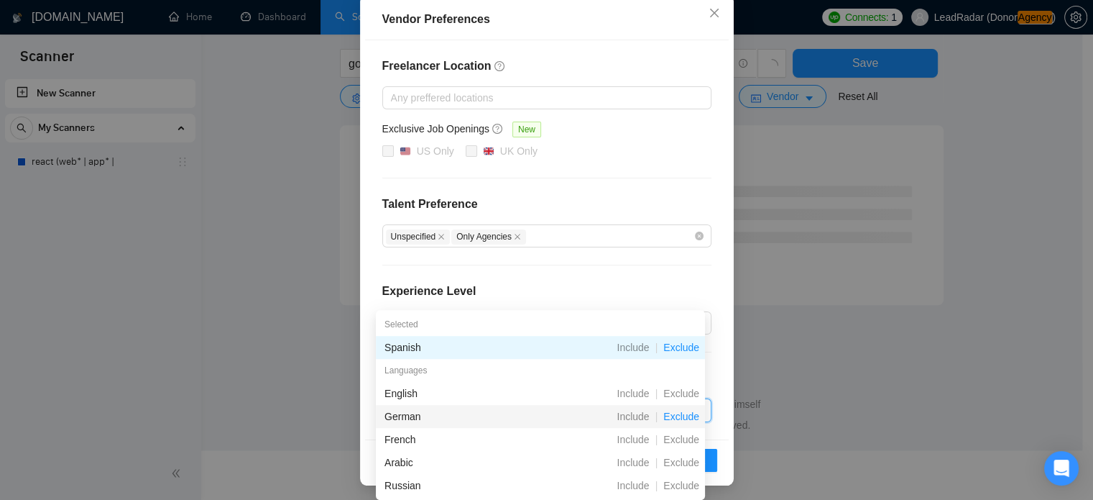
click at [681, 420] on span "Exclude" at bounding box center [681, 416] width 47 height 12
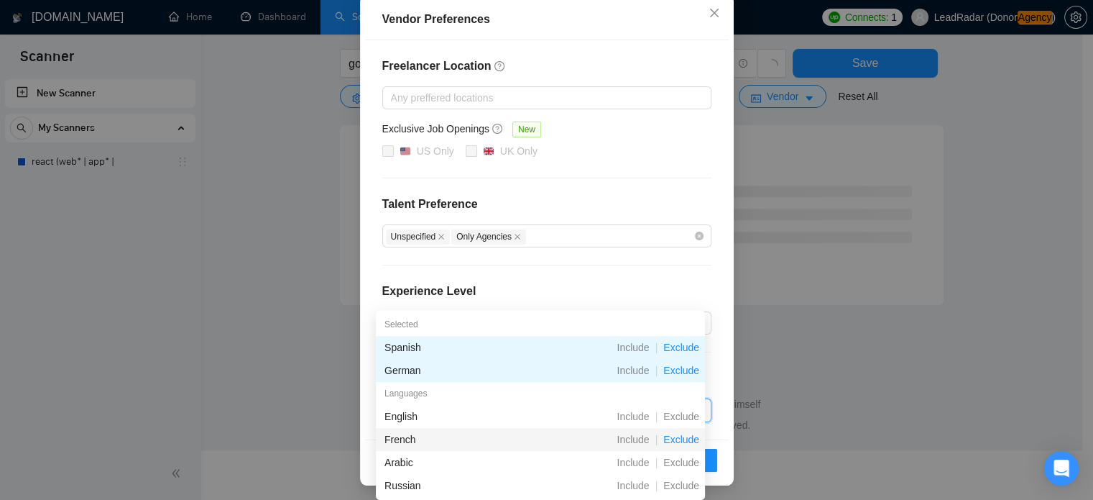
click at [681, 442] on span "Exclude" at bounding box center [681, 439] width 47 height 12
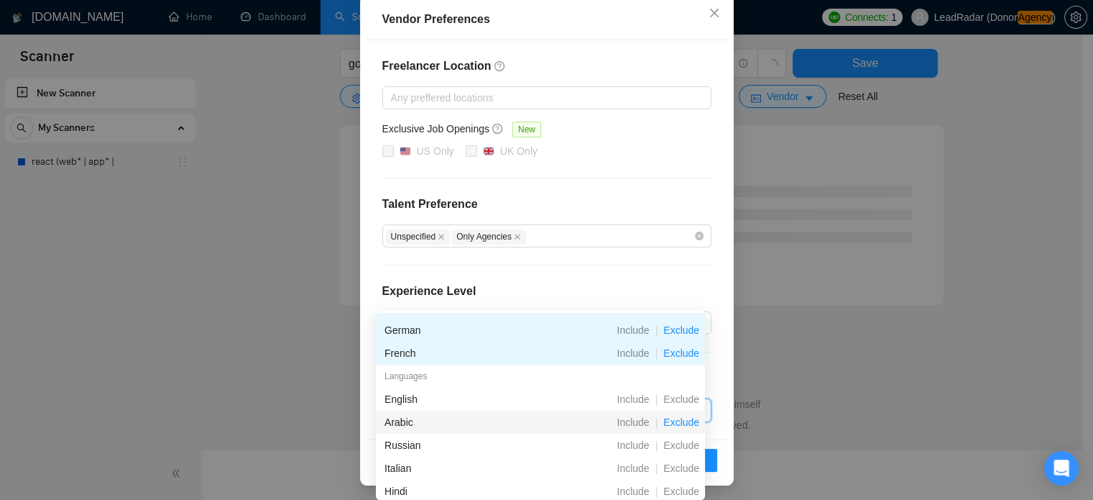
scroll to position [40, 0]
click at [678, 426] on span "Exclude" at bounding box center [681, 423] width 47 height 12
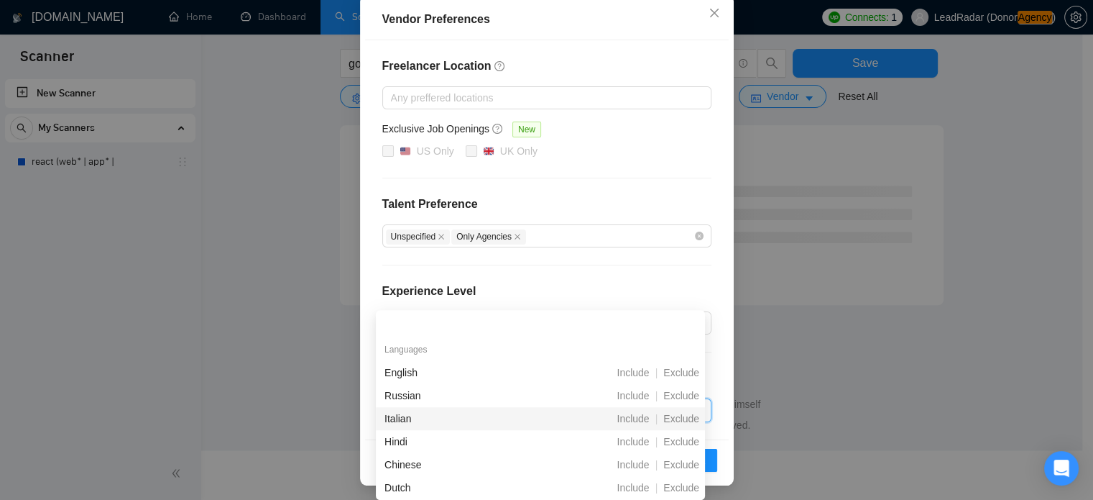
scroll to position [116, 0]
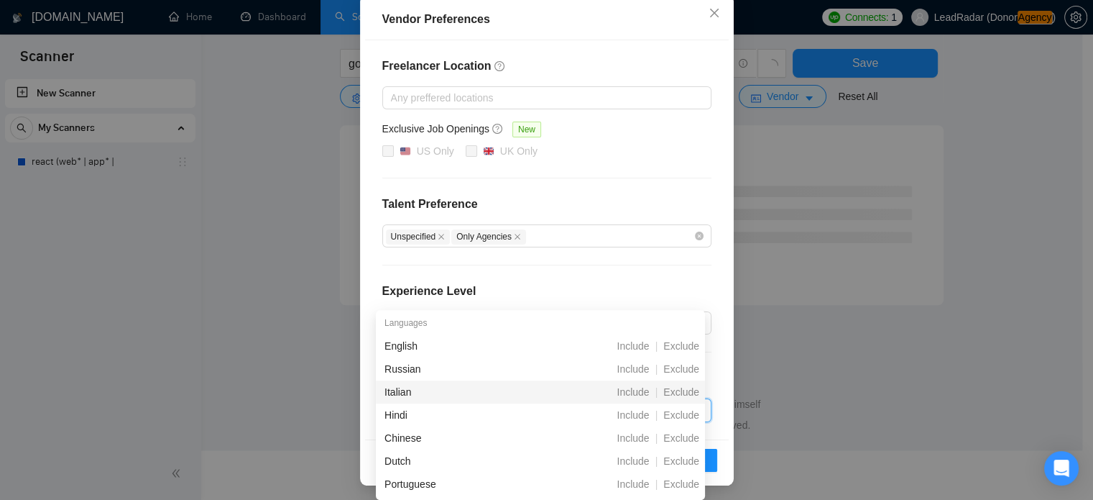
click at [674, 390] on span "Exclude" at bounding box center [681, 392] width 47 height 12
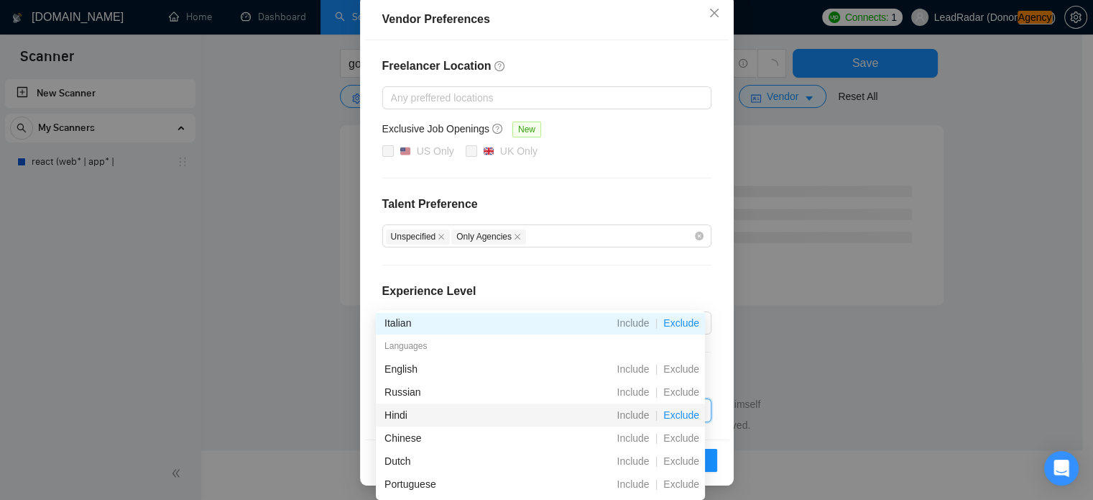
click at [681, 415] on span "Exclude" at bounding box center [681, 415] width 47 height 12
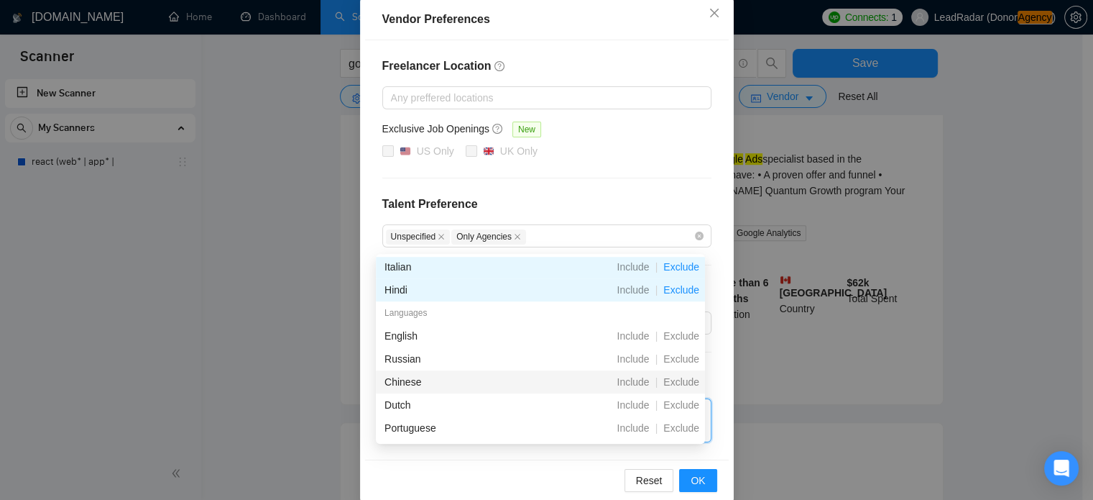
click at [688, 387] on div "Italian Include | Exclude Hindi Include | Exclude Languages English Include | E…" at bounding box center [540, 370] width 329 height 230
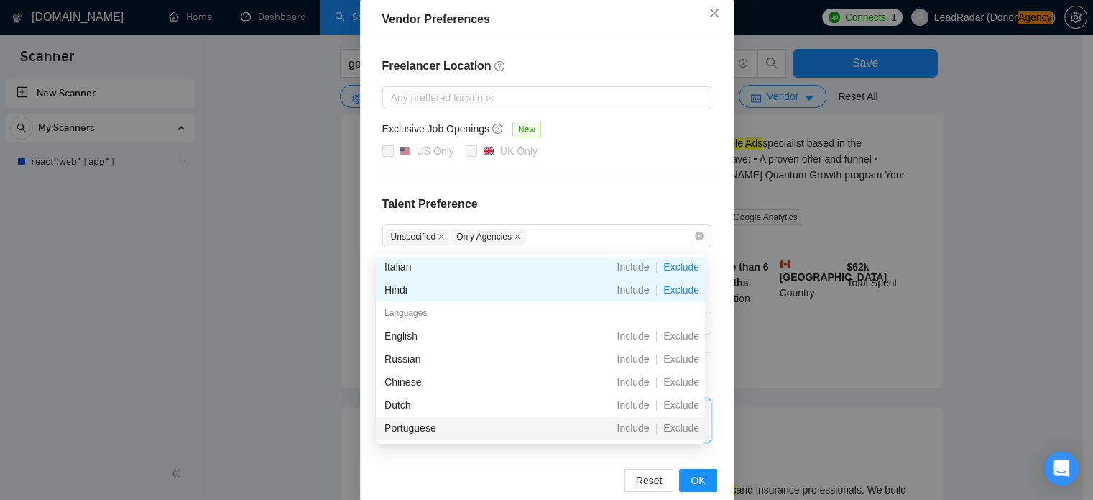
scroll to position [929, 0]
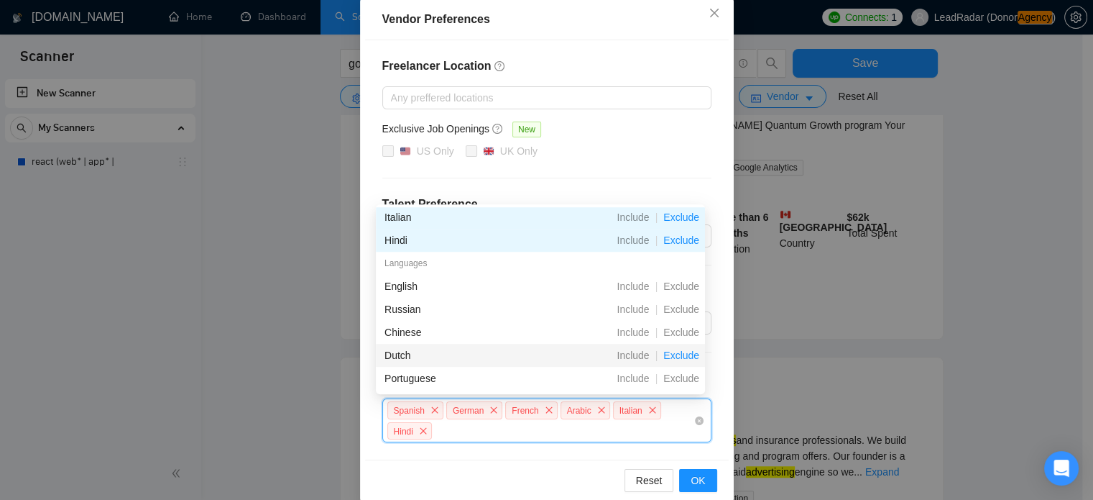
click at [683, 358] on span "Exclude" at bounding box center [681, 355] width 47 height 12
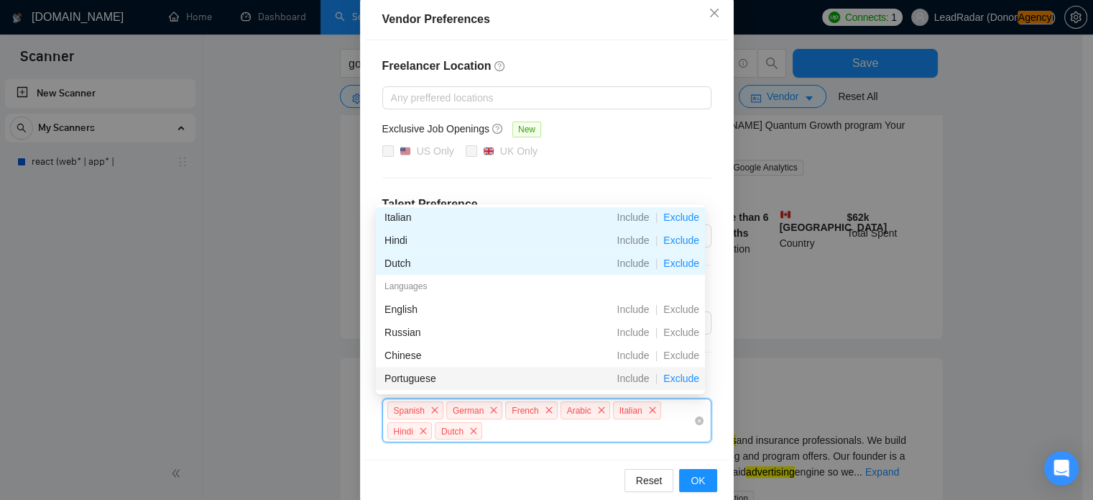
click at [678, 376] on span "Exclude" at bounding box center [681, 378] width 47 height 12
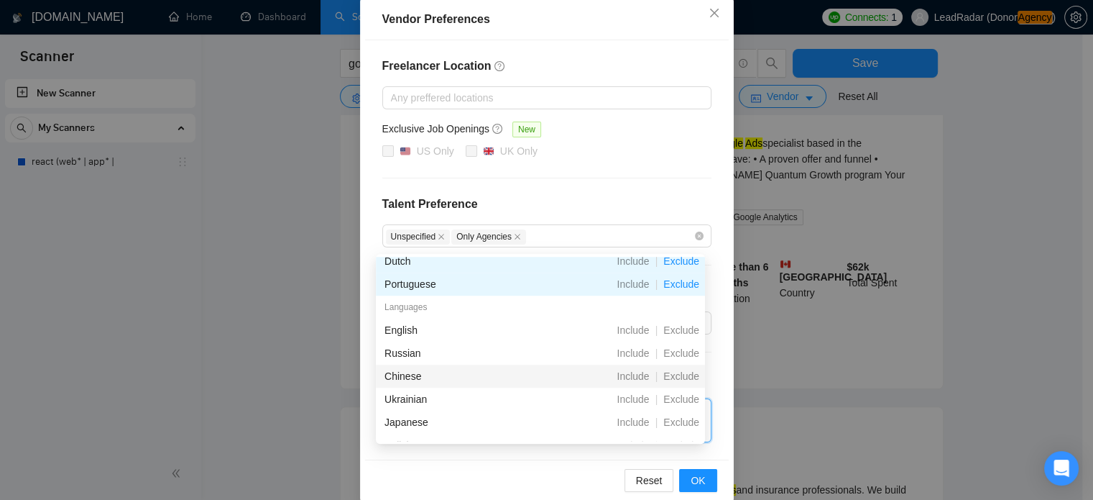
scroll to position [169, 0]
click at [676, 372] on span "Exclude" at bounding box center [681, 375] width 47 height 12
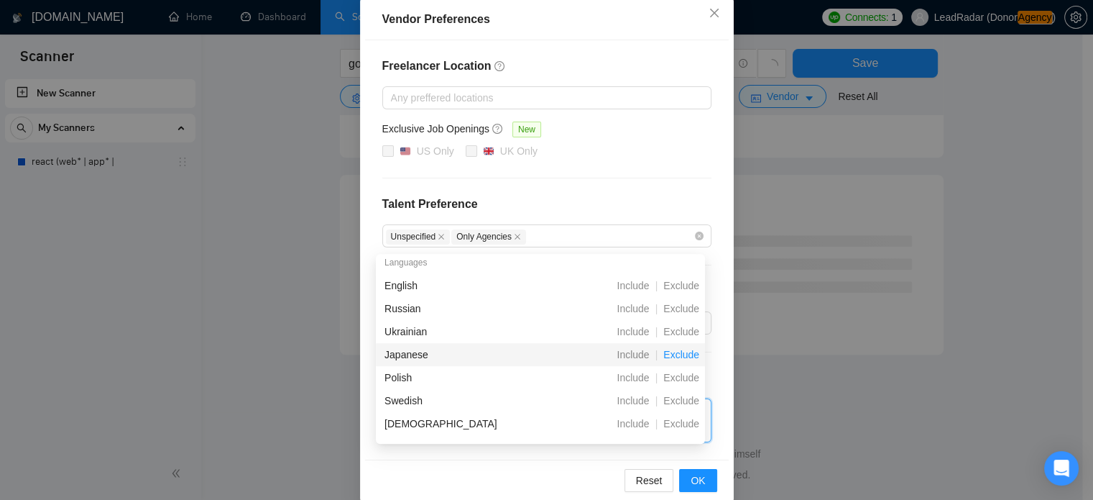
scroll to position [236, 0]
click at [679, 353] on span "Exclude" at bounding box center [681, 355] width 47 height 12
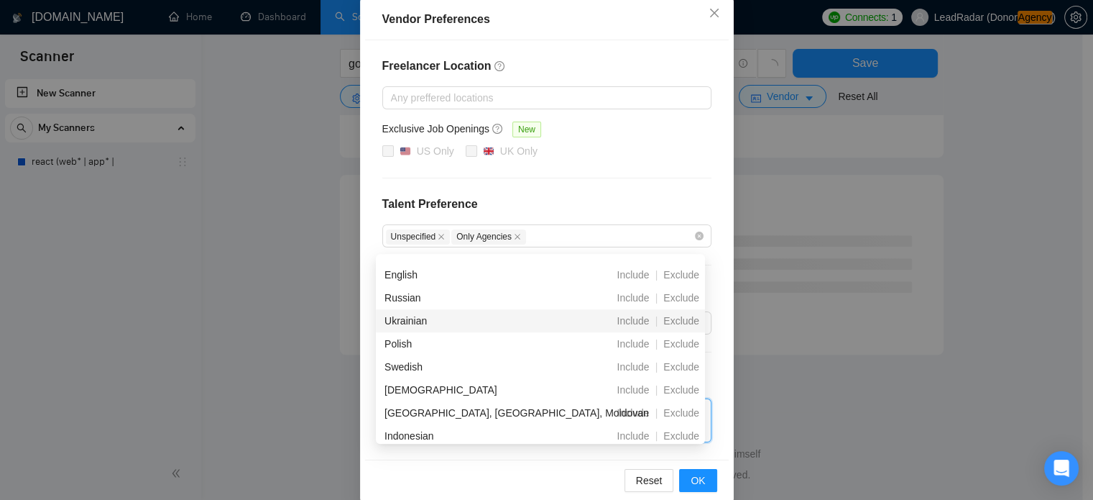
scroll to position [270, 0]
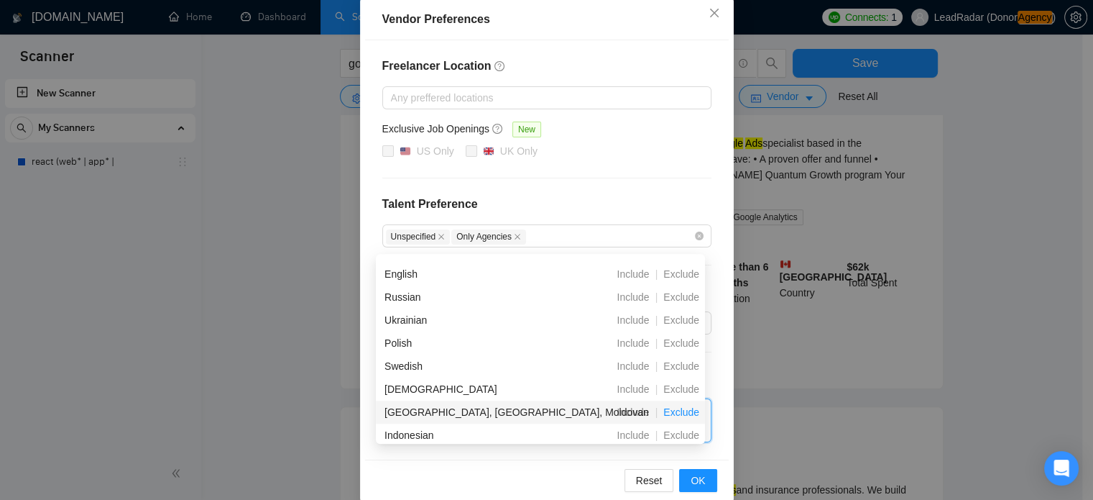
click at [676, 411] on span "Exclude" at bounding box center [681, 412] width 47 height 12
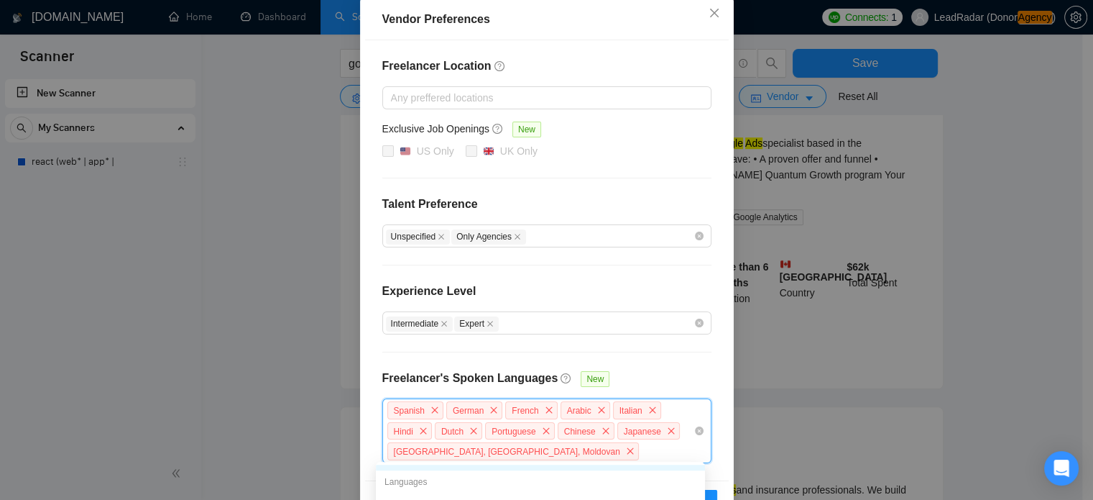
scroll to position [203, 0]
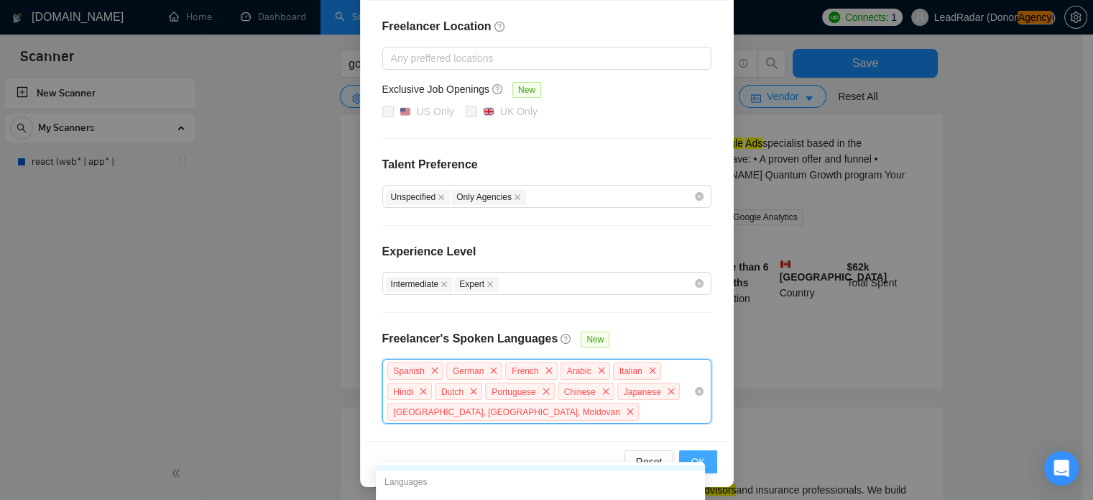
click at [702, 454] on button "OK" at bounding box center [697, 461] width 37 height 23
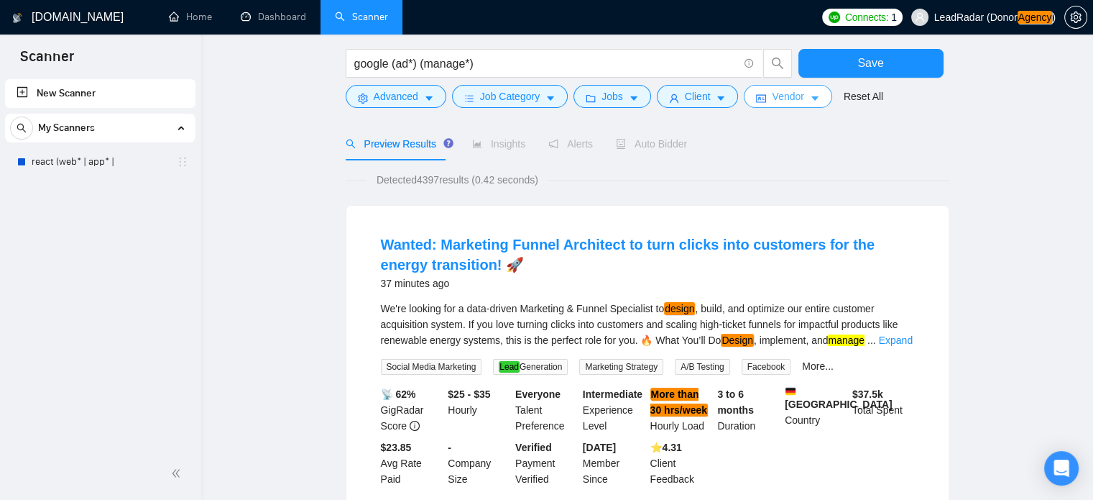
scroll to position [83, 0]
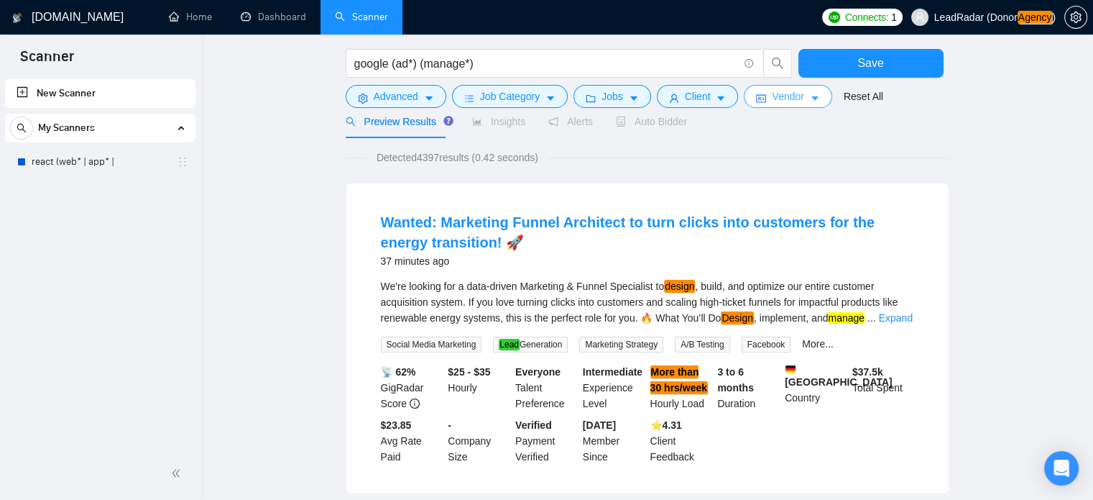
click at [814, 100] on icon "caret-down" at bounding box center [815, 98] width 10 height 10
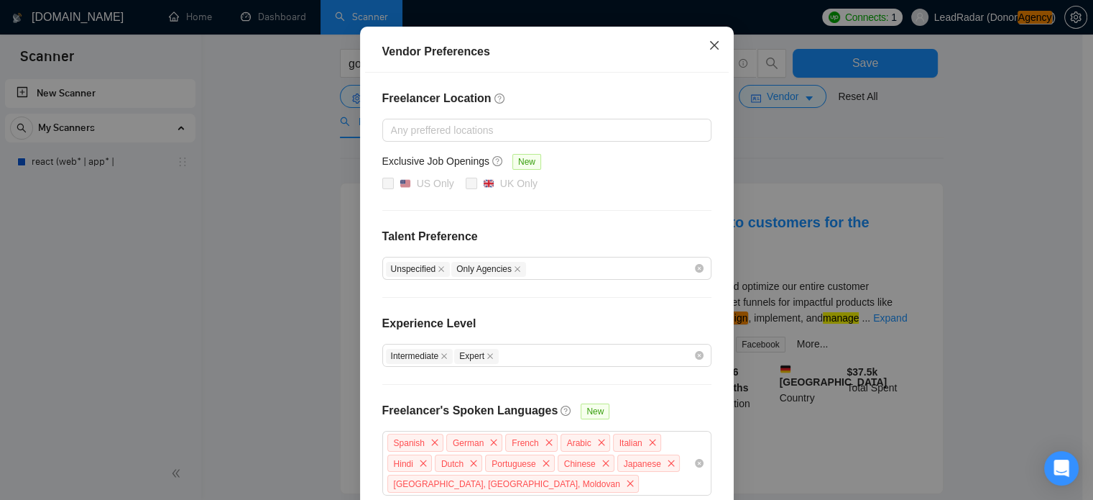
click at [710, 50] on icon "close" at bounding box center [714, 45] width 9 height 9
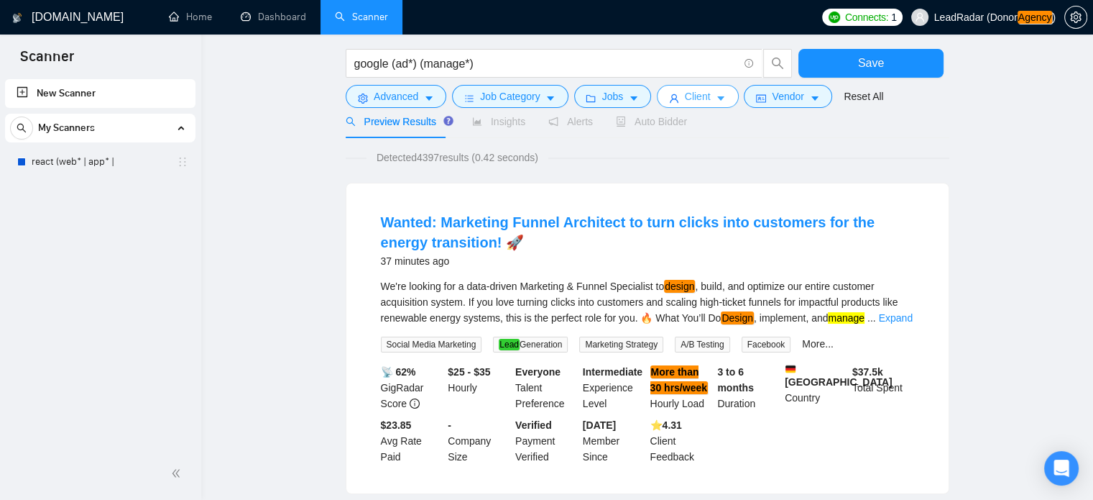
click at [688, 91] on span "Client" at bounding box center [698, 96] width 26 height 16
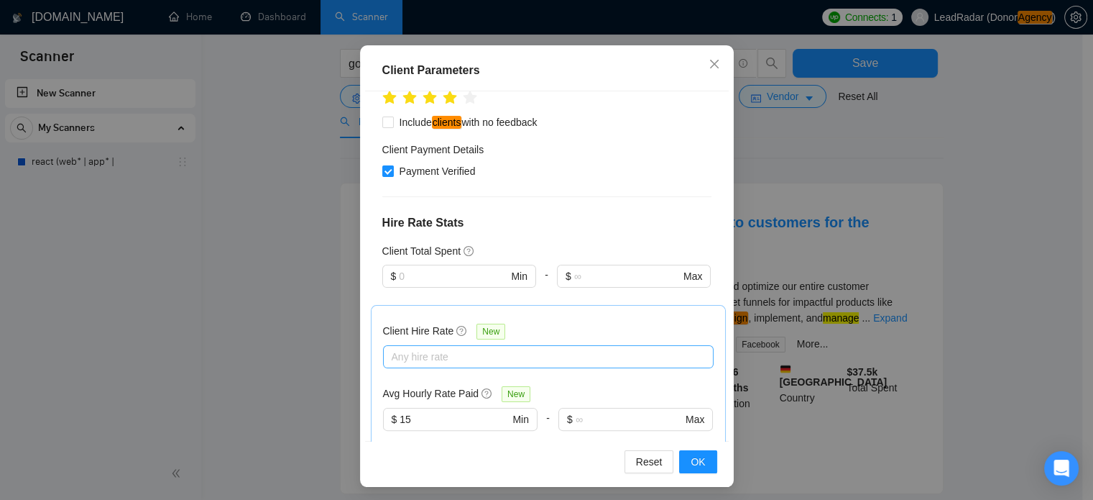
scroll to position [359, 0]
checkbox input "false"
click at [441, 347] on div at bounding box center [541, 355] width 309 height 17
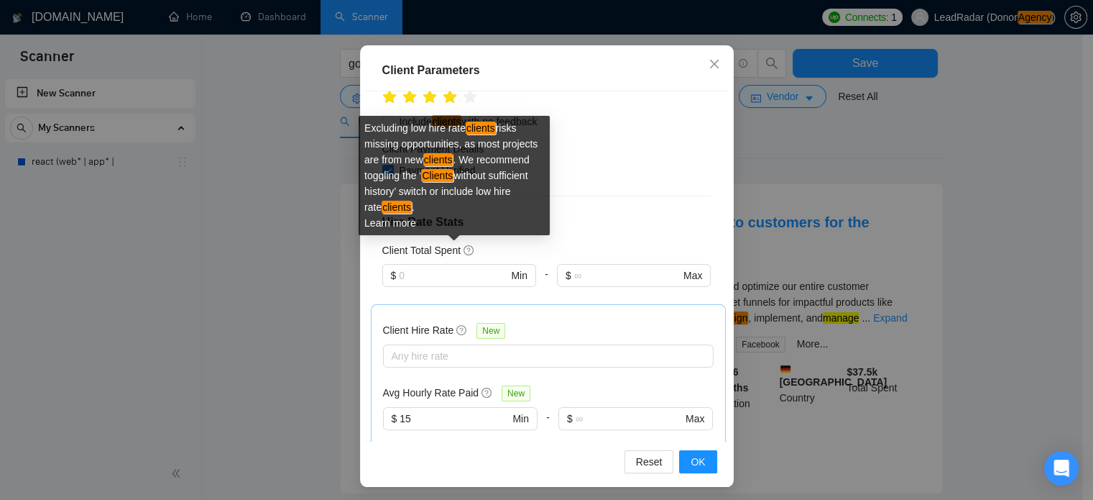
click at [456, 325] on icon "question-circle" at bounding box center [461, 330] width 10 height 10
click at [395, 347] on input "Client Hire Rate New" at bounding box center [393, 355] width 3 height 17
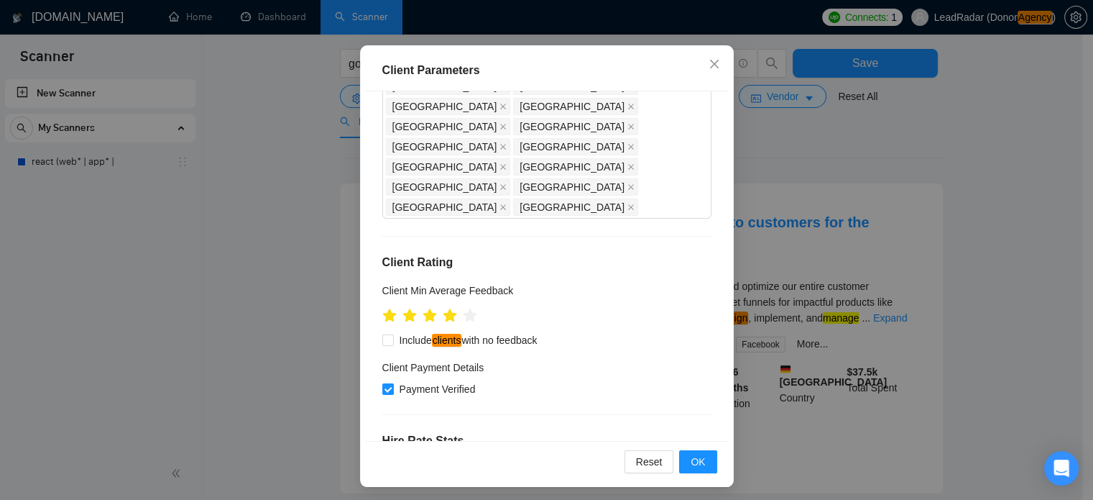
scroll to position [141, 0]
click at [448, 333] on em "clients" at bounding box center [447, 339] width 30 height 13
click at [392, 334] on input "Include clients with no feedback" at bounding box center [387, 339] width 10 height 10
checkbox input "true"
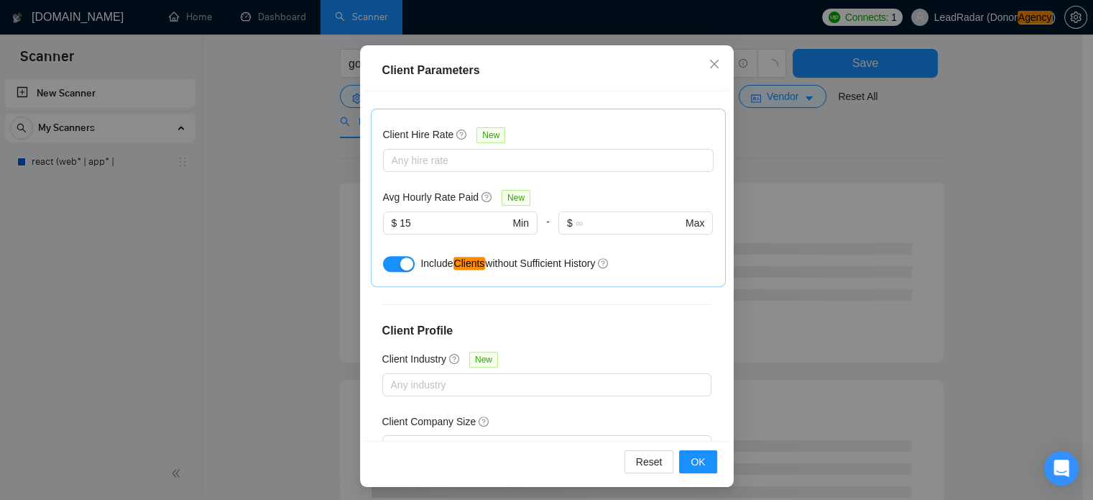
scroll to position [587, 0]
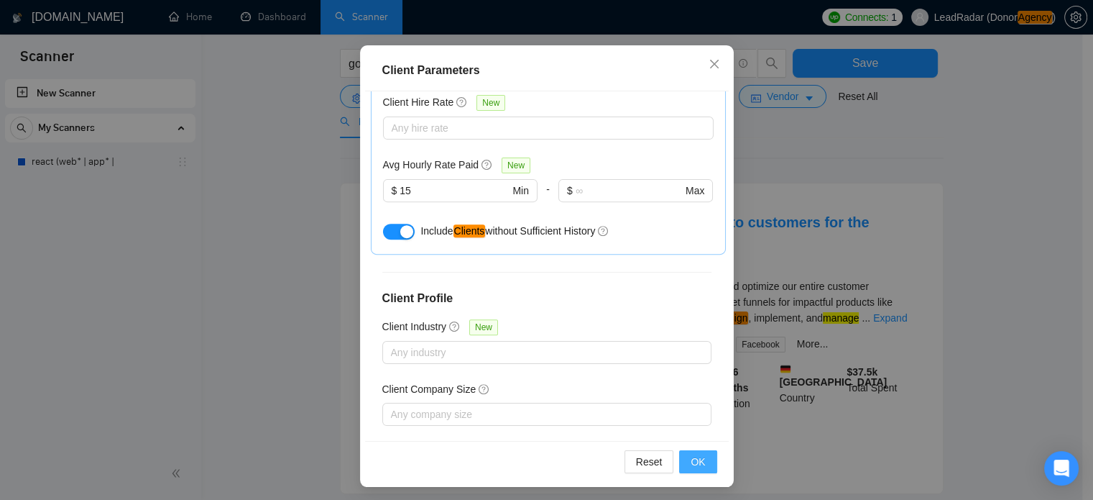
click at [698, 459] on span "OK" at bounding box center [698, 462] width 14 height 16
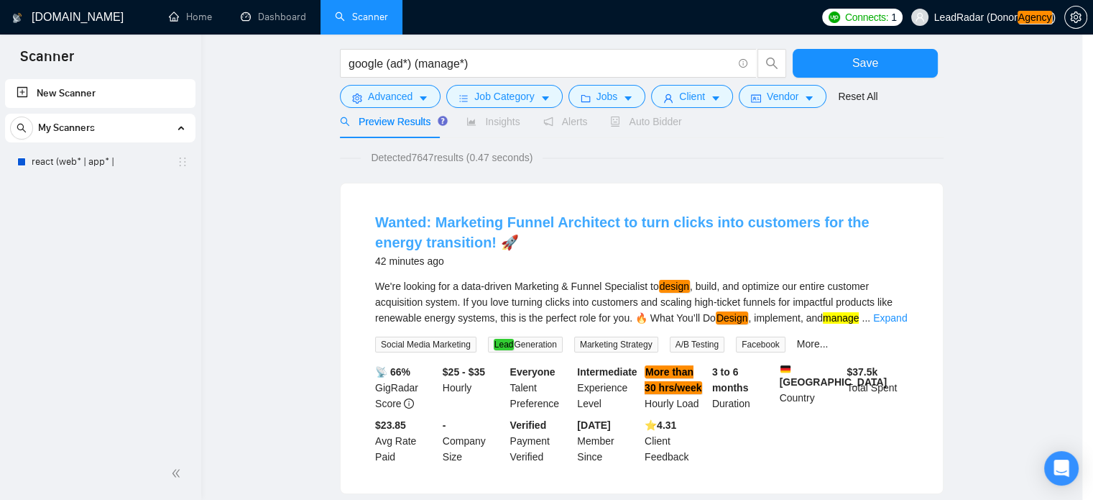
scroll to position [45, 0]
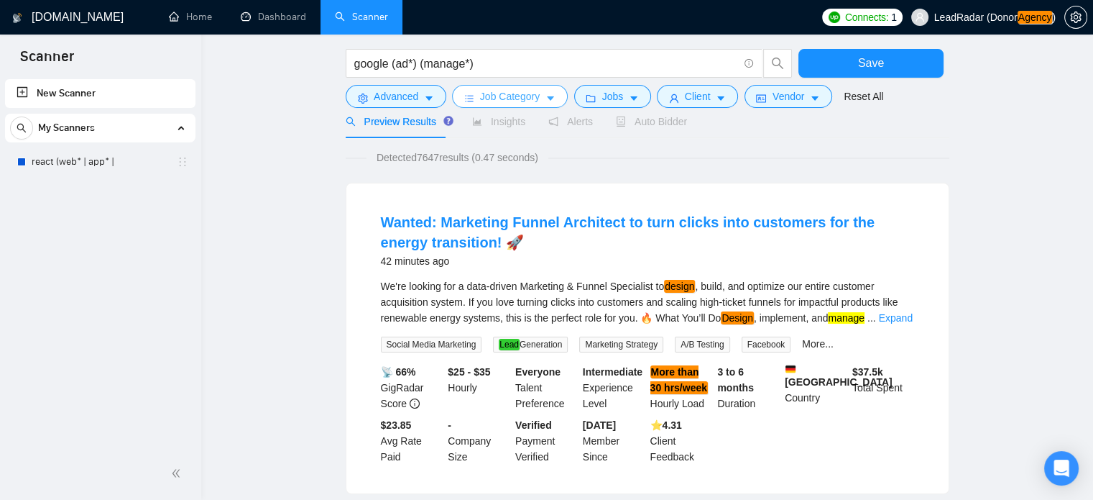
click at [546, 104] on icon "caret-down" at bounding box center [551, 98] width 10 height 10
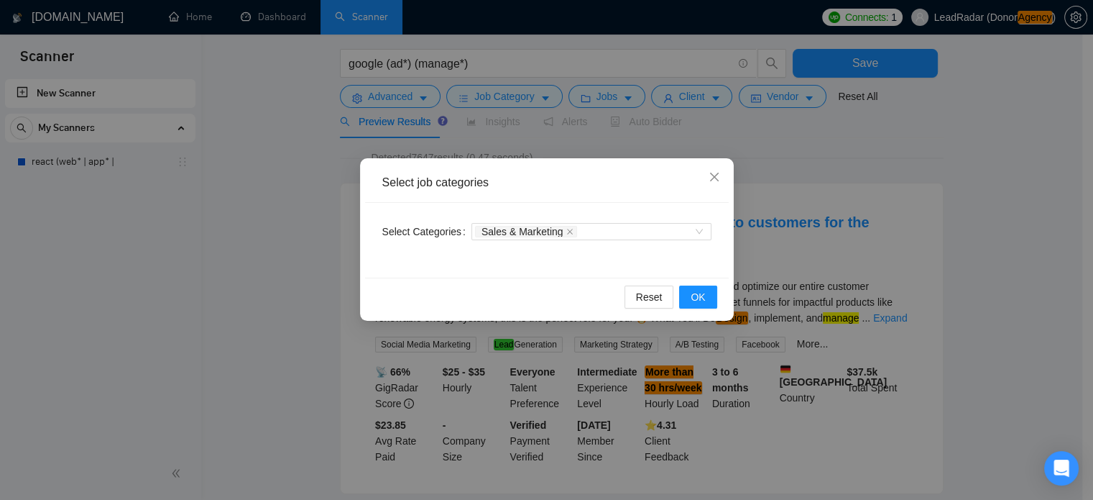
click at [543, 93] on div "Select job categories Select Categories Sales & Marketing Reset OK" at bounding box center [546, 250] width 1093 height 500
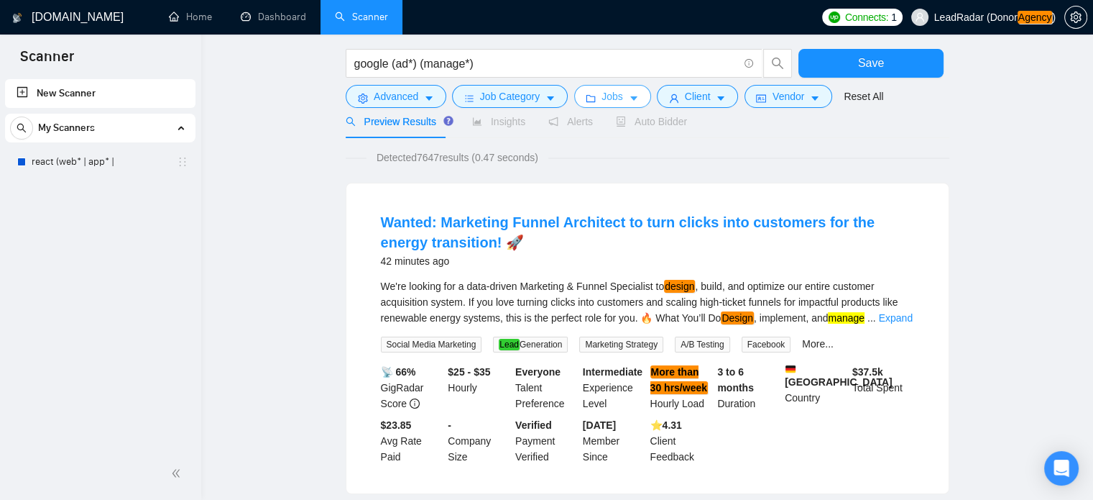
click at [633, 94] on icon "caret-down" at bounding box center [634, 98] width 10 height 10
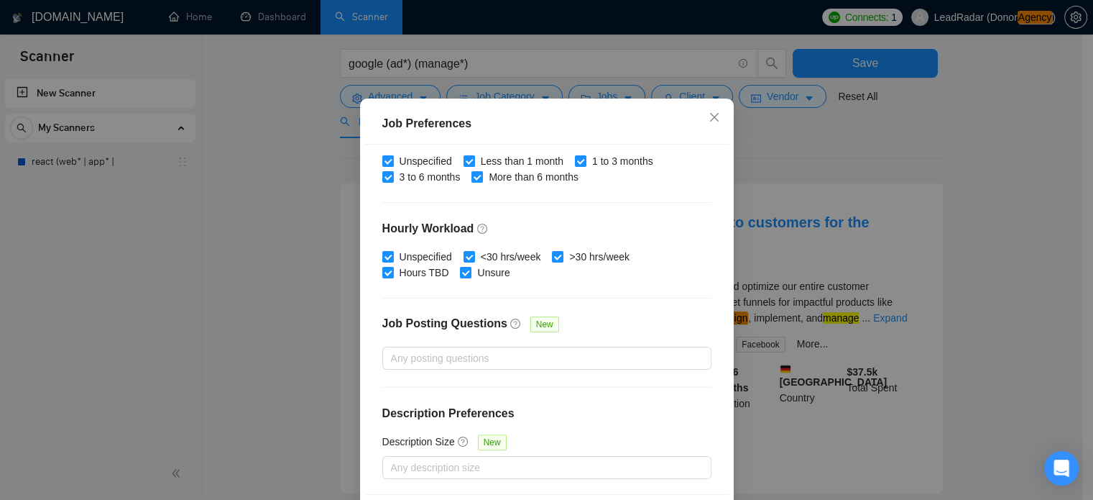
scroll to position [103, 0]
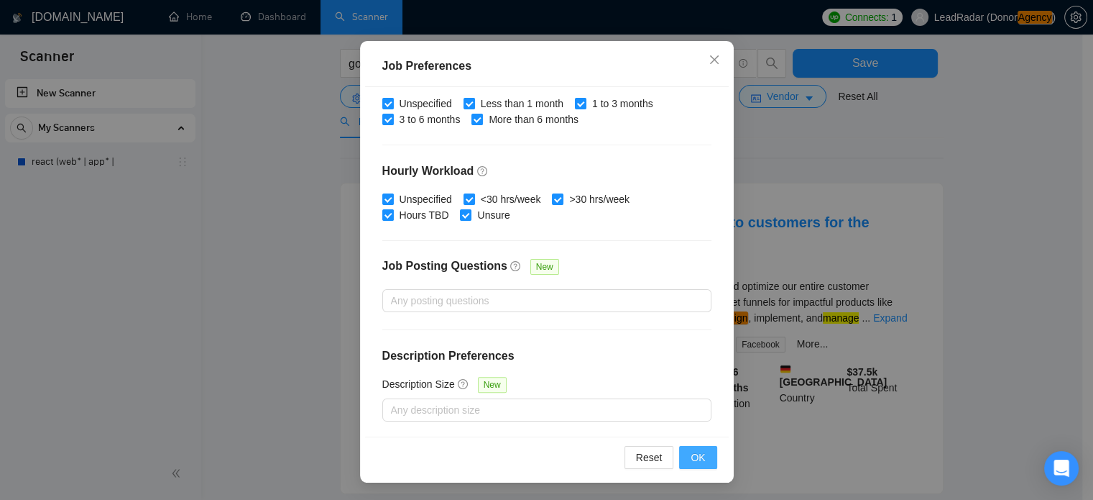
click at [692, 456] on span "OK" at bounding box center [698, 457] width 14 height 16
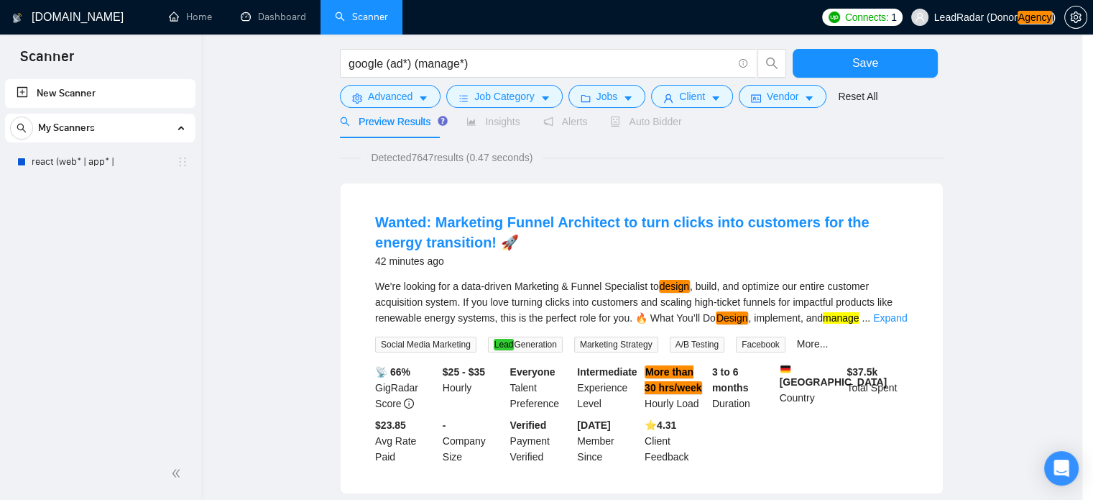
scroll to position [45, 0]
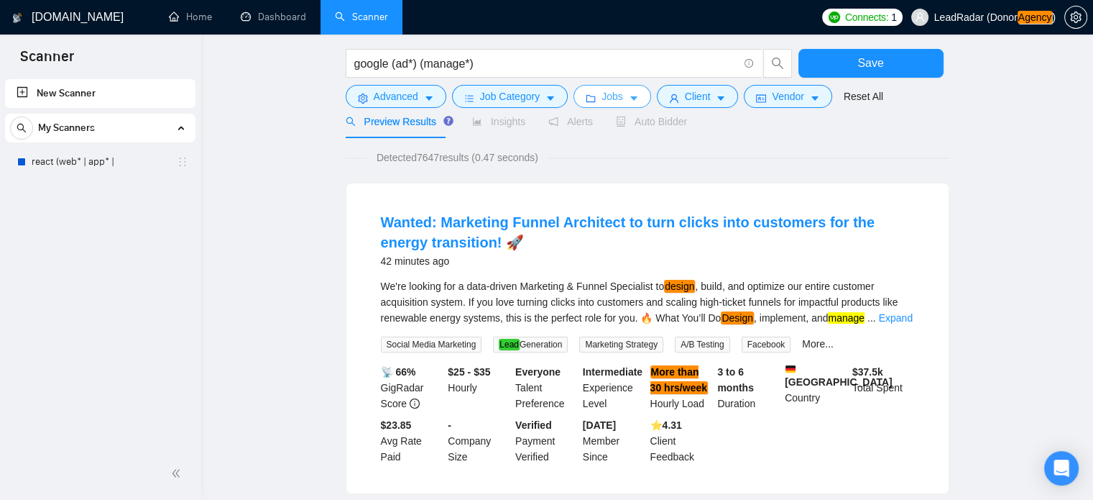
click at [629, 103] on icon "caret-down" at bounding box center [634, 98] width 10 height 10
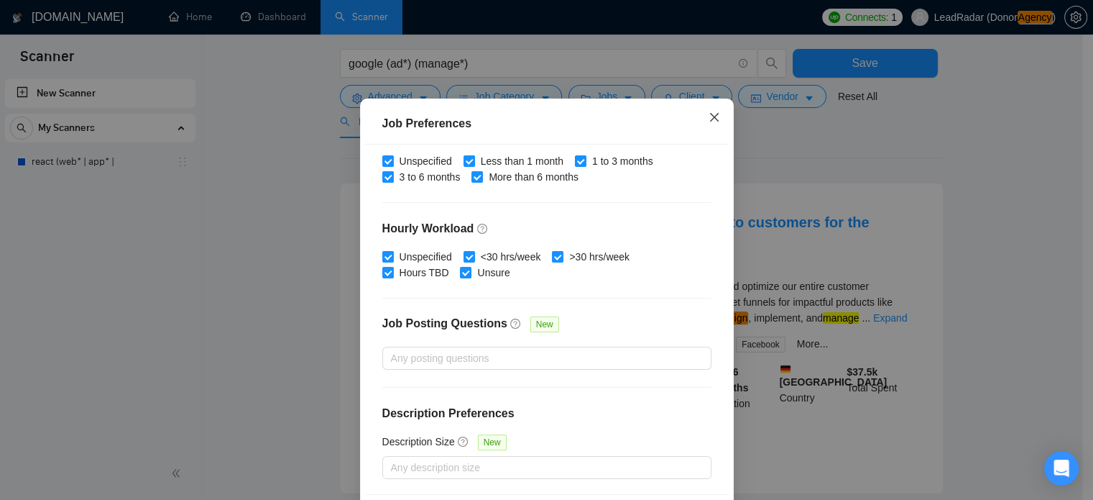
click at [709, 123] on icon "close" at bounding box center [715, 117] width 12 height 12
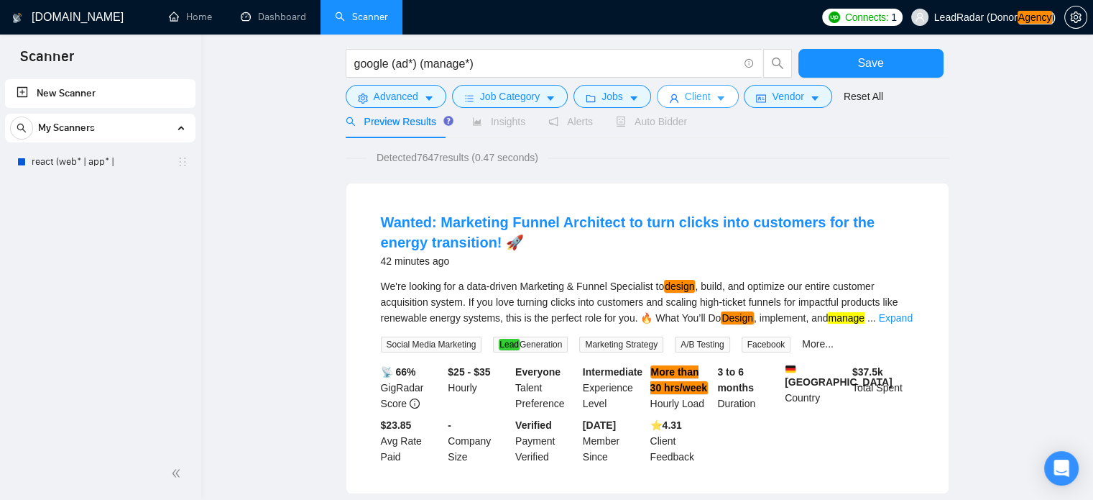
click at [695, 86] on button "Client" at bounding box center [698, 96] width 82 height 23
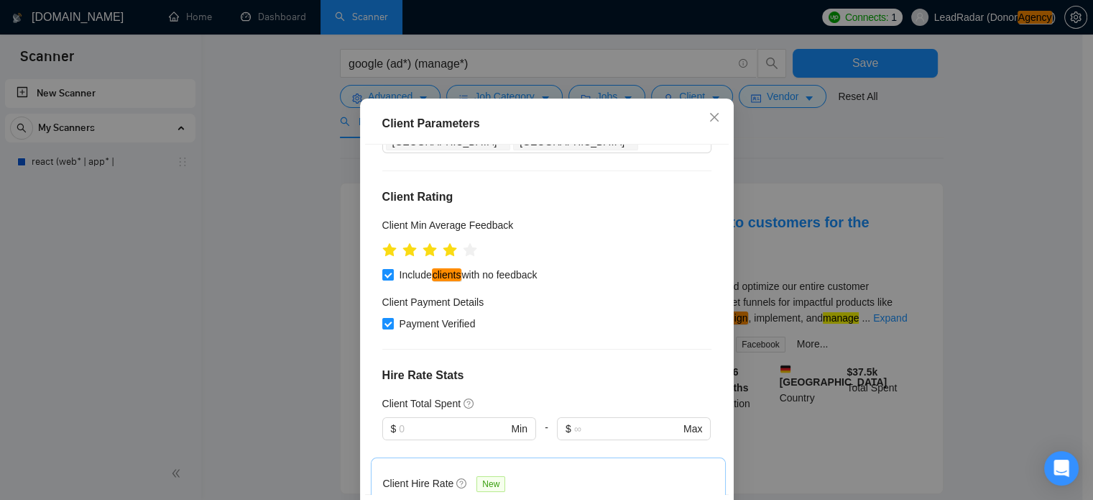
scroll to position [587, 0]
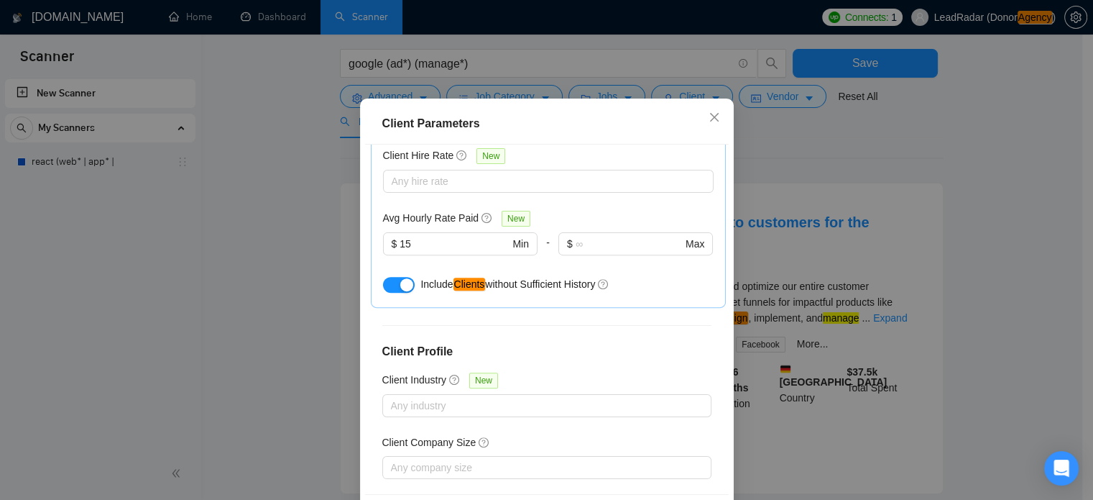
drag, startPoint x: 829, startPoint y: 201, endPoint x: 814, endPoint y: 97, distance: 104.6
click at [829, 198] on div "Client Parameters Client Location Include Client Countries Select Exclude Clien…" at bounding box center [546, 250] width 1093 height 500
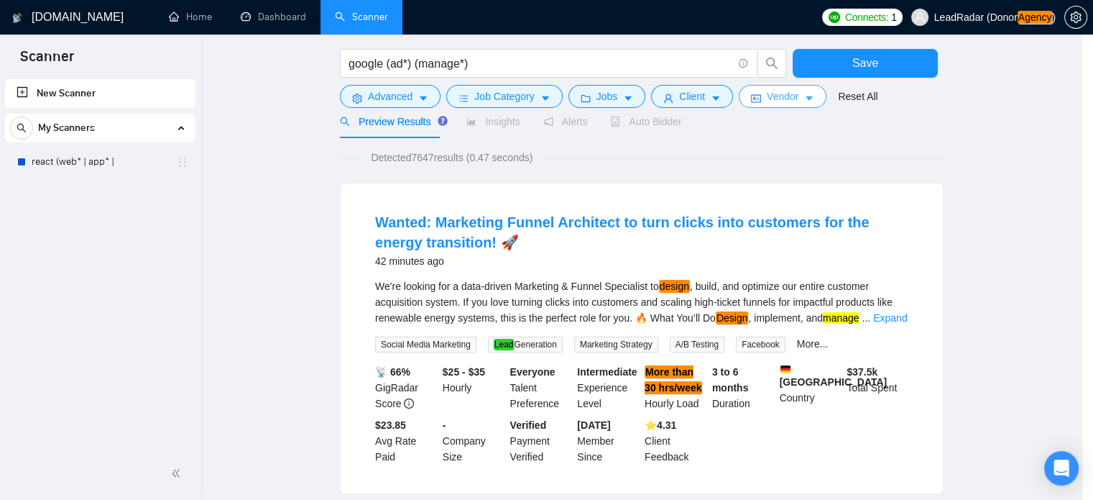
click at [812, 94] on icon "caret-down" at bounding box center [809, 98] width 10 height 10
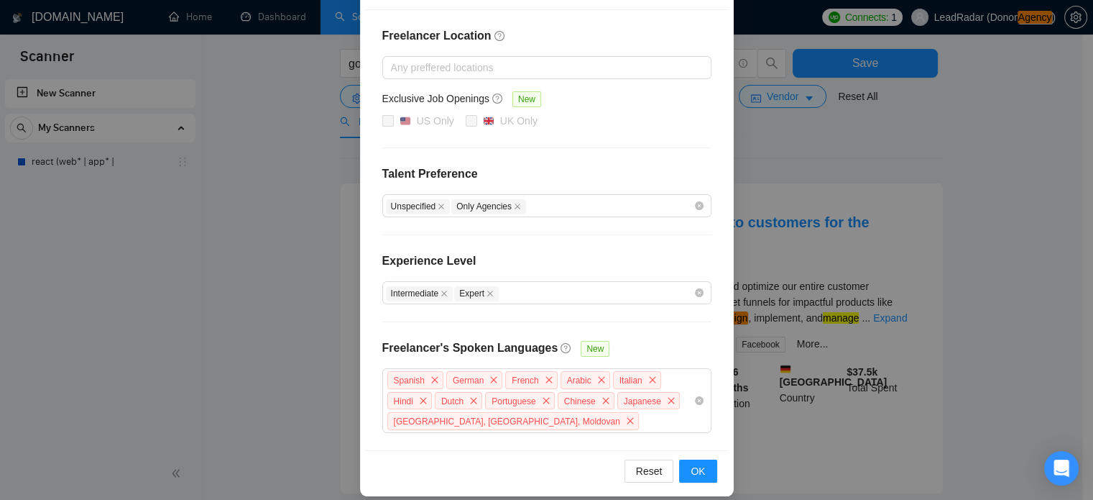
scroll to position [203, 0]
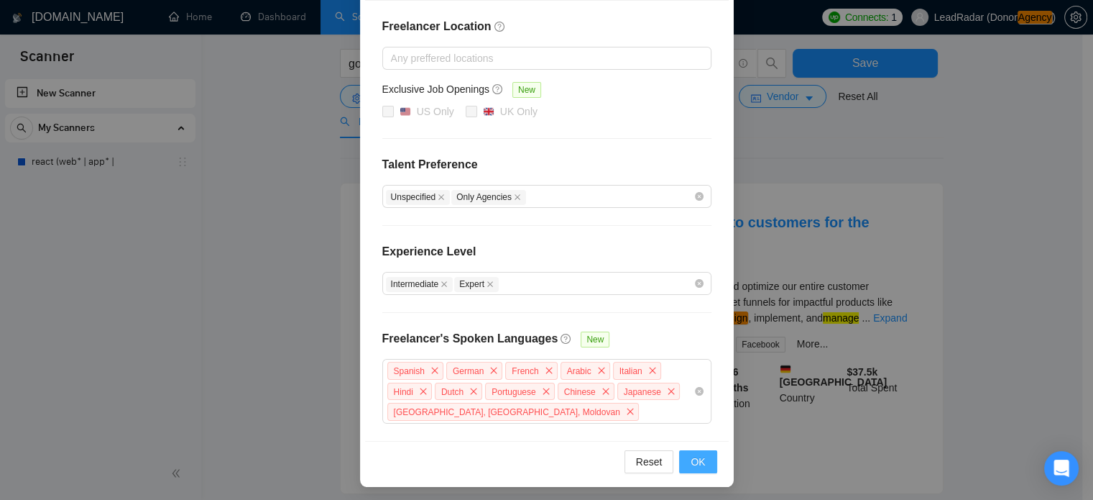
click at [702, 460] on button "OK" at bounding box center [697, 461] width 37 height 23
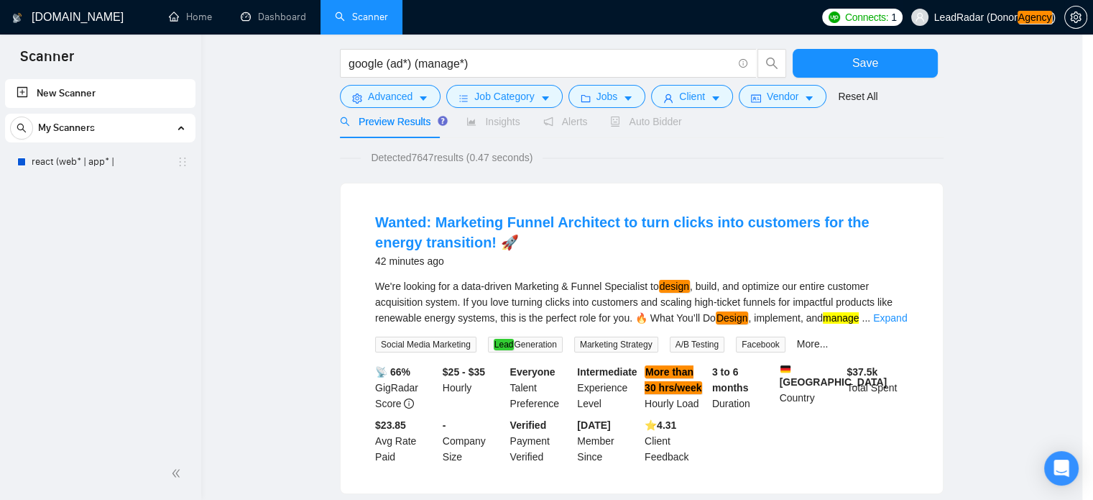
scroll to position [132, 0]
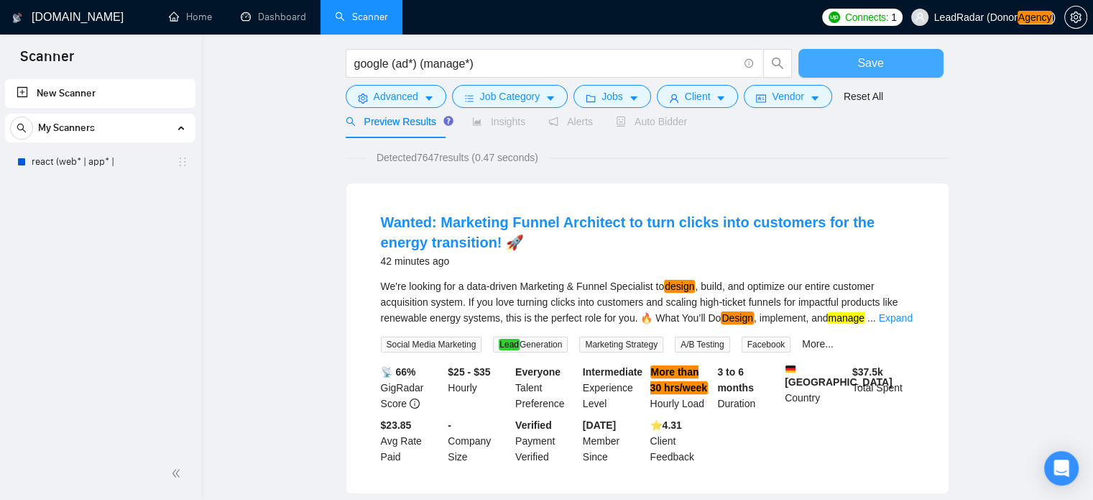
click at [858, 63] on span "Save" at bounding box center [871, 63] width 26 height 18
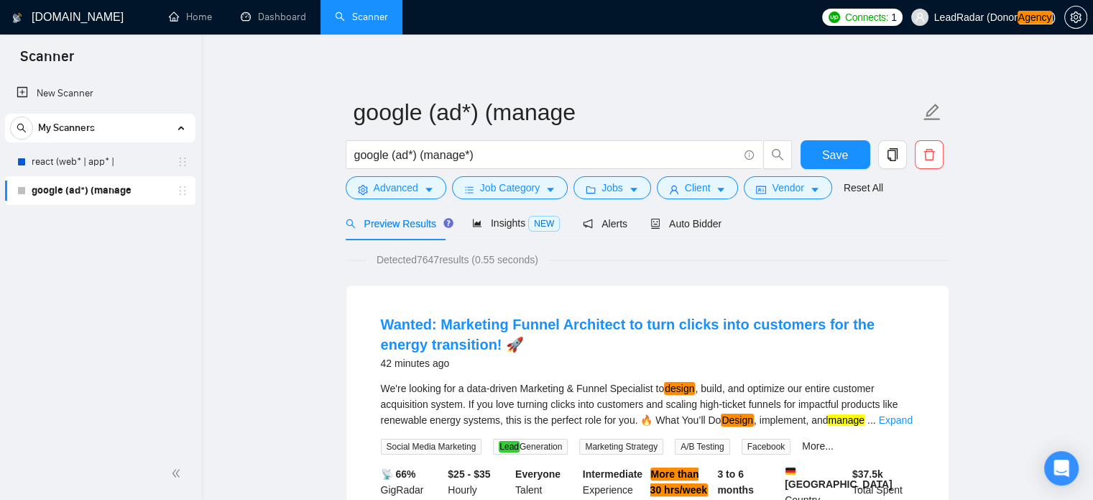
scroll to position [6, 0]
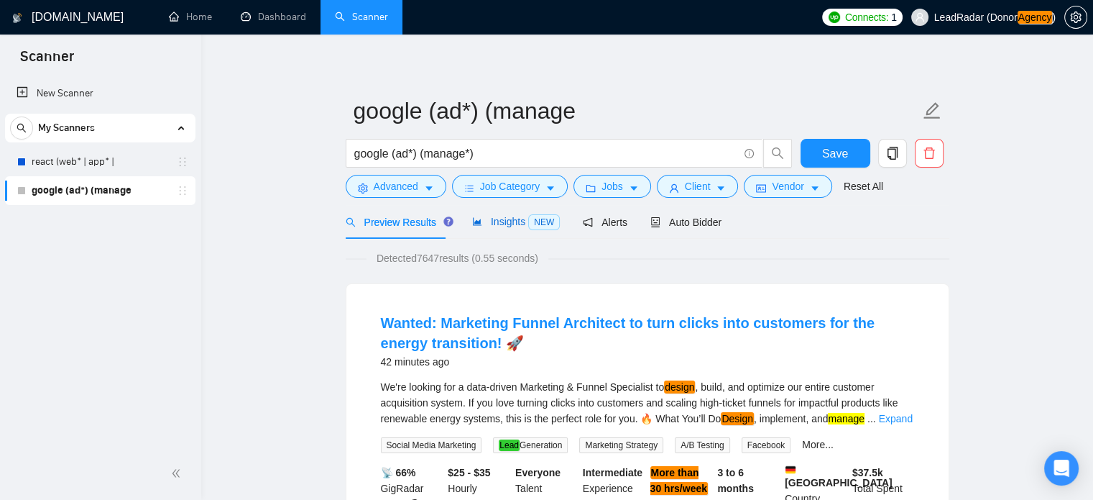
click at [485, 223] on span "Insights NEW" at bounding box center [516, 222] width 88 height 12
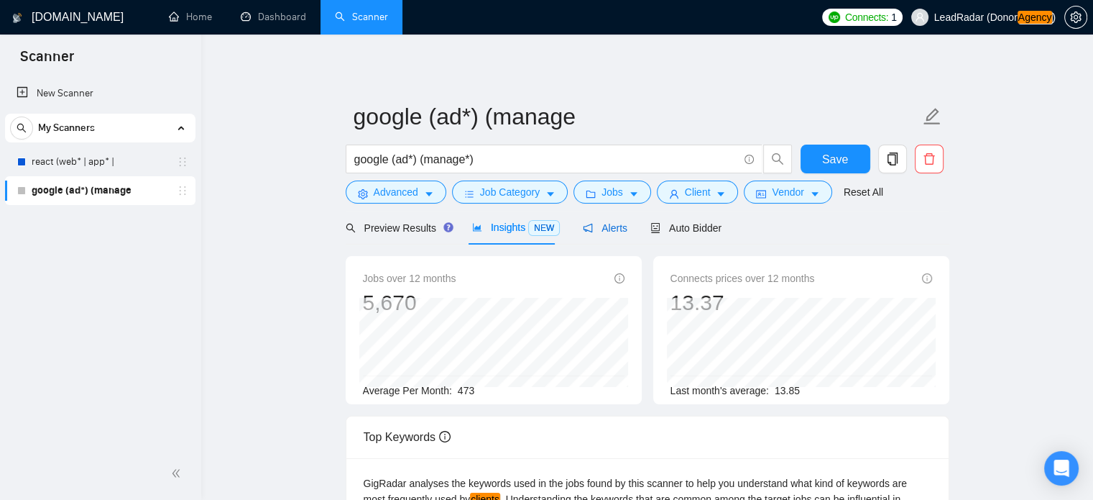
click at [611, 225] on span "Alerts" at bounding box center [605, 228] width 45 height 12
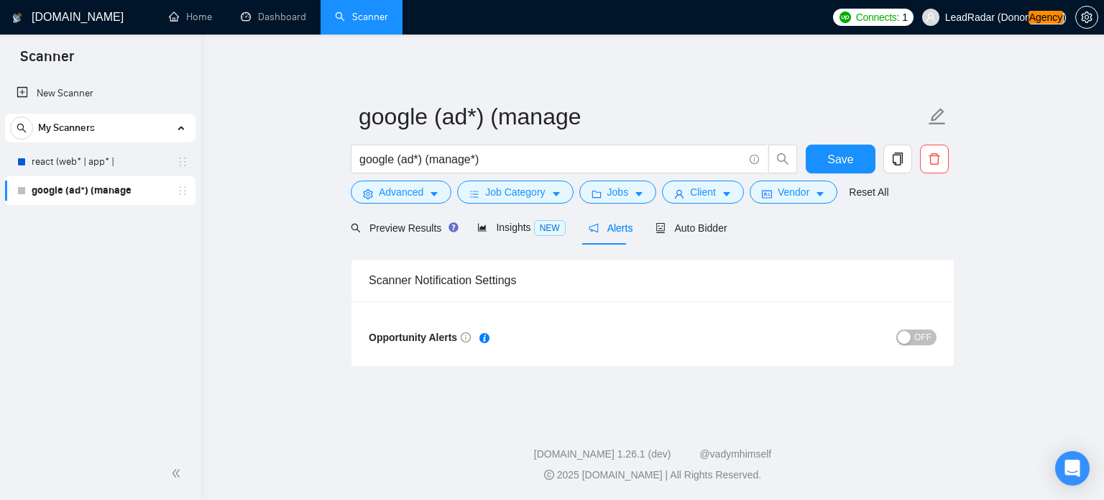
click at [925, 338] on span "OFF" at bounding box center [922, 337] width 17 height 16
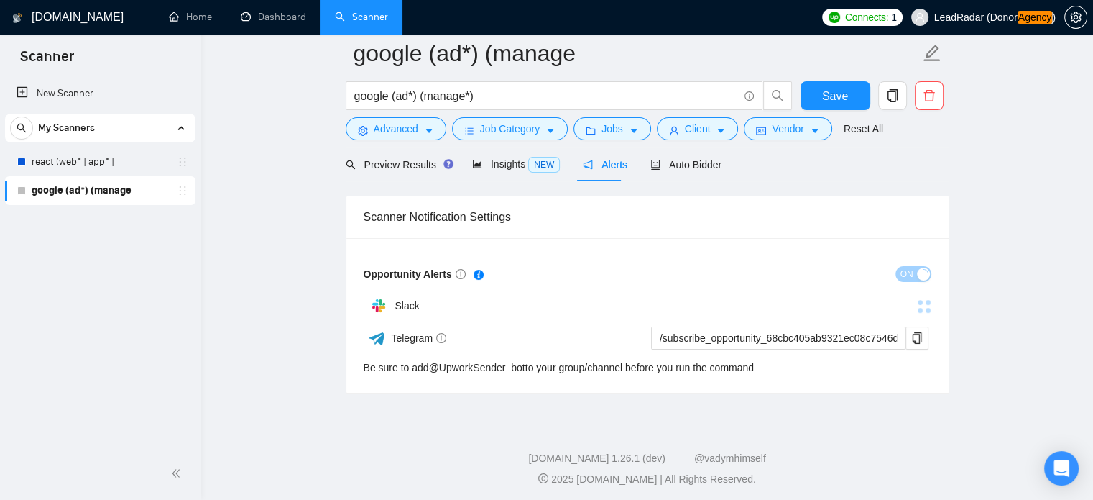
scroll to position [72, 0]
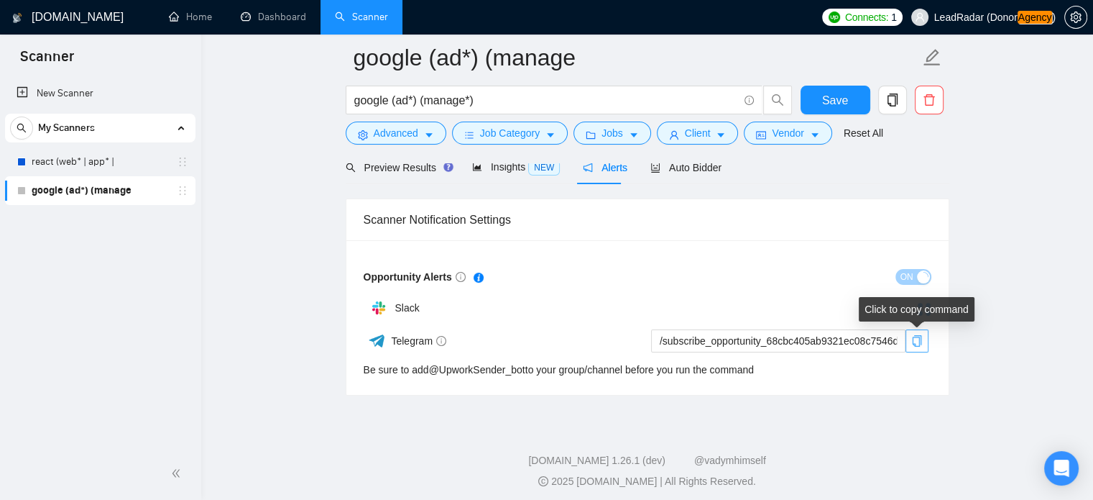
click at [920, 336] on icon "copy" at bounding box center [918, 341] width 12 height 12
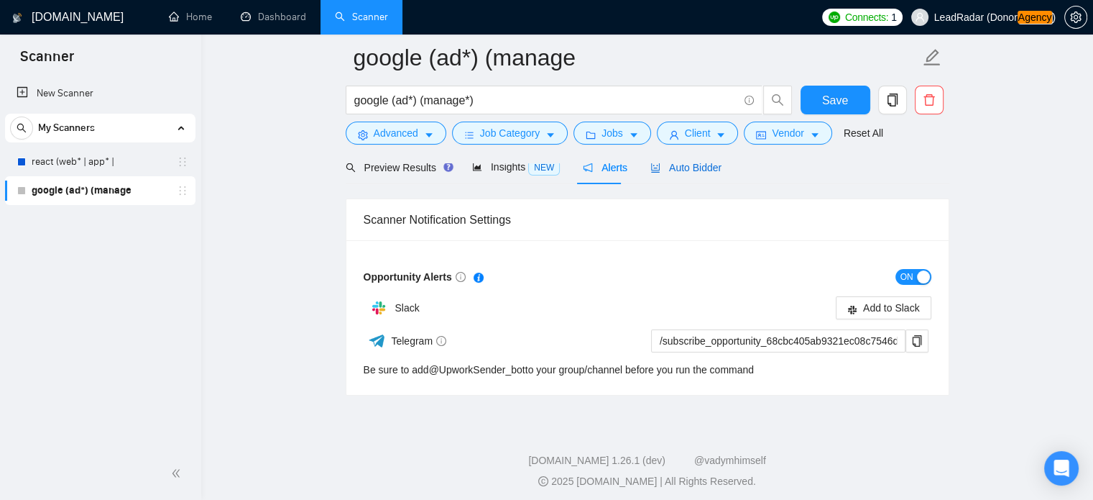
click at [697, 167] on span "Auto Bidder" at bounding box center [686, 168] width 71 height 12
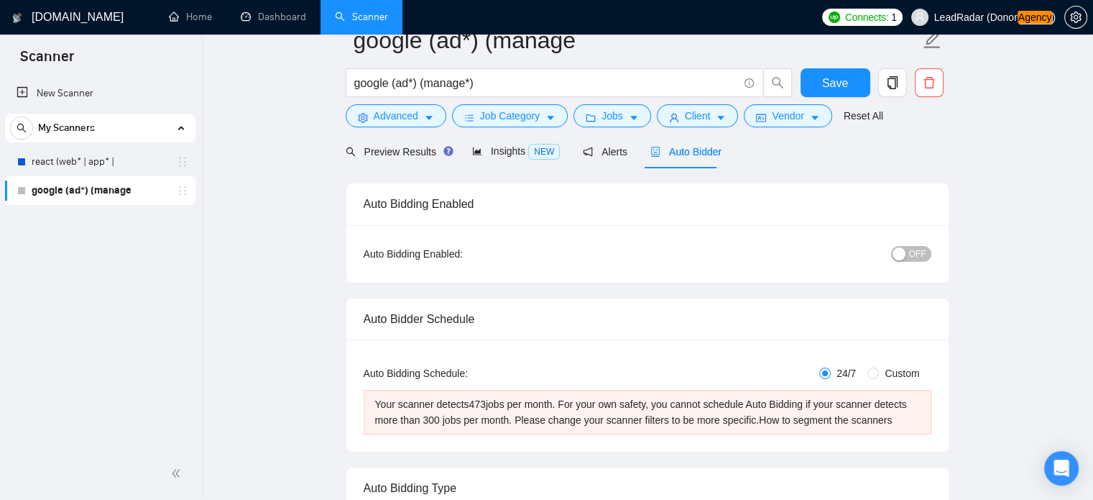
scroll to position [22, 0]
